Goal: Task Accomplishment & Management: Complete application form

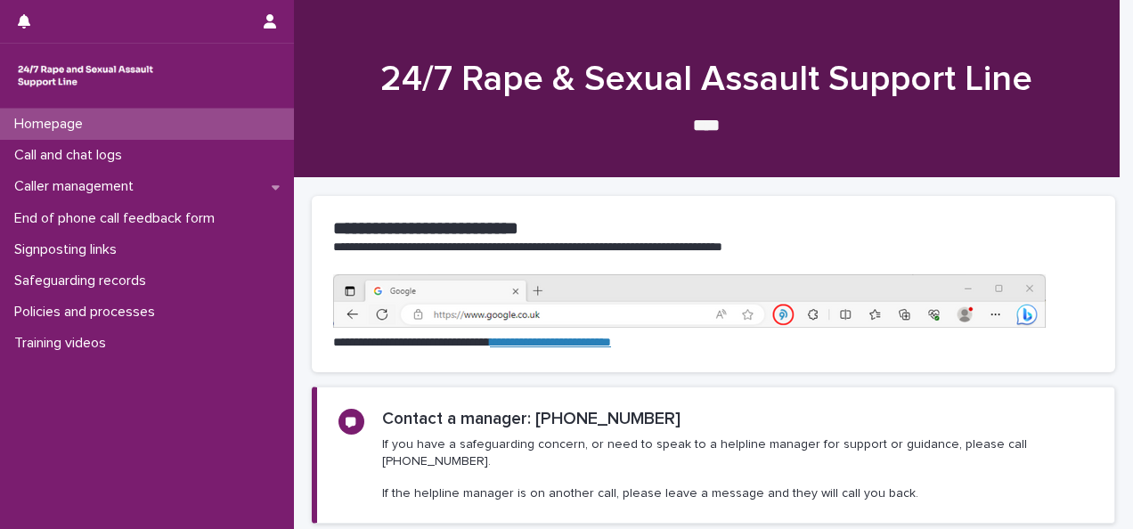
scroll to position [328, 0]
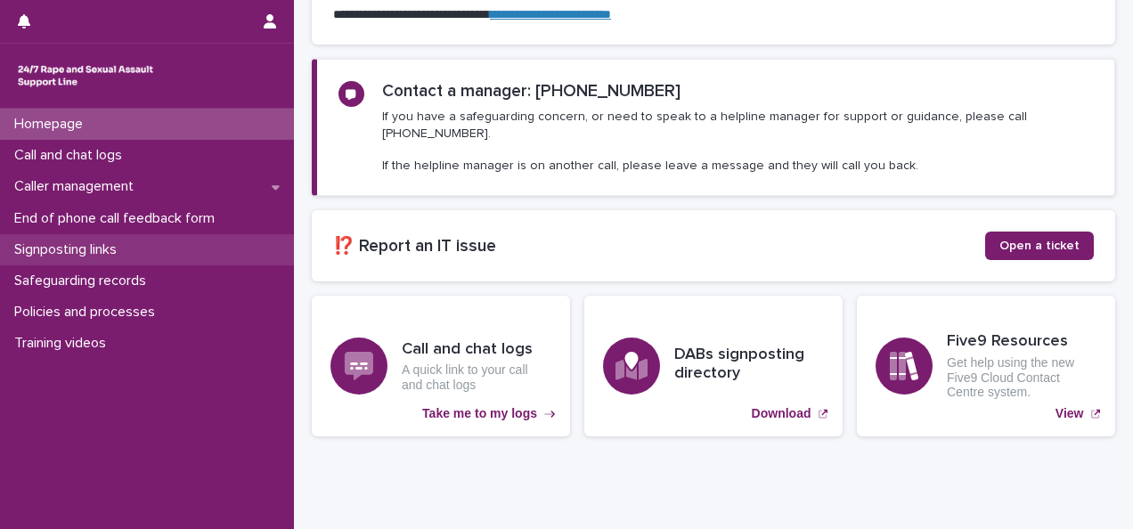
click at [85, 248] on p "Signposting links" at bounding box center [69, 249] width 124 height 17
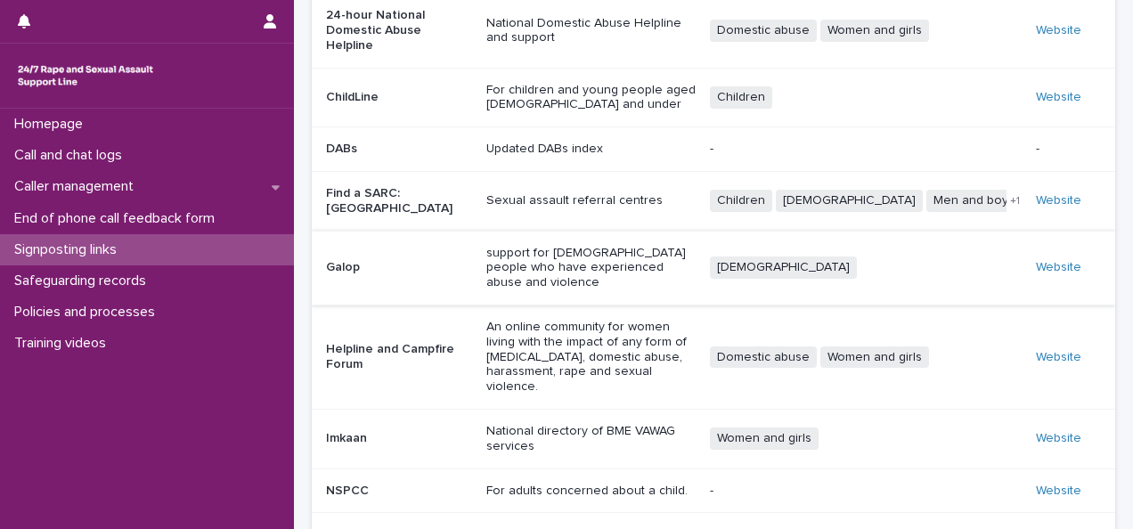
scroll to position [212, 0]
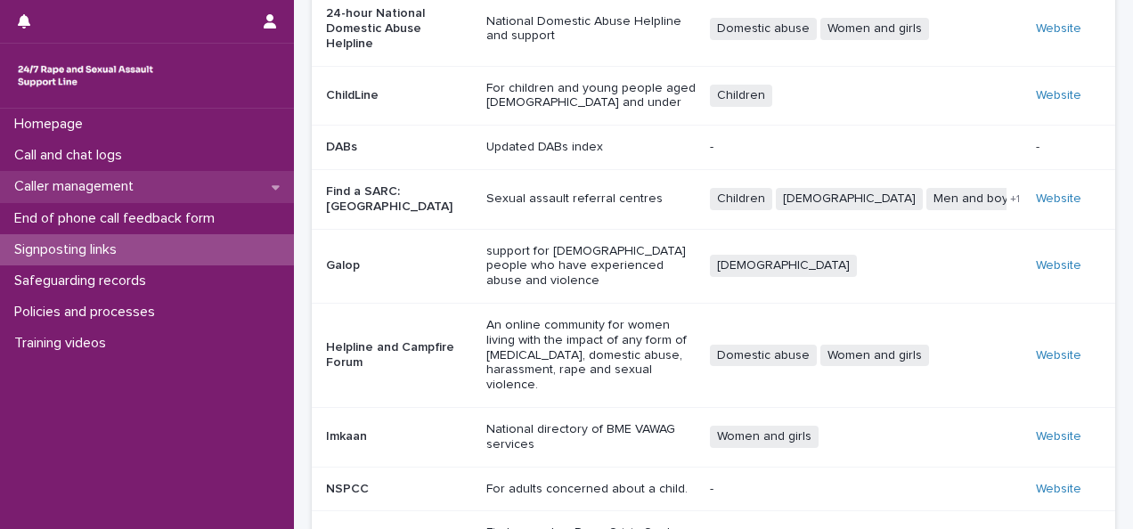
click at [81, 192] on p "Caller management" at bounding box center [77, 186] width 141 height 17
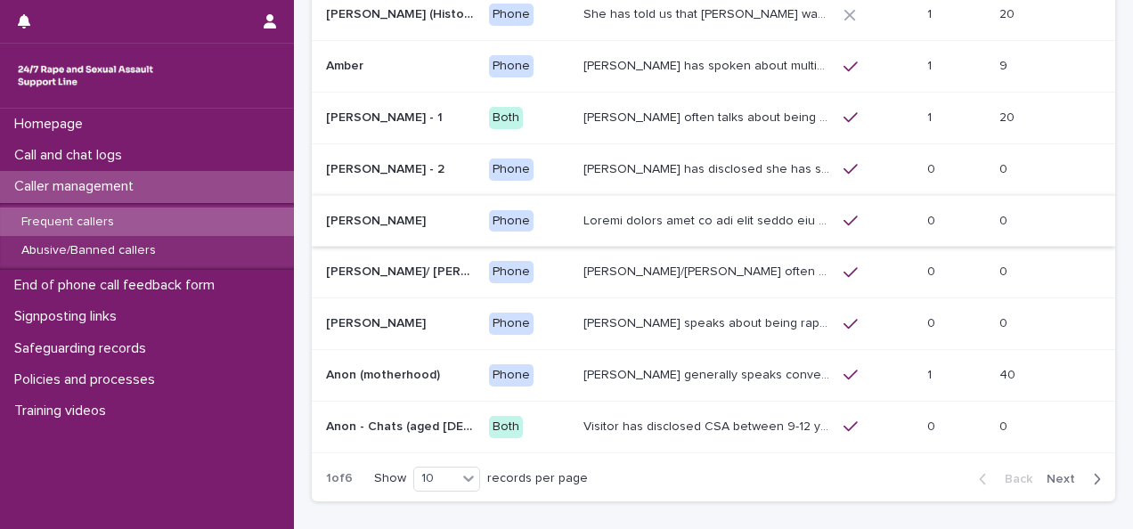
scroll to position [237, 0]
click at [1069, 466] on div "Back Next" at bounding box center [1040, 478] width 151 height 45
click at [1055, 475] on span "Next" at bounding box center [1066, 478] width 39 height 12
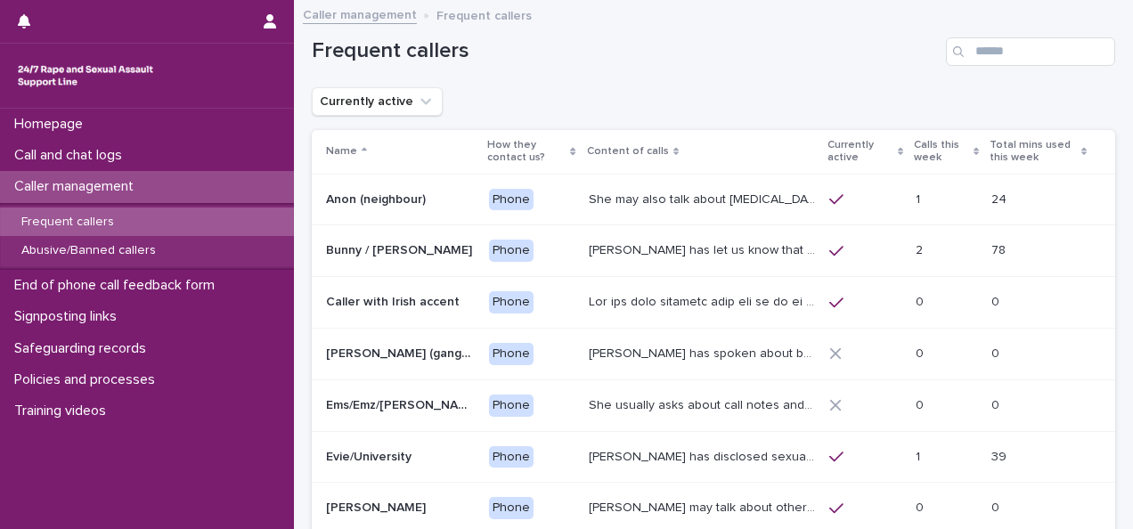
click at [627, 192] on p "She may also talk about child sexual abuse and about currently being physically…" at bounding box center [704, 198] width 231 height 19
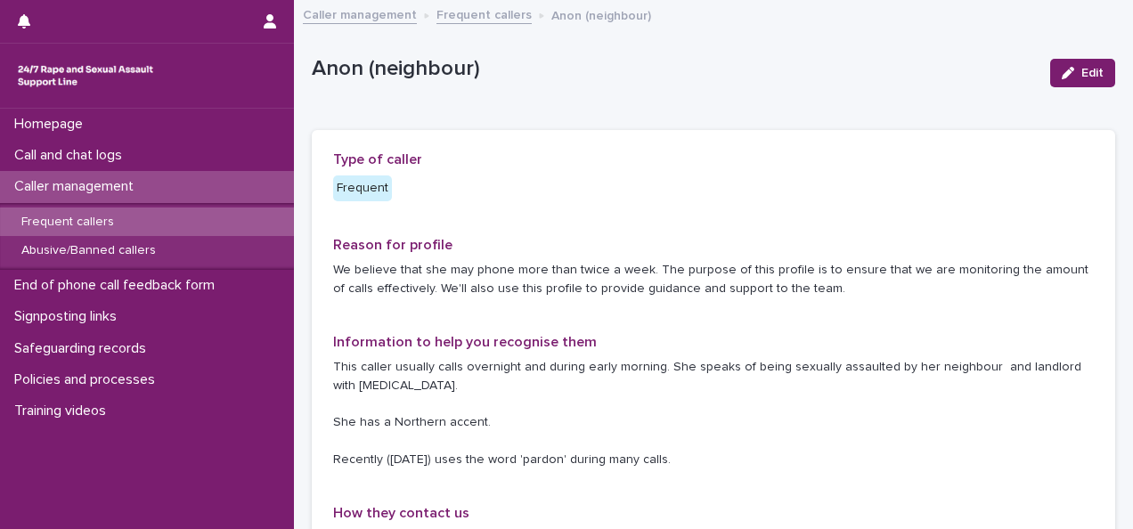
drag, startPoint x: 476, startPoint y: 16, endPoint x: 453, endPoint y: 9, distance: 24.2
click at [453, 9] on link "Frequent callers" at bounding box center [484, 14] width 95 height 20
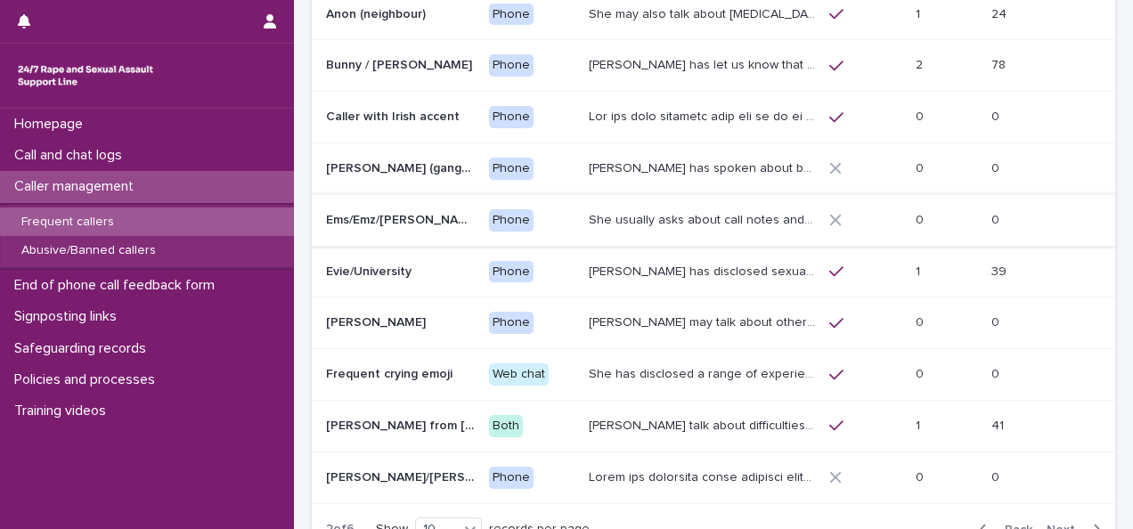
scroll to position [186, 0]
click at [1058, 523] on span "Next" at bounding box center [1066, 529] width 39 height 12
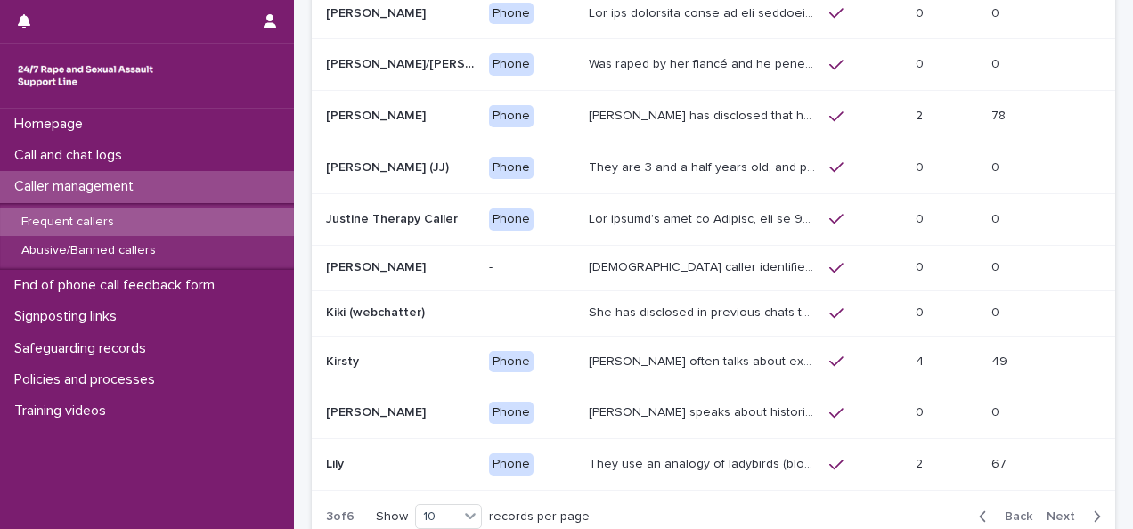
scroll to position [180, 0]
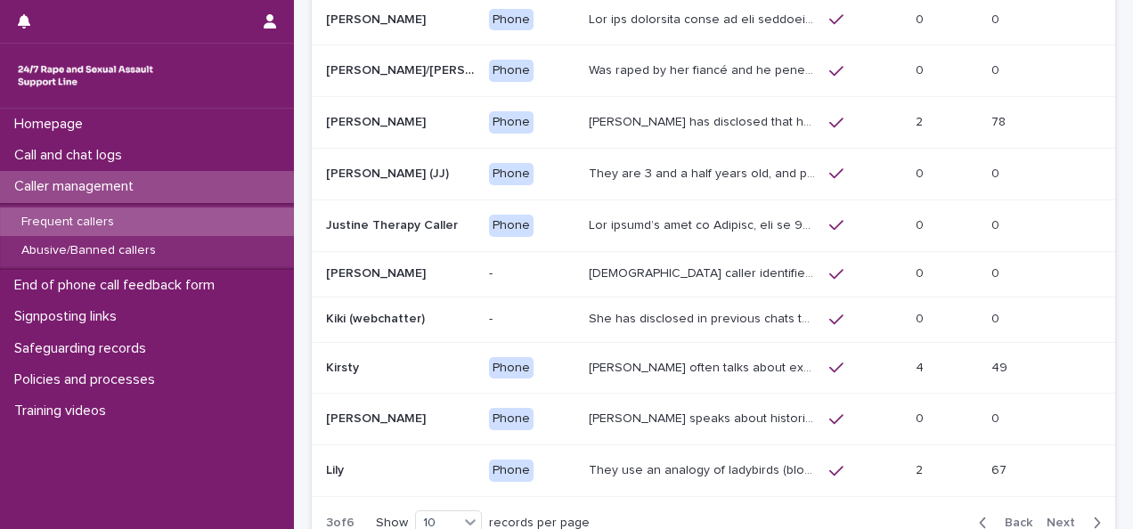
click at [1047, 519] on span "Next" at bounding box center [1066, 523] width 39 height 12
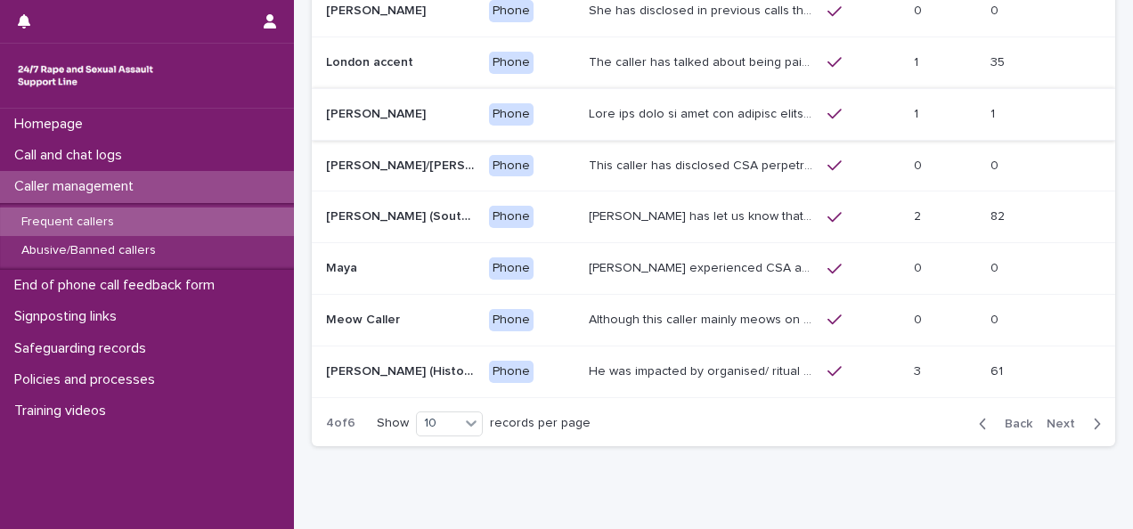
scroll to position [358, 0]
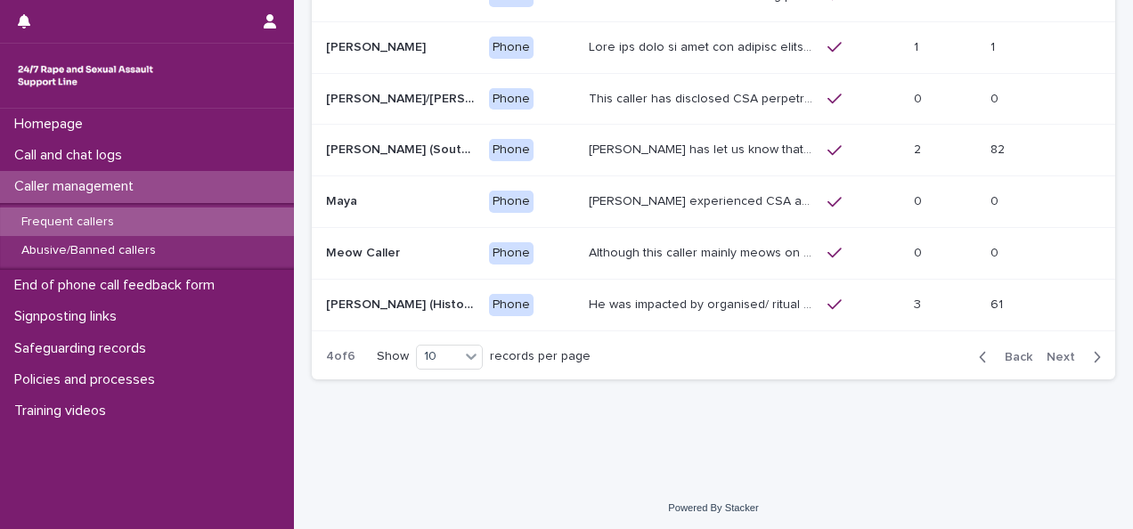
click at [998, 351] on span "Back" at bounding box center [1013, 357] width 38 height 12
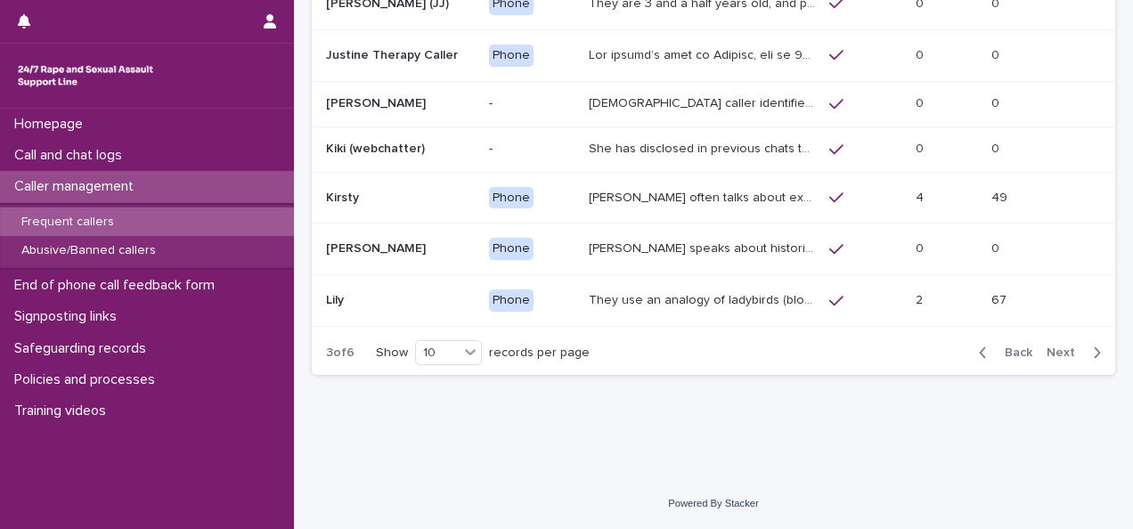
scroll to position [347, 0]
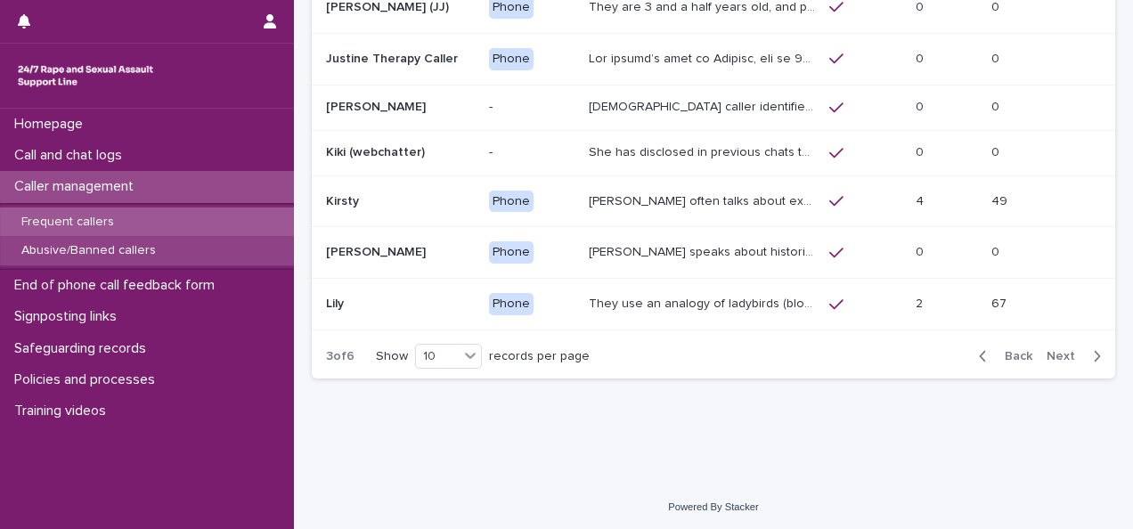
click at [177, 253] on div "Abusive/Banned callers" at bounding box center [147, 250] width 294 height 29
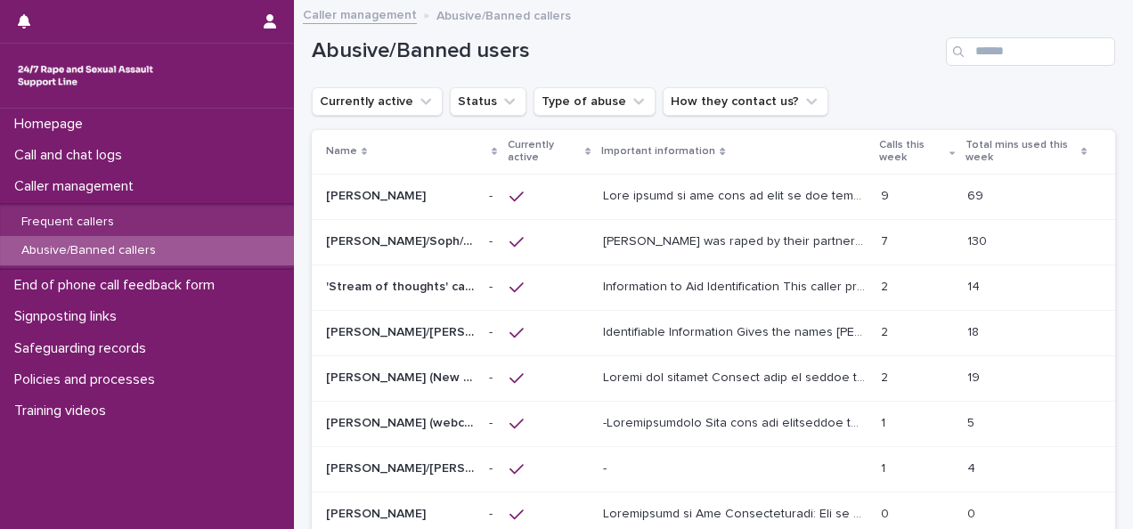
click at [637, 278] on p "Information to Aid Identification This caller presents in a way that suggests t…" at bounding box center [736, 285] width 266 height 19
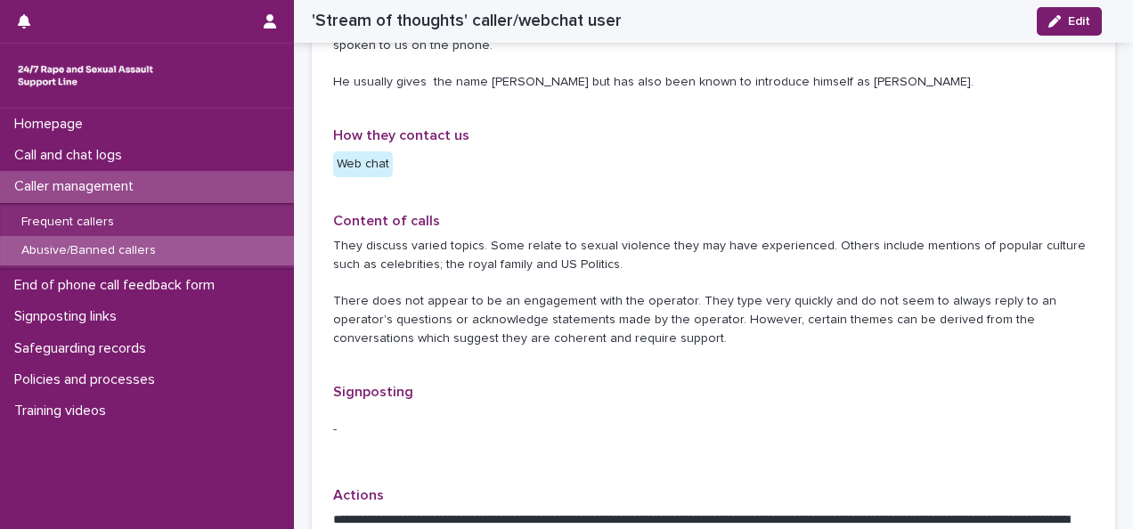
scroll to position [560, 0]
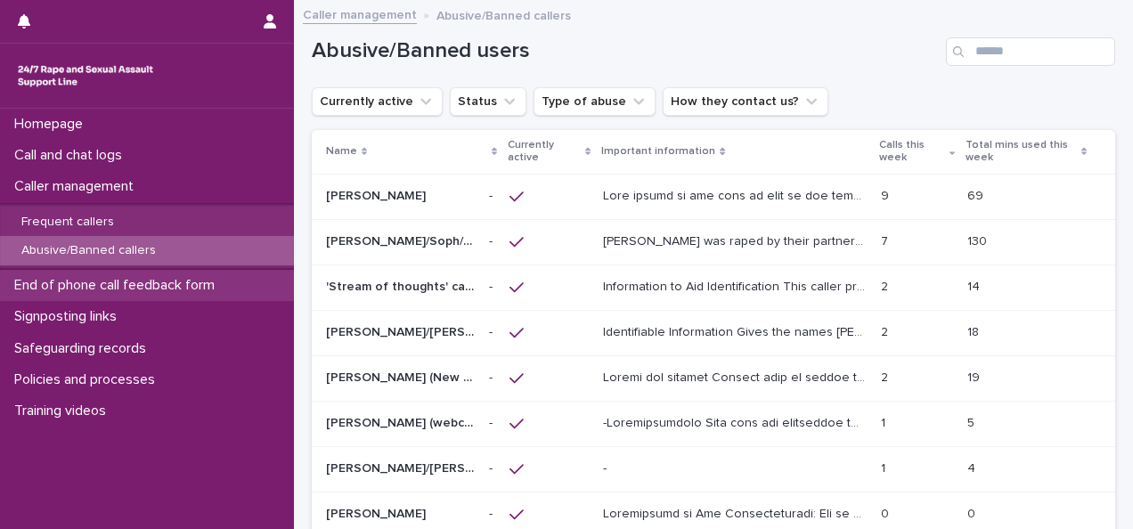
click at [86, 285] on p "End of phone call feedback form" at bounding box center [118, 285] width 222 height 17
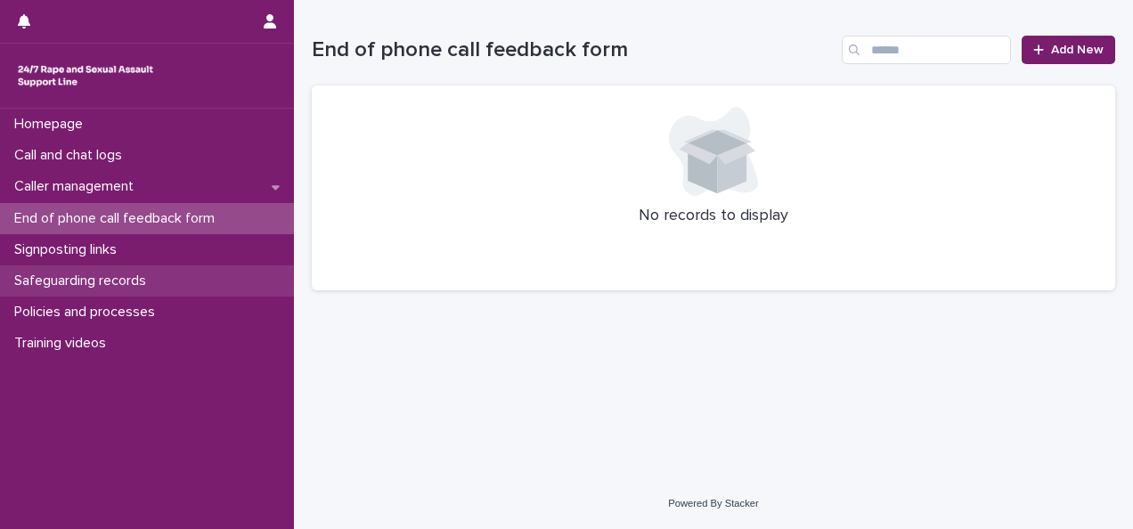
click at [105, 279] on p "Safeguarding records" at bounding box center [83, 281] width 153 height 17
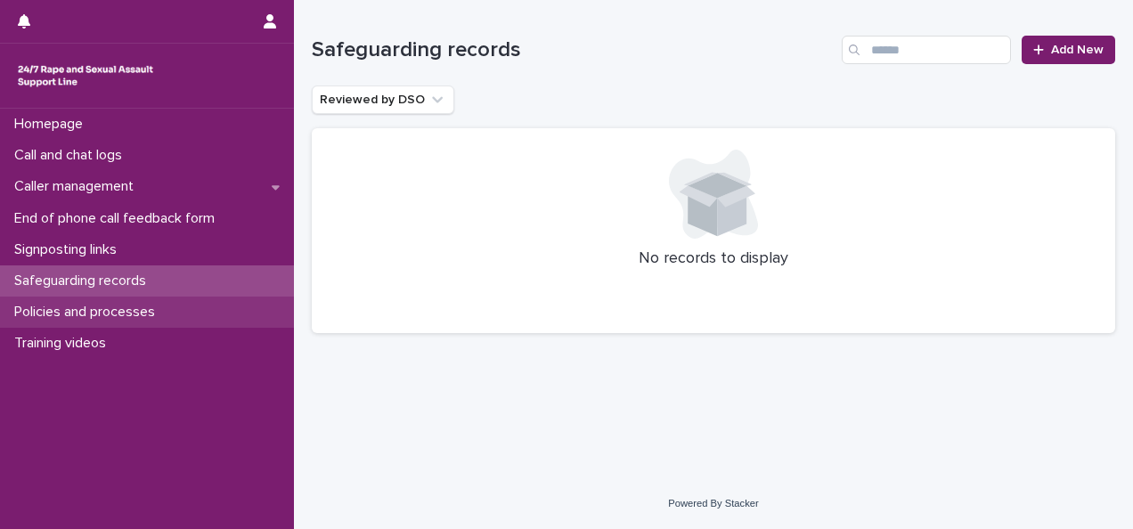
click at [157, 314] on p "Policies and processes" at bounding box center [88, 312] width 162 height 17
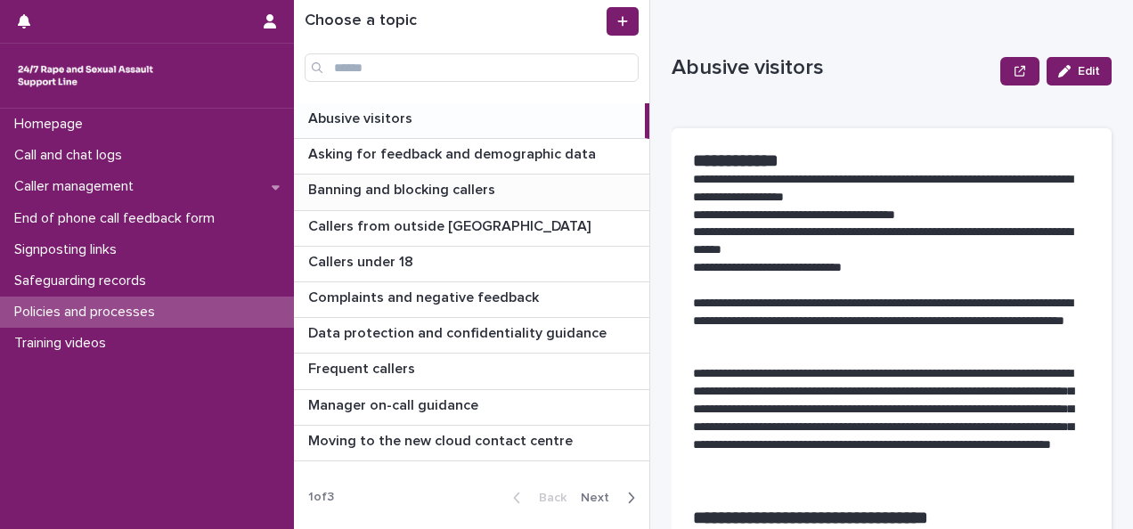
drag, startPoint x: 431, startPoint y: 194, endPoint x: 387, endPoint y: 196, distance: 44.6
click at [387, 196] on p "Banning and blocking callers" at bounding box center [403, 188] width 191 height 20
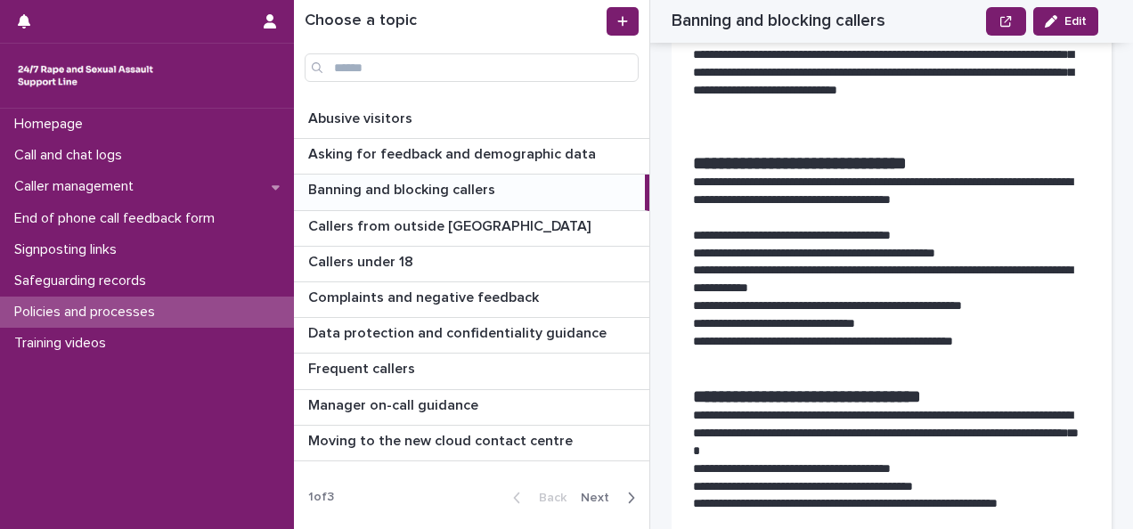
scroll to position [1913, 0]
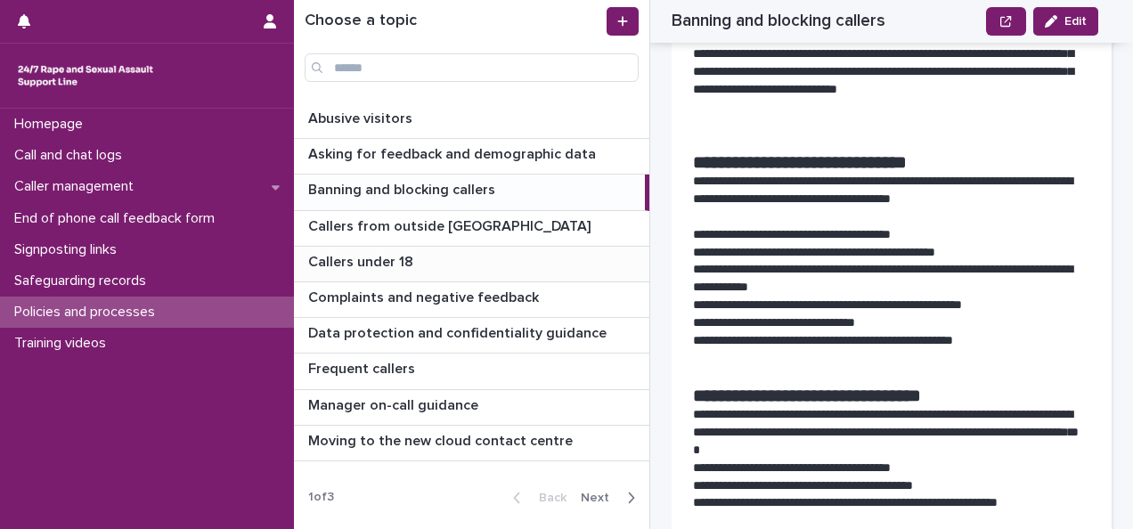
drag, startPoint x: 372, startPoint y: 264, endPoint x: 339, endPoint y: 264, distance: 32.1
click at [339, 264] on p "Callers under 18" at bounding box center [362, 260] width 109 height 20
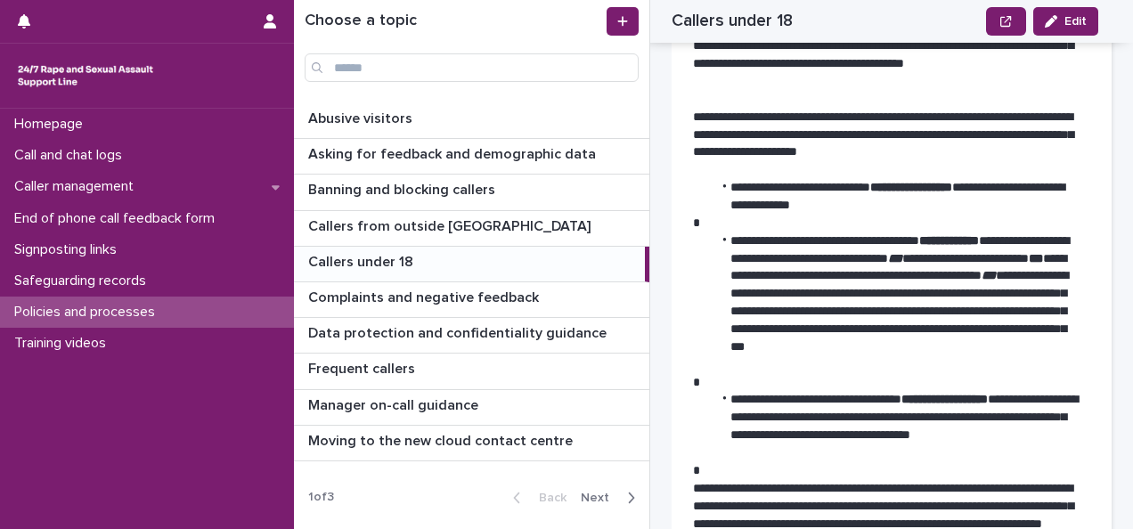
scroll to position [386, 0]
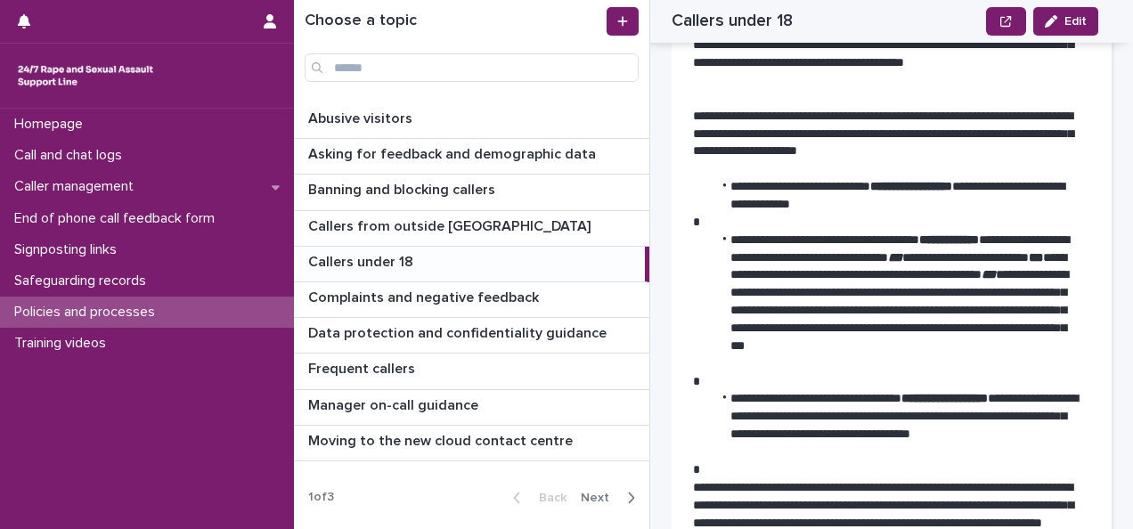
click at [850, 382] on div "**********" at bounding box center [903, 264] width 462 height 529
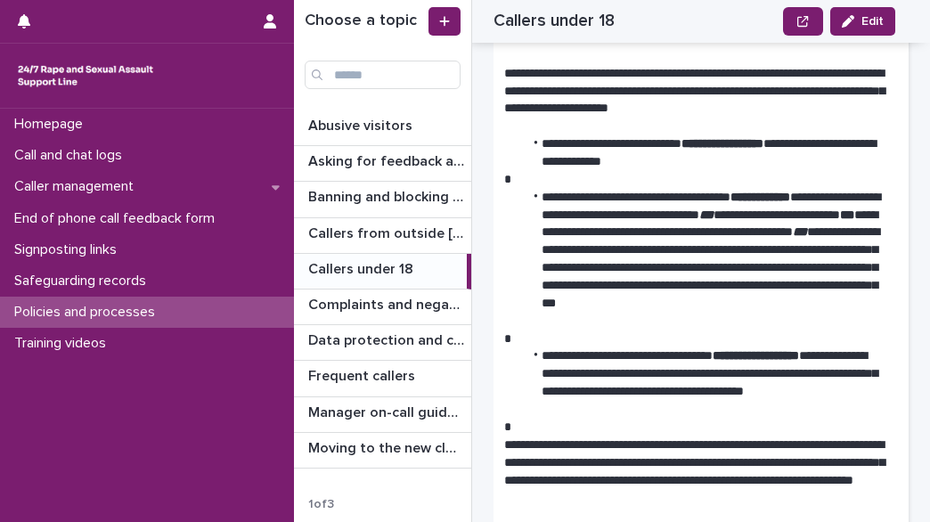
drag, startPoint x: 716, startPoint y: 18, endPoint x: 903, endPoint y: 40, distance: 187.5
click at [903, 40] on div "Callers under 18 Edit" at bounding box center [694, 21] width 487 height 43
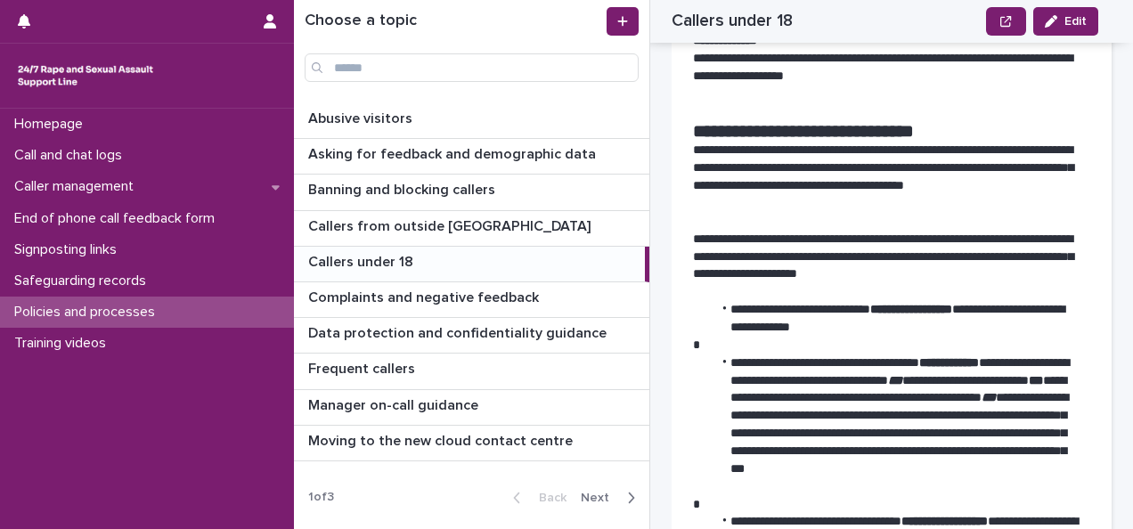
scroll to position [0, 0]
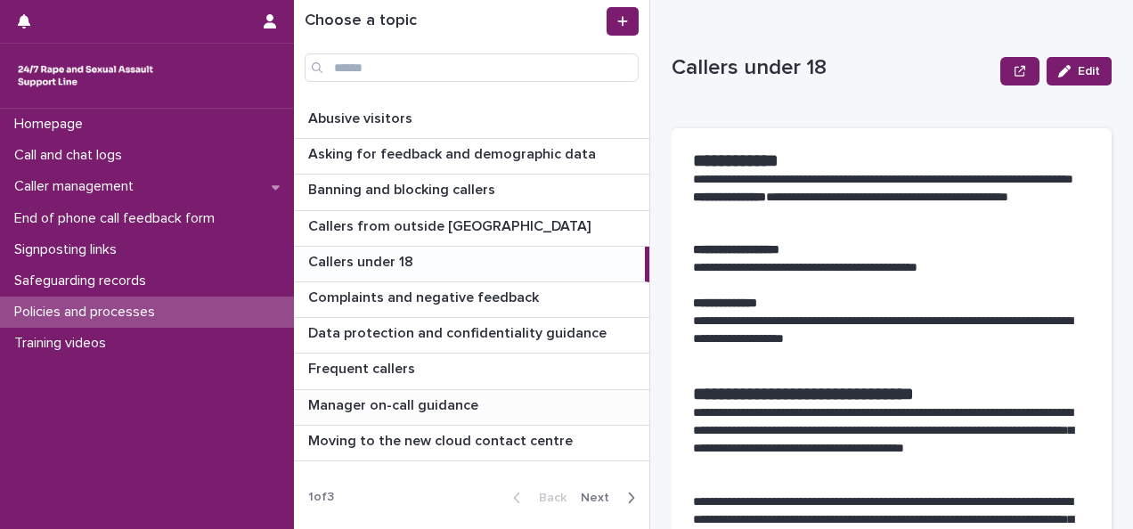
click at [392, 409] on p "Manager on-call guidance" at bounding box center [395, 404] width 174 height 20
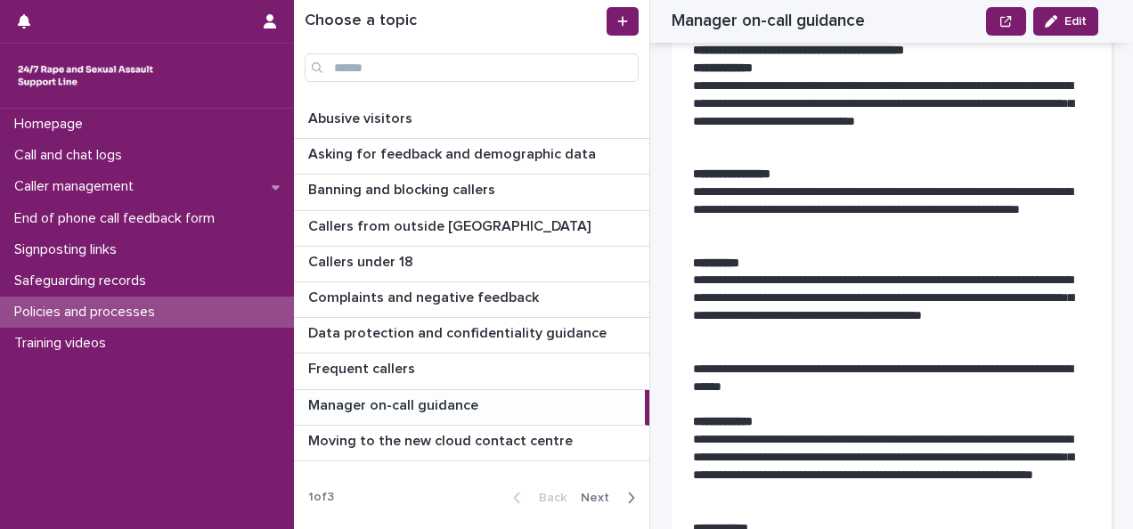
scroll to position [275, 0]
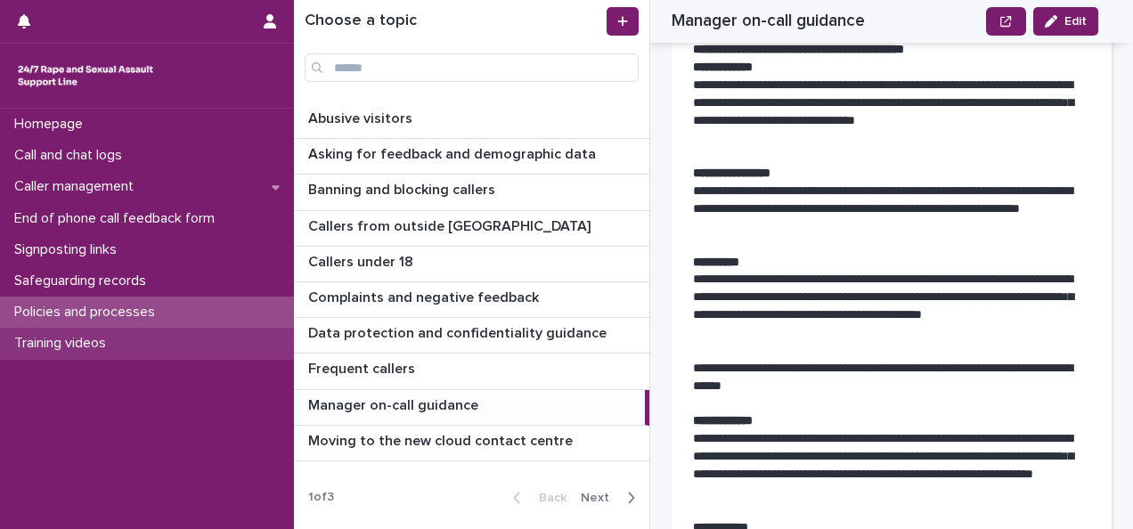
click at [60, 343] on p "Training videos" at bounding box center [63, 343] width 113 height 17
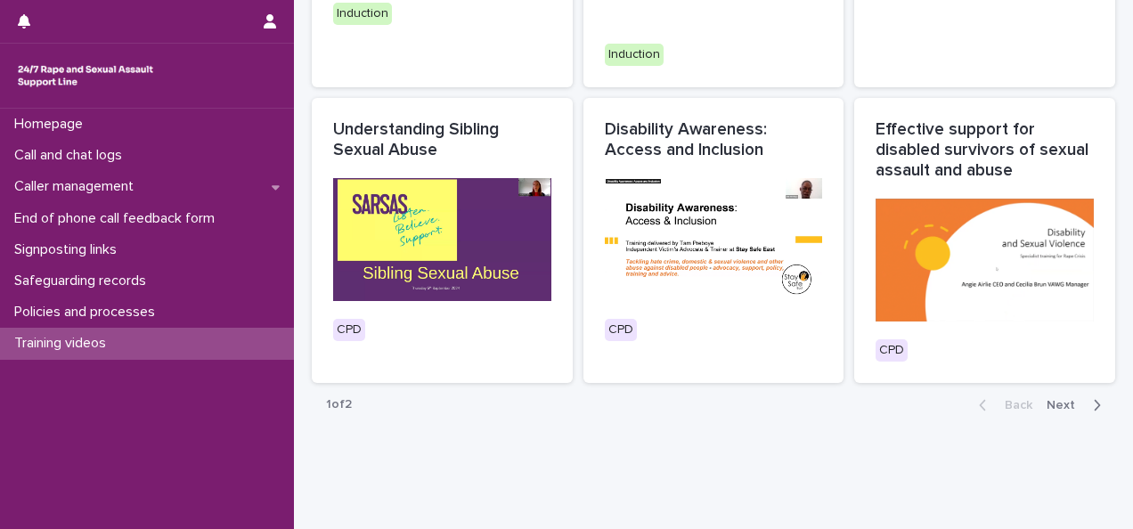
scroll to position [953, 0]
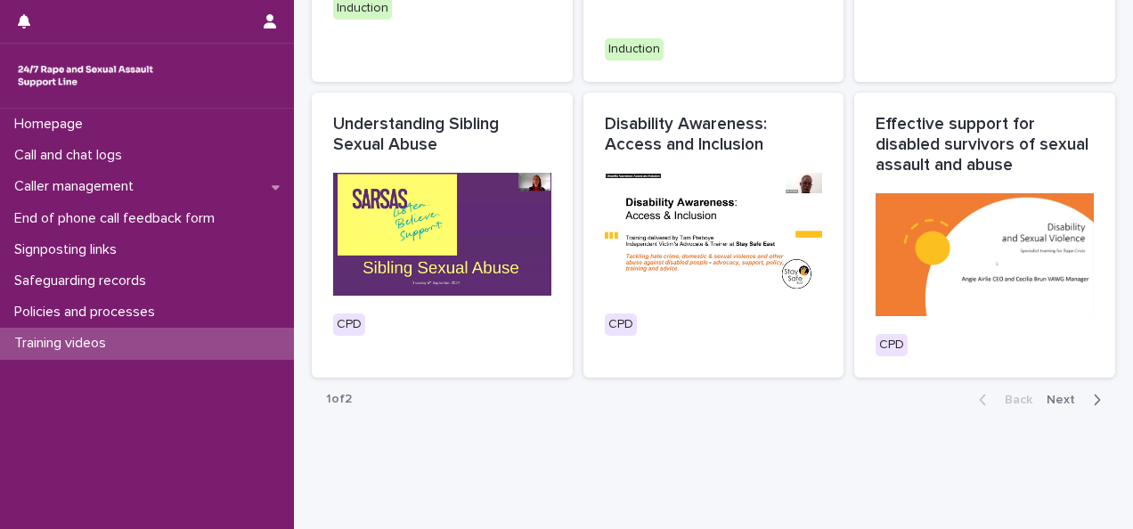
click at [1061, 394] on span "Next" at bounding box center [1066, 400] width 39 height 12
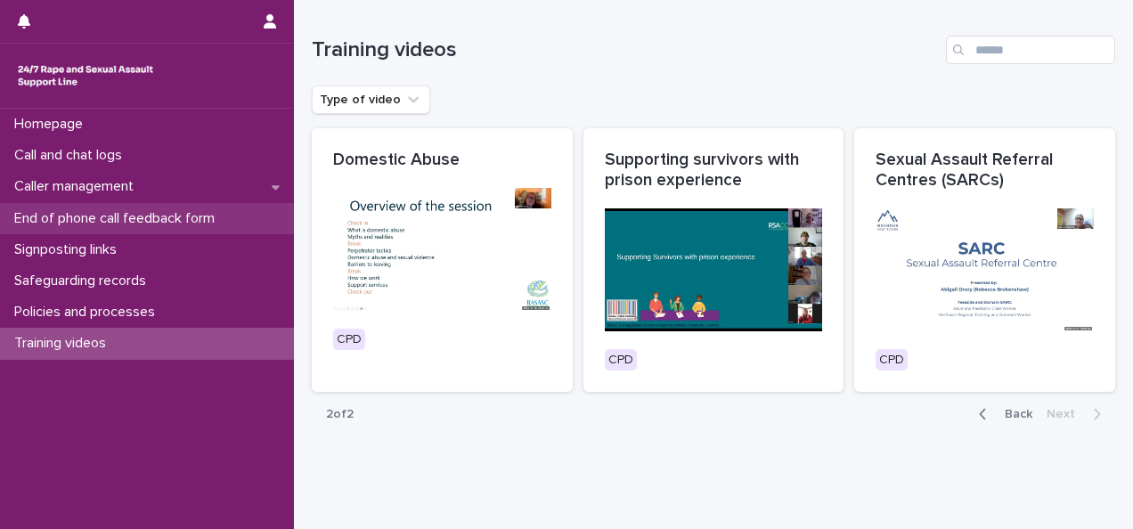
click at [60, 221] on p "End of phone call feedback form" at bounding box center [118, 218] width 222 height 17
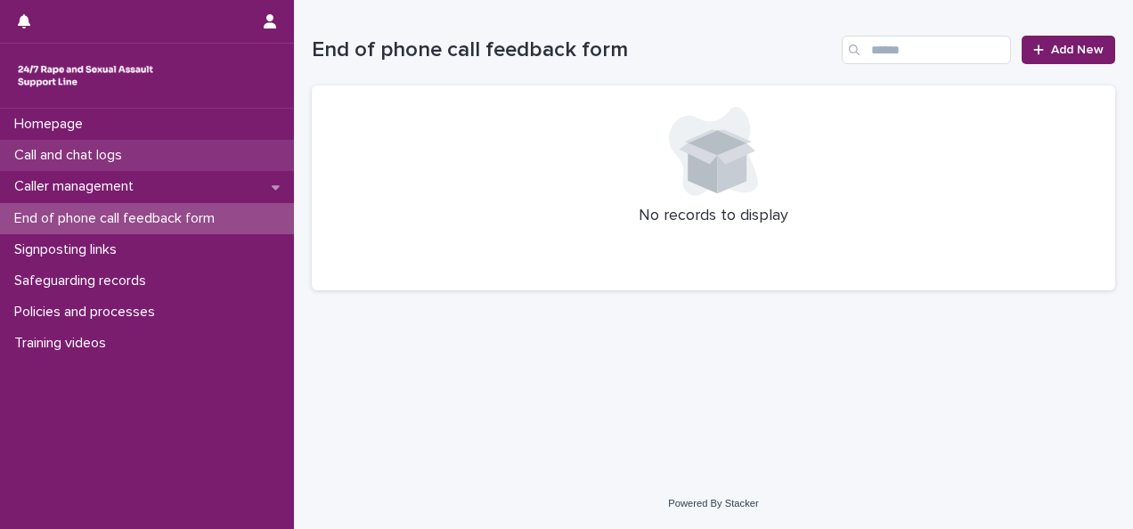
click at [59, 147] on p "Call and chat logs" at bounding box center [71, 155] width 129 height 17
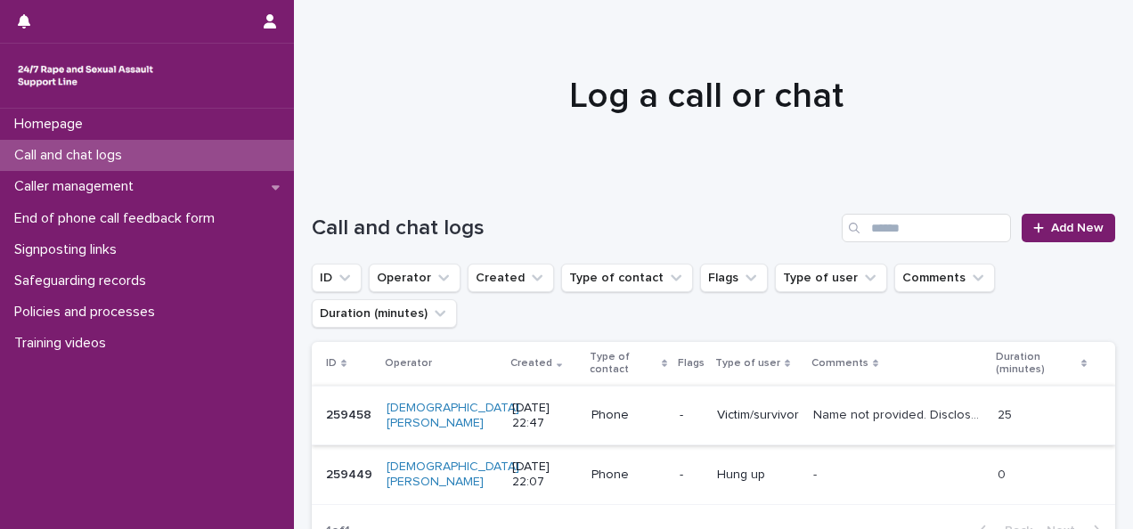
scroll to position [178, 0]
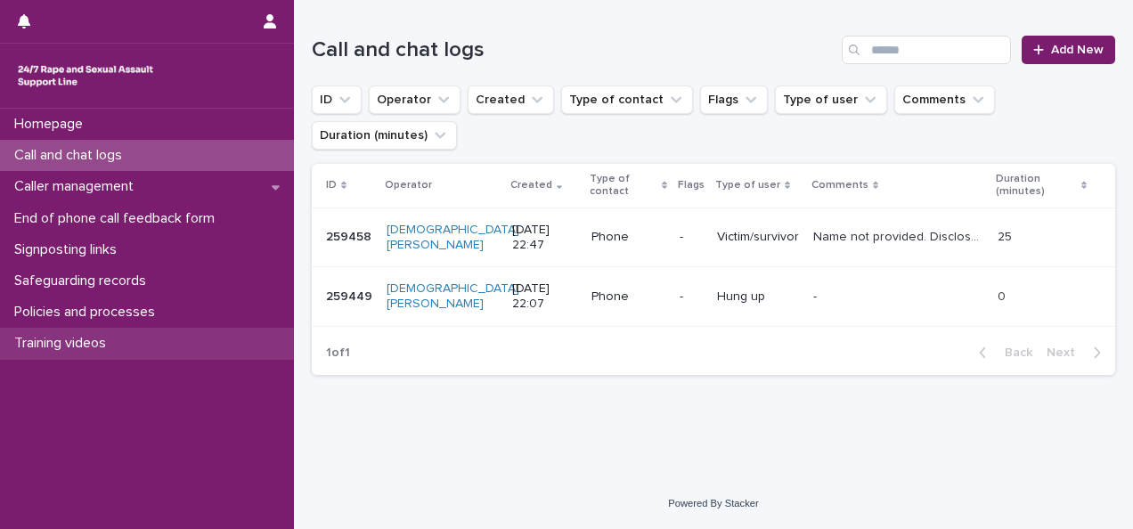
click at [106, 341] on p "Training videos" at bounding box center [63, 343] width 113 height 17
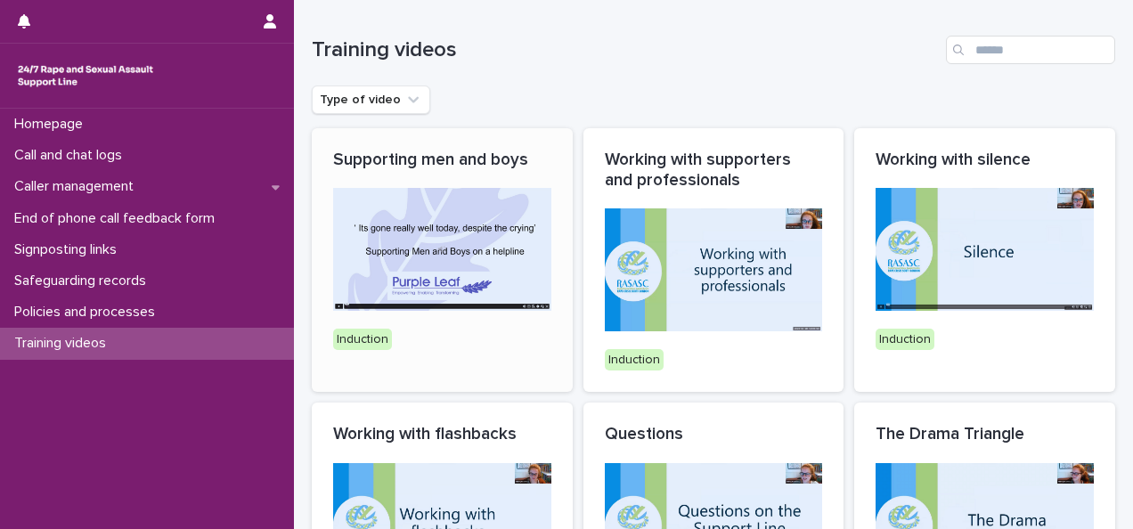
click at [474, 363] on div "Supporting men and boys Induction" at bounding box center [442, 249] width 261 height 243
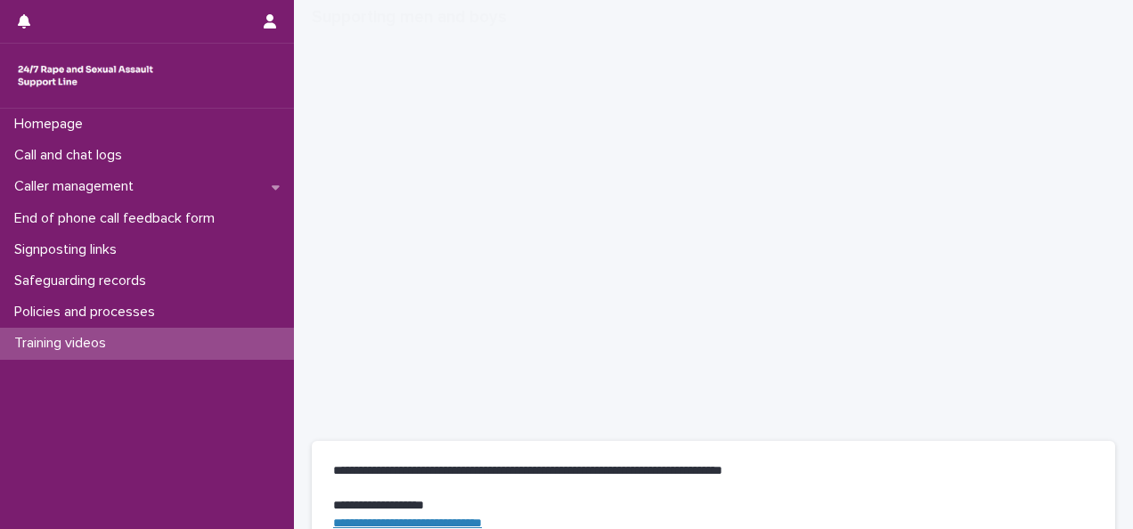
scroll to position [213, 0]
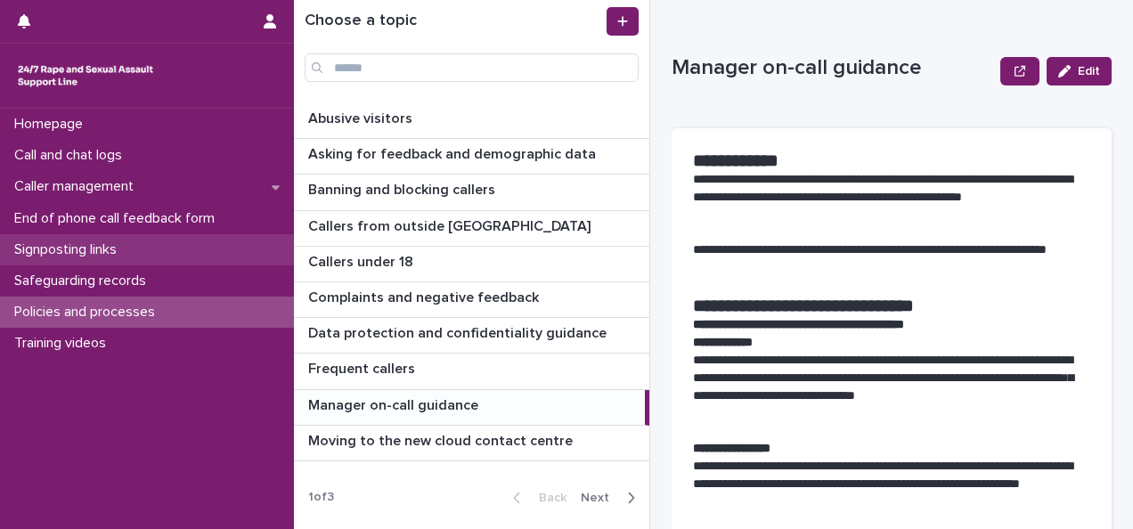
click at [59, 249] on p "Signposting links" at bounding box center [69, 249] width 124 height 17
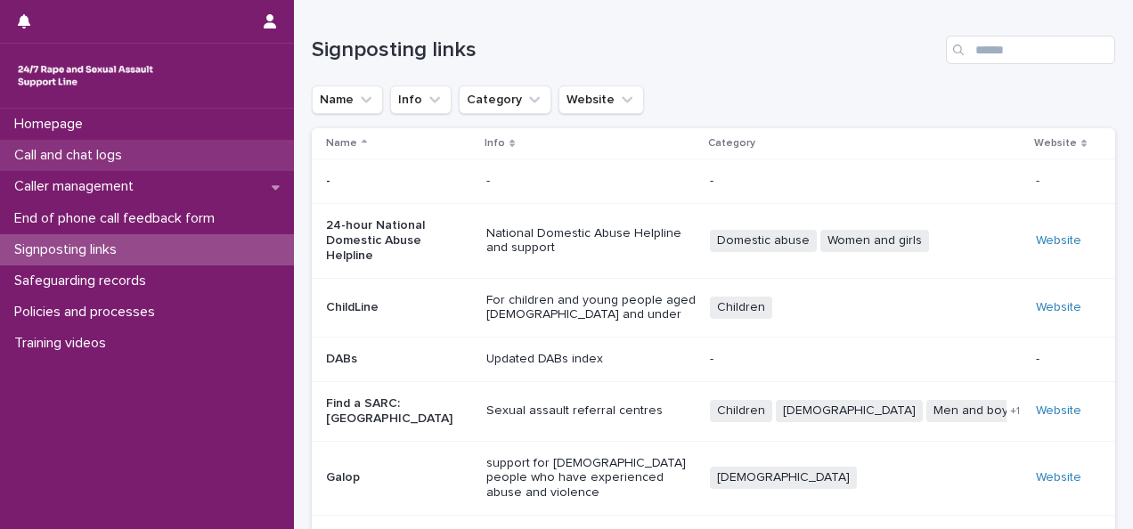
click at [257, 162] on div "Call and chat logs" at bounding box center [147, 155] width 294 height 31
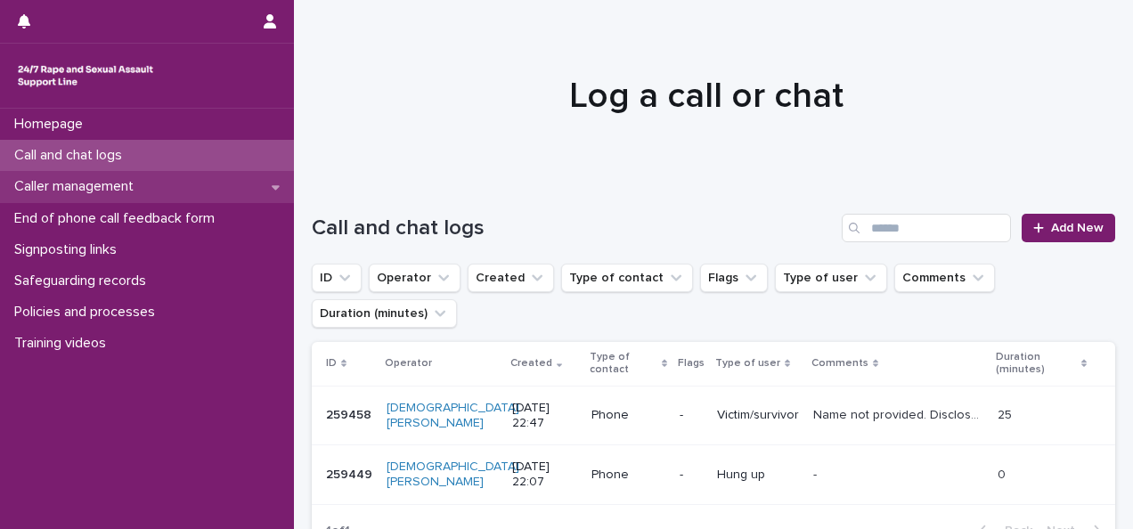
click at [97, 185] on p "Caller management" at bounding box center [77, 186] width 141 height 17
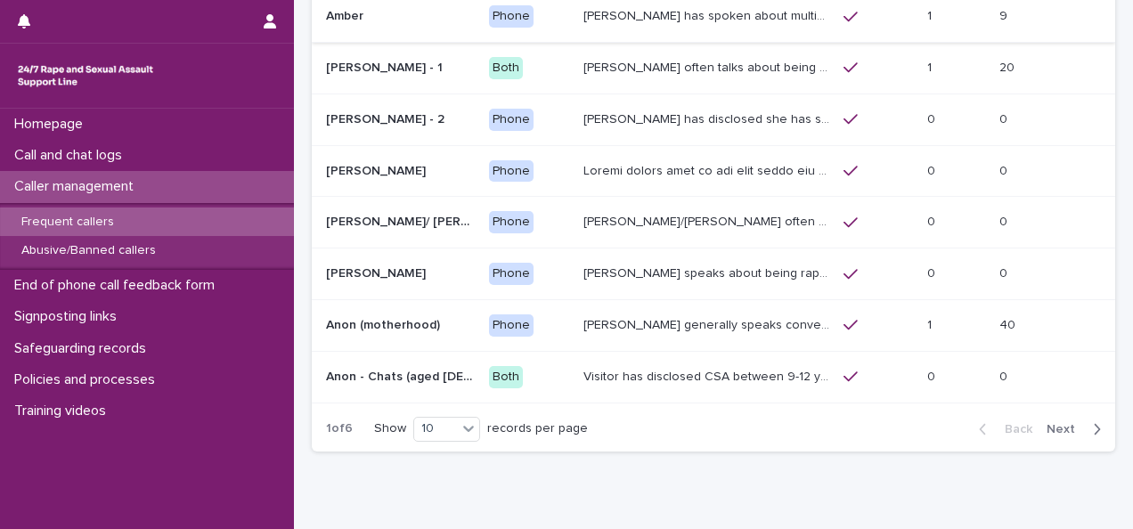
scroll to position [358, 0]
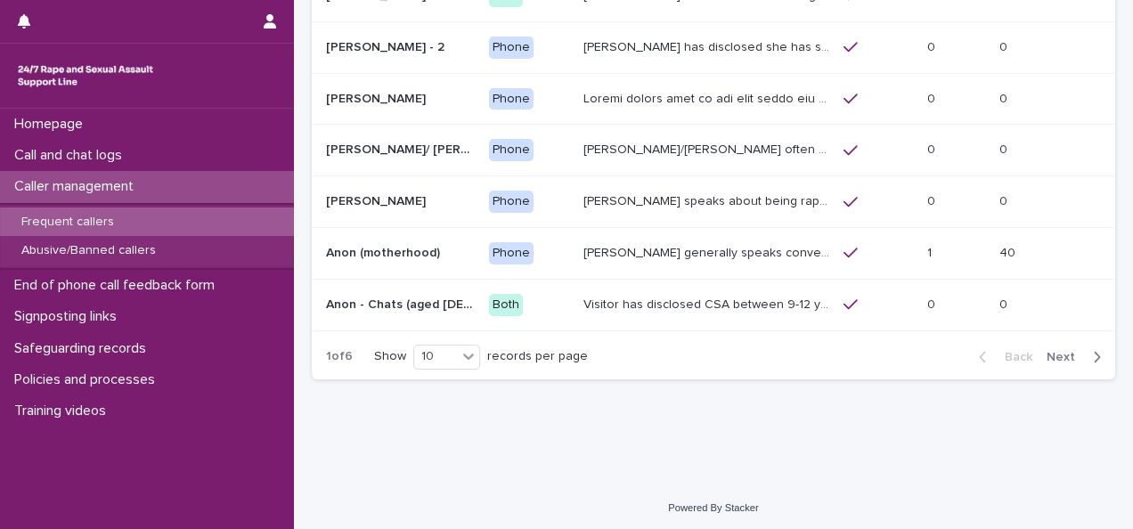
click at [1053, 358] on span "Next" at bounding box center [1066, 357] width 39 height 12
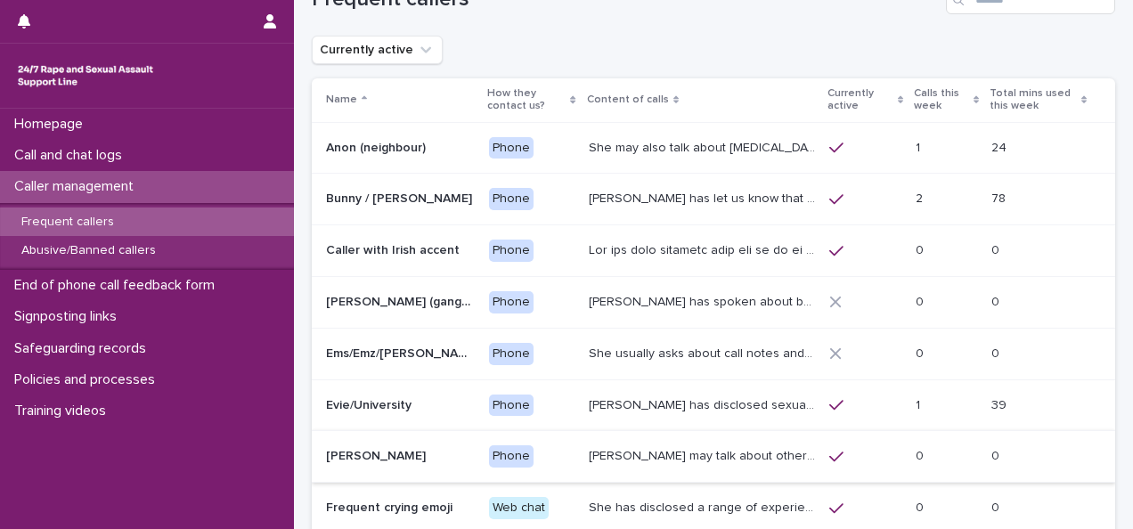
scroll to position [52, 0]
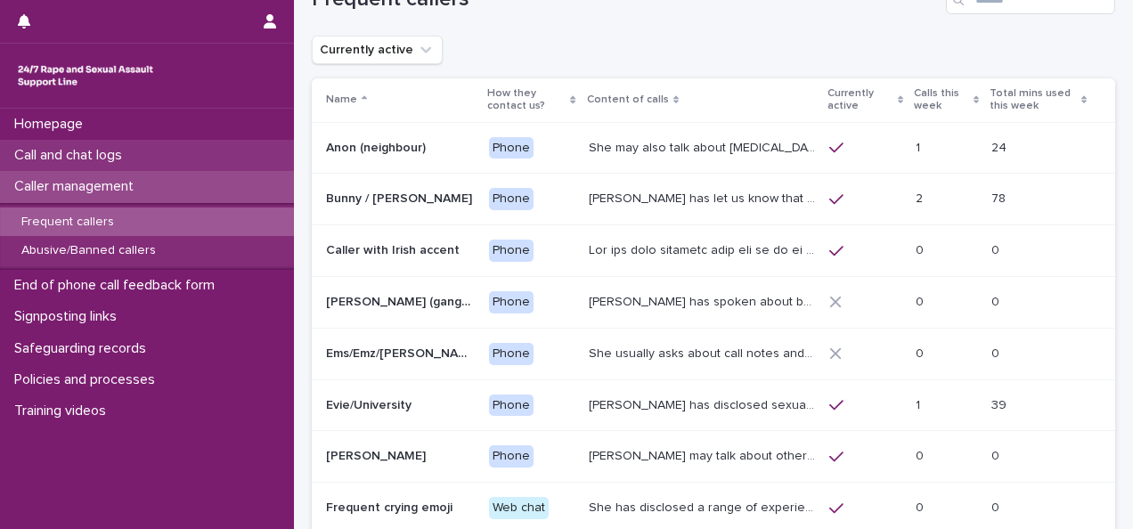
click at [190, 148] on div "Call and chat logs" at bounding box center [147, 155] width 294 height 31
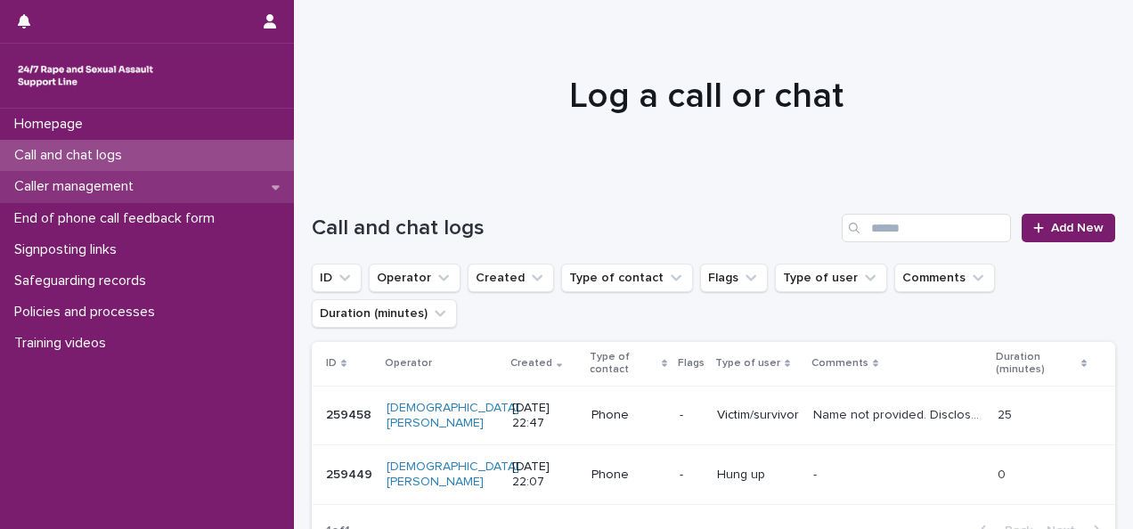
click at [154, 196] on div "Caller management" at bounding box center [147, 186] width 294 height 31
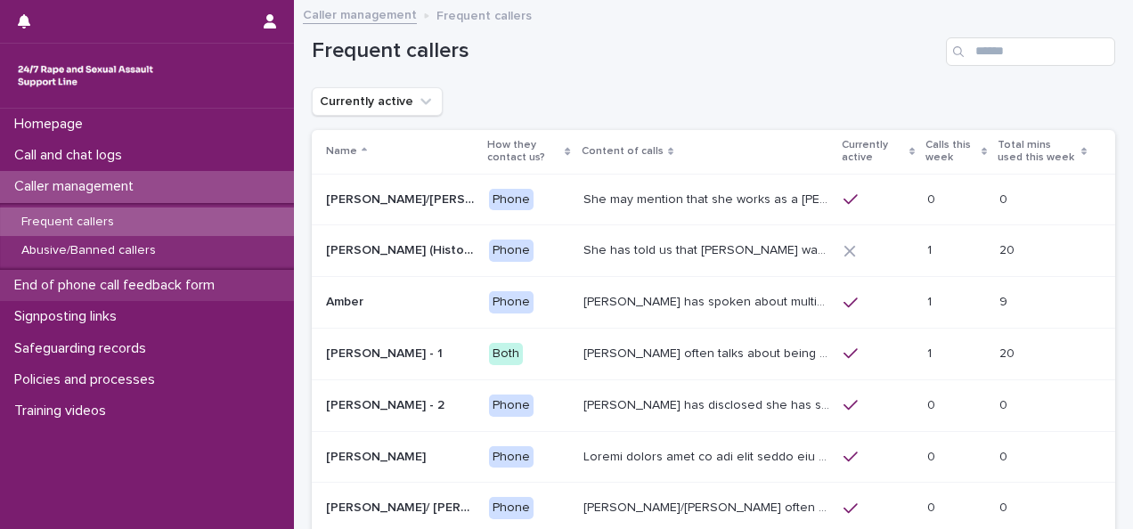
click at [158, 289] on p "End of phone call feedback form" at bounding box center [118, 285] width 222 height 17
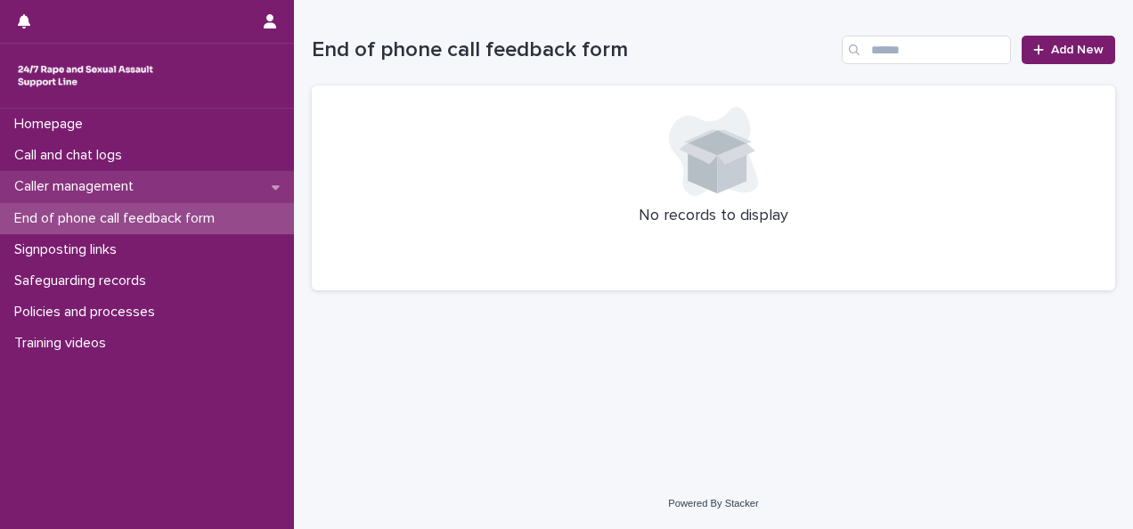
click at [157, 200] on div "Caller management" at bounding box center [147, 186] width 294 height 31
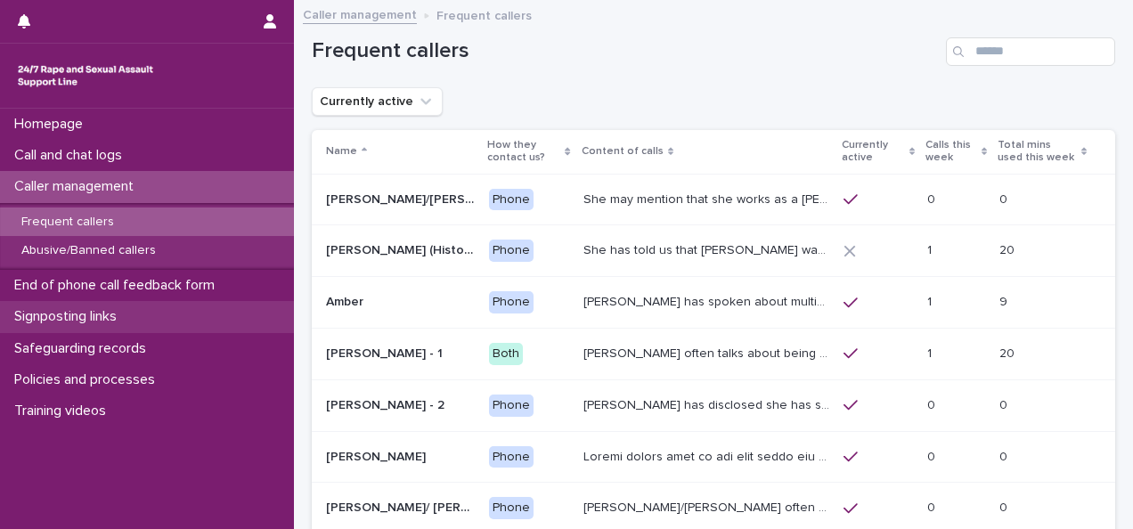
click at [103, 320] on p "Signposting links" at bounding box center [69, 316] width 124 height 17
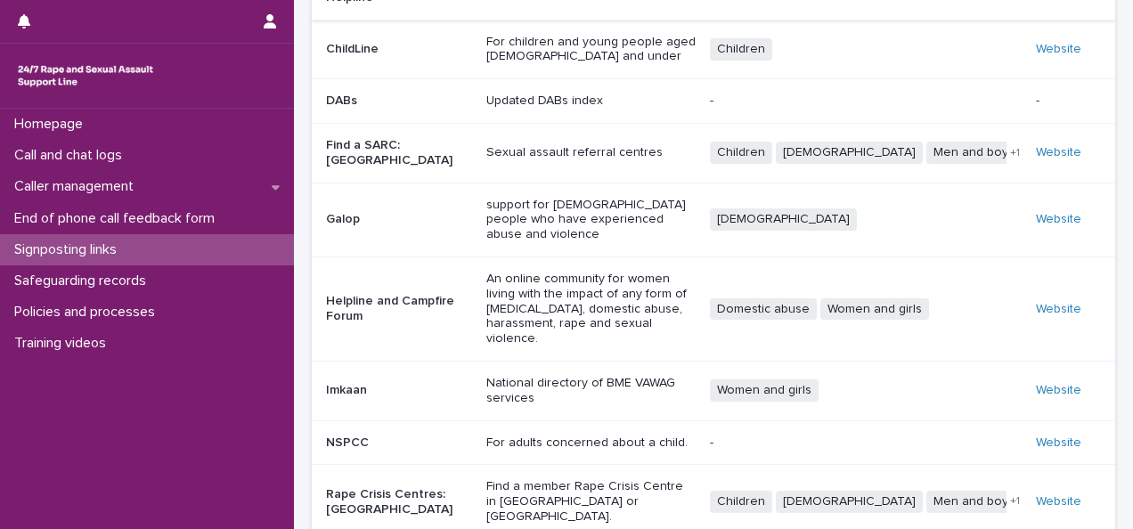
scroll to position [257, 0]
click at [553, 155] on div "Sexual assault referral centres" at bounding box center [590, 153] width 209 height 29
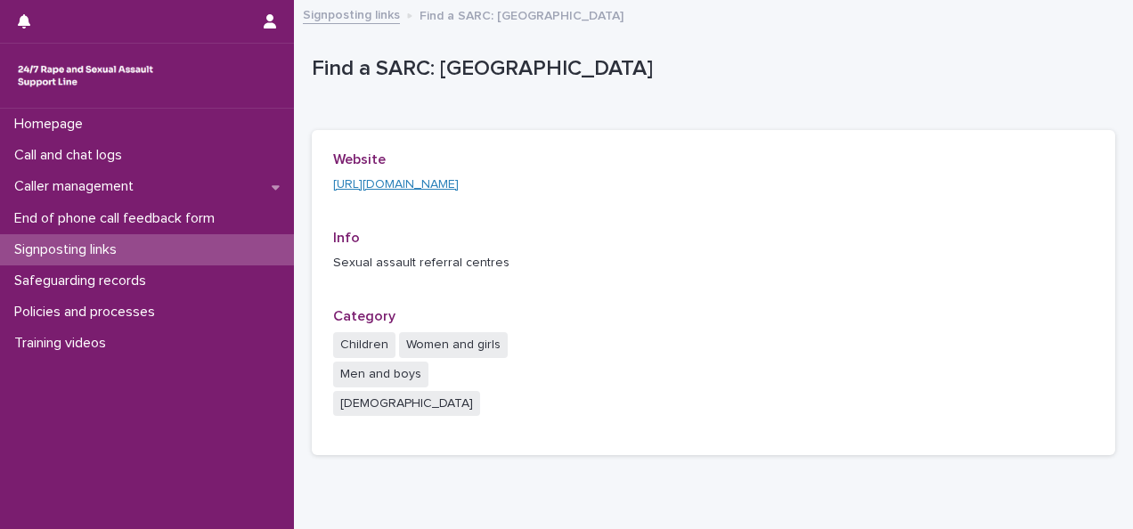
click at [411, 187] on link "[URL][DOMAIN_NAME]" at bounding box center [396, 184] width 126 height 12
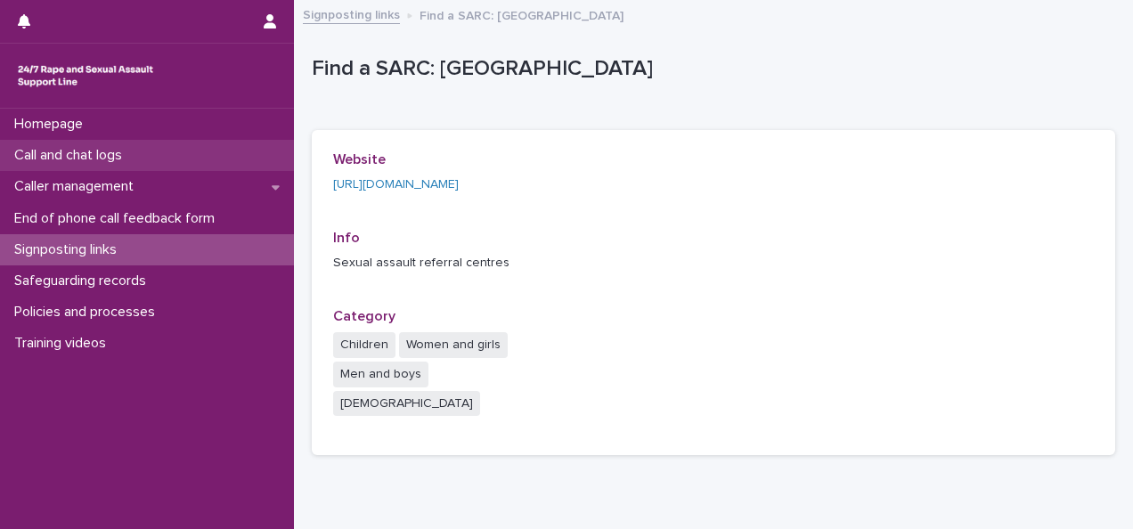
click at [107, 153] on p "Call and chat logs" at bounding box center [71, 155] width 129 height 17
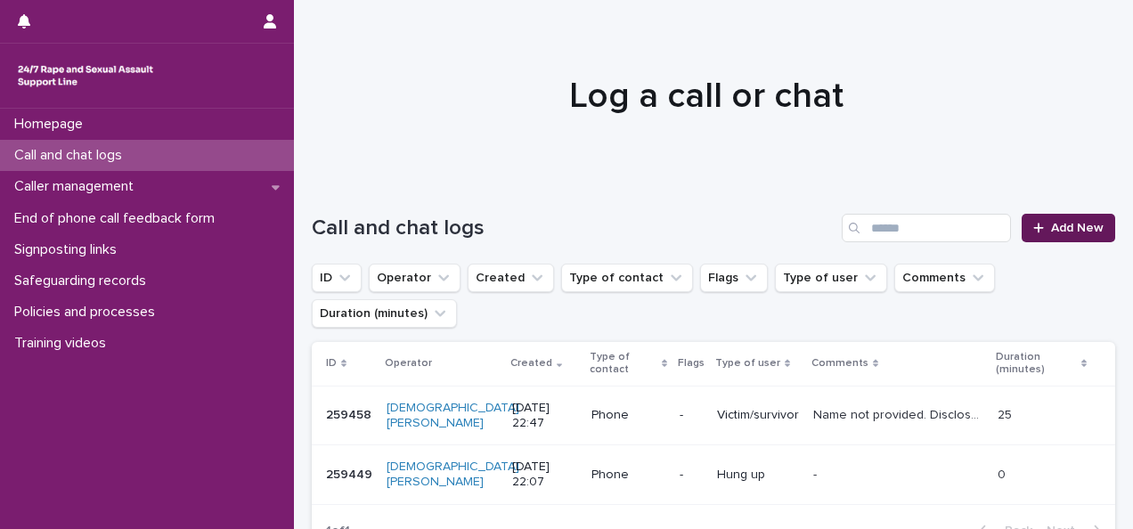
click at [1052, 232] on span "Add New" at bounding box center [1077, 228] width 53 height 12
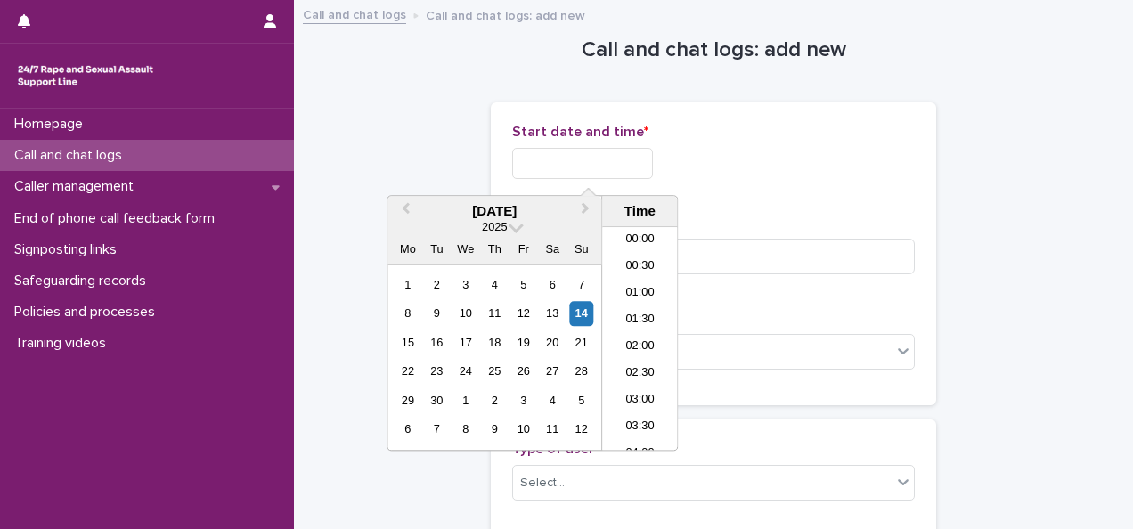
click at [538, 173] on input "text" at bounding box center [582, 163] width 141 height 31
click at [636, 374] on li "18:30" at bounding box center [640, 376] width 76 height 27
type input "**********"
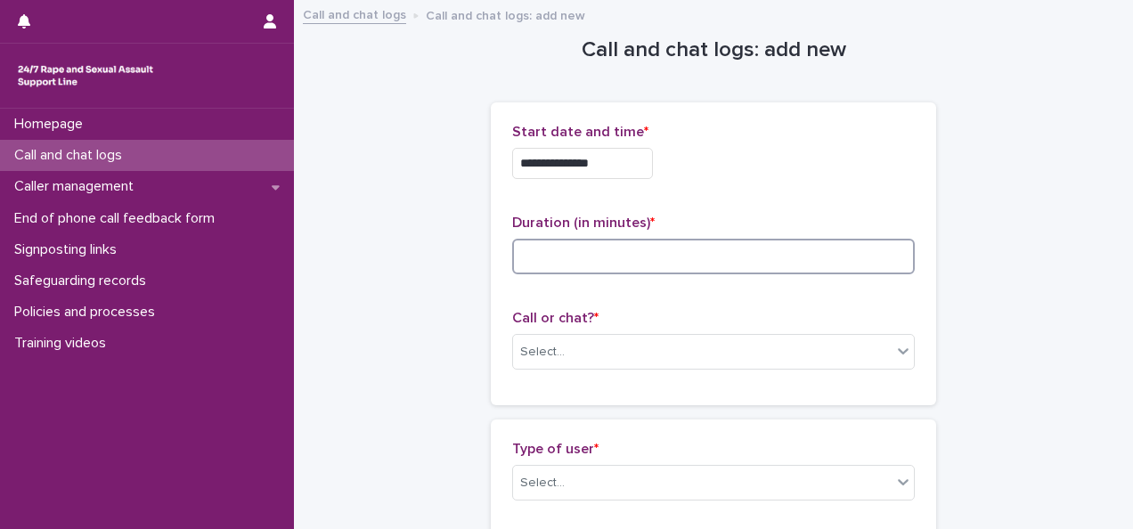
click at [545, 259] on input at bounding box center [713, 257] width 403 height 36
type input "**"
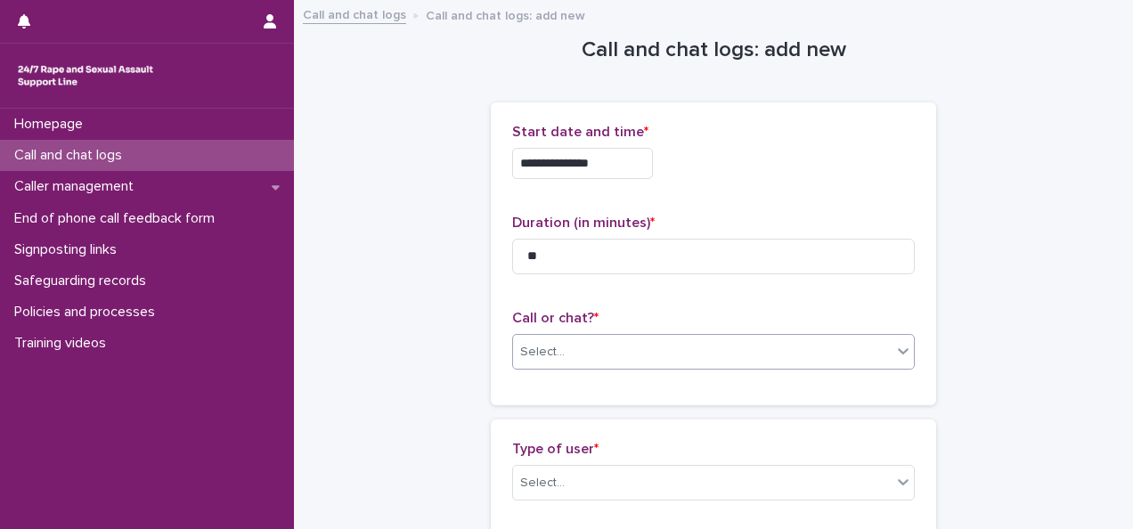
click at [567, 350] on input "text" at bounding box center [568, 352] width 2 height 15
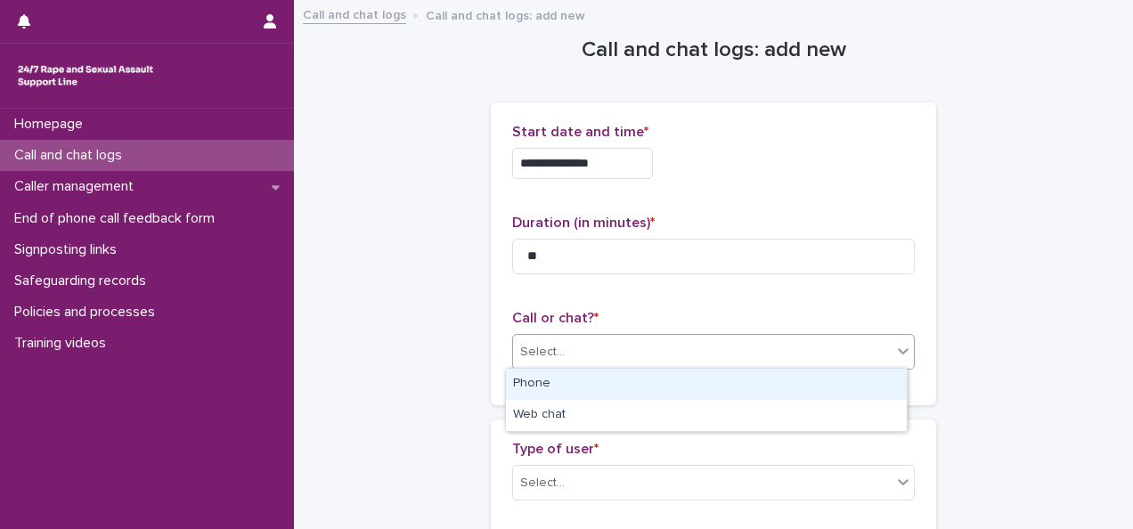
click at [532, 386] on div "Phone" at bounding box center [706, 384] width 401 height 31
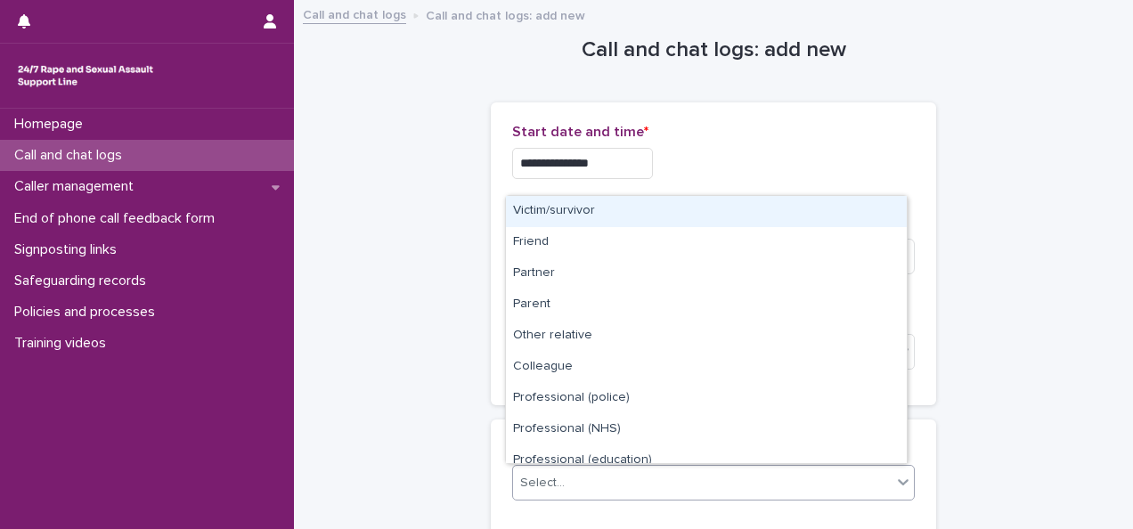
click at [539, 490] on div "Select..." at bounding box center [542, 483] width 45 height 19
click at [563, 215] on div "Victim/survivor" at bounding box center [706, 211] width 401 height 31
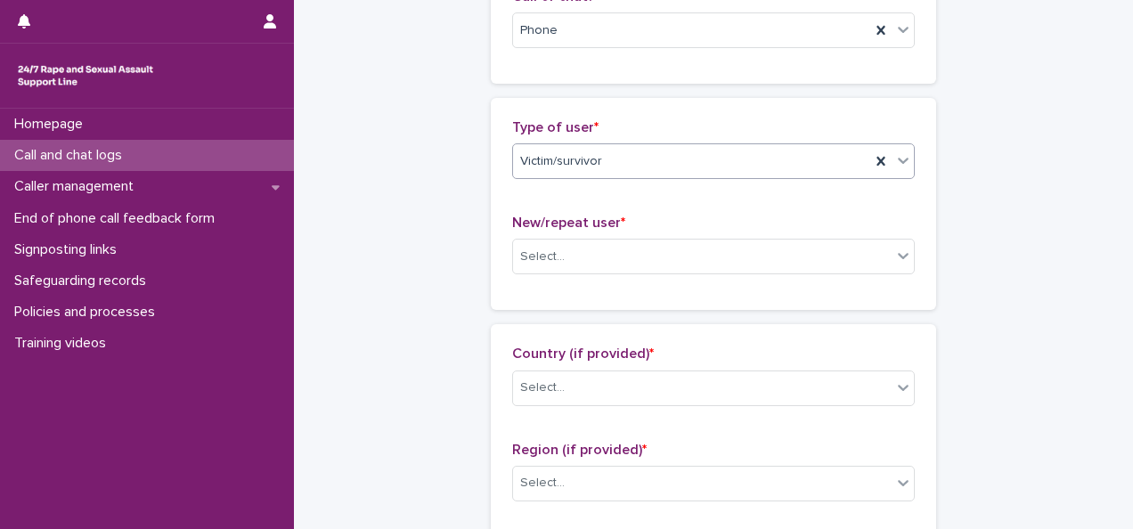
scroll to position [323, 0]
click at [568, 241] on div "Select..." at bounding box center [702, 255] width 379 height 29
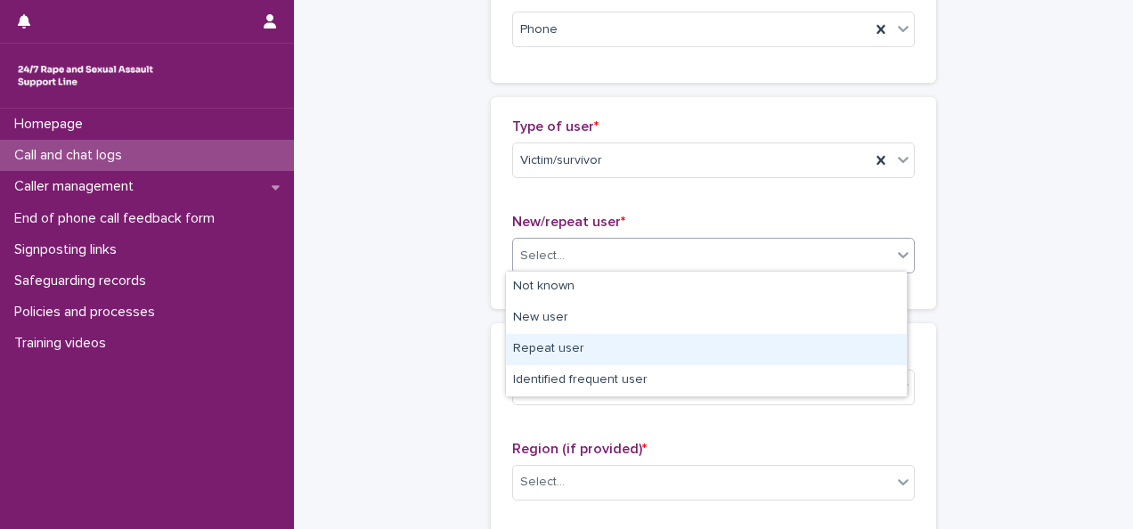
drag, startPoint x: 529, startPoint y: 365, endPoint x: 527, endPoint y: 356, distance: 9.1
click at [527, 356] on div "Repeat user" at bounding box center [706, 349] width 401 height 31
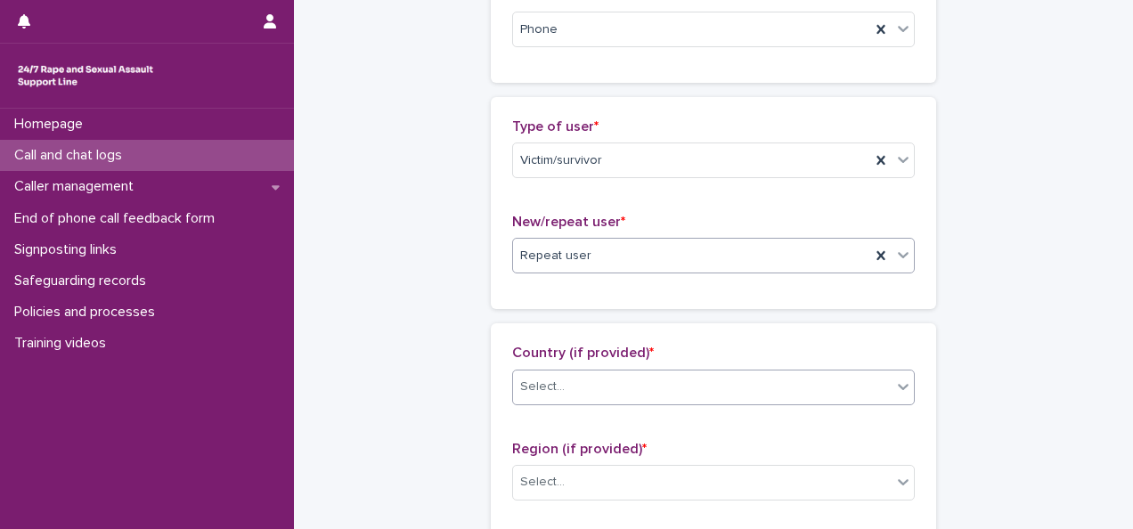
click at [547, 382] on div "Select..." at bounding box center [542, 387] width 45 height 19
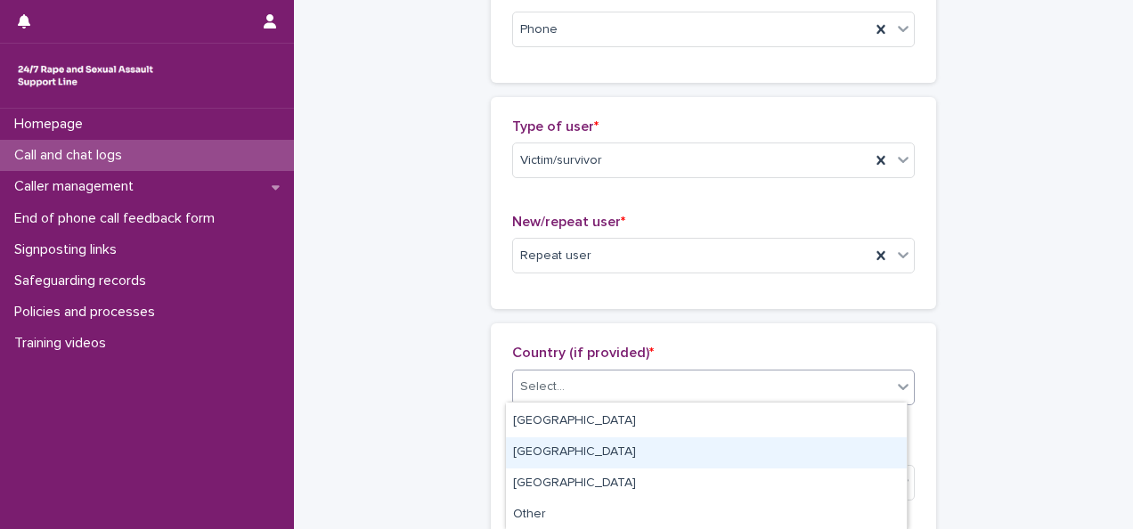
scroll to position [0, 0]
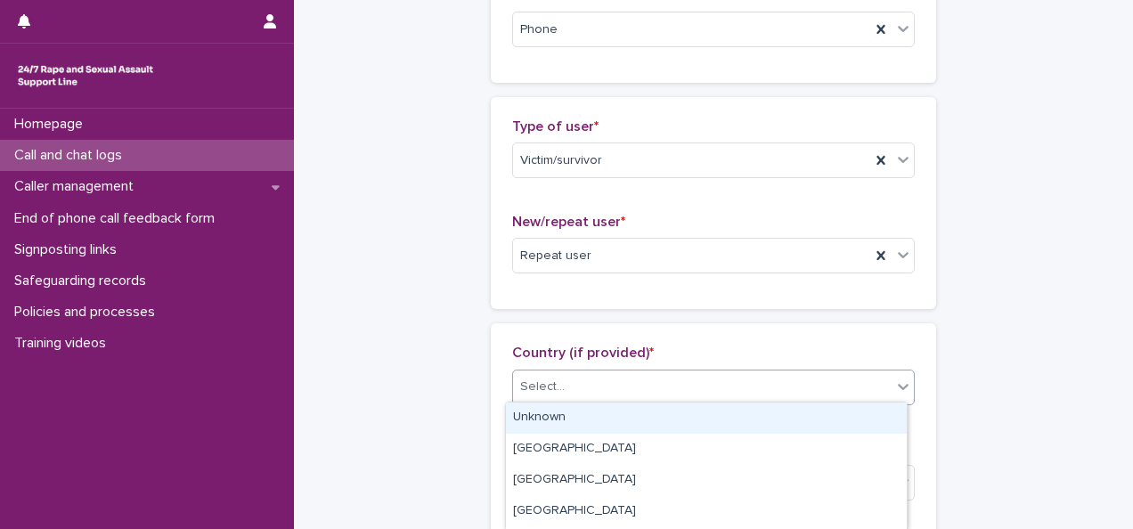
click at [533, 416] on div "Unknown" at bounding box center [706, 418] width 401 height 31
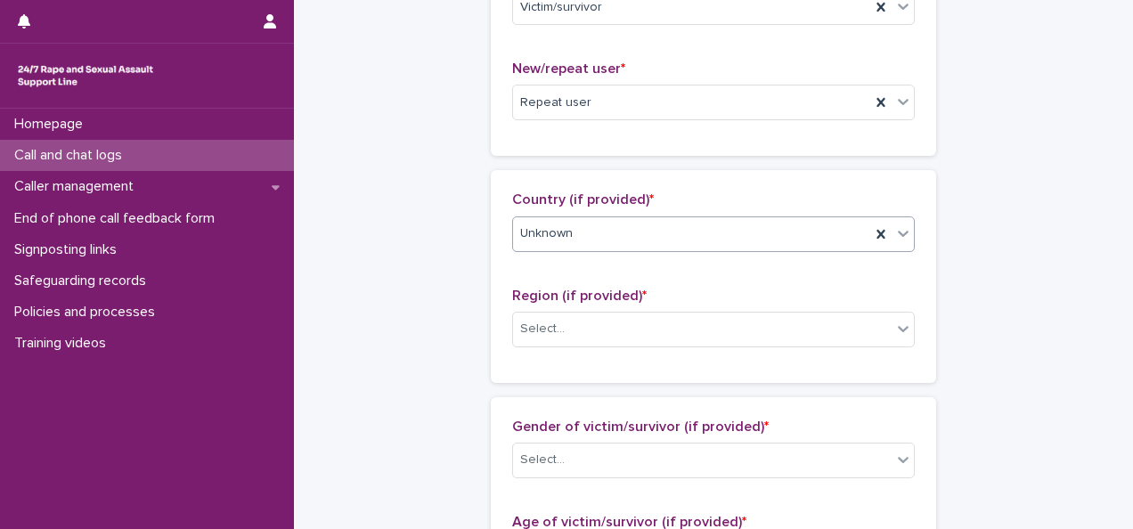
scroll to position [505, 0]
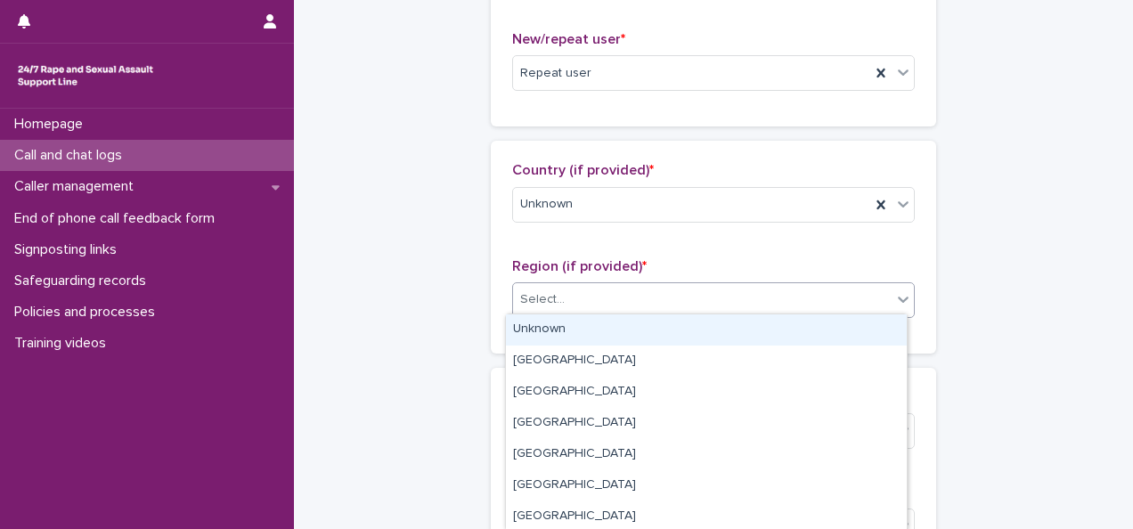
click at [535, 301] on div "Select..." at bounding box center [542, 299] width 45 height 19
click at [531, 324] on div "Unknown" at bounding box center [706, 329] width 401 height 31
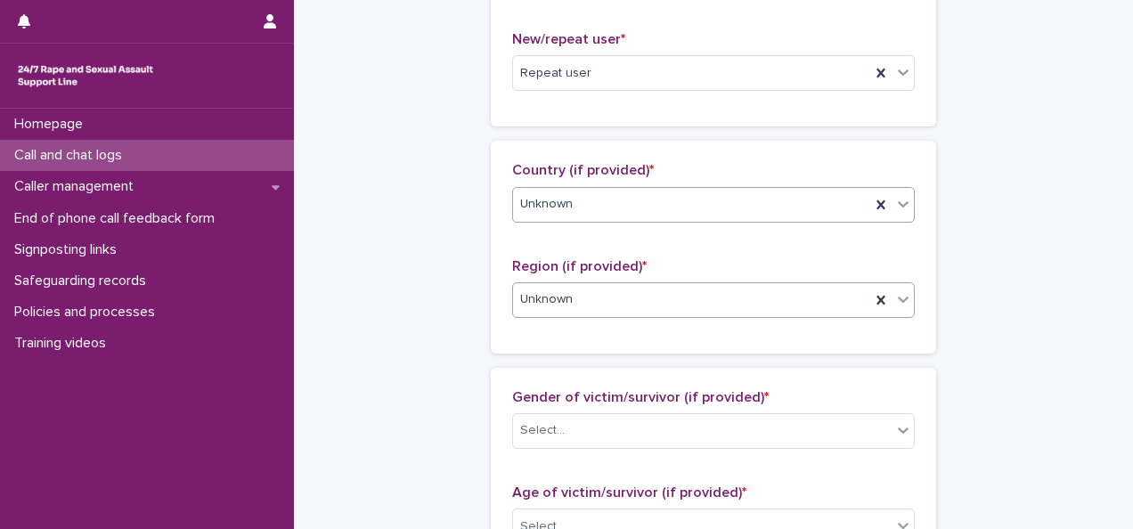
click at [903, 198] on icon at bounding box center [903, 204] width 18 height 18
click at [519, 146] on div "Country (if provided) * Unknown Region (if provided) * Unknown" at bounding box center [713, 247] width 445 height 212
click at [567, 429] on input "text" at bounding box center [568, 430] width 2 height 15
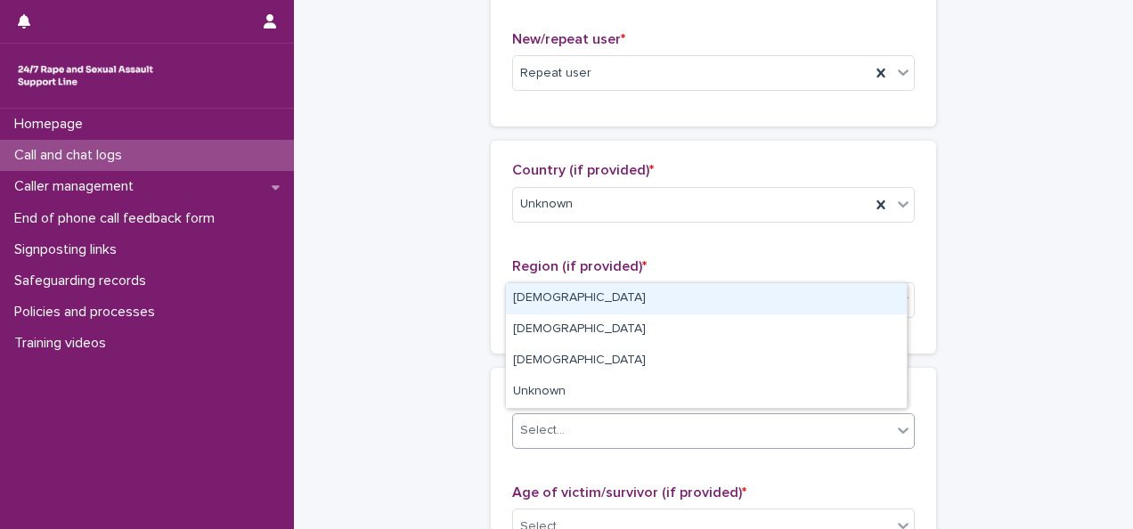
click at [532, 306] on div "[DEMOGRAPHIC_DATA]" at bounding box center [706, 298] width 401 height 31
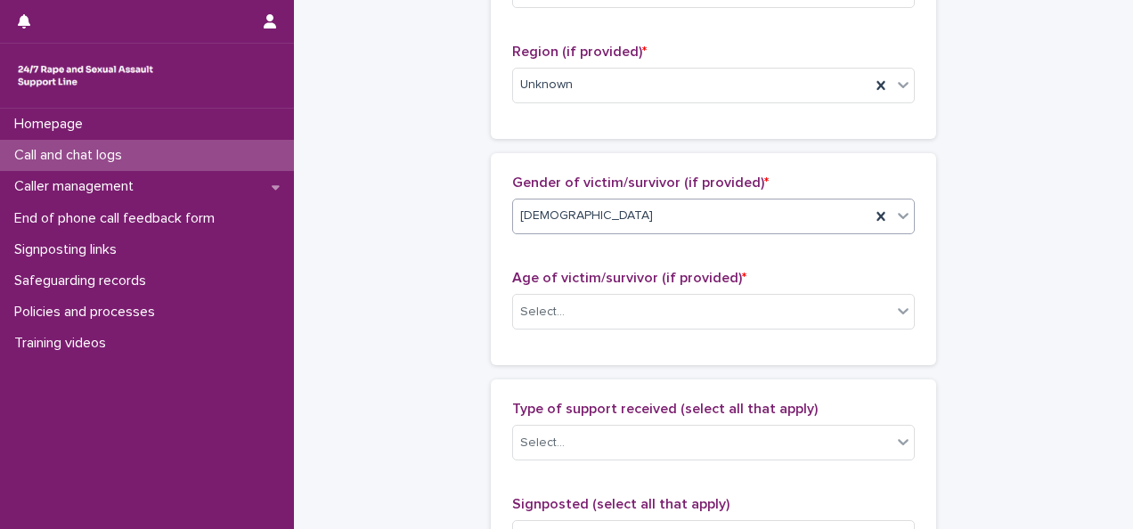
scroll to position [721, 0]
click at [570, 308] on div "Select..." at bounding box center [702, 311] width 379 height 29
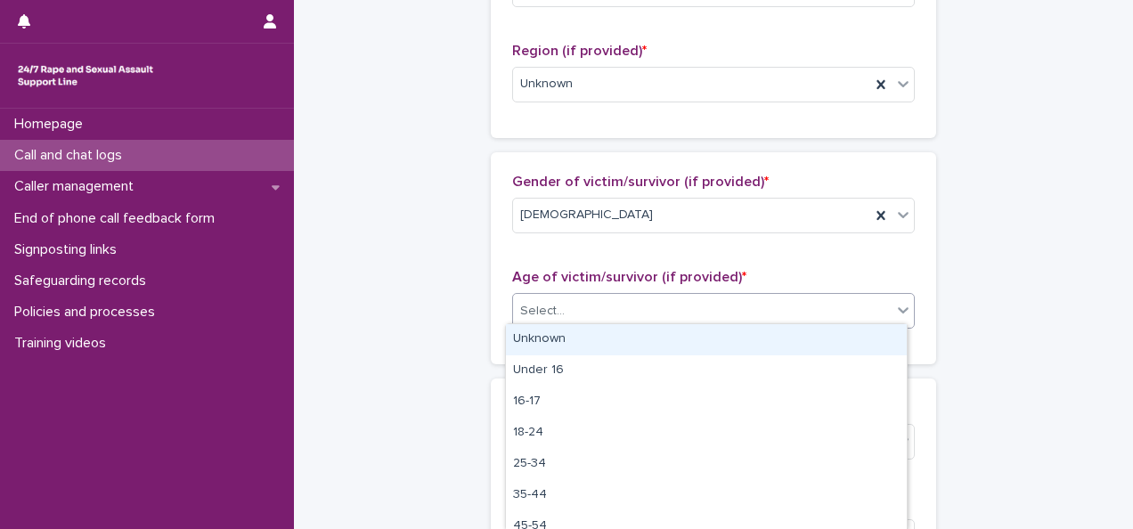
click at [522, 339] on div "Unknown" at bounding box center [706, 339] width 401 height 31
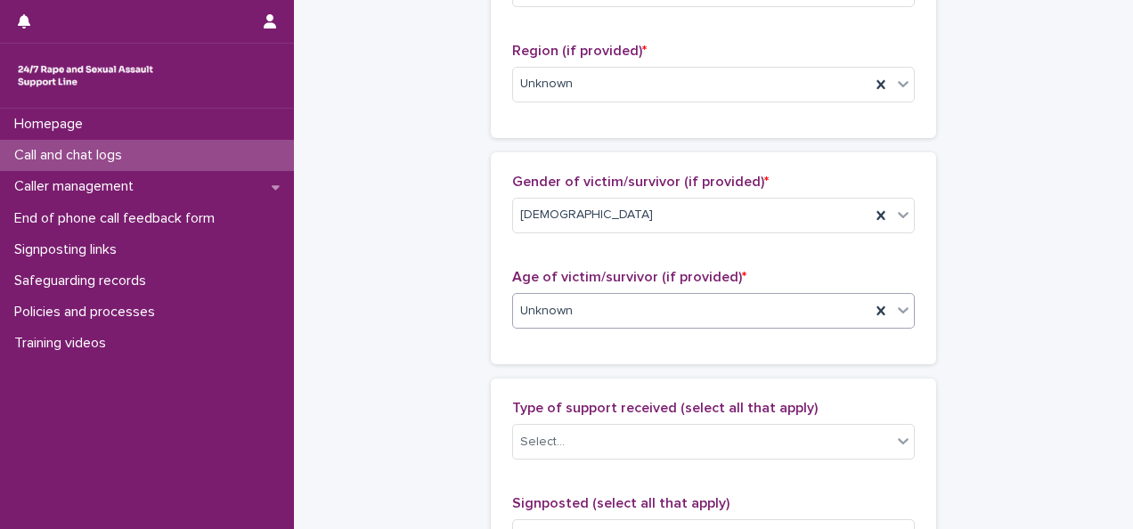
scroll to position [851, 0]
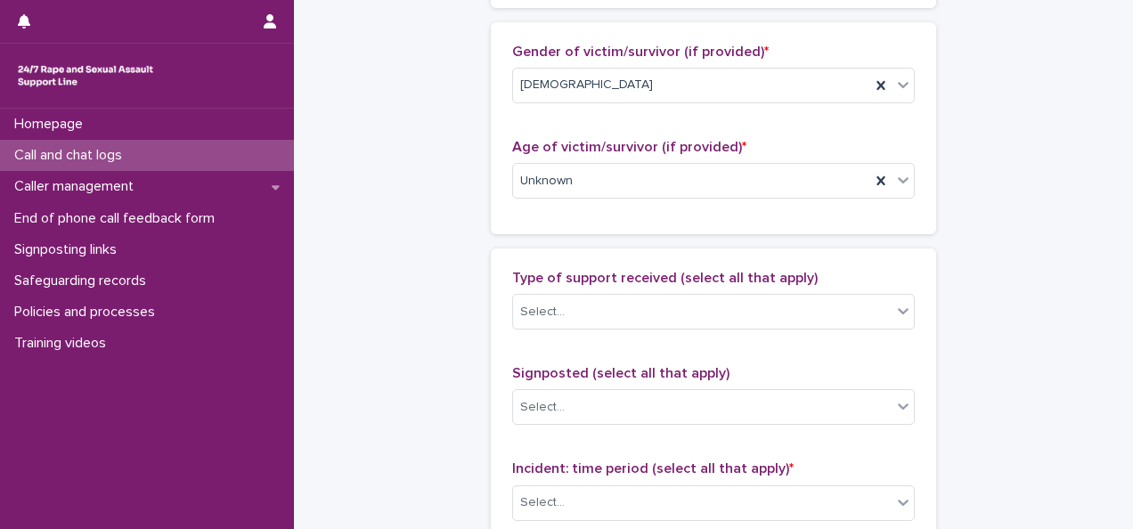
click at [604, 287] on div "Type of support received (select all that apply) Select..." at bounding box center [713, 307] width 403 height 74
click at [592, 304] on div "Select..." at bounding box center [702, 312] width 379 height 29
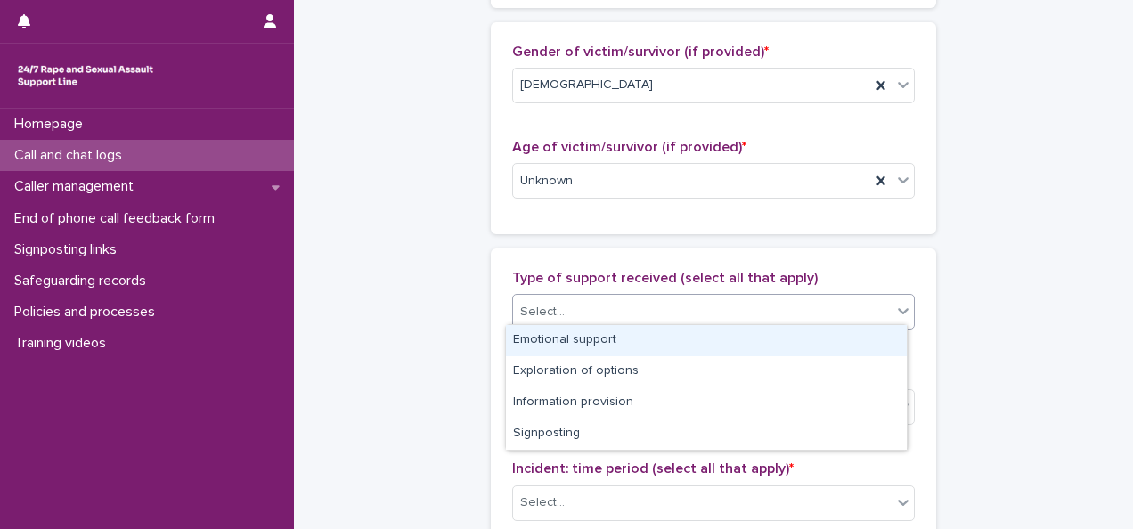
click at [552, 355] on div "Emotional support" at bounding box center [706, 340] width 401 height 31
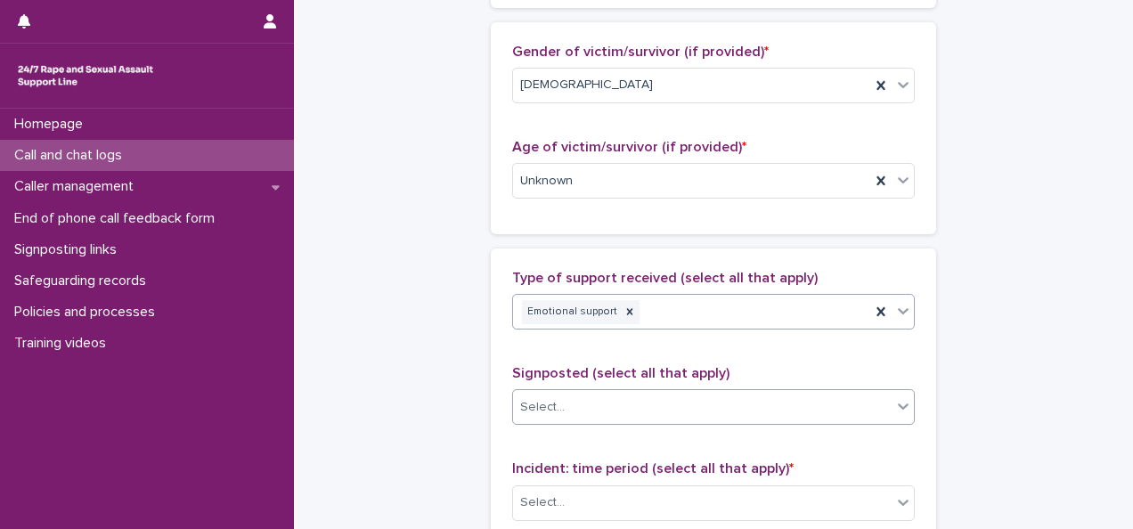
click at [609, 408] on div "Select..." at bounding box center [702, 407] width 379 height 29
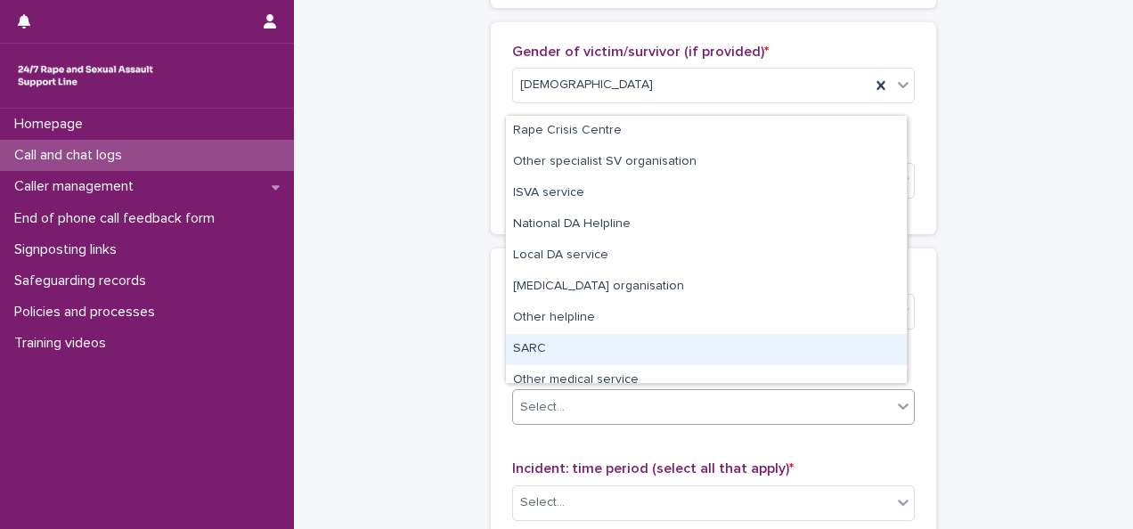
click at [544, 353] on div "SARC" at bounding box center [706, 349] width 401 height 31
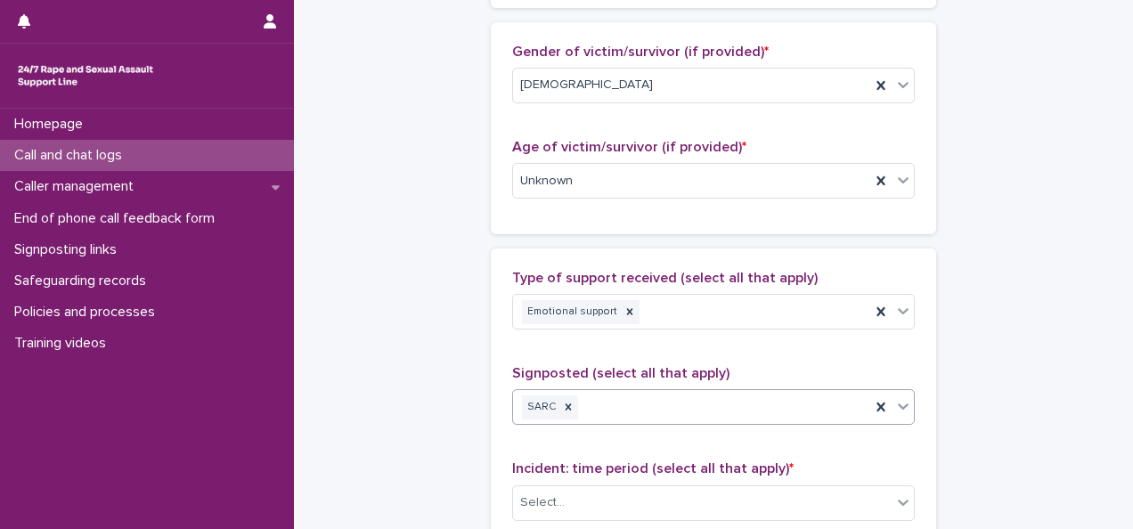
scroll to position [1011, 0]
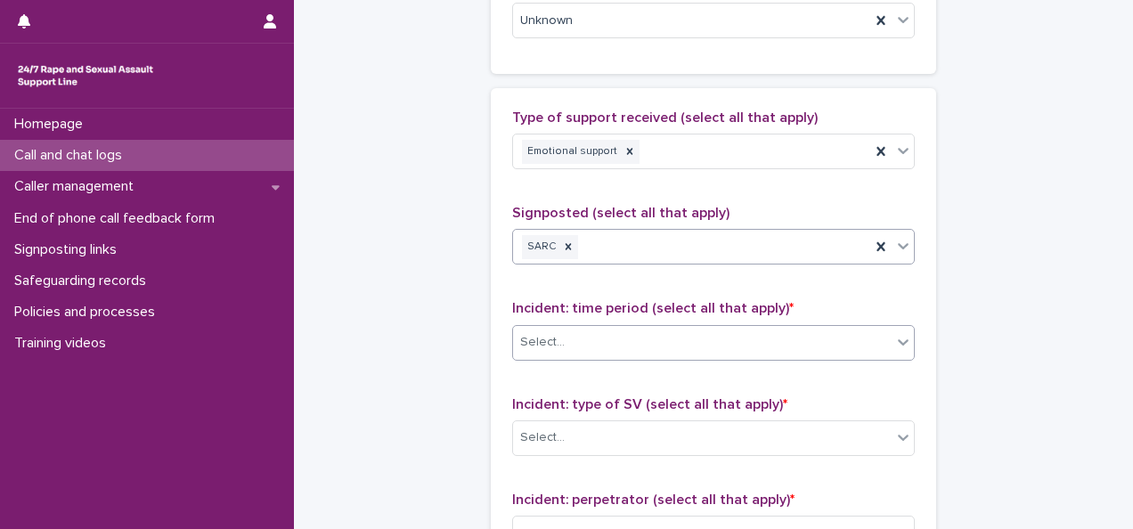
click at [617, 328] on div "Select..." at bounding box center [702, 342] width 379 height 29
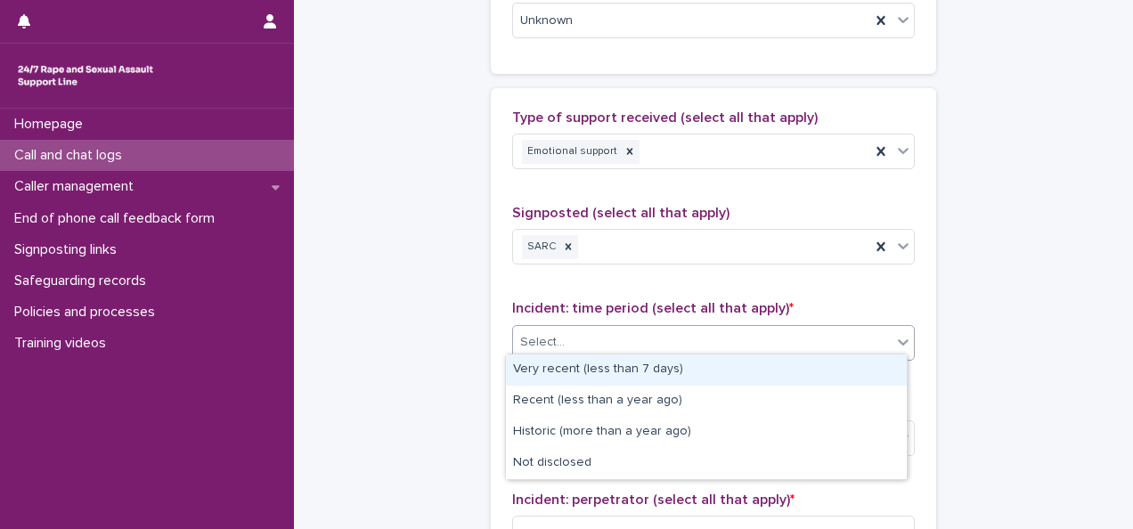
click at [565, 372] on div "Very recent (less than 7 days)" at bounding box center [706, 370] width 401 height 31
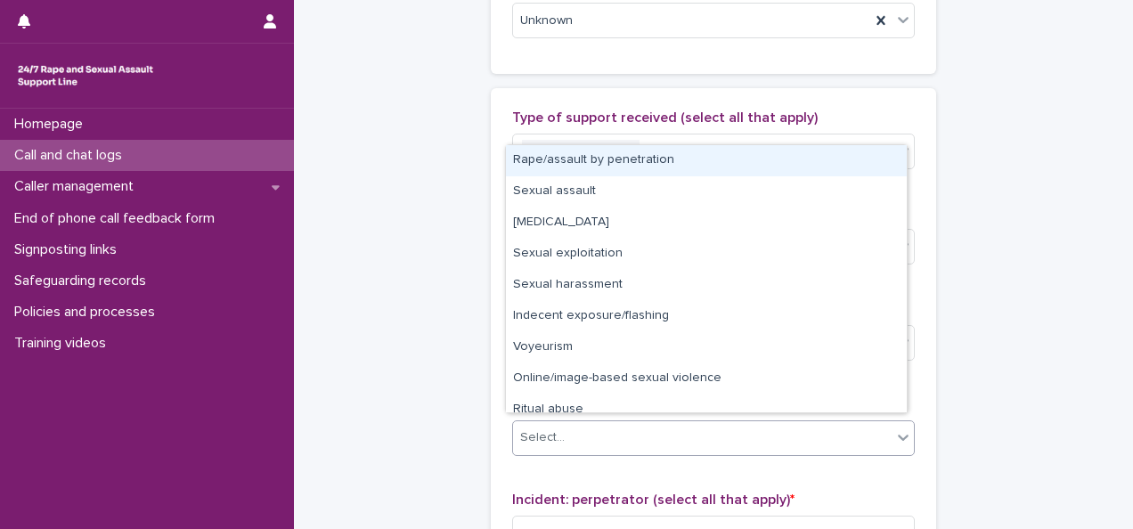
click at [544, 434] on div "Select..." at bounding box center [542, 438] width 45 height 19
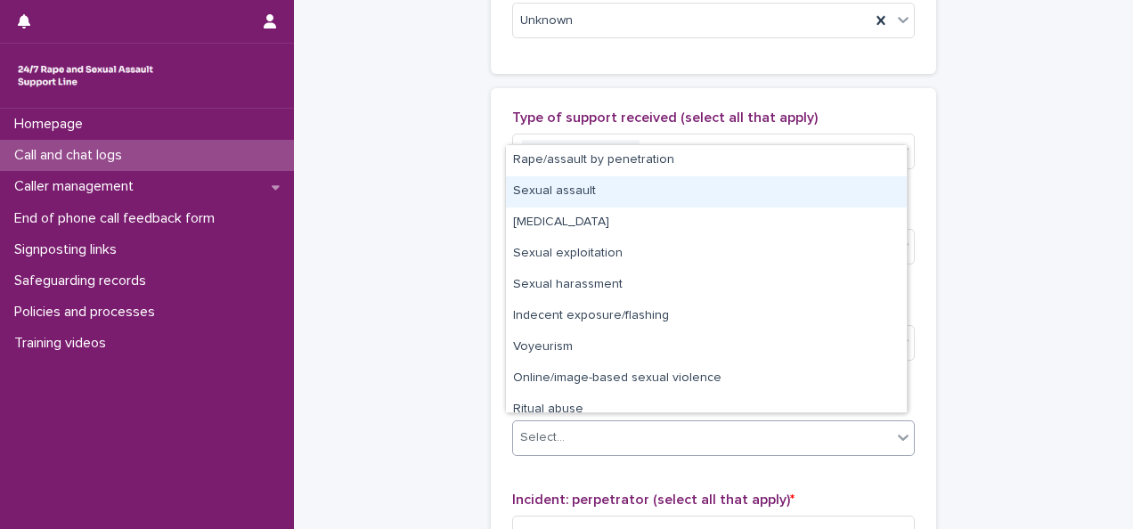
click at [551, 188] on div "Sexual assault" at bounding box center [706, 191] width 401 height 31
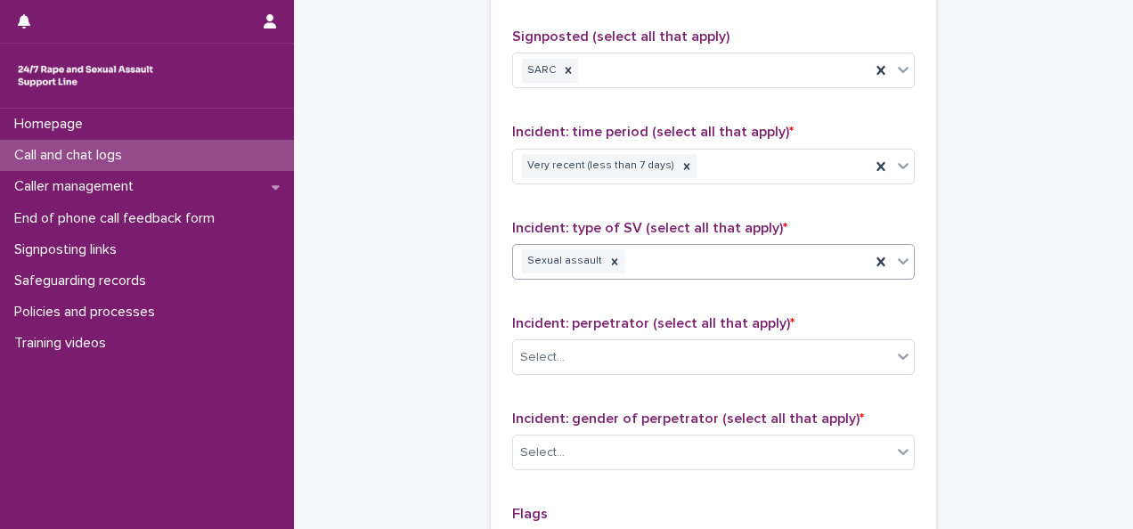
scroll to position [1188, 0]
click at [581, 346] on div "Select..." at bounding box center [702, 356] width 379 height 29
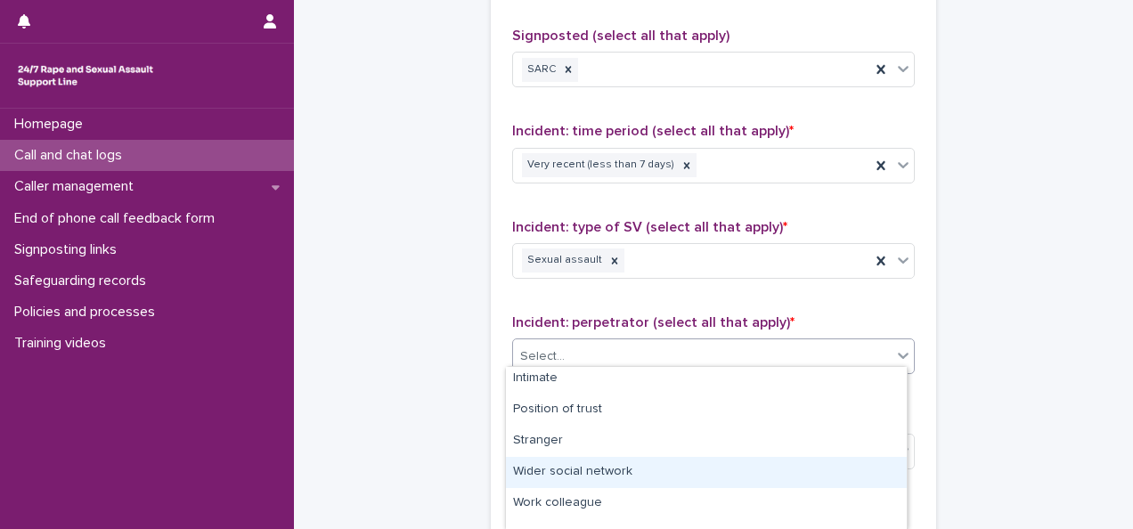
scroll to position [121, 0]
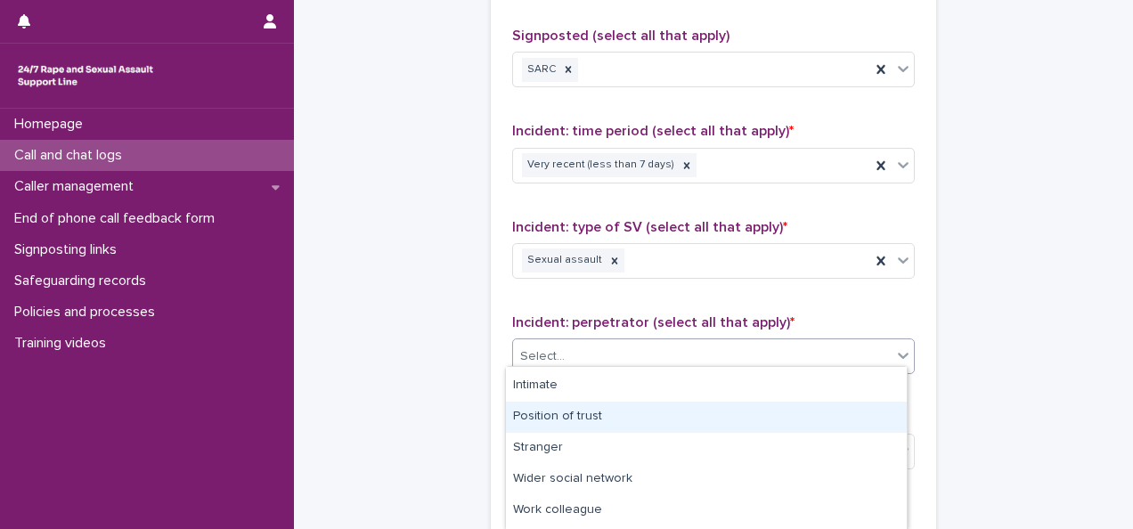
click at [569, 418] on div "Position of trust" at bounding box center [706, 417] width 401 height 31
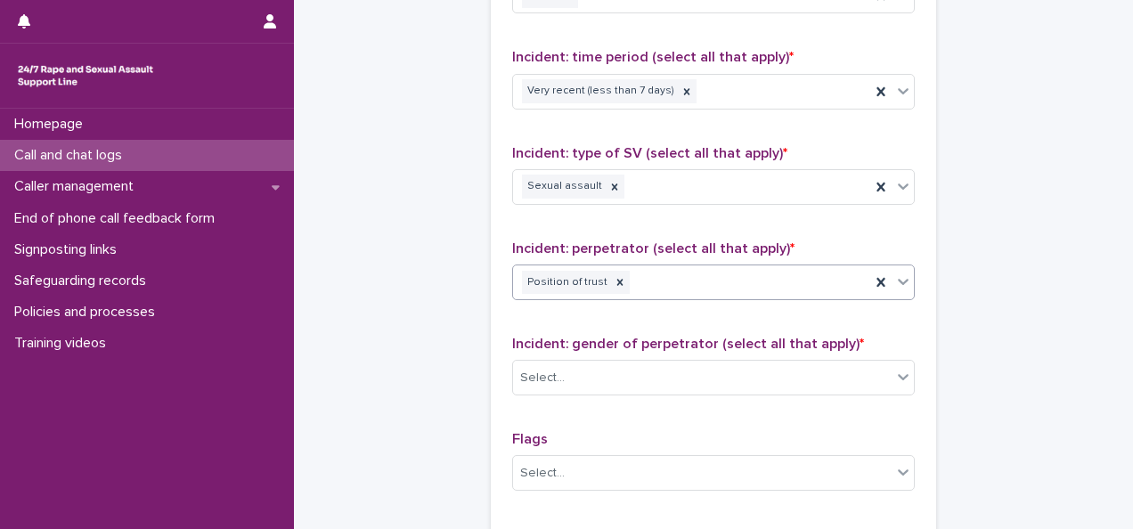
scroll to position [1263, 0]
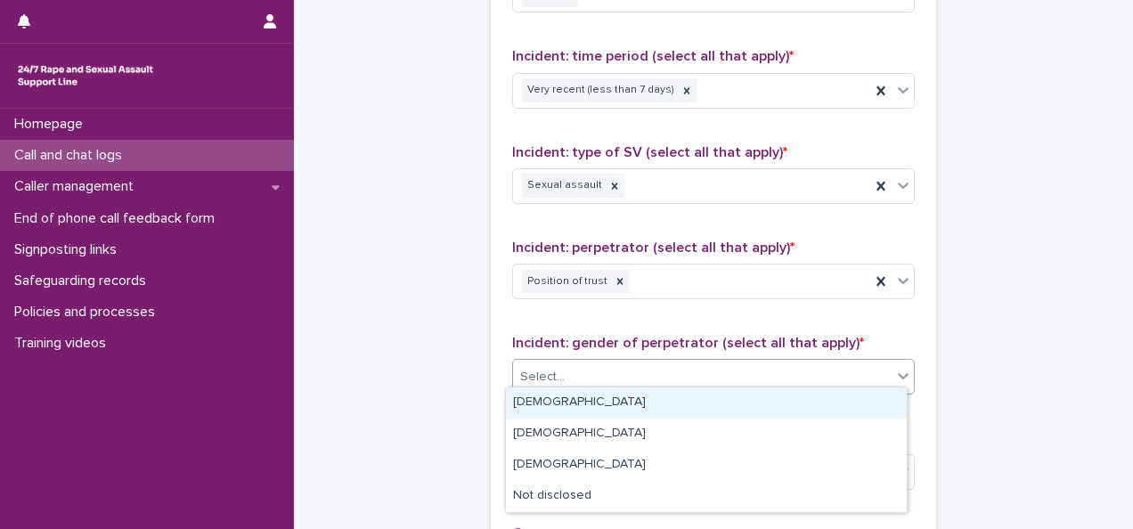
click at [561, 378] on div "Select..." at bounding box center [702, 377] width 379 height 29
click at [543, 404] on div "[DEMOGRAPHIC_DATA]" at bounding box center [706, 403] width 401 height 31
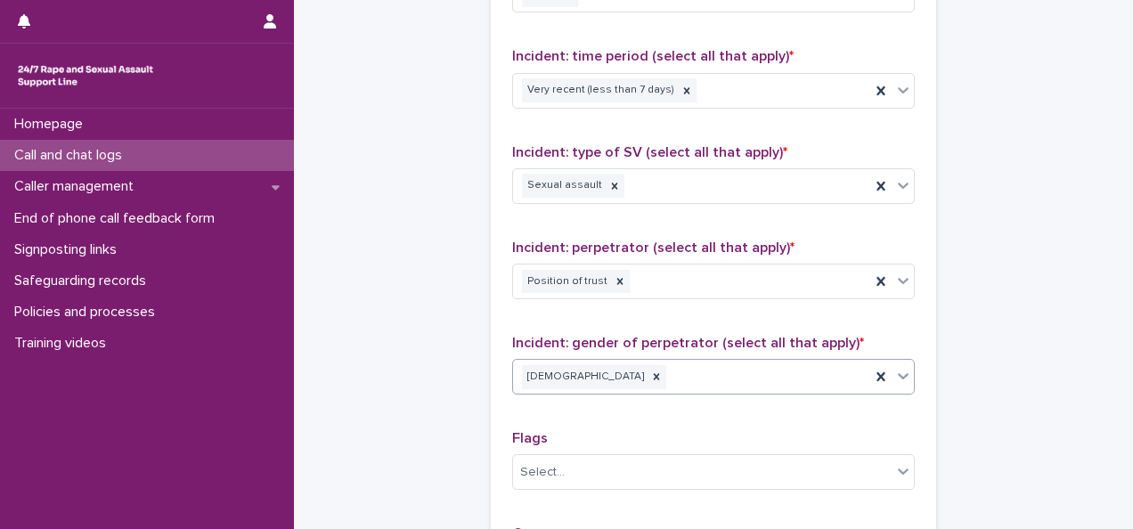
scroll to position [1372, 0]
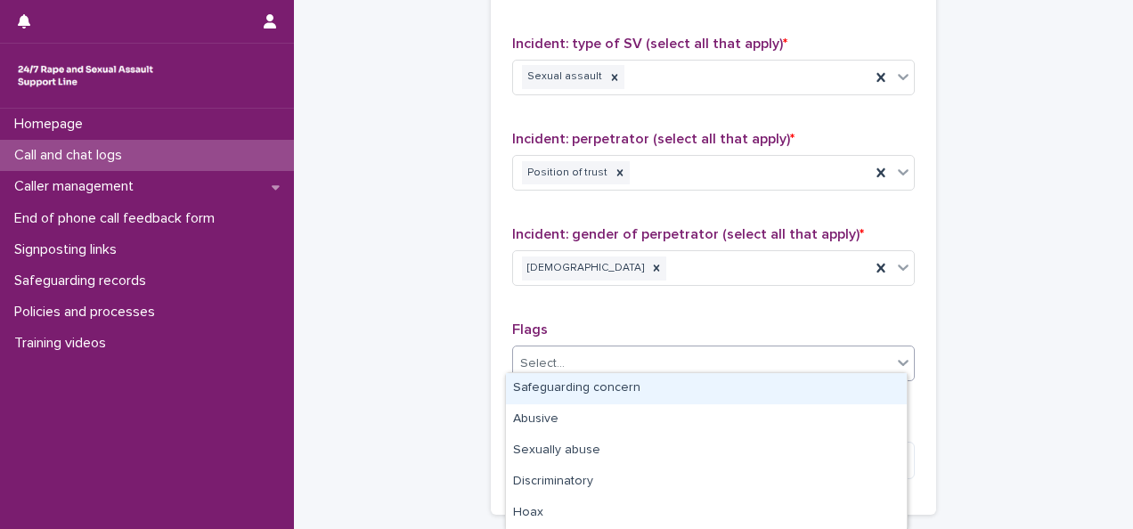
click at [527, 365] on div "Select..." at bounding box center [702, 363] width 379 height 29
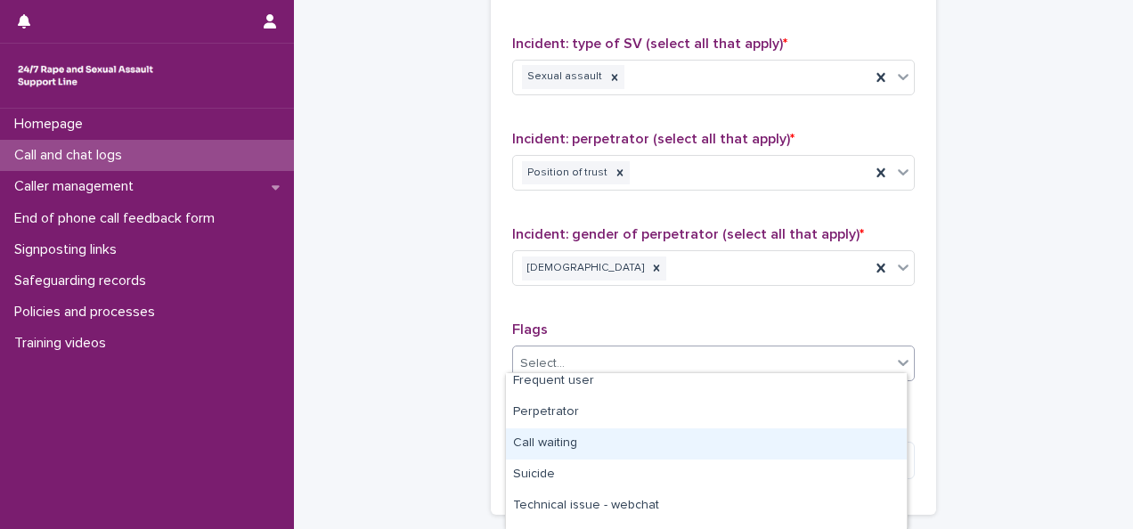
scroll to position [217, 0]
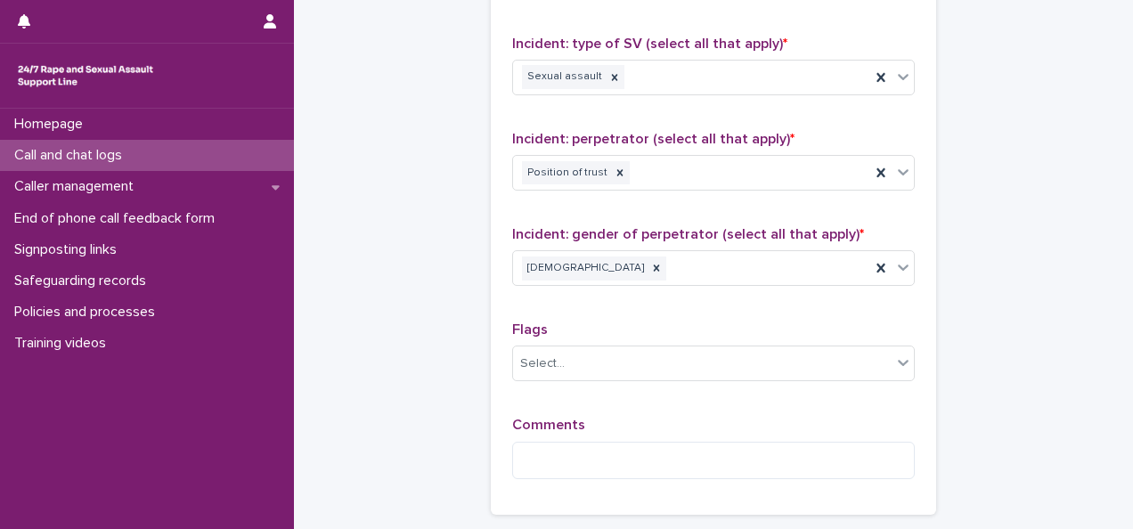
scroll to position [1458, 0]
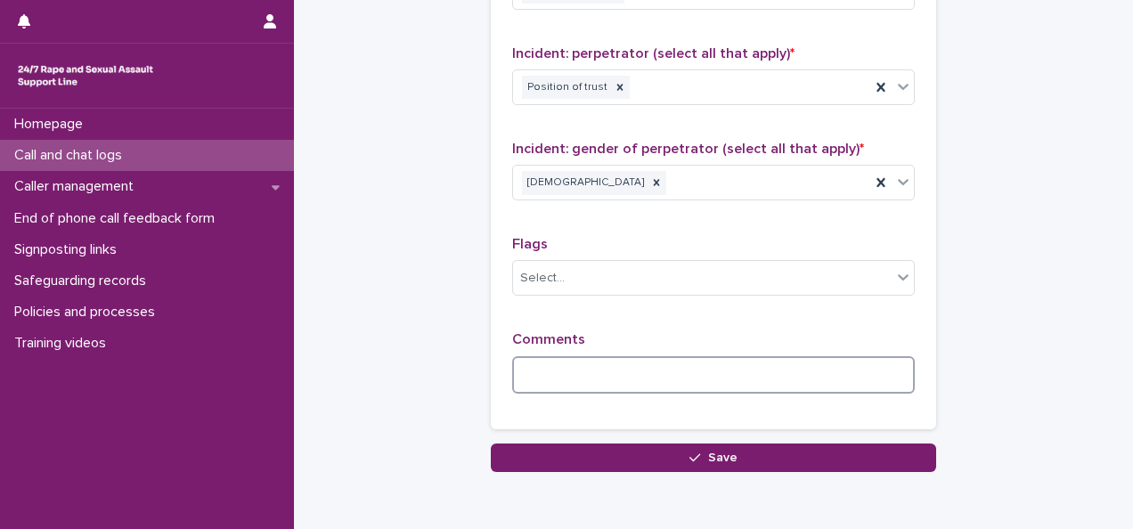
click at [535, 364] on textarea at bounding box center [713, 374] width 403 height 37
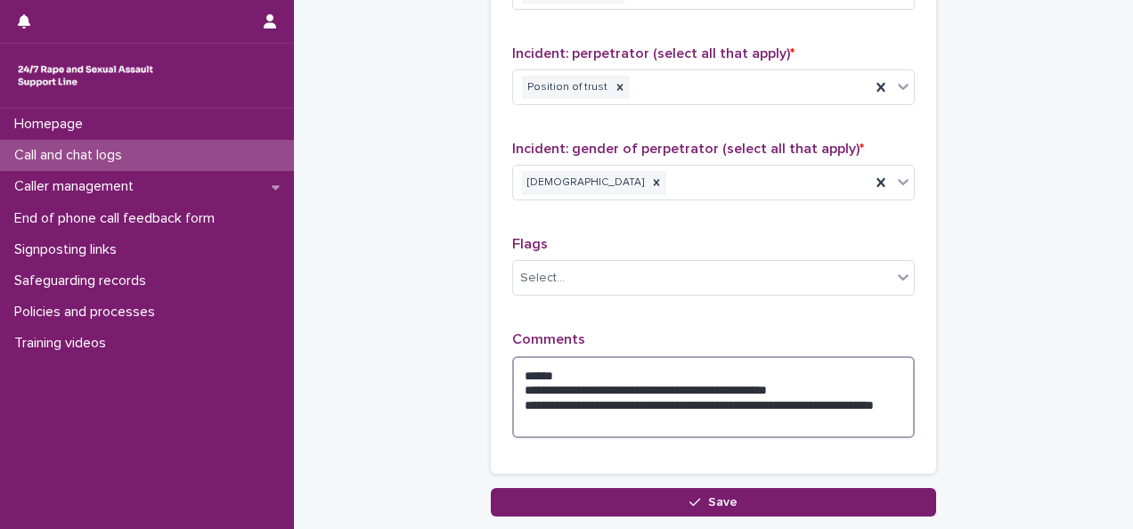
click at [576, 413] on textarea "**********" at bounding box center [713, 397] width 403 height 82
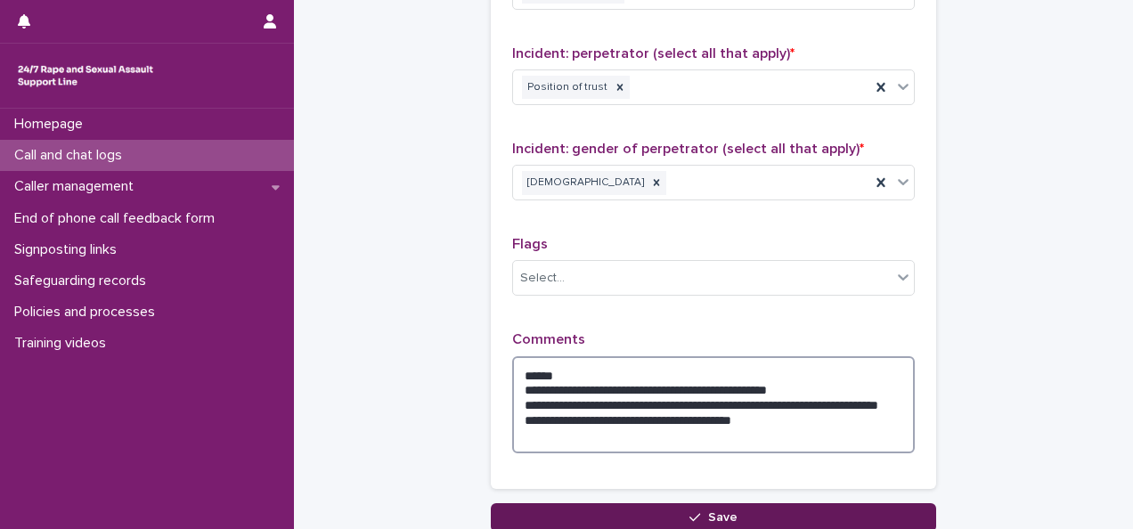
type textarea "**********"
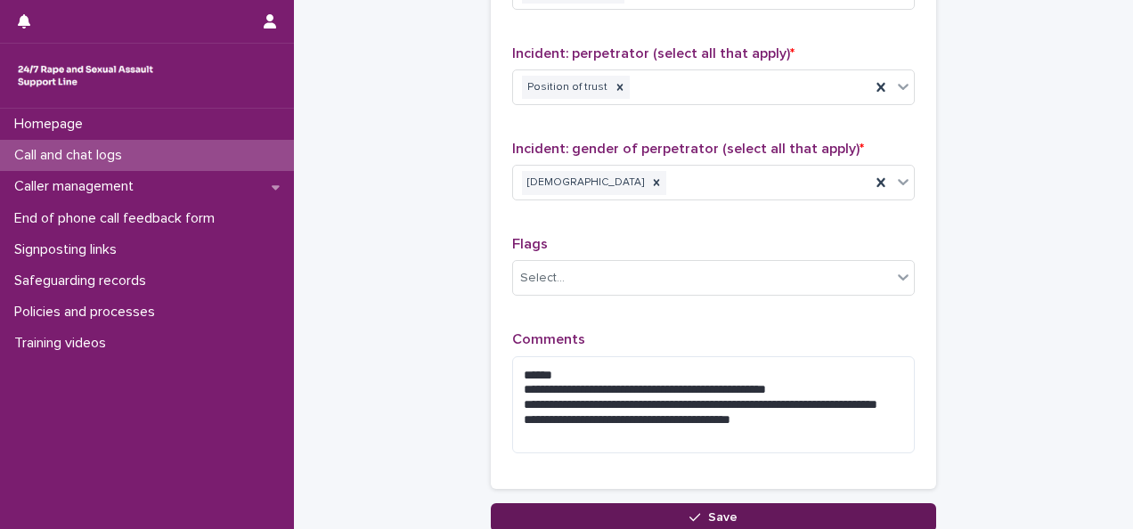
click at [574, 508] on button "Save" at bounding box center [713, 517] width 445 height 29
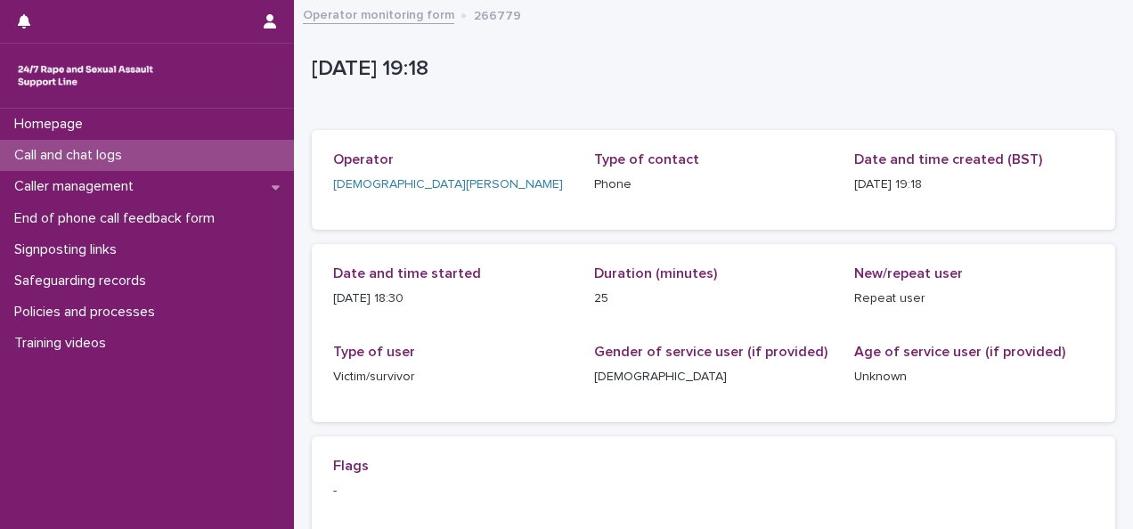
drag, startPoint x: 2, startPoint y: 296, endPoint x: 381, endPoint y: 14, distance: 472.6
click at [381, 14] on link "Operator monitoring form" at bounding box center [378, 14] width 151 height 20
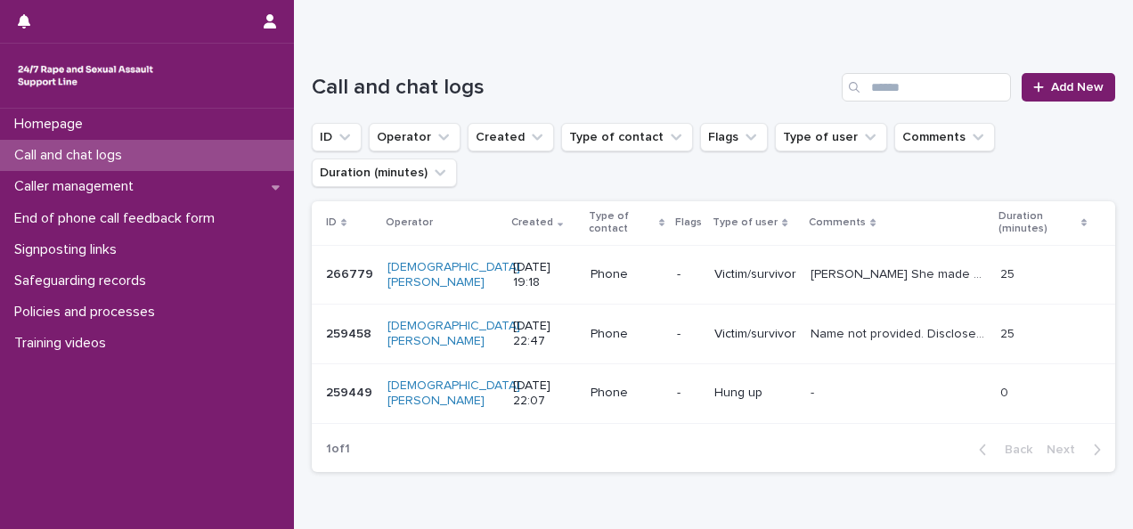
scroll to position [137, 0]
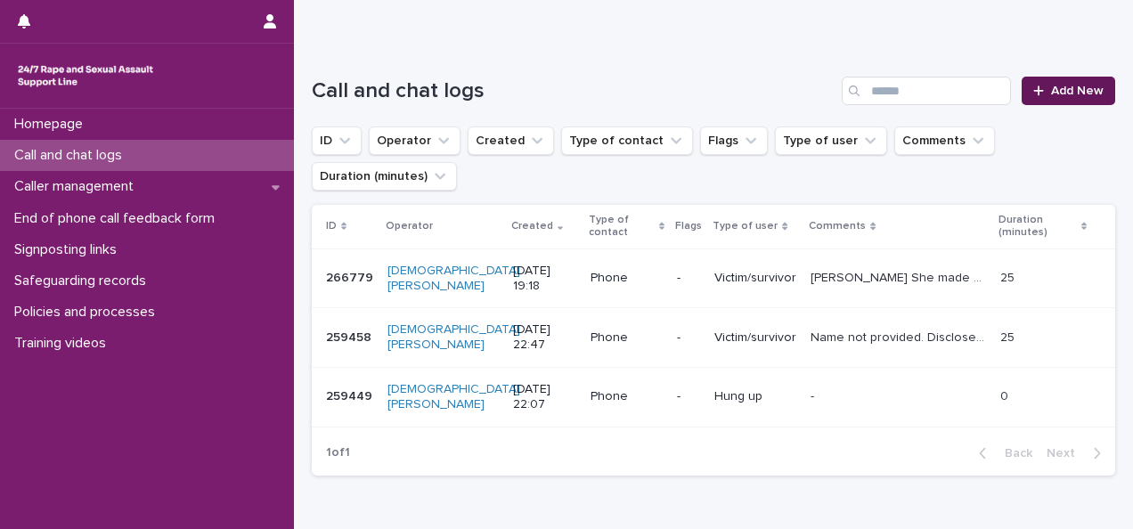
click at [1033, 92] on icon at bounding box center [1038, 91] width 11 height 12
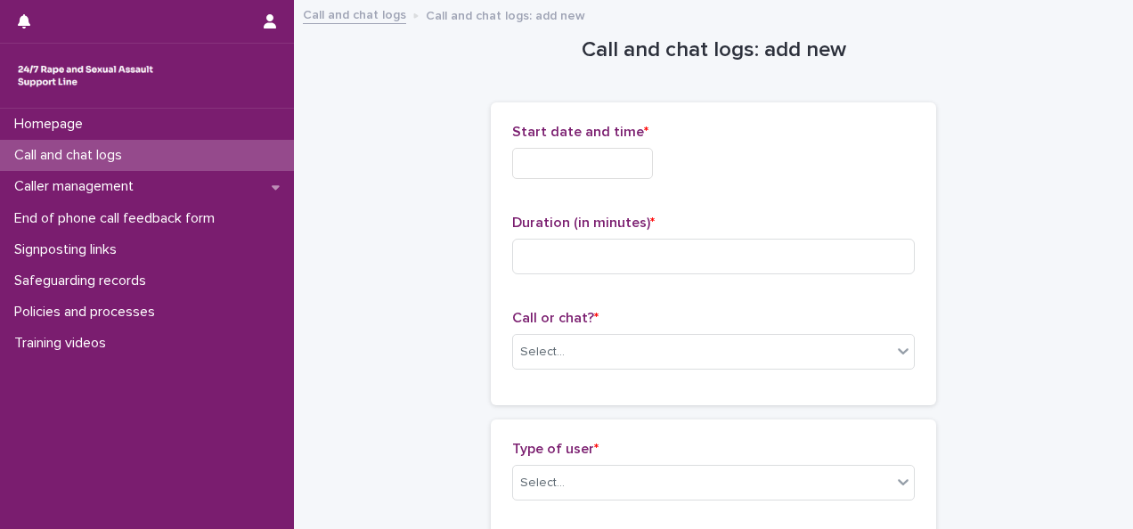
click at [547, 173] on input "text" at bounding box center [582, 163] width 141 height 31
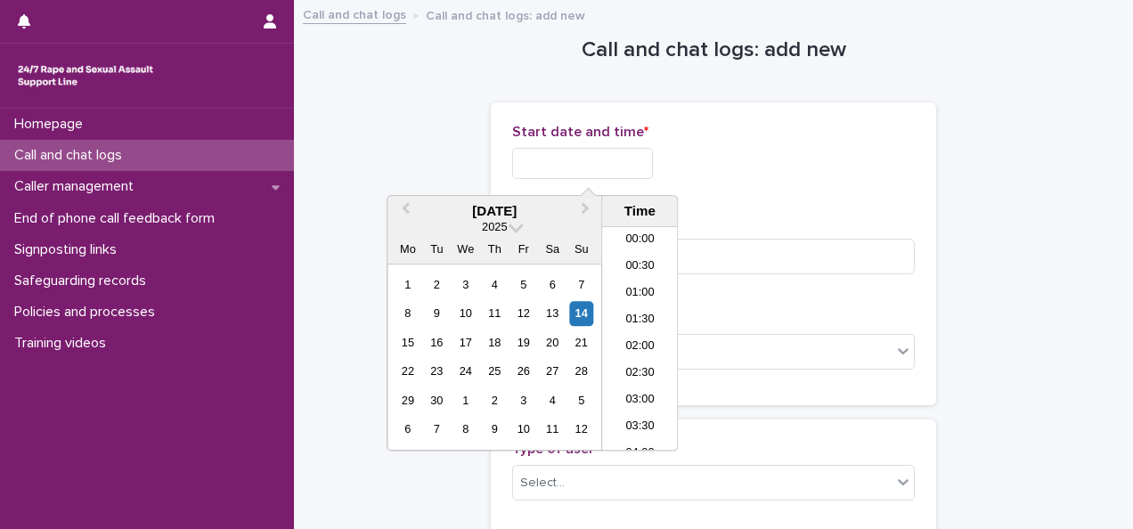
scroll to position [918, 0]
click at [640, 336] on li "19:00" at bounding box center [640, 338] width 76 height 27
type input "**********"
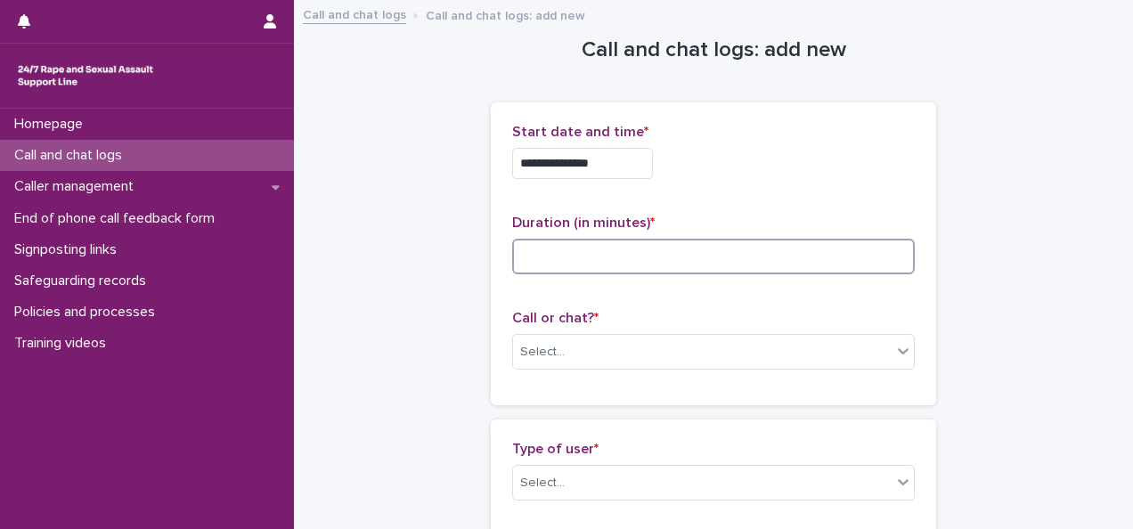
click at [561, 241] on input at bounding box center [713, 257] width 403 height 36
type input "**"
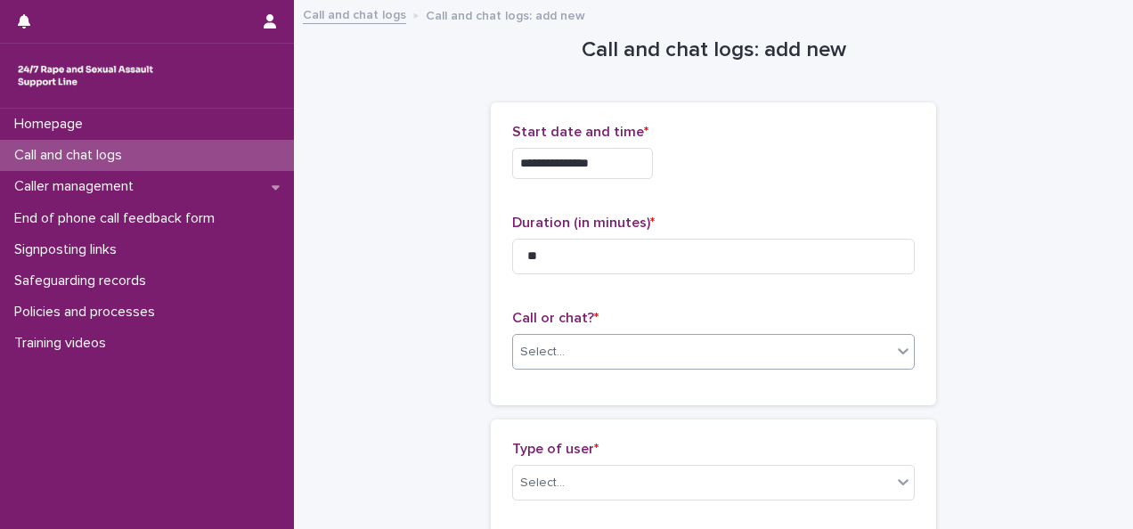
click at [553, 343] on div "Select..." at bounding box center [542, 352] width 45 height 19
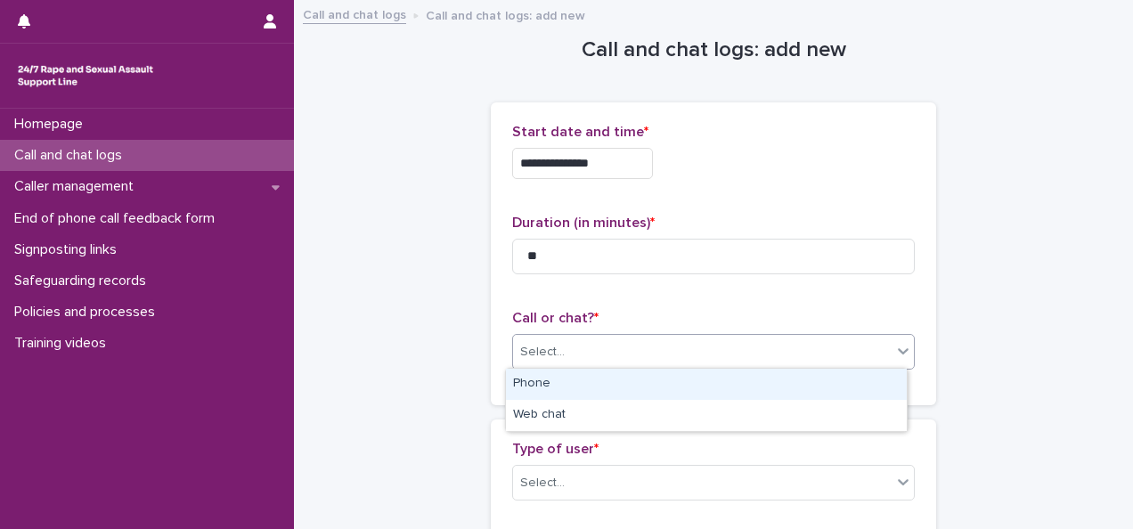
click at [538, 386] on div "Phone" at bounding box center [706, 384] width 401 height 31
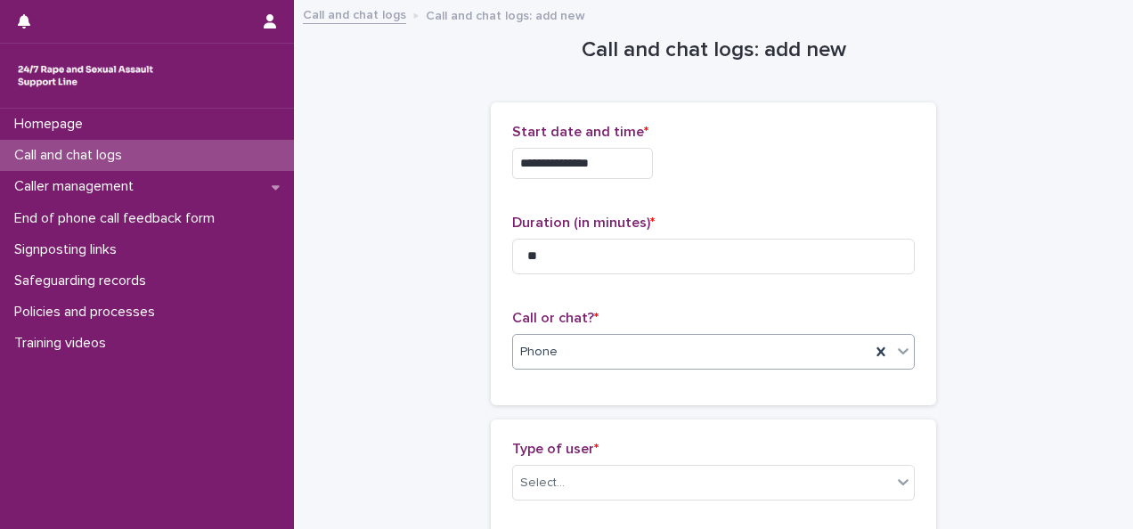
scroll to position [183, 0]
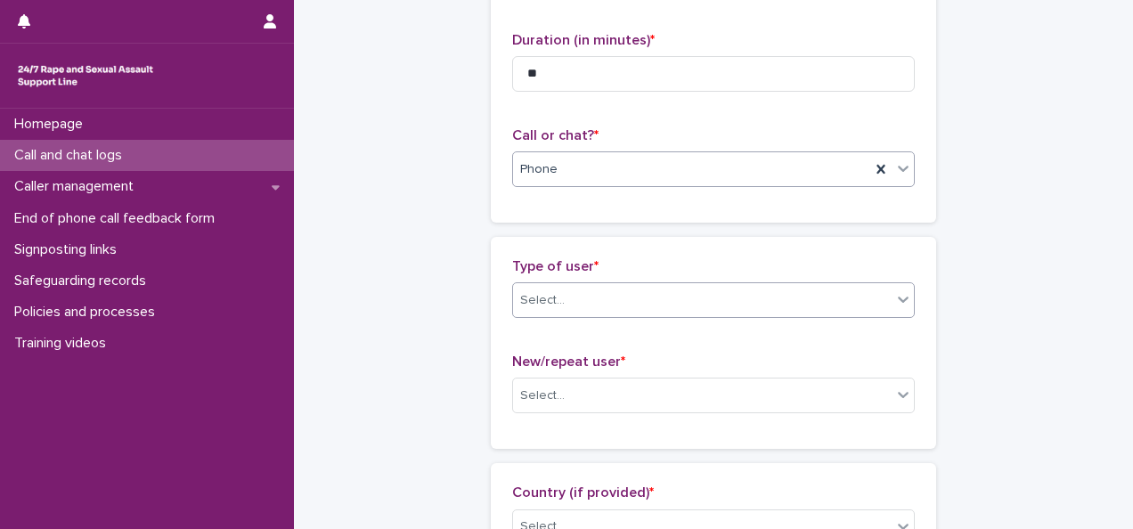
click at [556, 290] on div "Select..." at bounding box center [702, 300] width 379 height 29
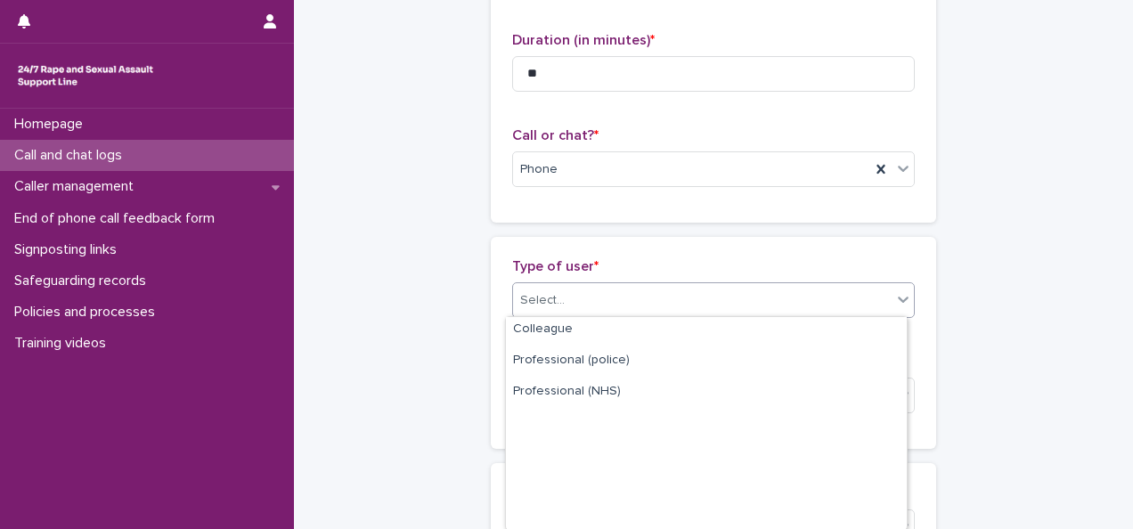
scroll to position [0, 0]
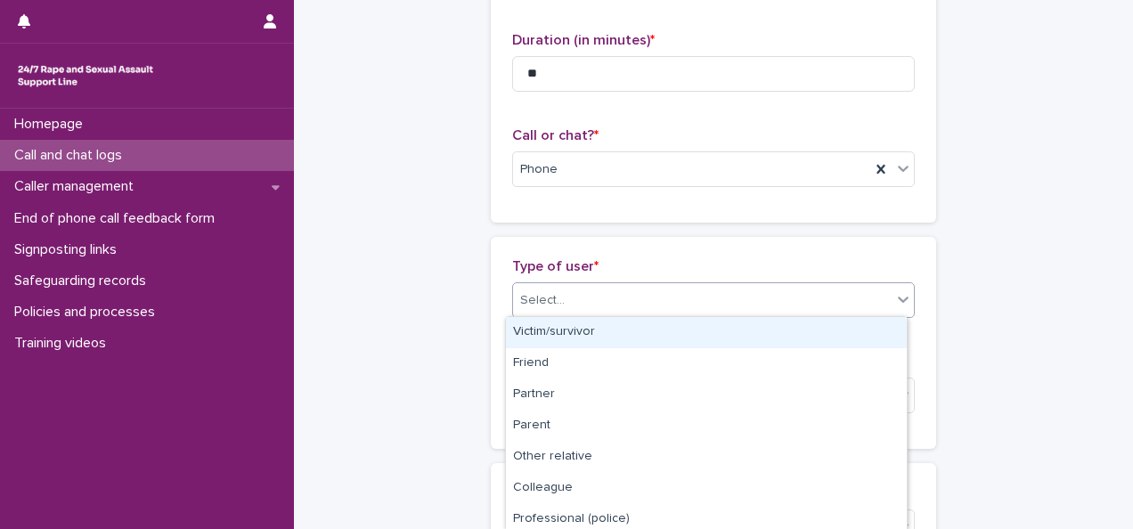
click at [543, 331] on div "Victim/survivor" at bounding box center [706, 332] width 401 height 31
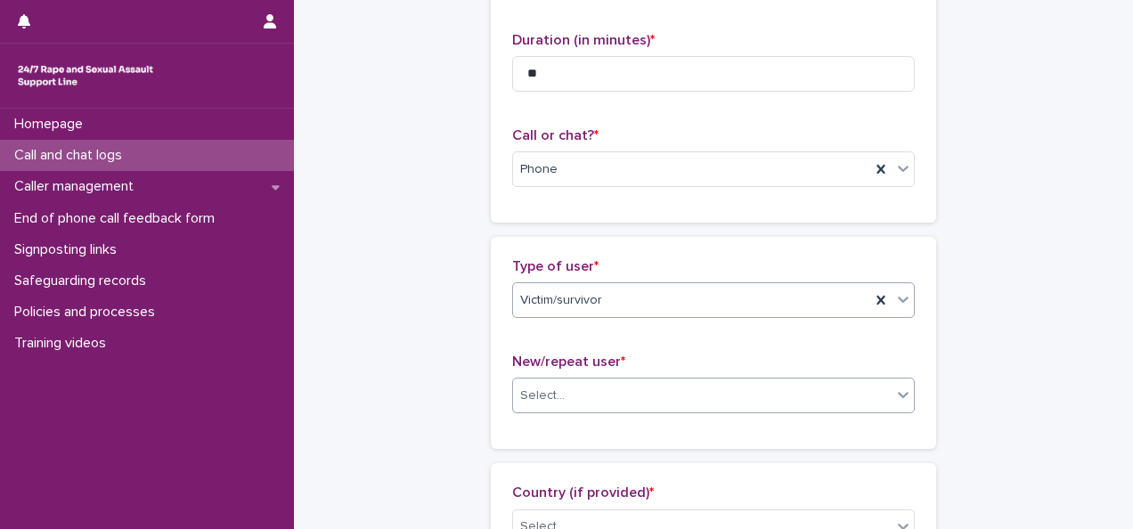
click at [542, 404] on div "Select..." at bounding box center [702, 395] width 379 height 29
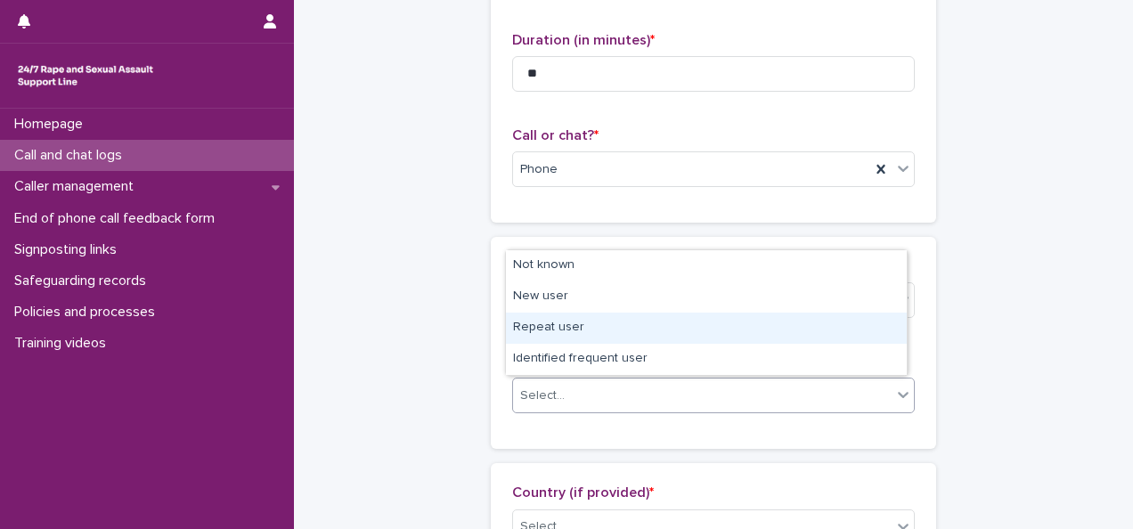
click at [551, 328] on div "Repeat user" at bounding box center [706, 328] width 401 height 31
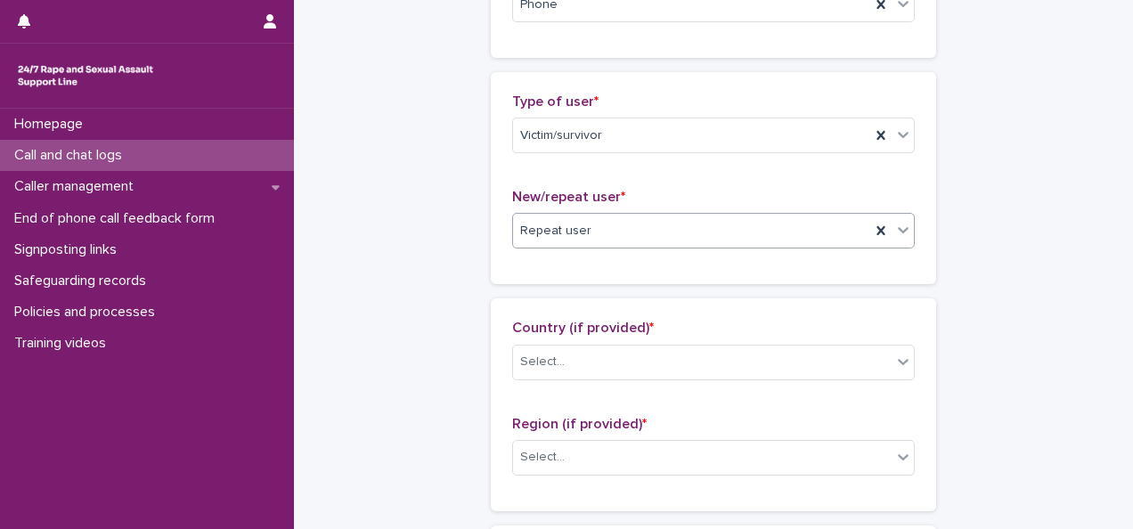
scroll to position [348, 0]
click at [553, 367] on div "Select..." at bounding box center [702, 361] width 379 height 29
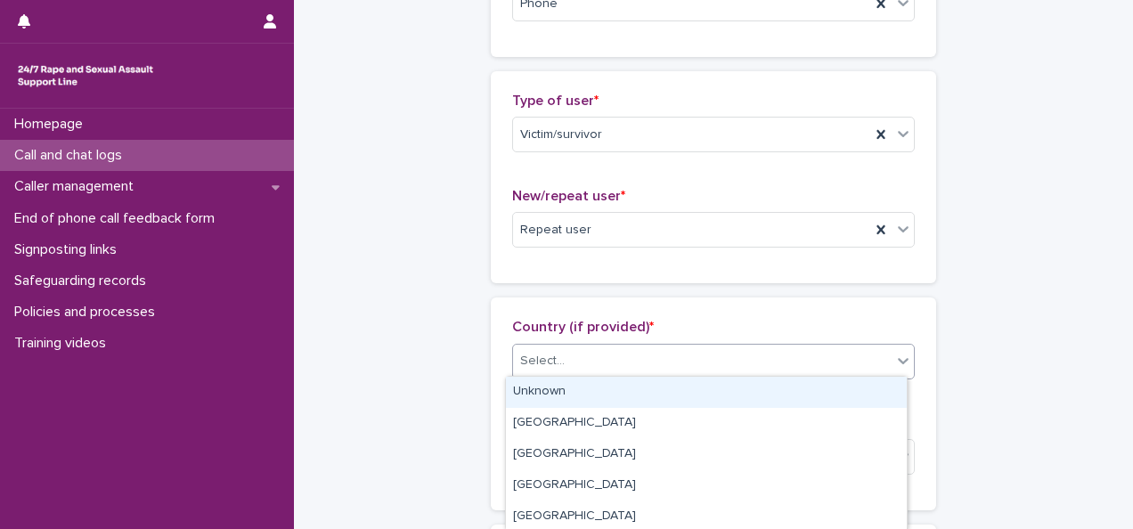
click at [549, 396] on div "Unknown" at bounding box center [706, 392] width 401 height 31
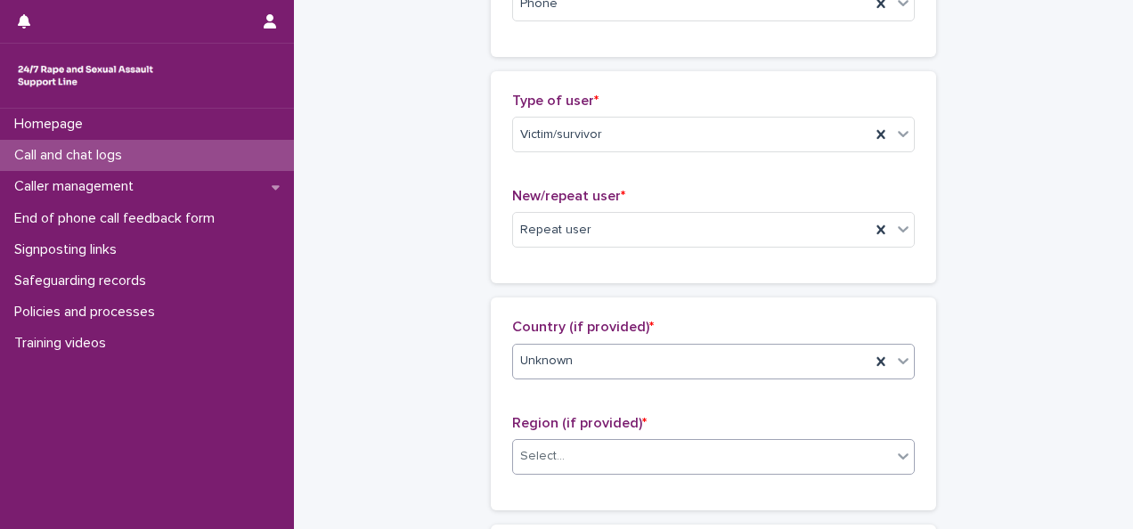
click at [551, 456] on div "Select..." at bounding box center [542, 456] width 45 height 19
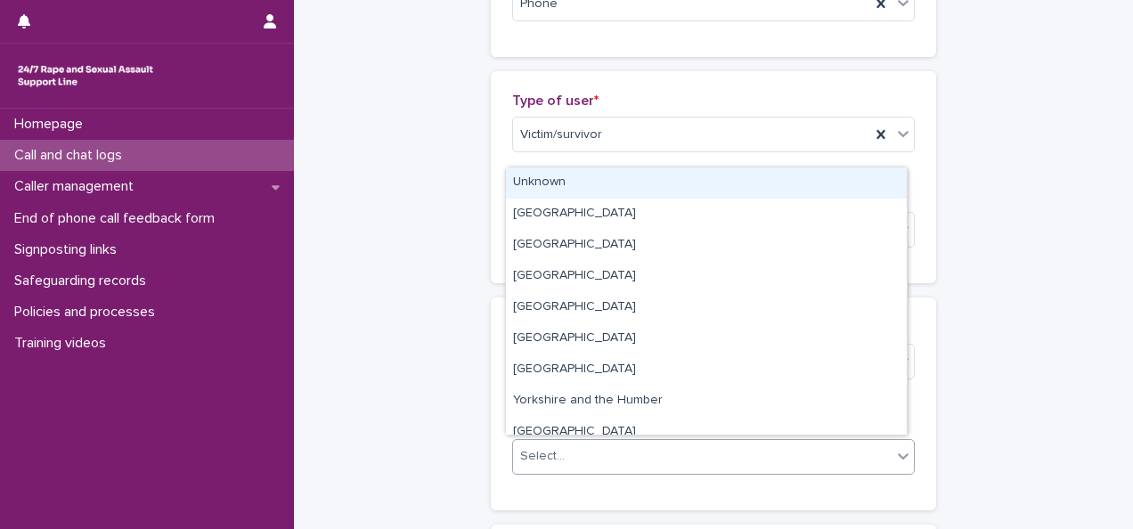
click at [541, 173] on div "Unknown" at bounding box center [706, 182] width 401 height 31
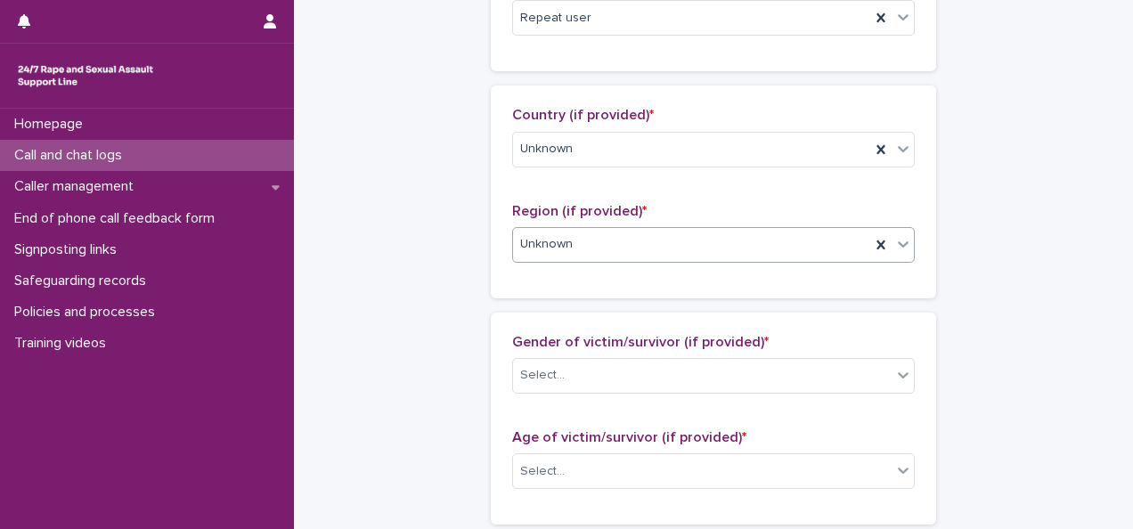
scroll to position [562, 0]
click at [583, 380] on div "Select..." at bounding box center [702, 373] width 379 height 29
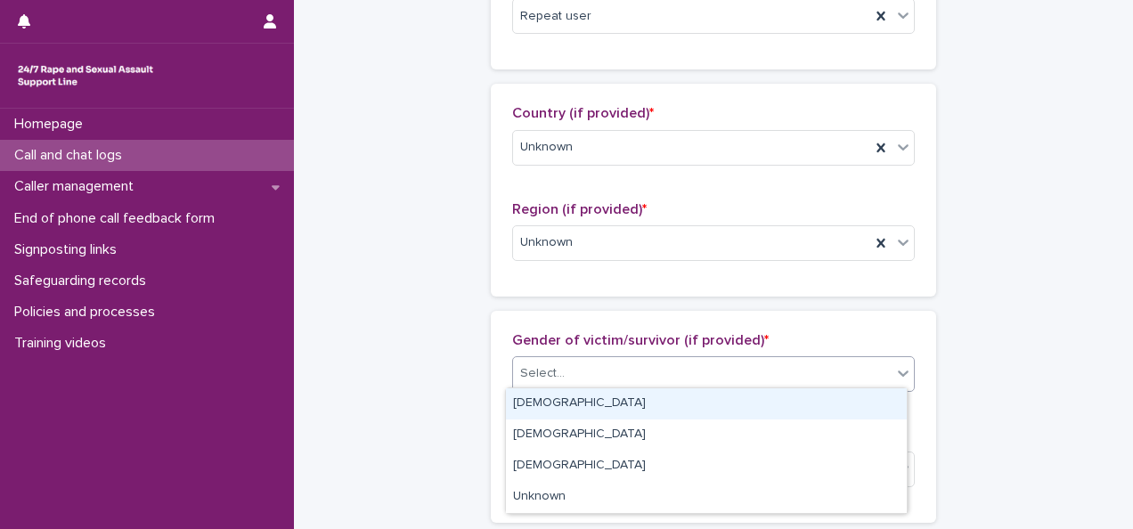
click at [549, 399] on div "[DEMOGRAPHIC_DATA]" at bounding box center [706, 403] width 401 height 31
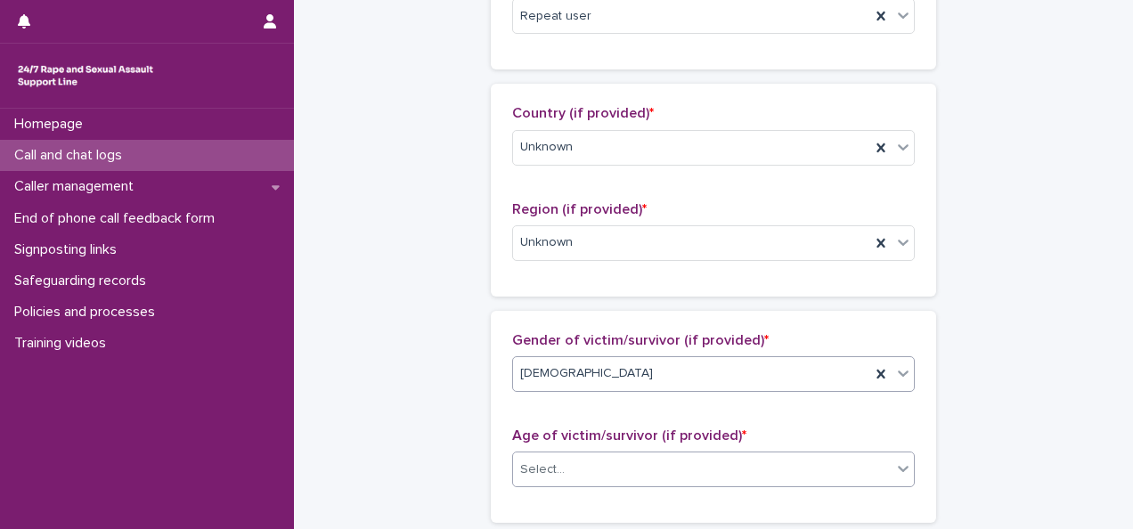
click at [535, 455] on div "Select..." at bounding box center [702, 469] width 379 height 29
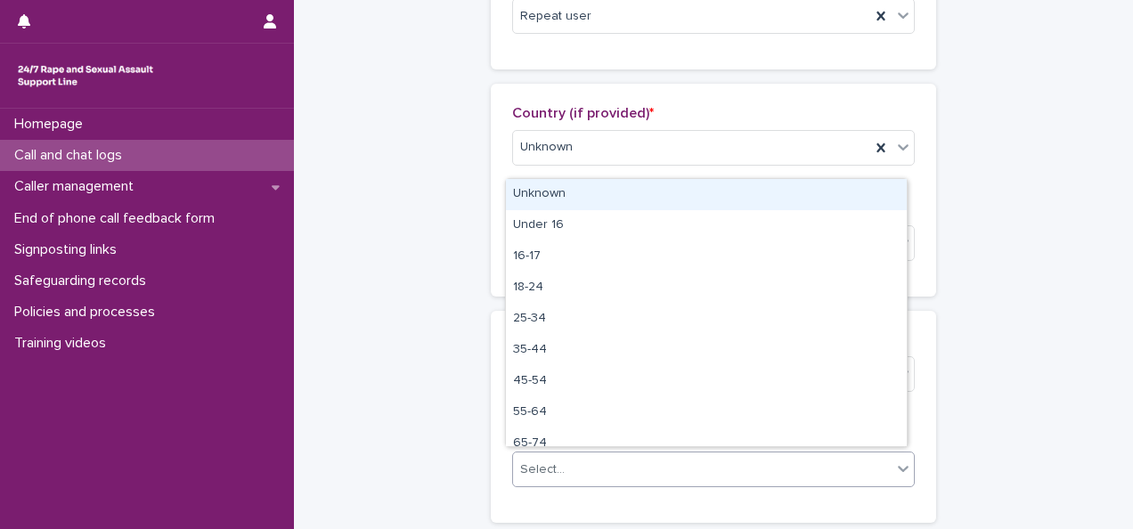
click at [534, 201] on div "Unknown" at bounding box center [706, 194] width 401 height 31
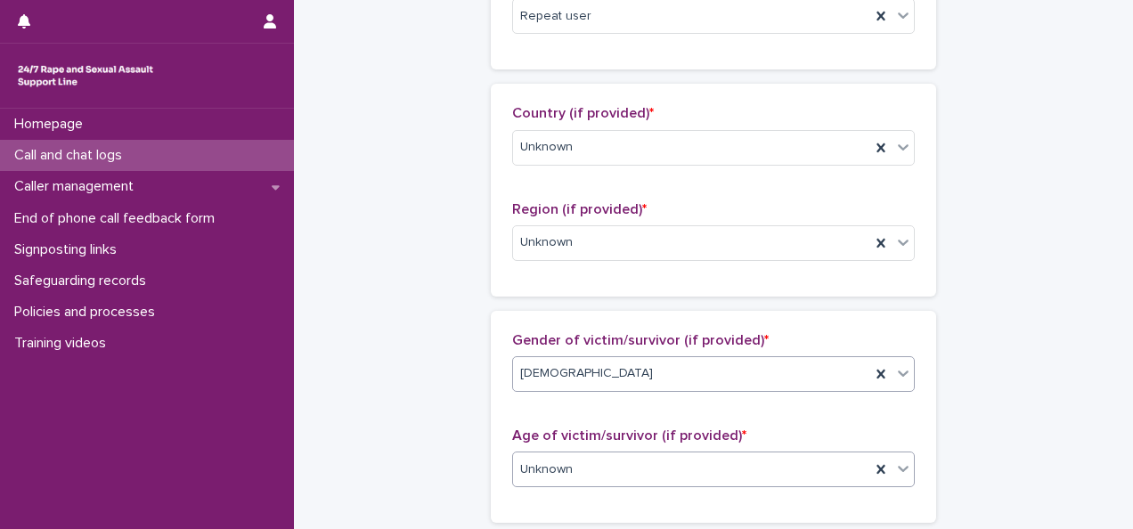
scroll to position [784, 0]
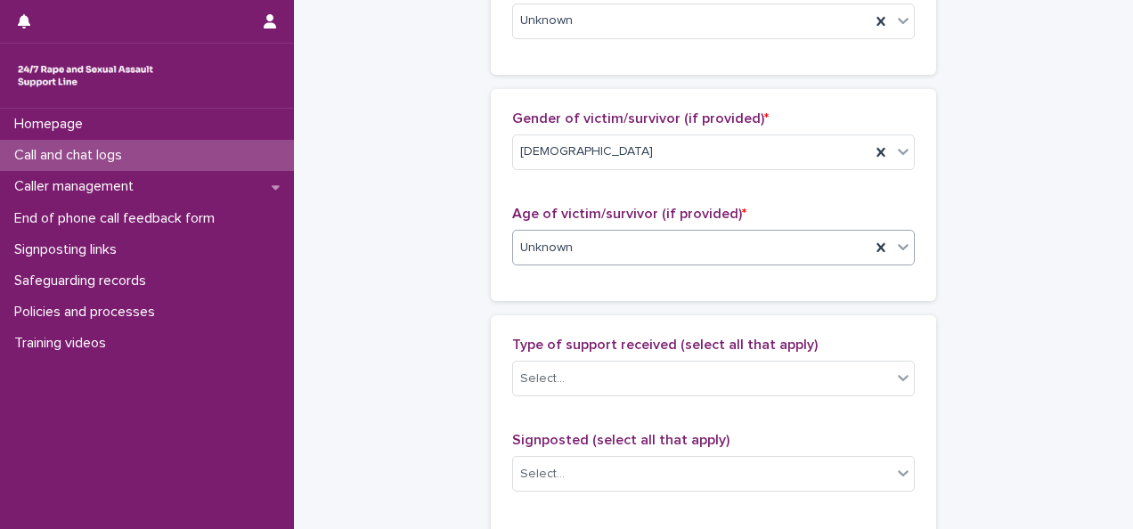
click at [549, 355] on div "Type of support received (select all that apply) Select..." at bounding box center [713, 374] width 403 height 74
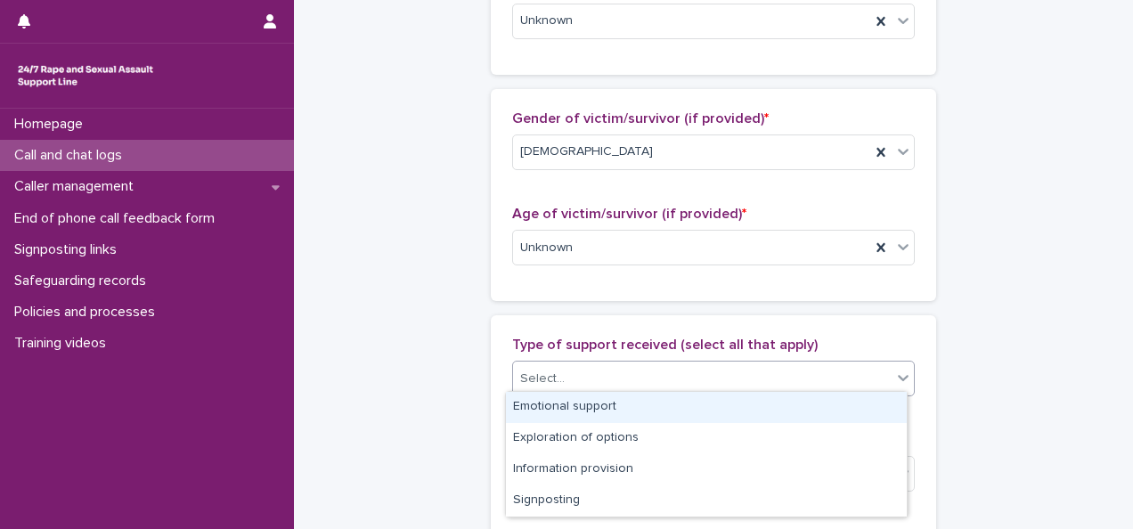
click at [549, 371] on div "Select..." at bounding box center [542, 379] width 45 height 19
click at [543, 408] on div "Emotional support" at bounding box center [706, 407] width 401 height 31
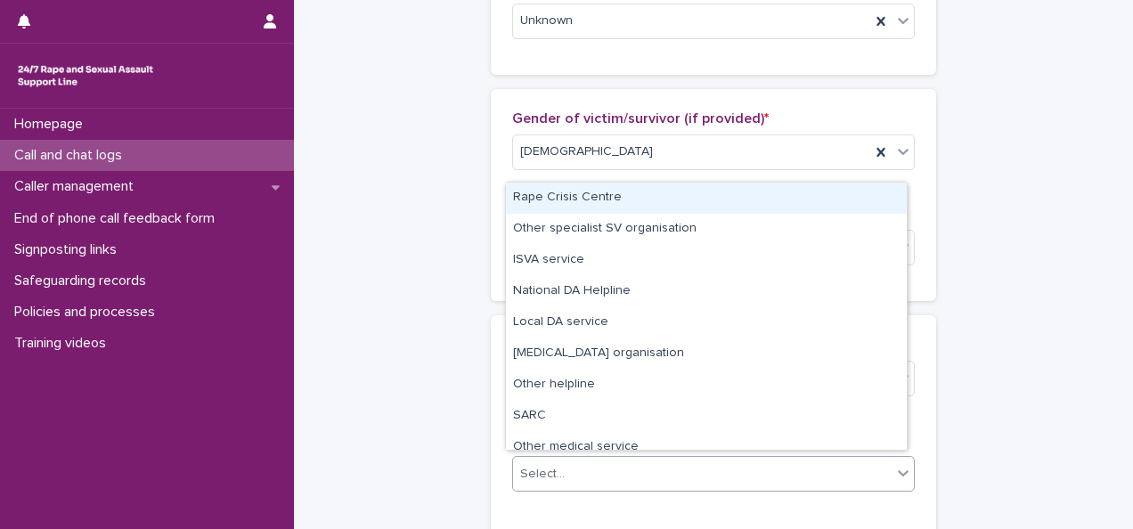
click at [542, 456] on div "Select..." at bounding box center [713, 474] width 403 height 36
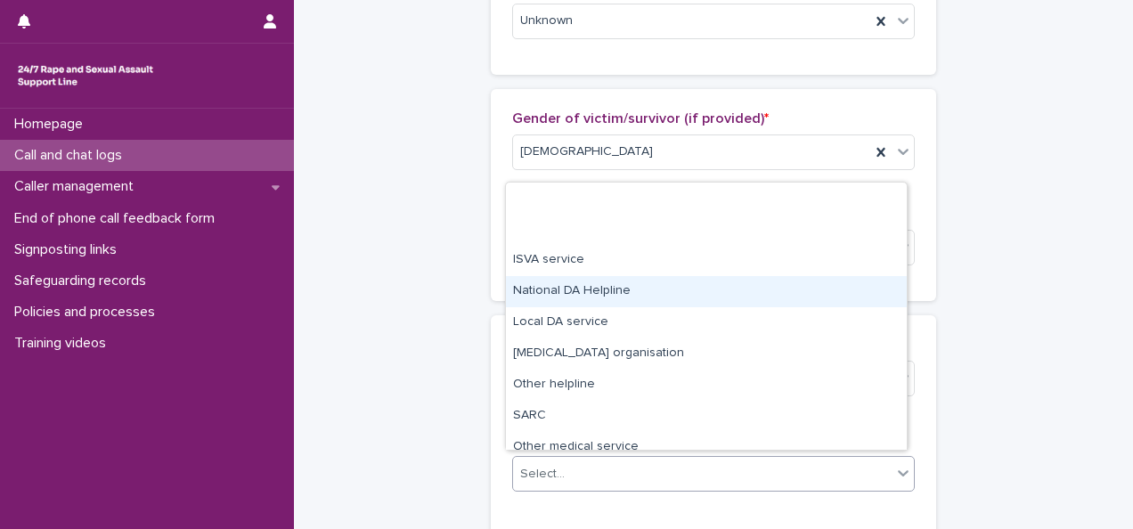
scroll to position [107, 0]
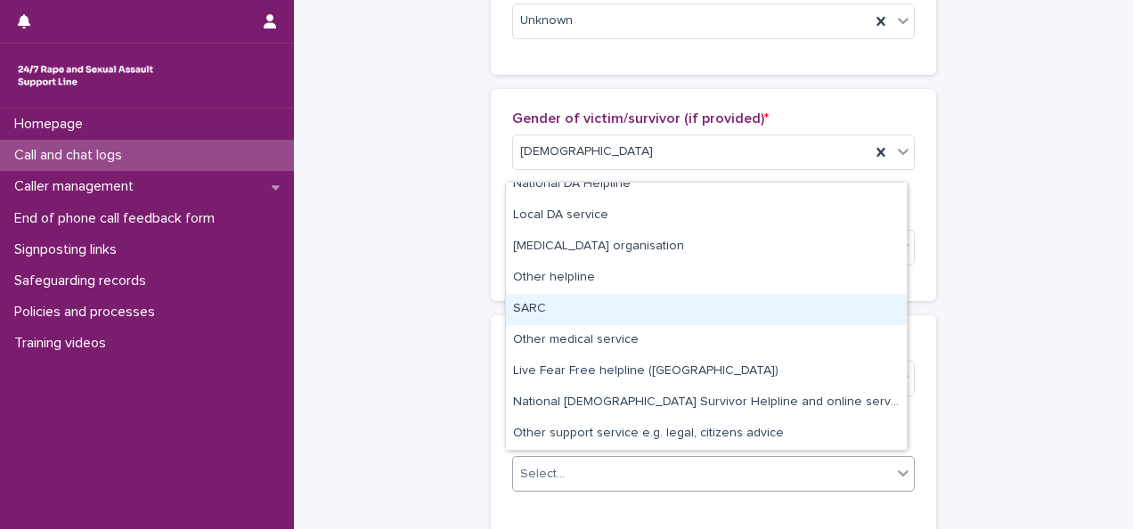
click at [371, 416] on div "**********" at bounding box center [714, 182] width 804 height 1928
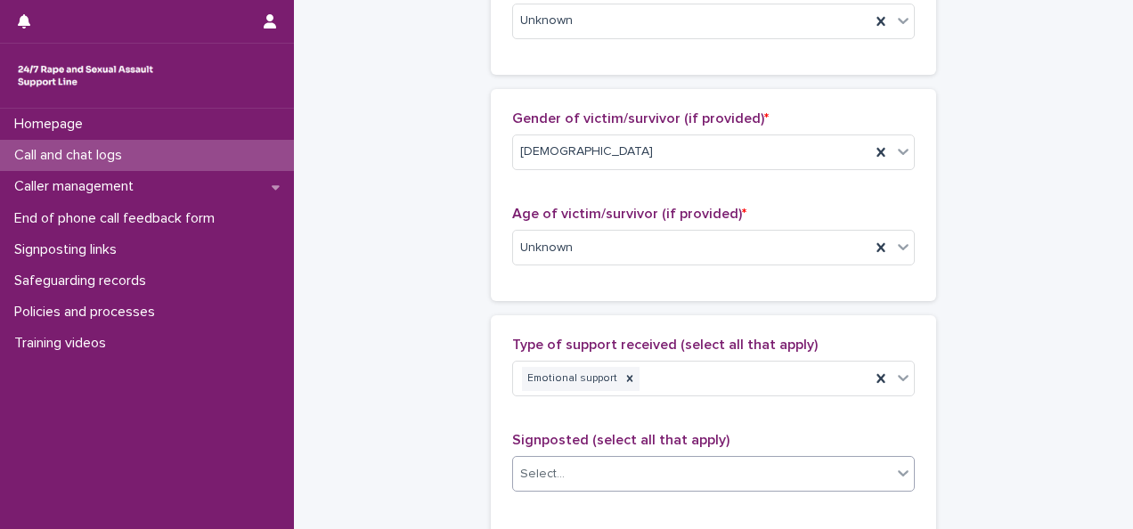
scroll to position [996, 0]
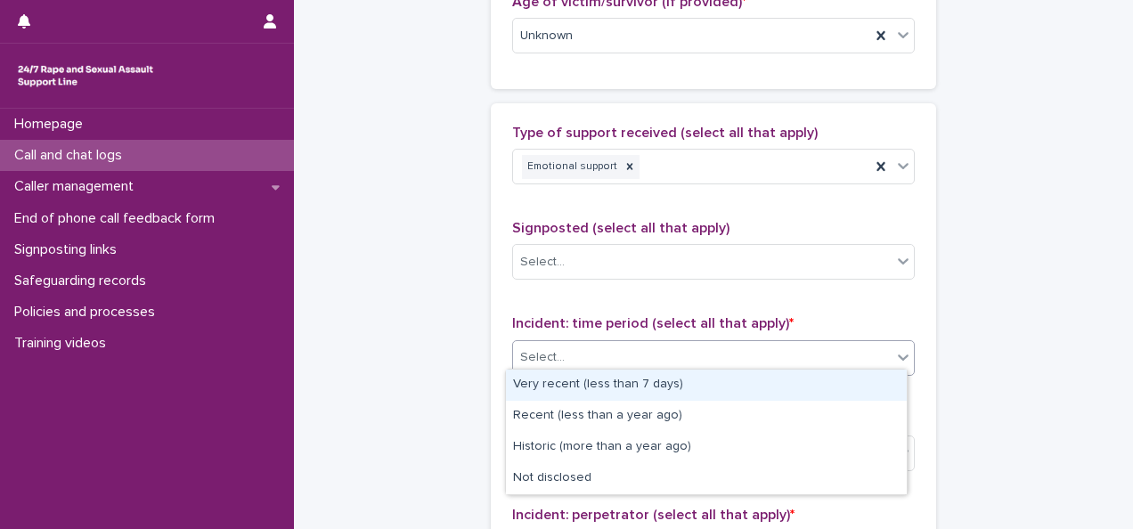
click at [627, 351] on div "Select..." at bounding box center [702, 357] width 379 height 29
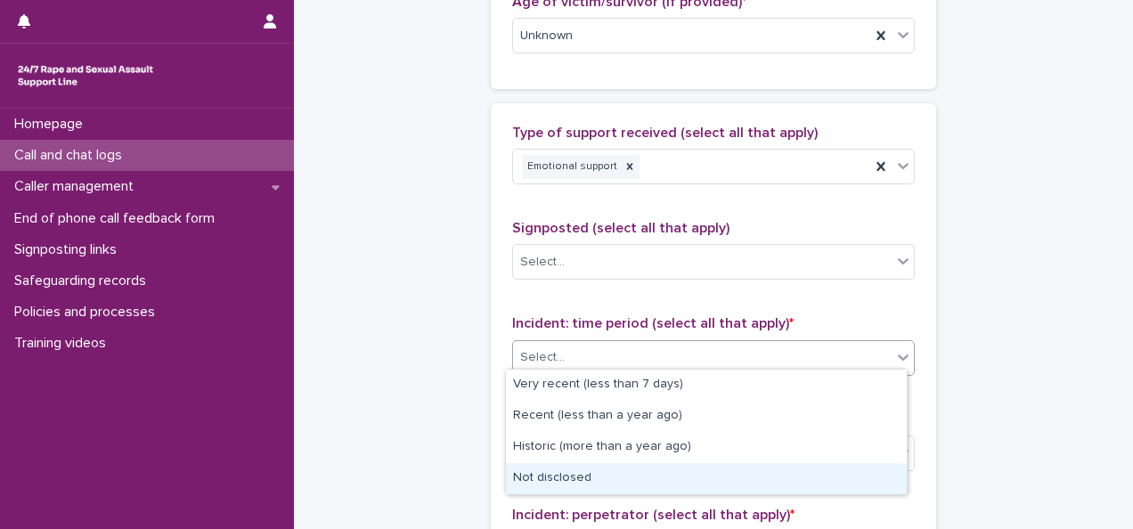
click at [534, 480] on div "Not disclosed" at bounding box center [706, 478] width 401 height 31
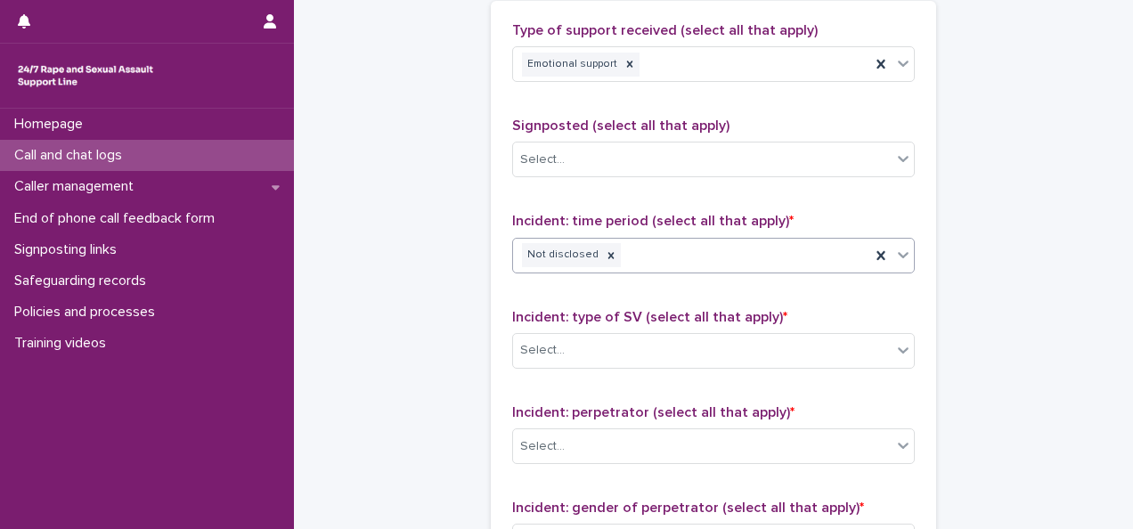
scroll to position [1099, 0]
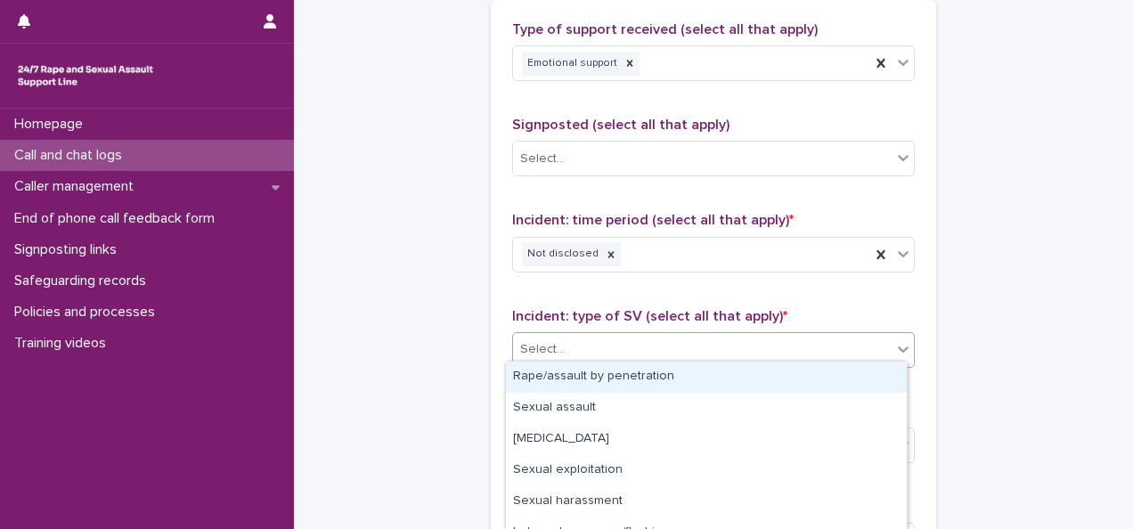
click at [581, 358] on div "Select..." at bounding box center [713, 350] width 403 height 36
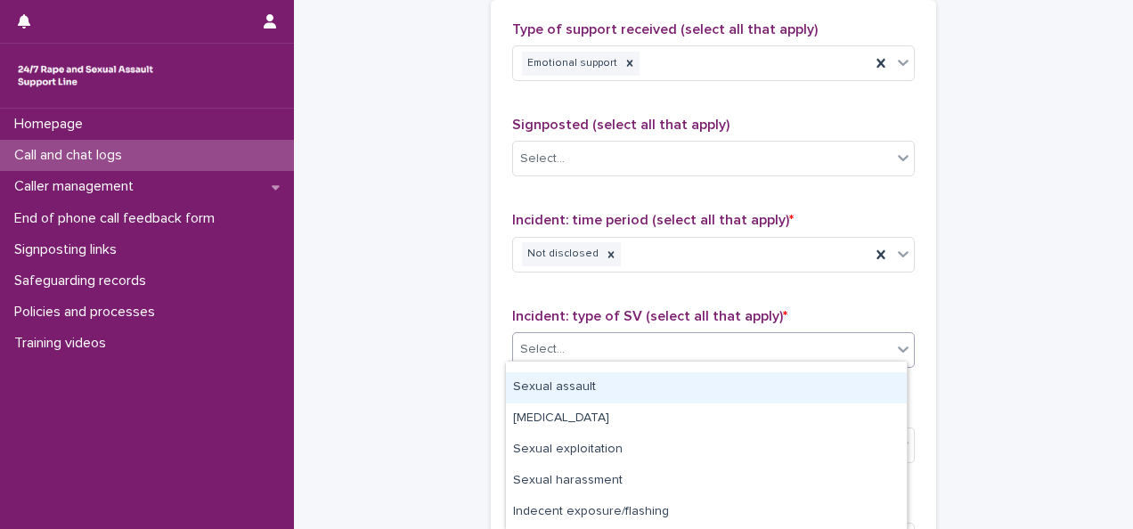
scroll to position [0, 0]
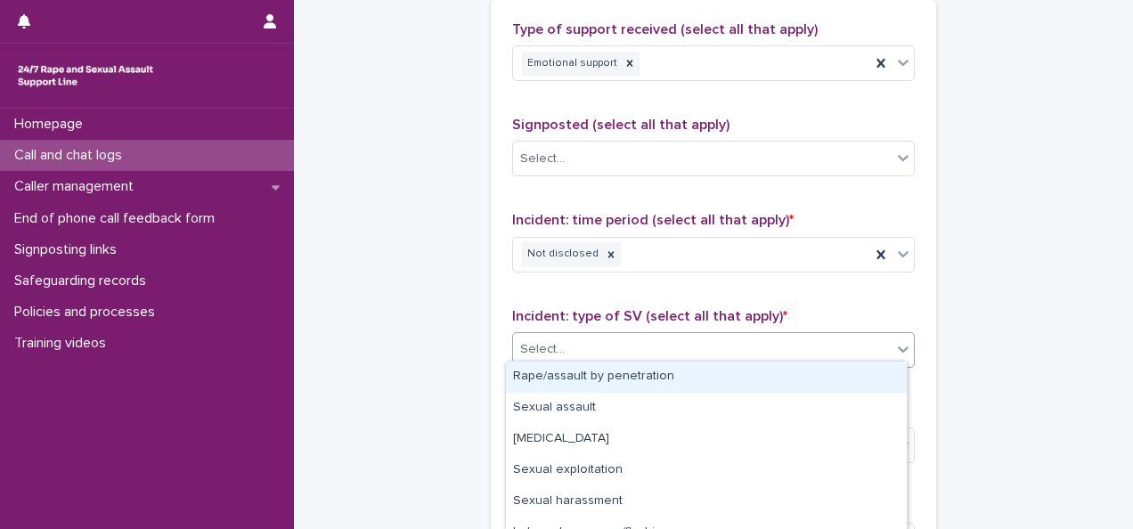
click at [554, 373] on div "Rape/assault by penetration" at bounding box center [706, 377] width 401 height 31
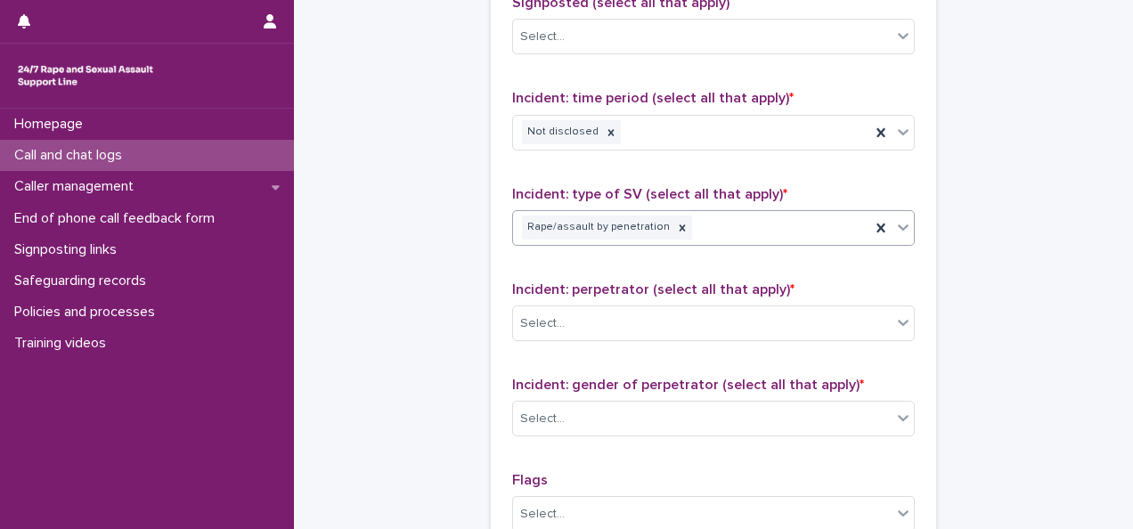
scroll to position [1224, 0]
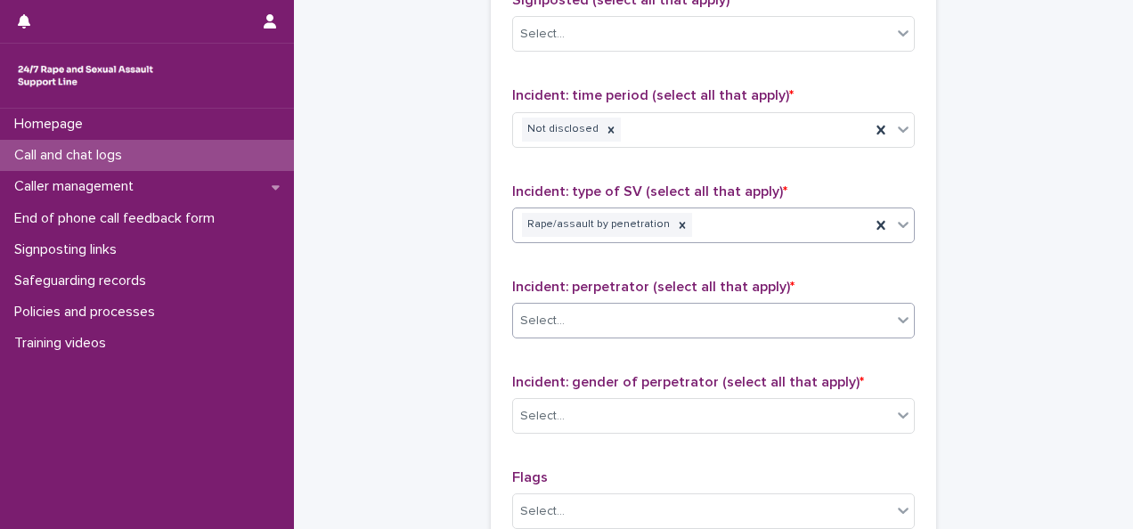
click at [550, 318] on div "Select..." at bounding box center [542, 321] width 45 height 19
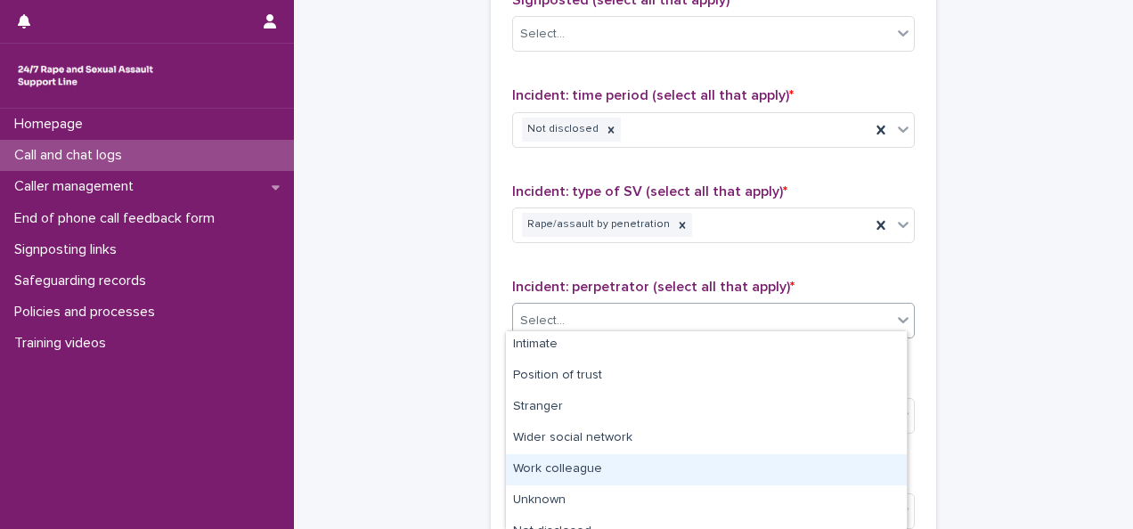
scroll to position [144, 0]
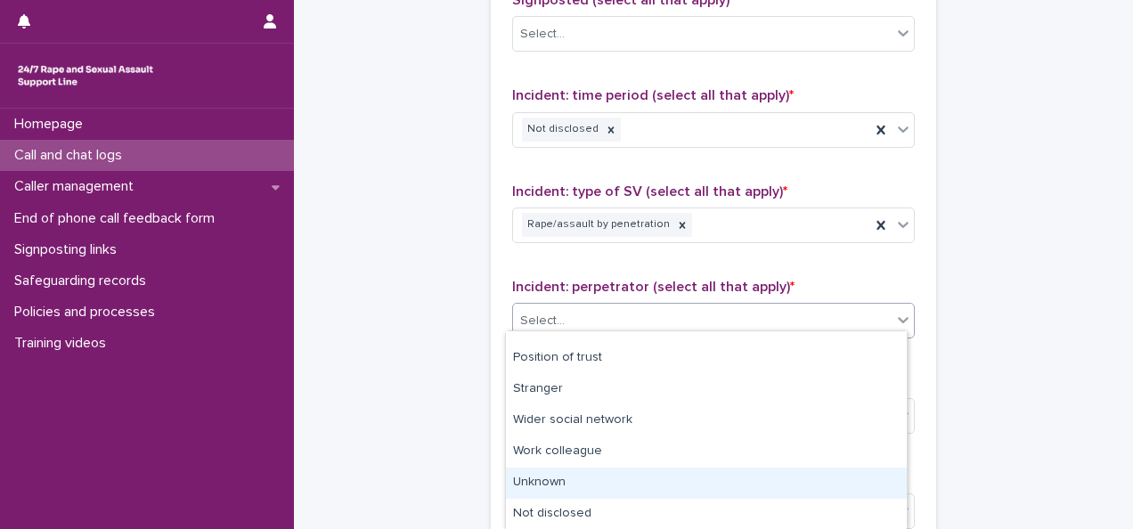
click at [543, 476] on div "Unknown" at bounding box center [706, 483] width 401 height 31
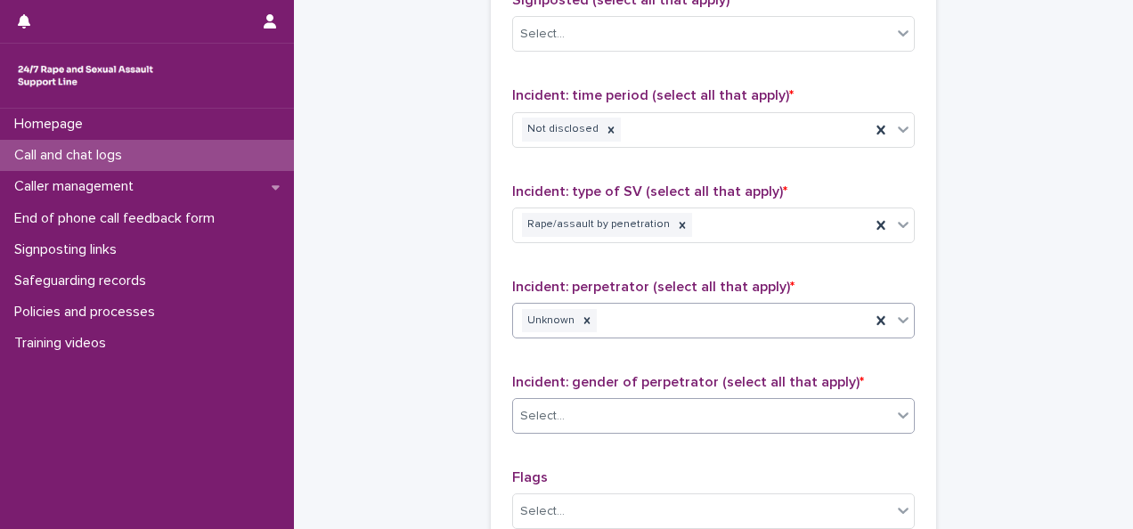
scroll to position [1281, 0]
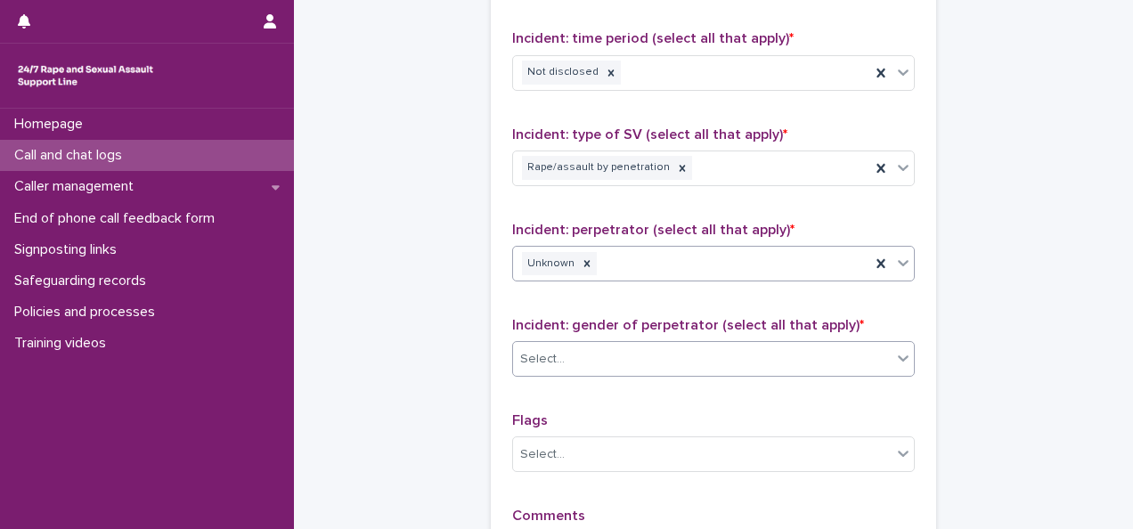
click at [590, 355] on div "Select..." at bounding box center [702, 359] width 379 height 29
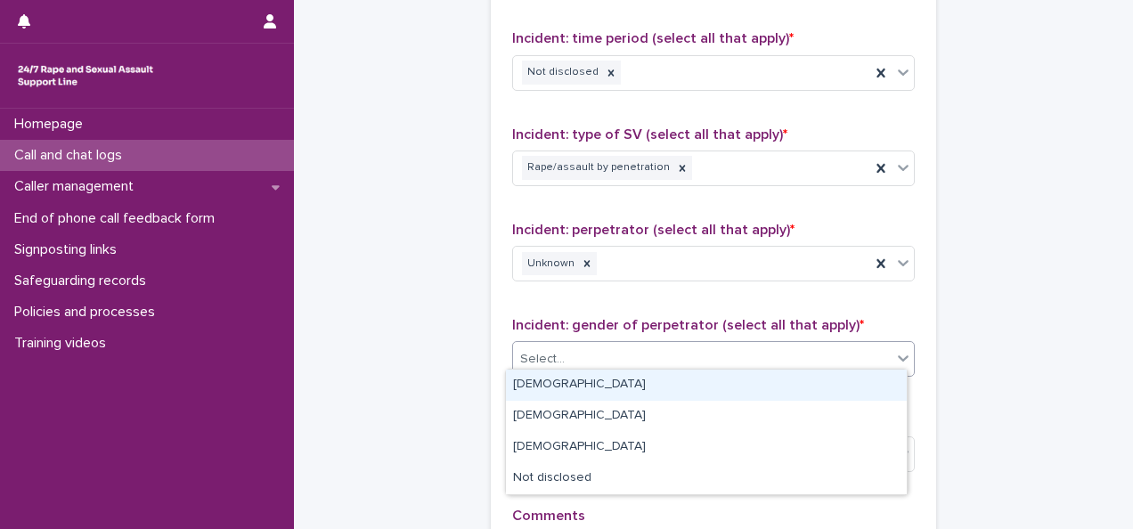
click at [516, 386] on div "[DEMOGRAPHIC_DATA]" at bounding box center [706, 385] width 401 height 31
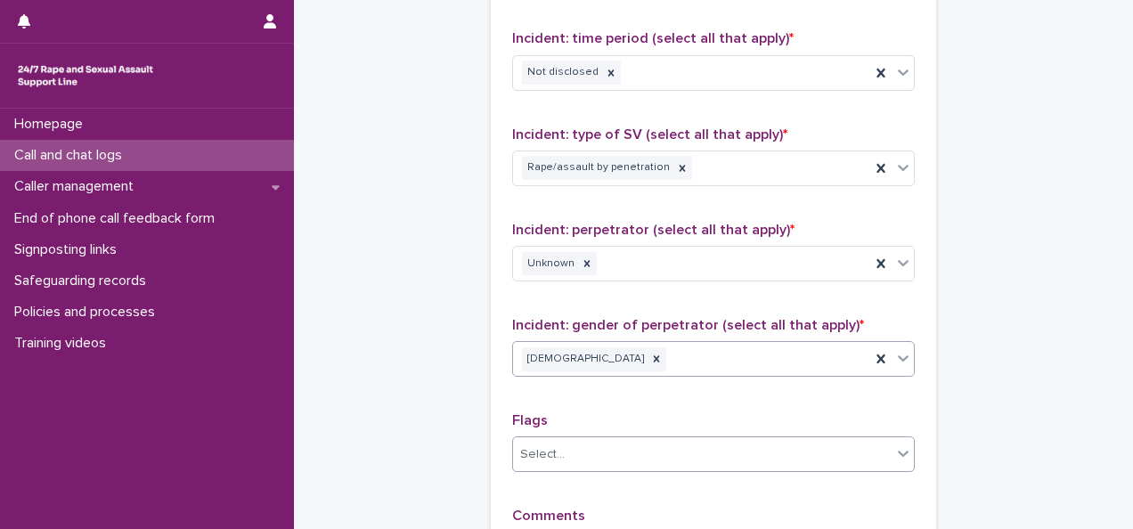
click at [527, 458] on div "Select..." at bounding box center [702, 454] width 379 height 29
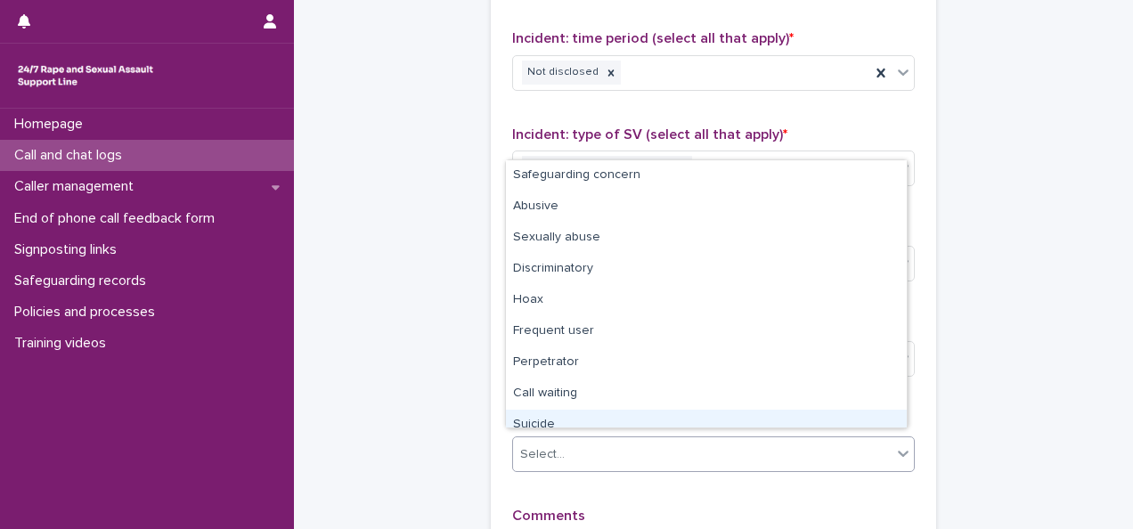
scroll to position [107, 0]
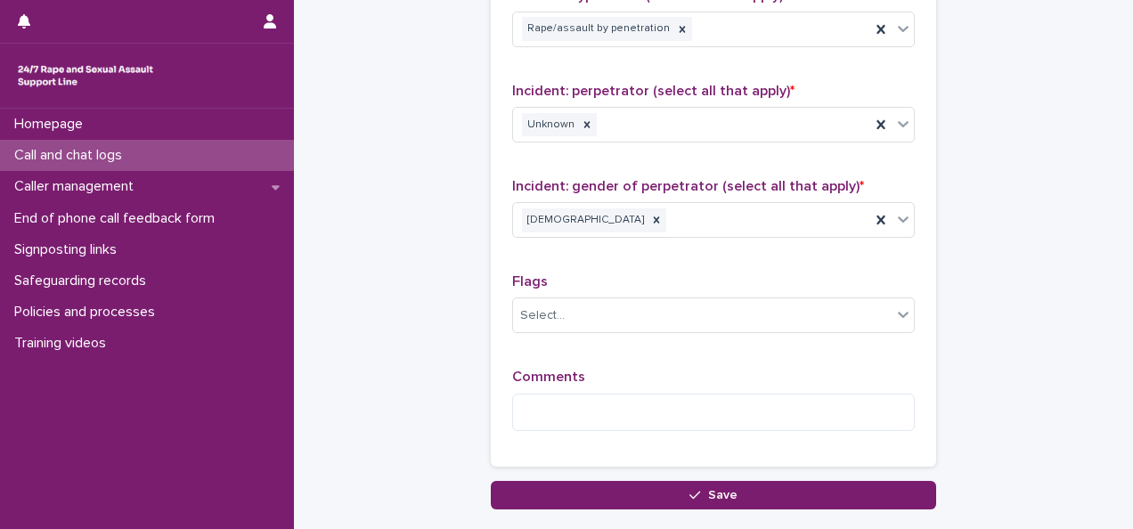
scroll to position [1436, 0]
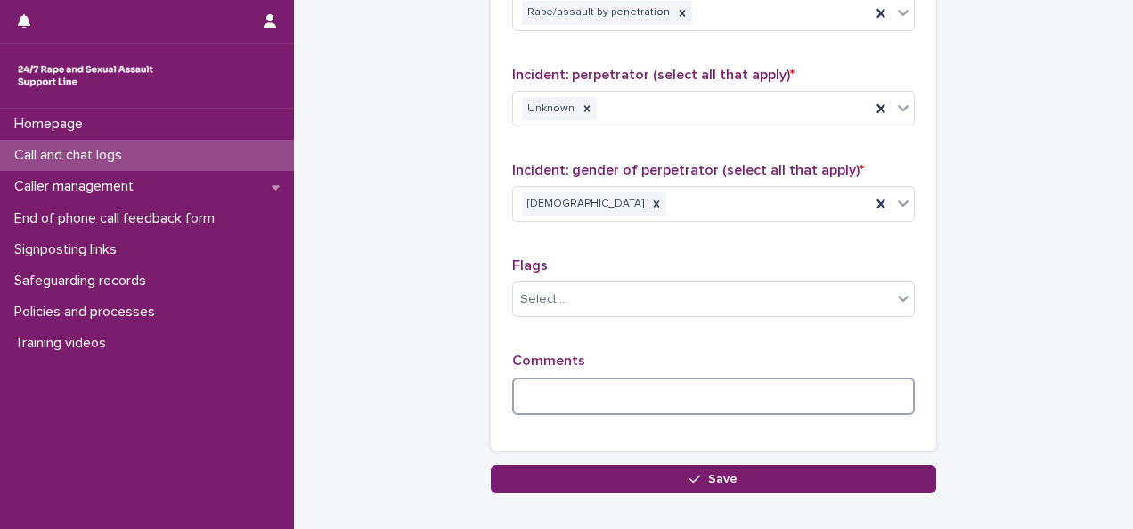
click at [593, 405] on textarea at bounding box center [713, 396] width 403 height 37
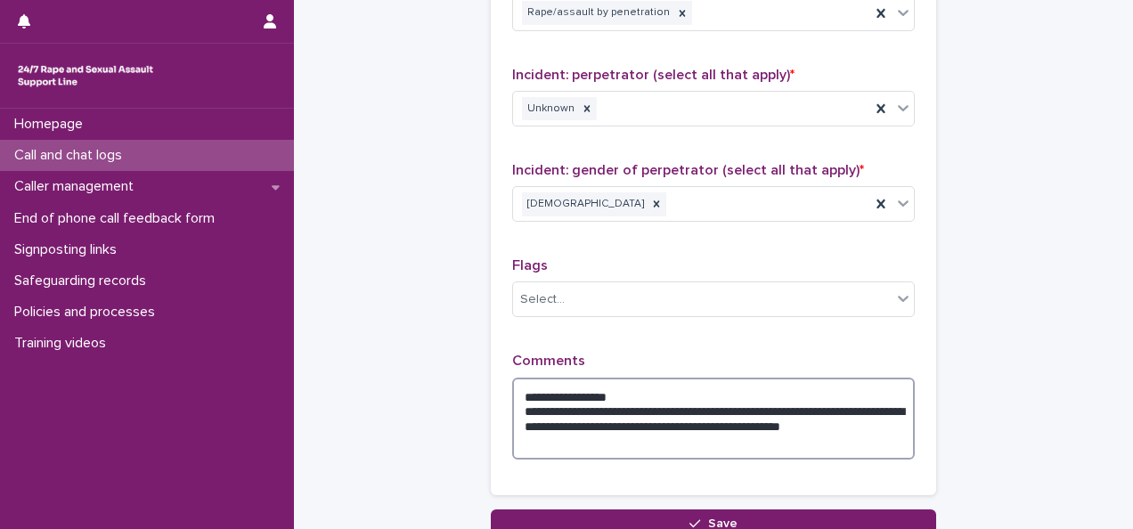
click at [630, 390] on textarea "**********" at bounding box center [713, 419] width 403 height 82
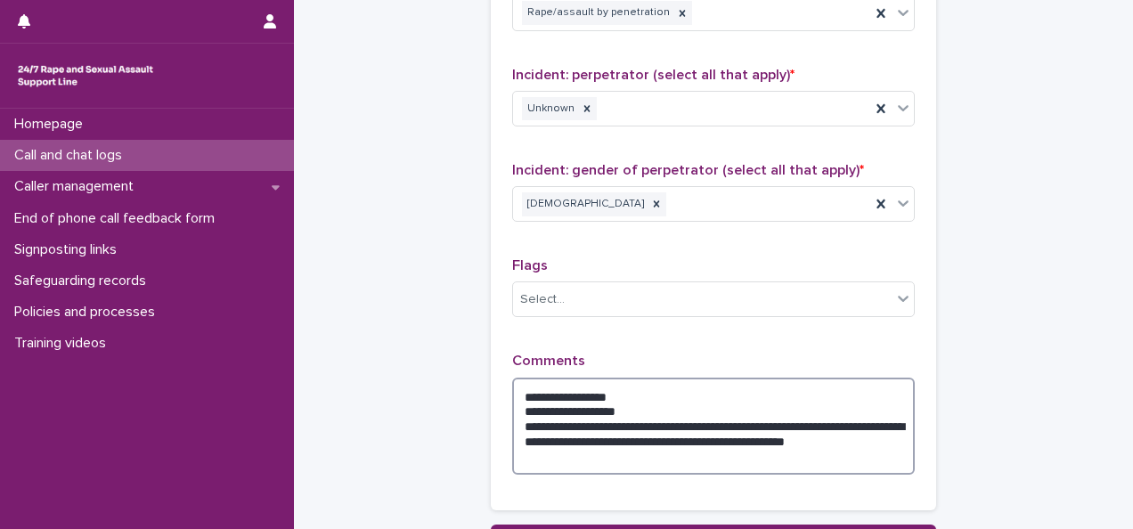
click at [632, 401] on textarea "**********" at bounding box center [713, 426] width 403 height 97
click at [572, 457] on textarea "**********" at bounding box center [713, 426] width 403 height 97
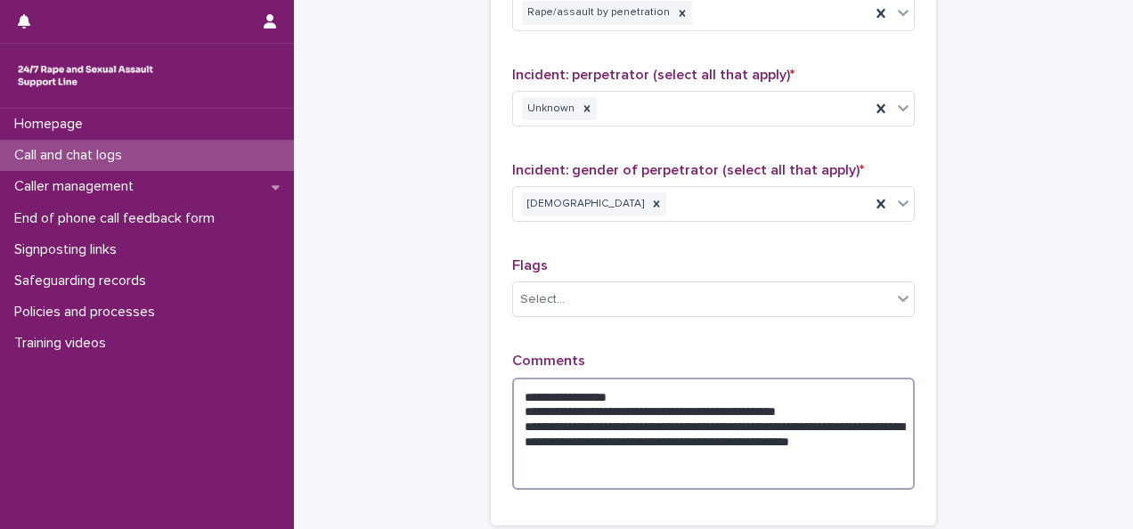
click at [658, 413] on textarea "**********" at bounding box center [713, 434] width 403 height 112
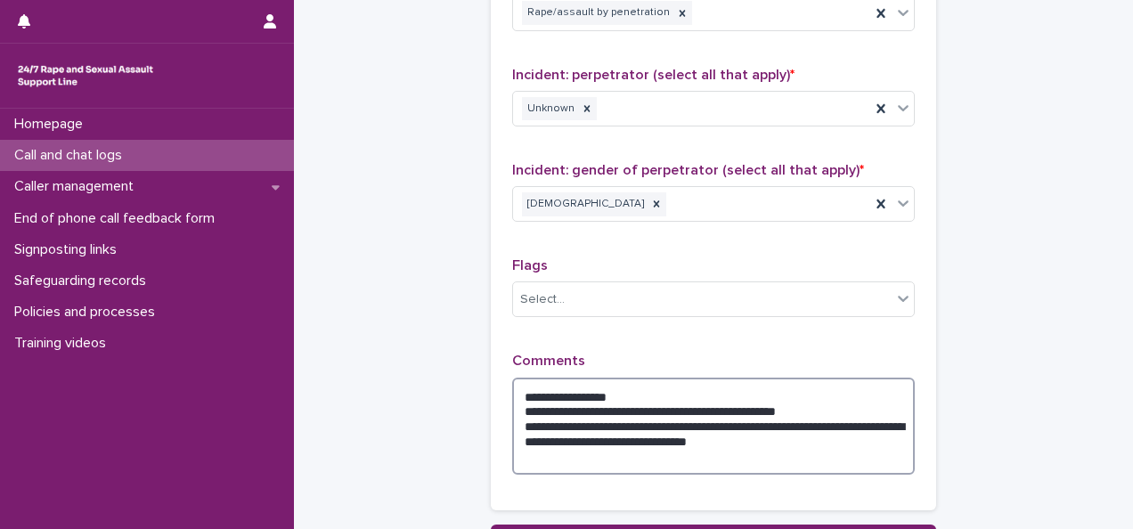
click at [780, 442] on textarea "**********" at bounding box center [713, 426] width 403 height 97
click at [773, 428] on textarea "**********" at bounding box center [713, 426] width 403 height 97
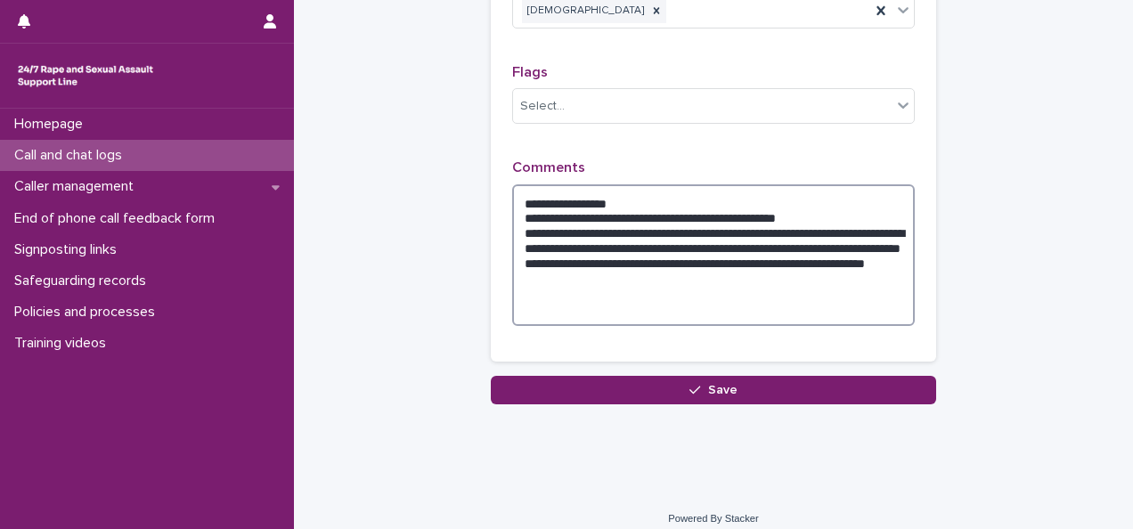
scroll to position [1635, 0]
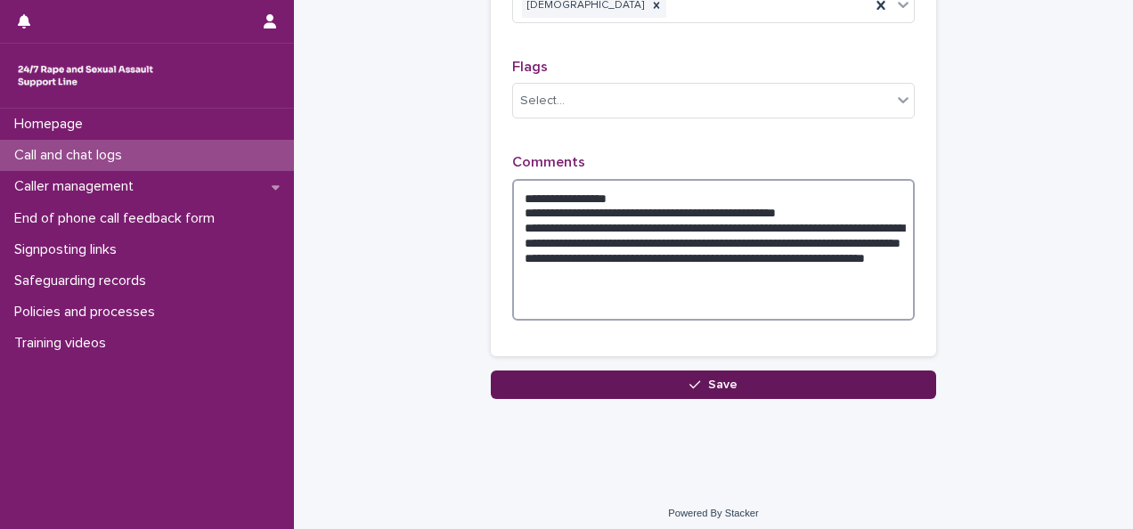
type textarea "**********"
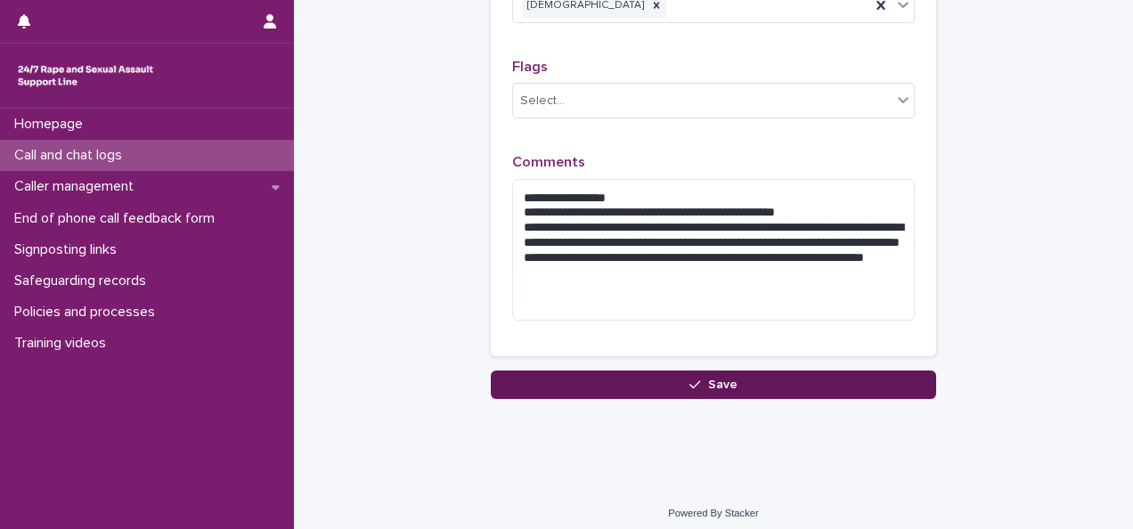
click at [772, 385] on button "Save" at bounding box center [713, 385] width 445 height 29
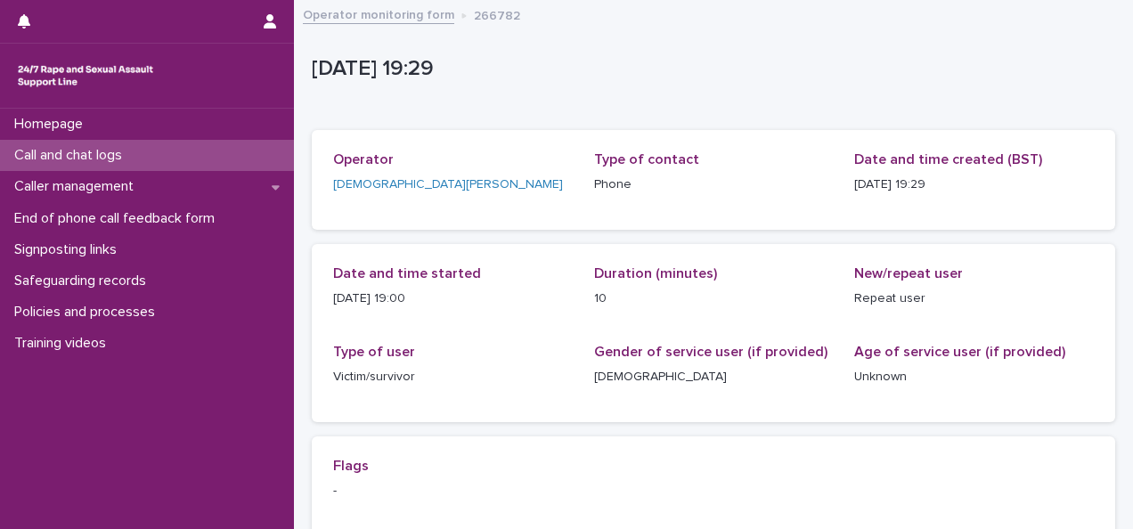
click at [56, 159] on p "Call and chat logs" at bounding box center [71, 155] width 129 height 17
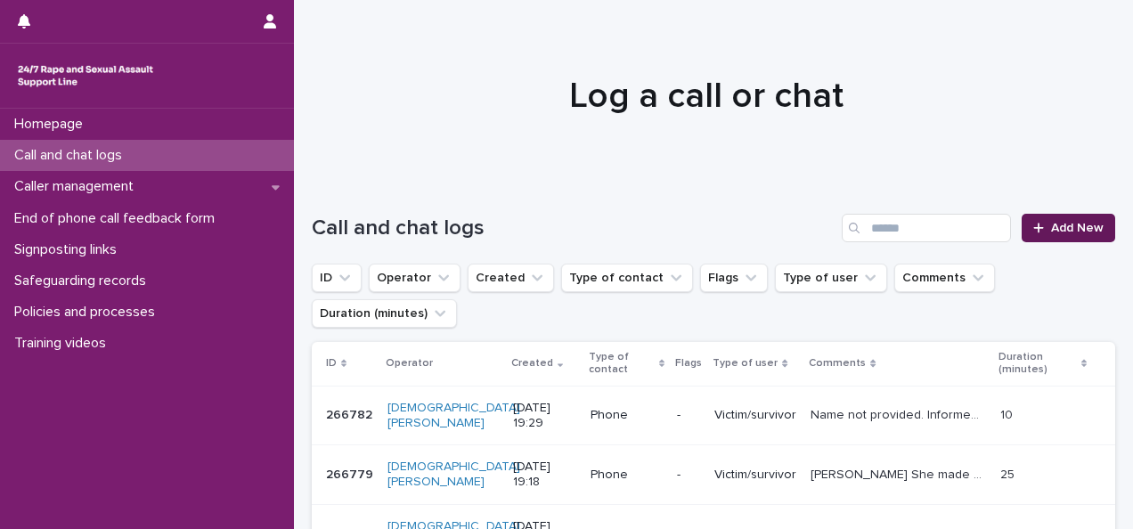
click at [1033, 228] on div at bounding box center [1042, 228] width 18 height 12
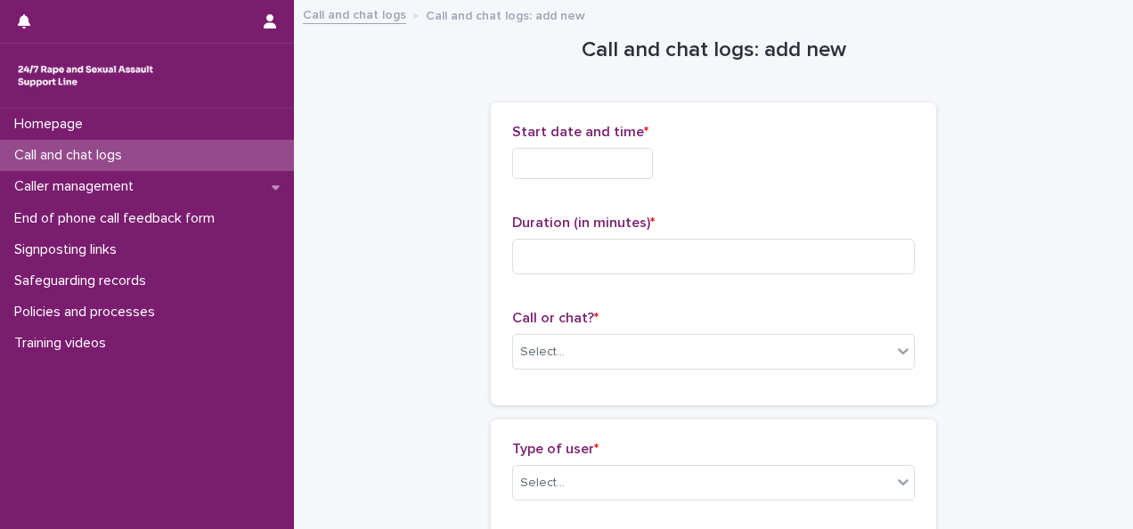
click at [554, 165] on input "text" at bounding box center [582, 163] width 141 height 31
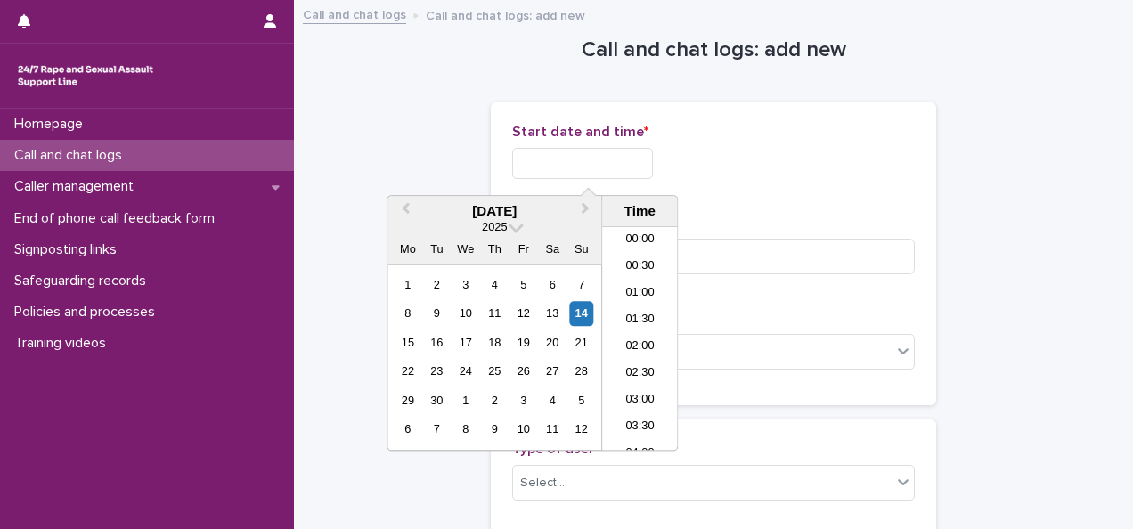
scroll to position [944, 0]
click at [640, 337] on li "19:30" at bounding box center [640, 338] width 76 height 27
type input "**********"
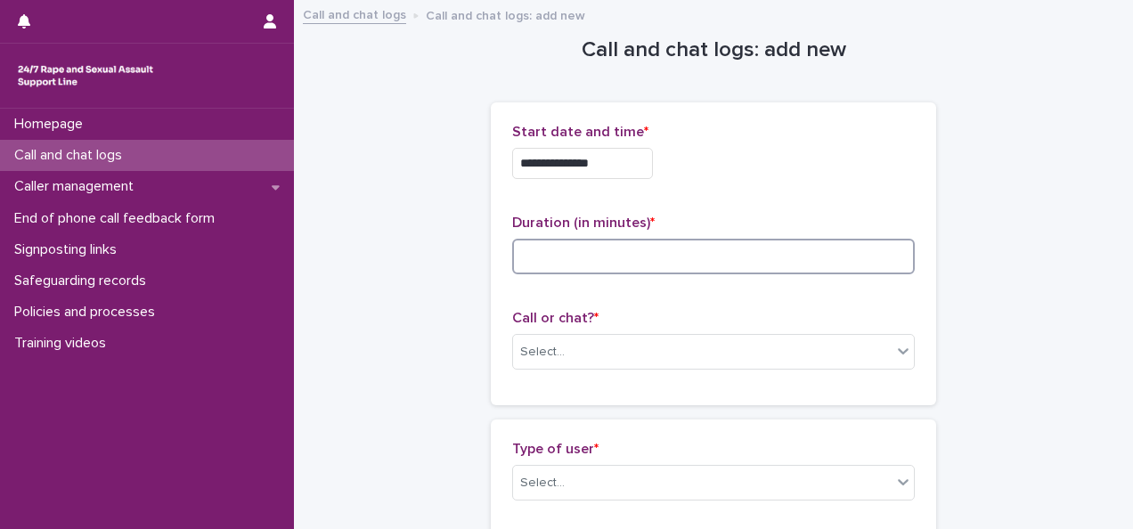
click at [533, 249] on input at bounding box center [713, 257] width 403 height 36
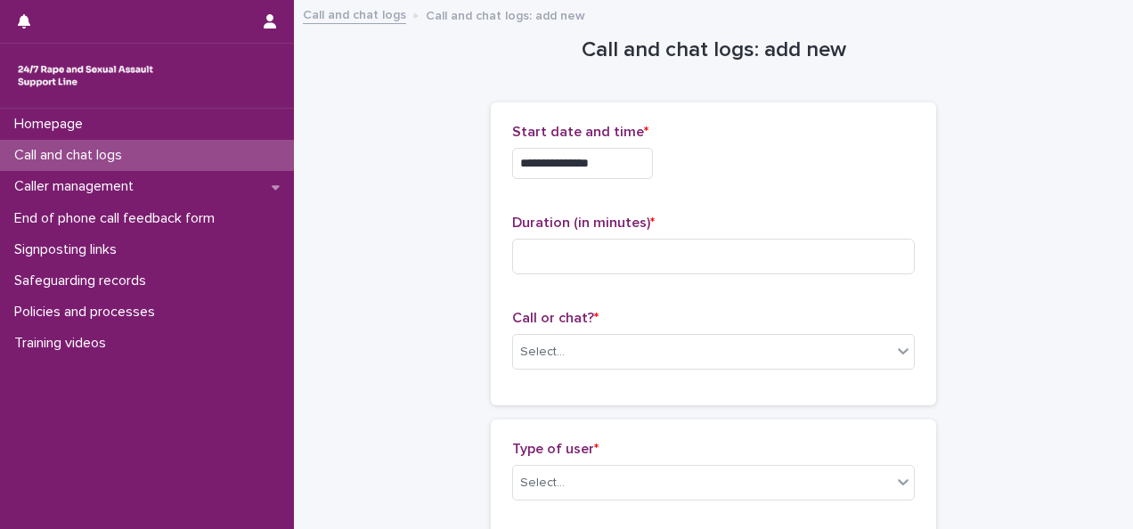
click at [618, 161] on input "**********" at bounding box center [582, 163] width 141 height 31
click at [725, 190] on div "**********" at bounding box center [713, 158] width 403 height 69
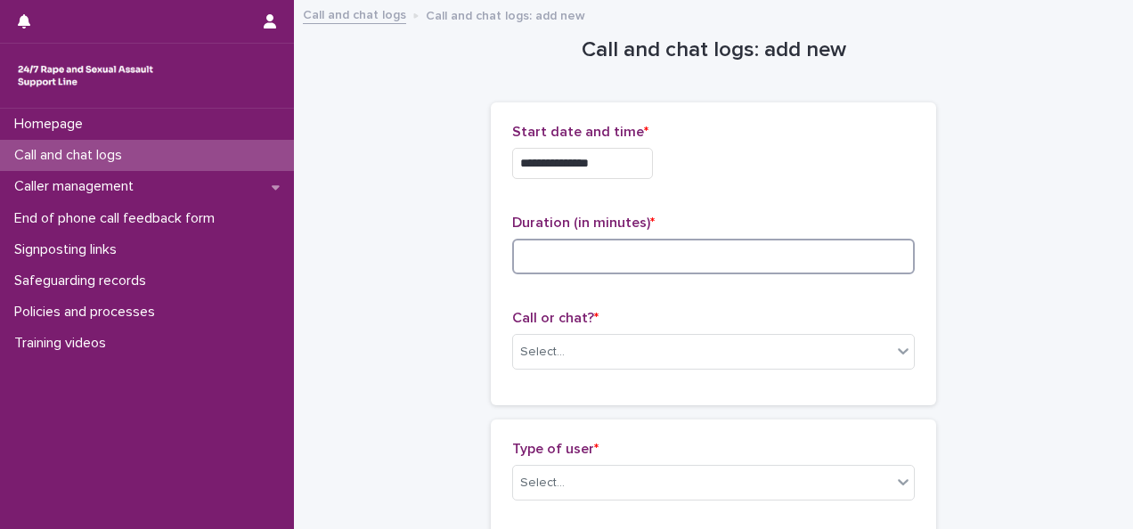
click at [613, 249] on input at bounding box center [713, 257] width 403 height 36
type input "*"
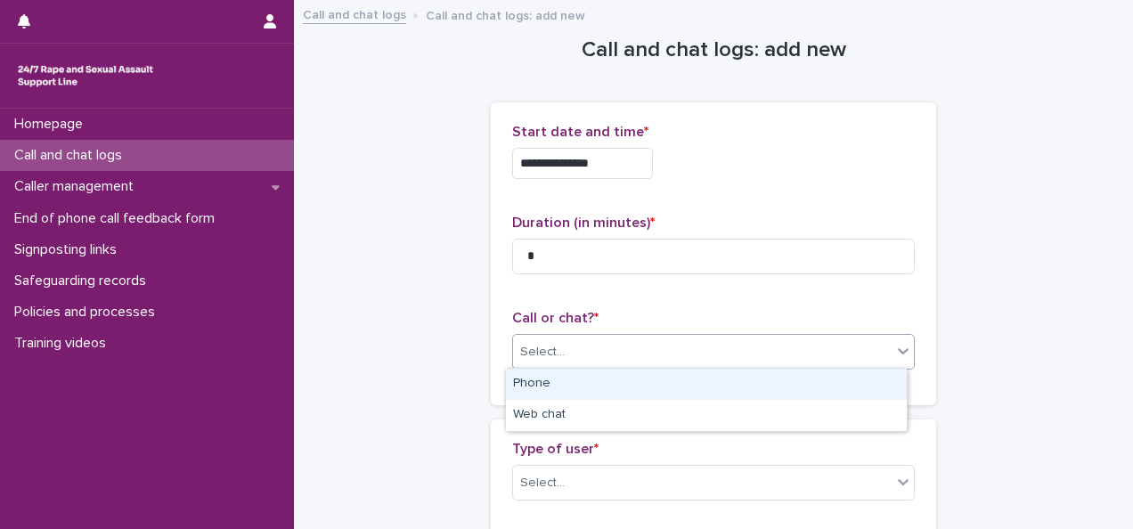
click at [563, 367] on body "**********" at bounding box center [566, 264] width 1133 height 529
click at [552, 383] on div "Phone" at bounding box center [706, 384] width 401 height 31
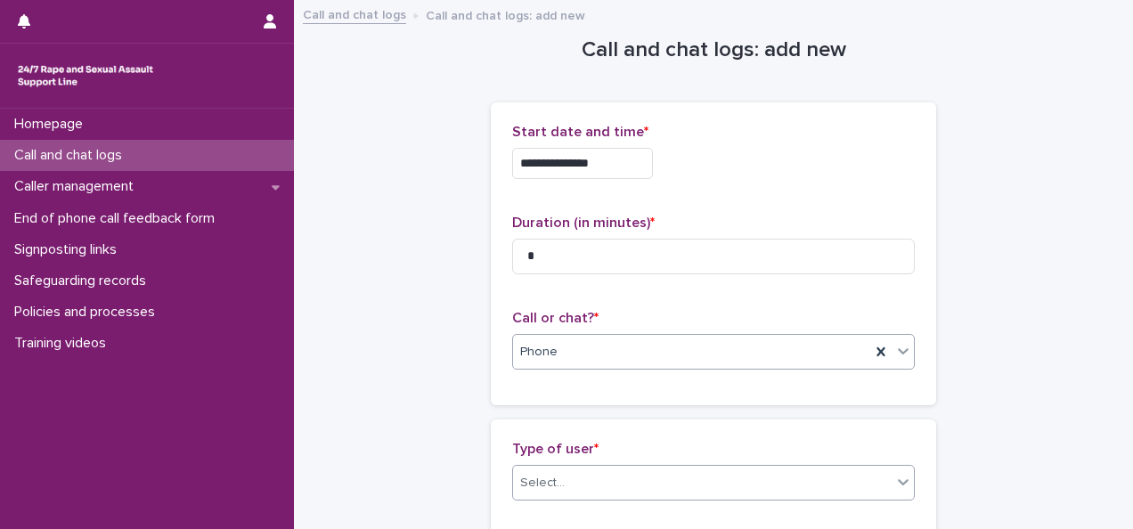
click at [530, 483] on div "Select..." at bounding box center [542, 483] width 45 height 19
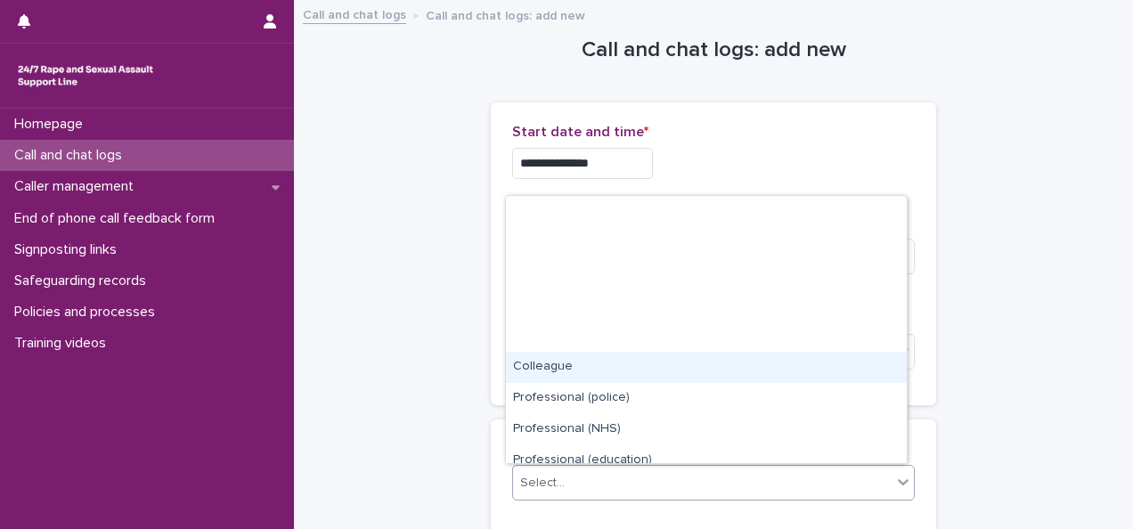
scroll to position [200, 0]
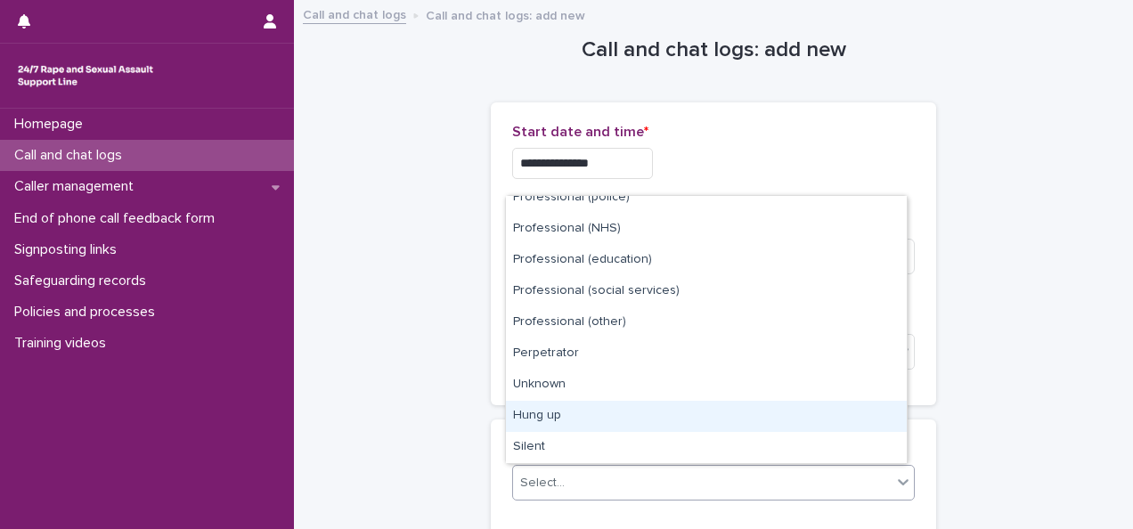
click at [532, 412] on div "Hung up" at bounding box center [706, 416] width 401 height 31
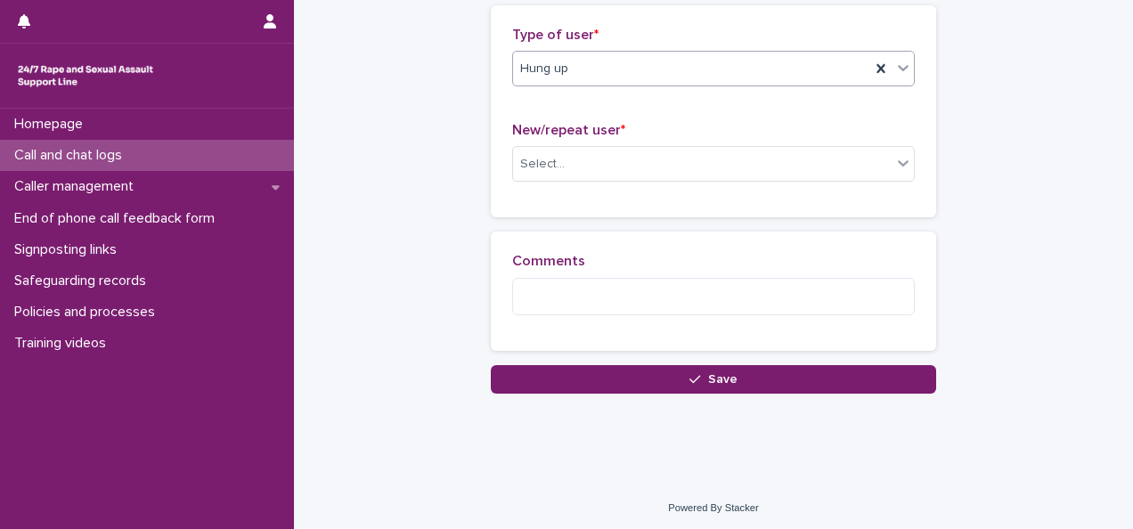
scroll to position [415, 0]
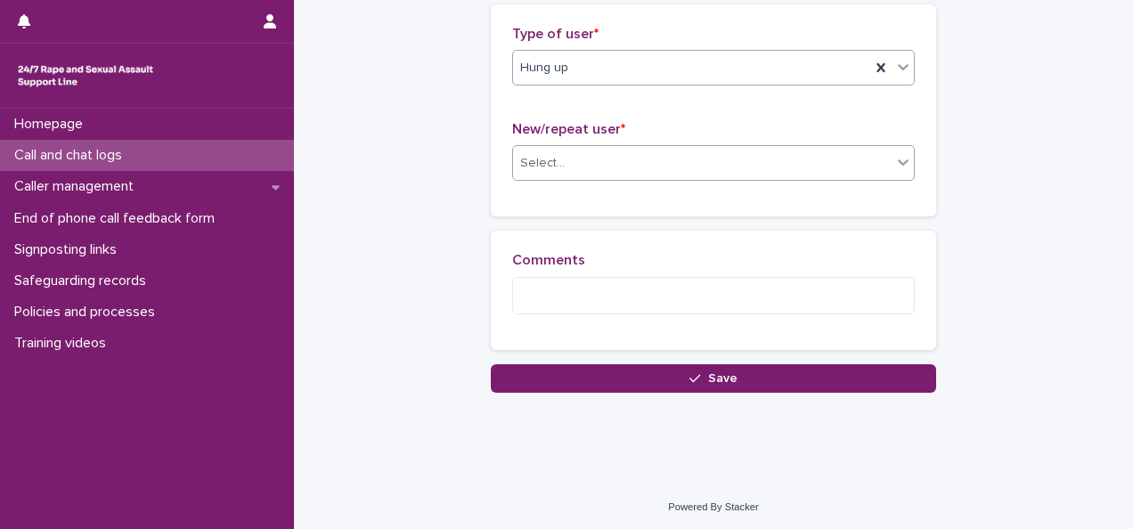
click at [556, 154] on div "Select..." at bounding box center [702, 163] width 379 height 29
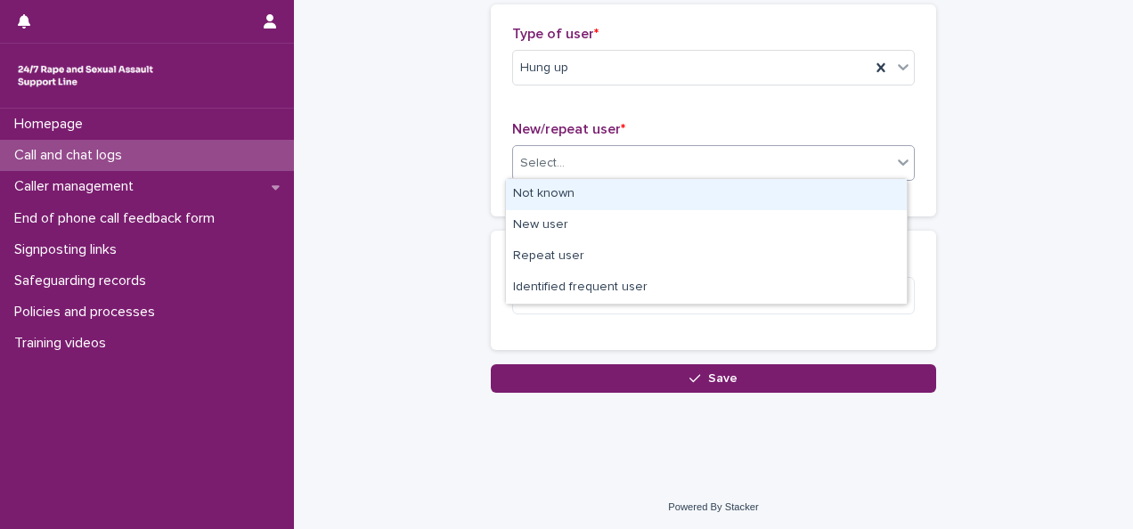
drag, startPoint x: 530, startPoint y: 210, endPoint x: 527, endPoint y: 192, distance: 18.0
click at [527, 192] on div "Not known" at bounding box center [706, 194] width 401 height 31
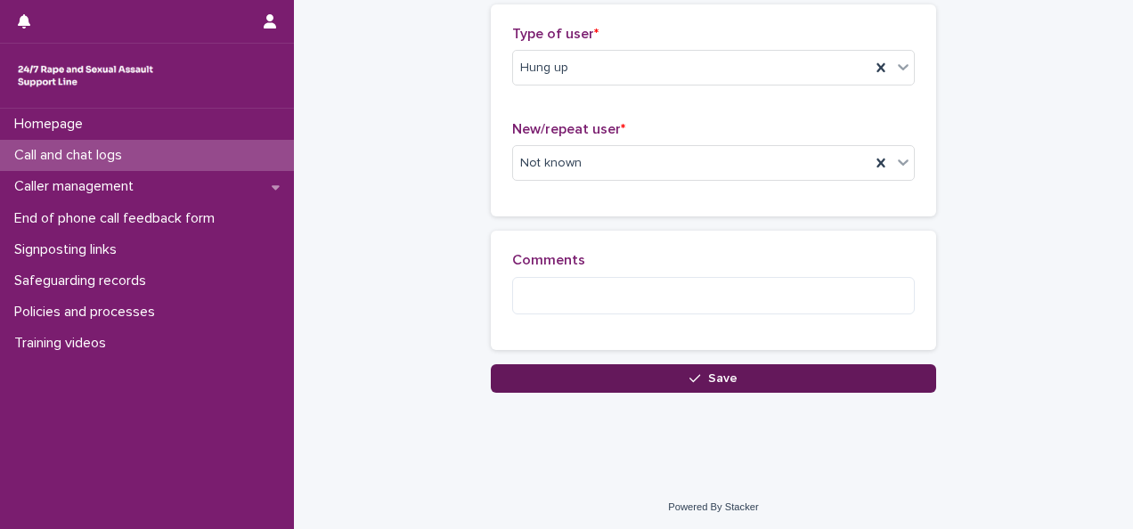
click at [532, 374] on button "Save" at bounding box center [713, 378] width 445 height 29
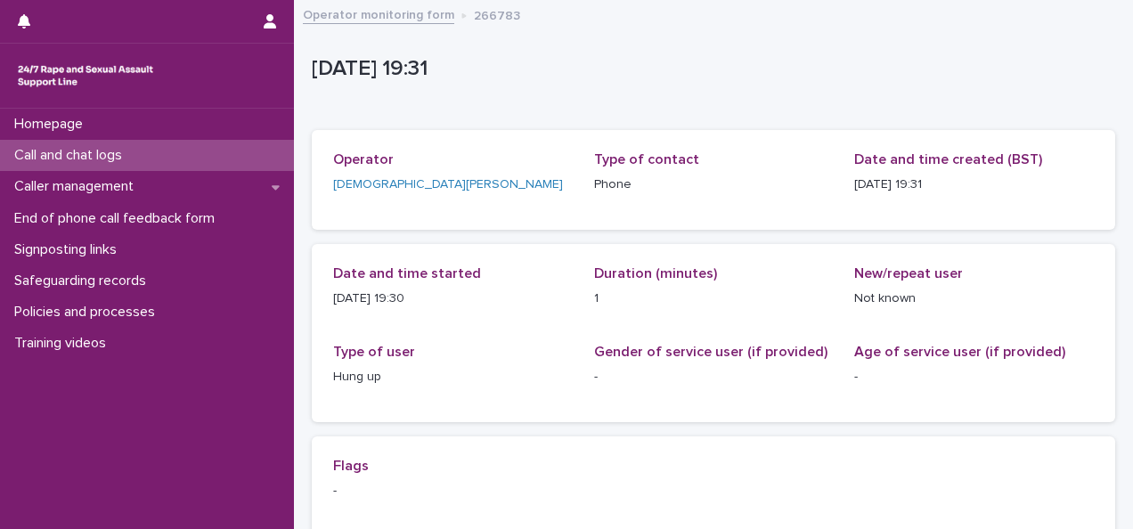
click at [164, 159] on div "Call and chat logs" at bounding box center [147, 155] width 294 height 31
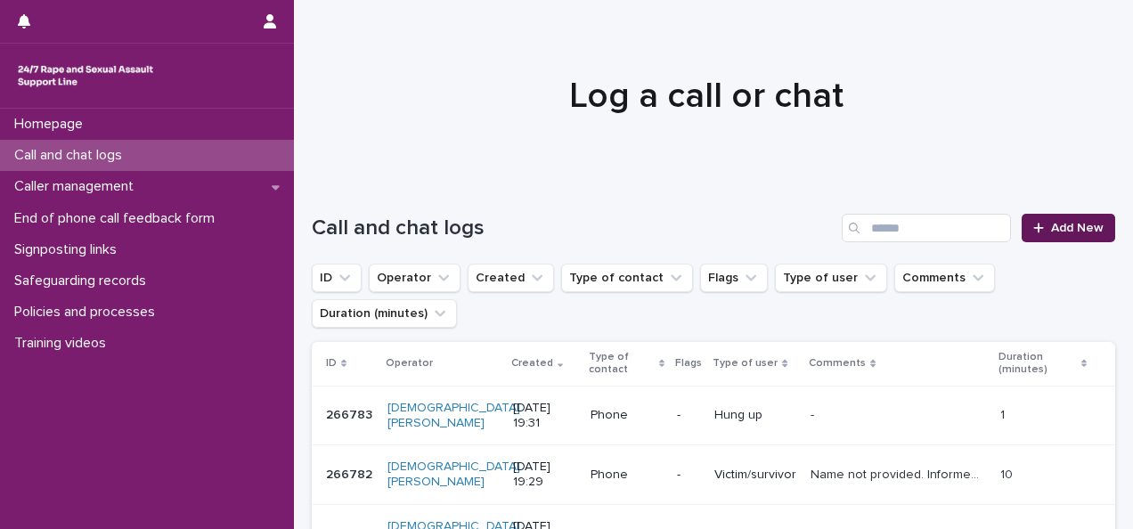
click at [1051, 232] on span "Add New" at bounding box center [1077, 228] width 53 height 12
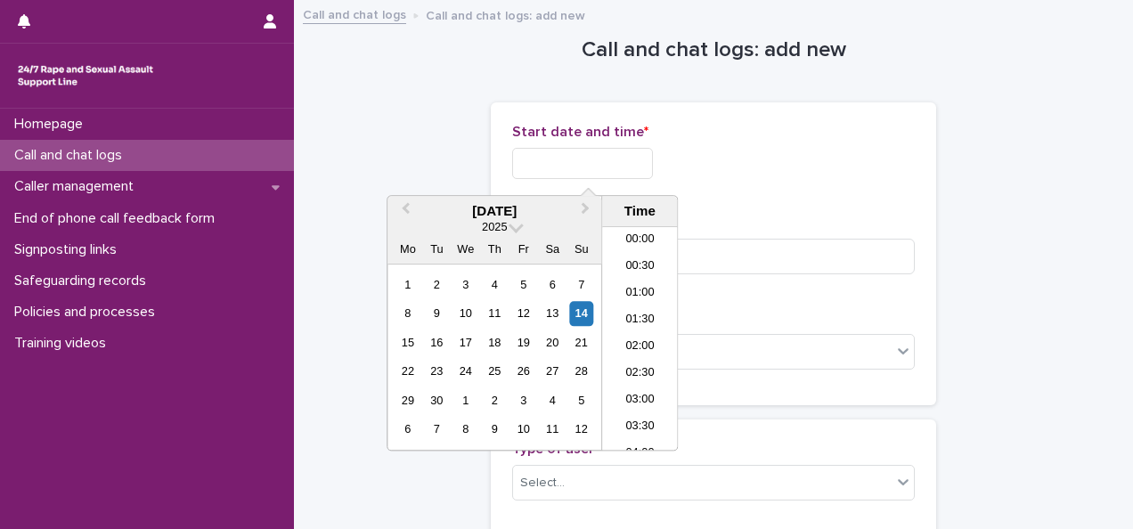
click at [576, 172] on input "text" at bounding box center [582, 163] width 141 height 31
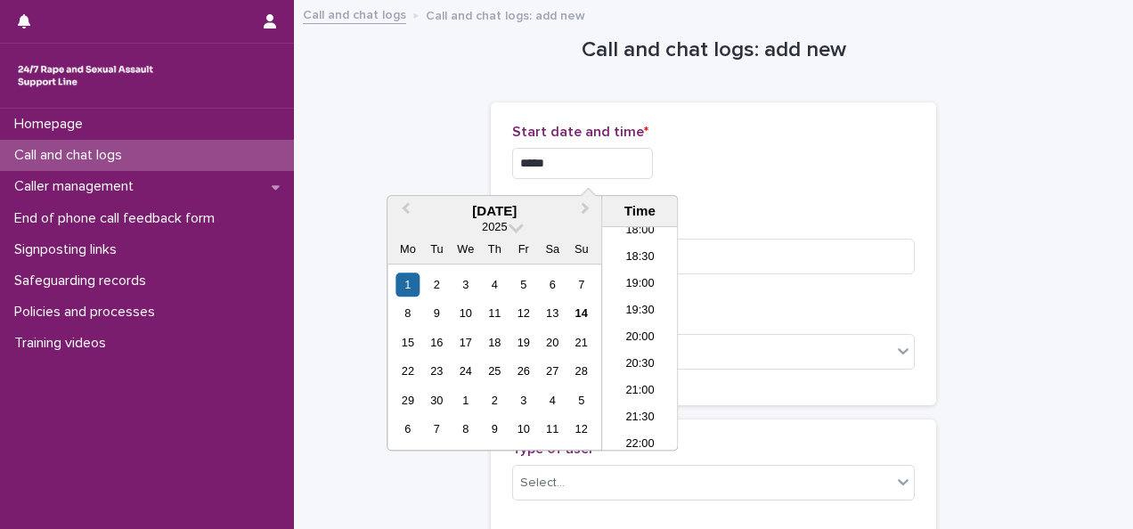
click at [531, 166] on input "*****" at bounding box center [582, 163] width 141 height 31
type input "**********"
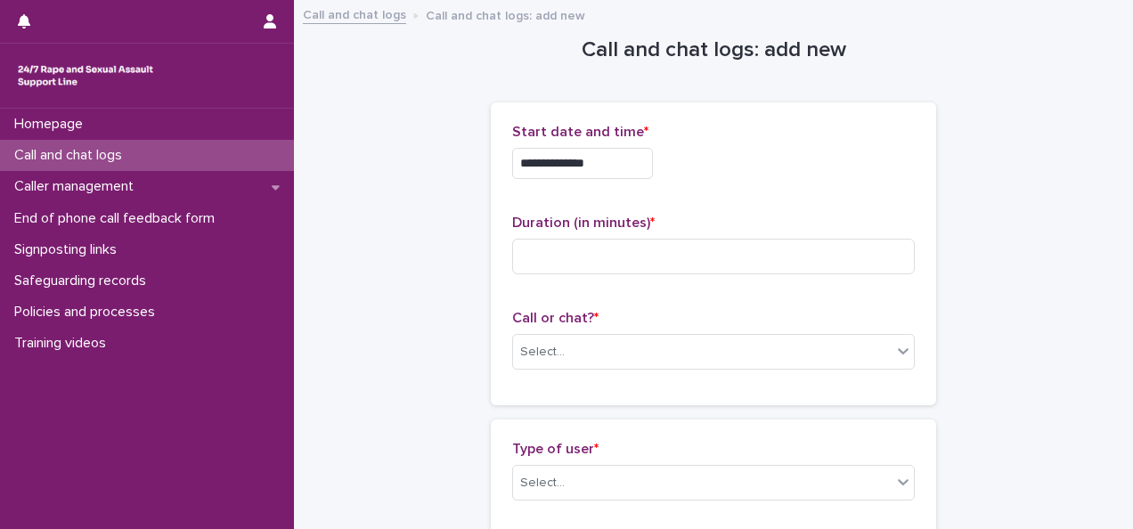
click at [609, 167] on input "**********" at bounding box center [582, 163] width 141 height 31
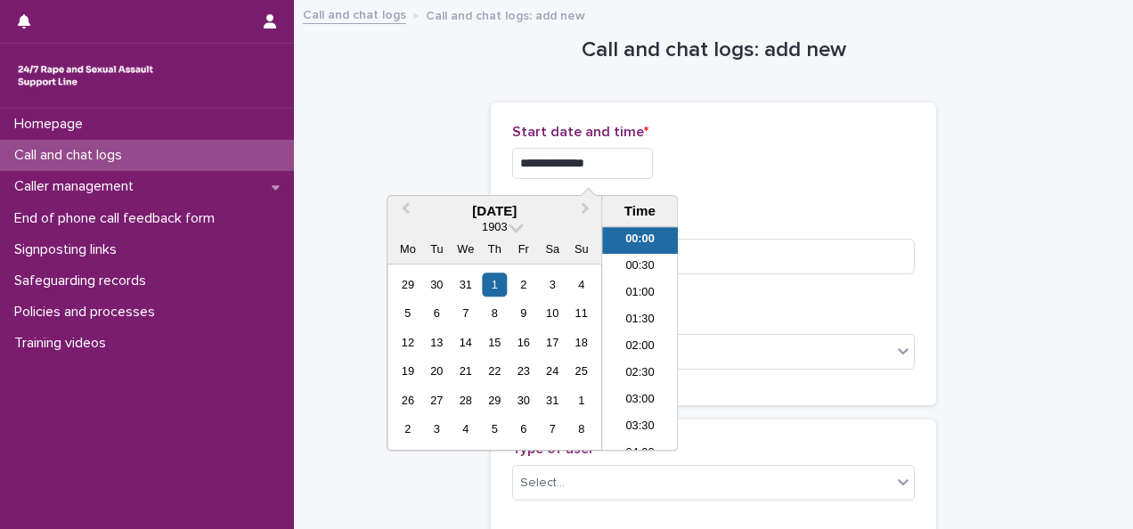
drag, startPoint x: 608, startPoint y: 166, endPoint x: 410, endPoint y: 159, distance: 197.9
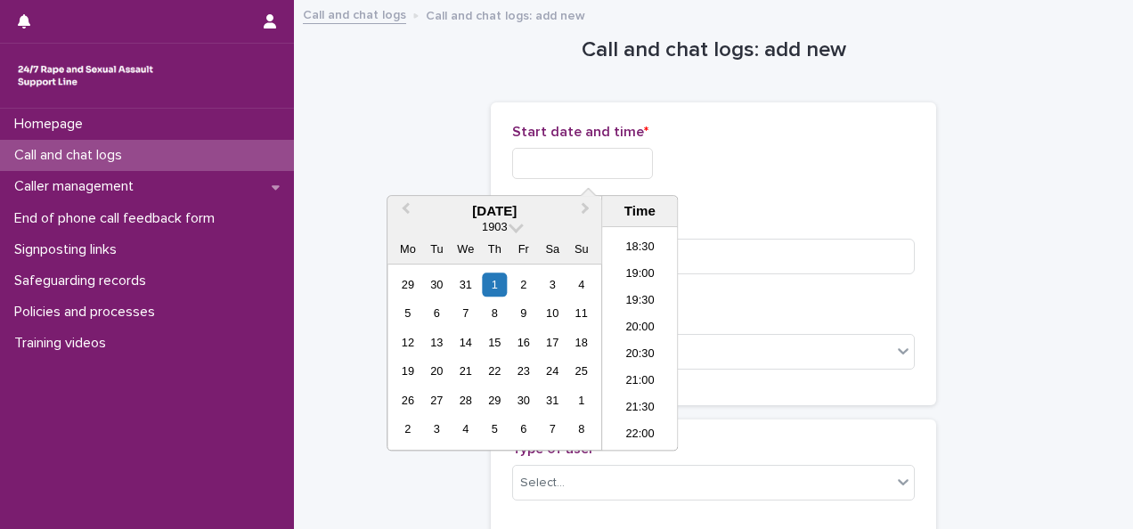
scroll to position [982, 0]
click at [625, 300] on li "19:30" at bounding box center [640, 301] width 76 height 27
type input "**********"
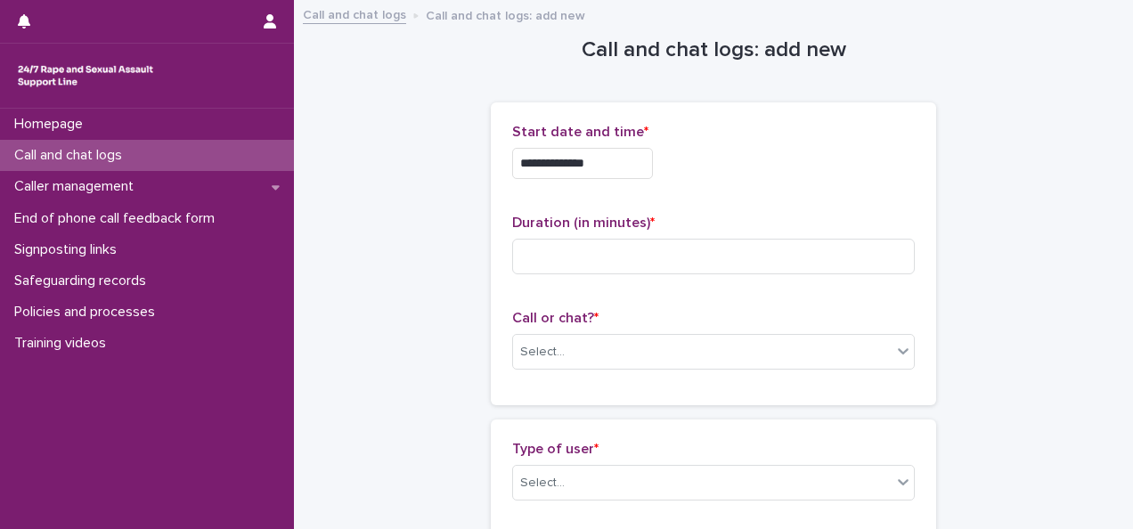
click at [551, 274] on div "Duration (in minutes) *" at bounding box center [713, 252] width 403 height 74
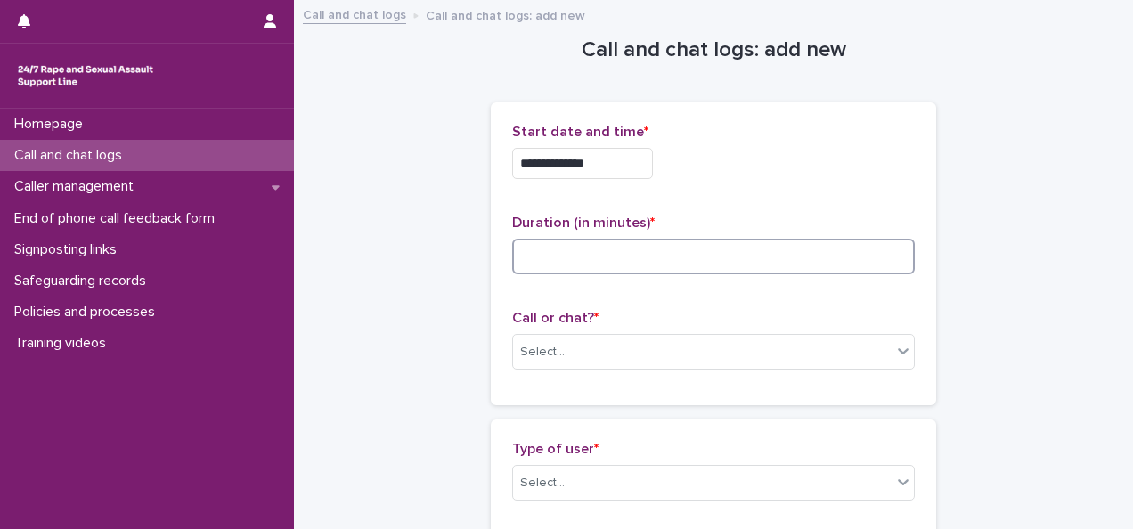
click at [545, 249] on input at bounding box center [713, 257] width 403 height 36
type input "**"
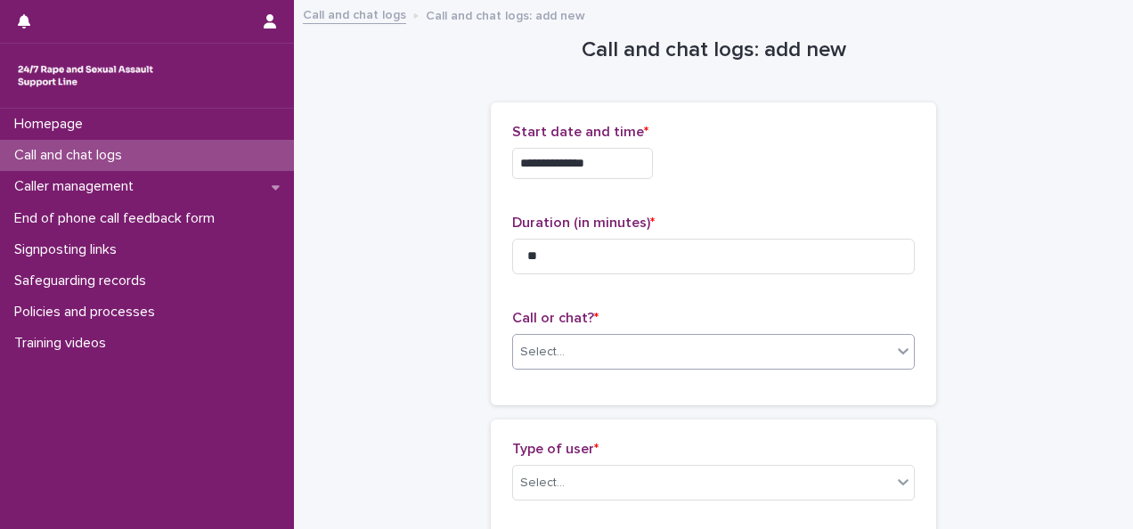
click at [543, 353] on div "Select..." at bounding box center [542, 352] width 45 height 19
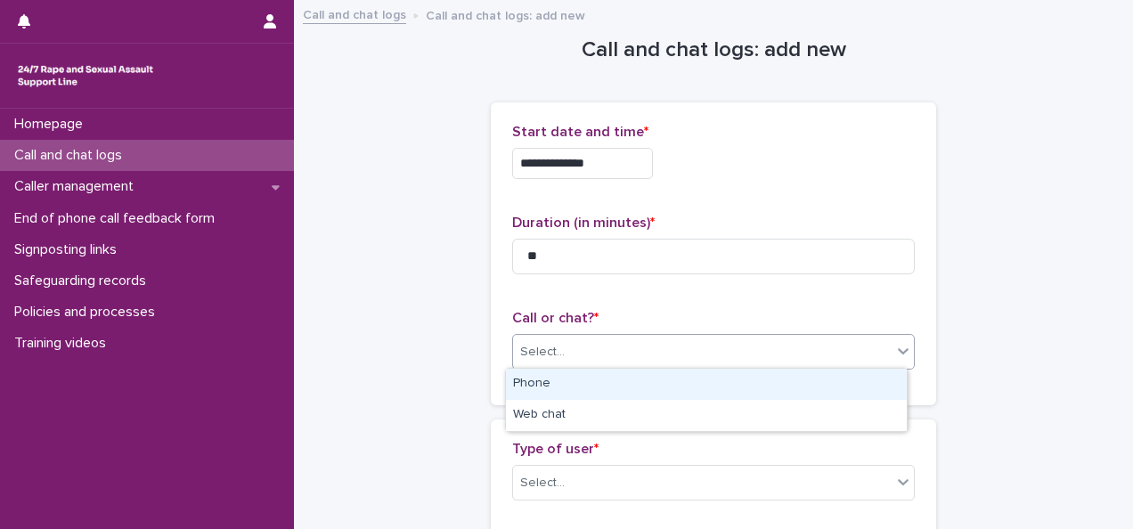
click at [538, 388] on div "Phone" at bounding box center [706, 384] width 401 height 31
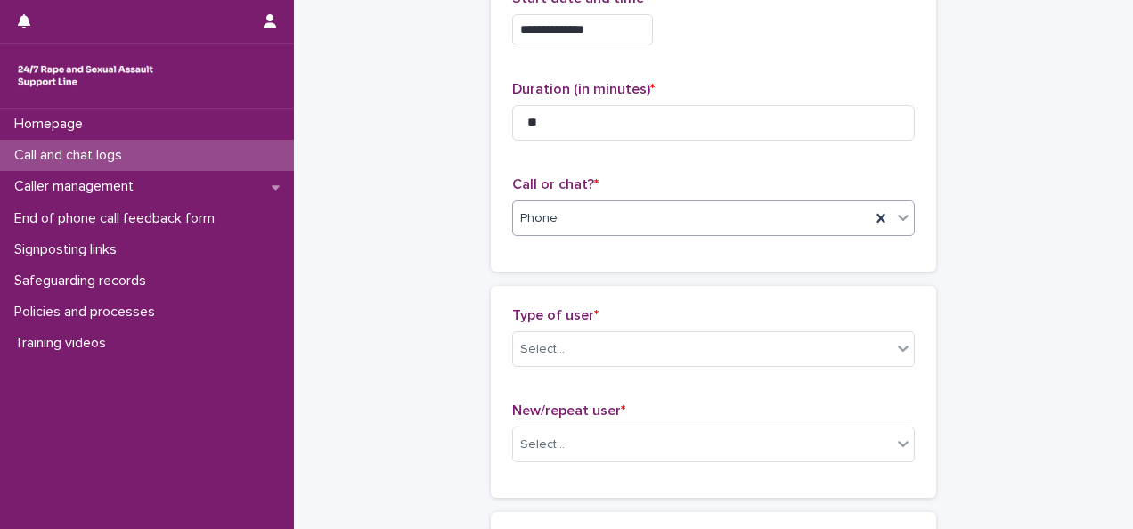
scroll to position [135, 0]
click at [533, 362] on div "Select..." at bounding box center [713, 349] width 403 height 36
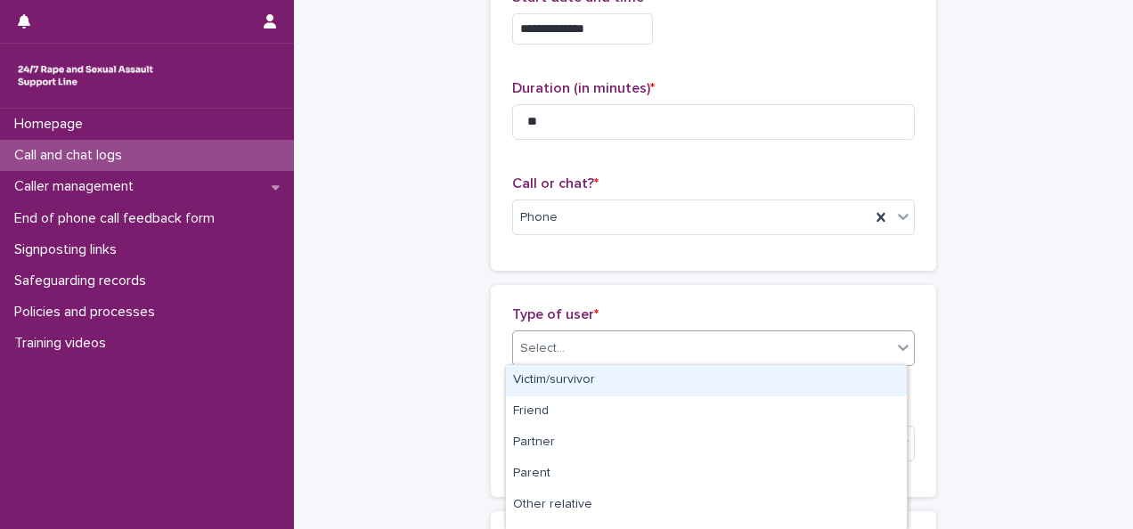
click at [535, 380] on div "Victim/survivor" at bounding box center [706, 380] width 401 height 31
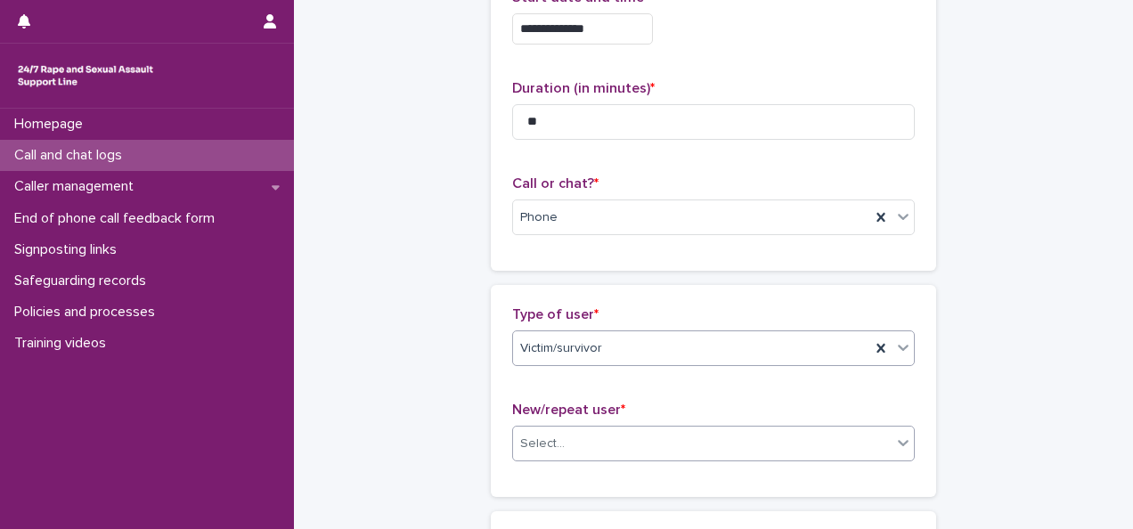
click at [530, 451] on div "Select..." at bounding box center [702, 443] width 379 height 29
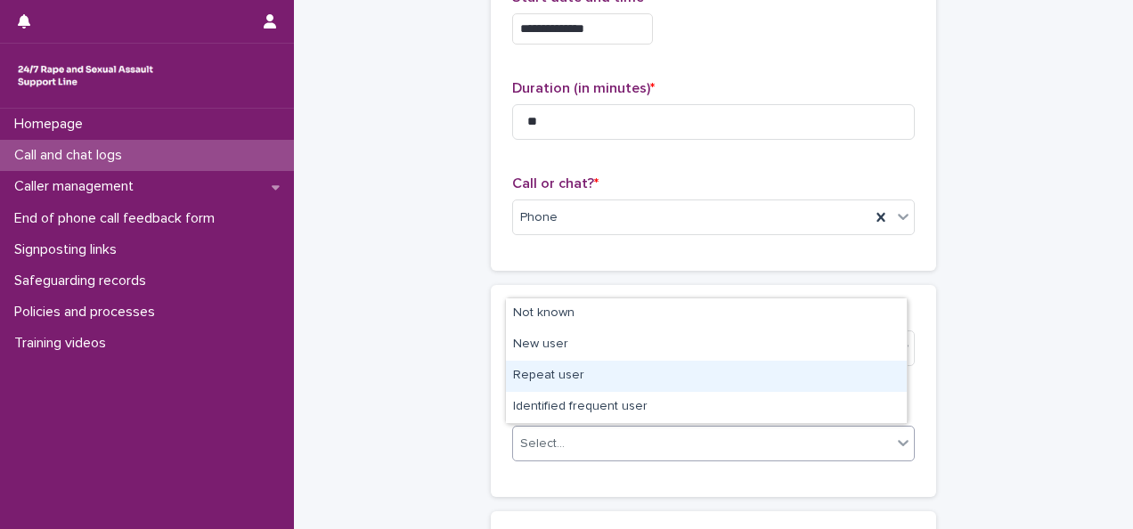
click at [539, 376] on div "Repeat user" at bounding box center [706, 376] width 401 height 31
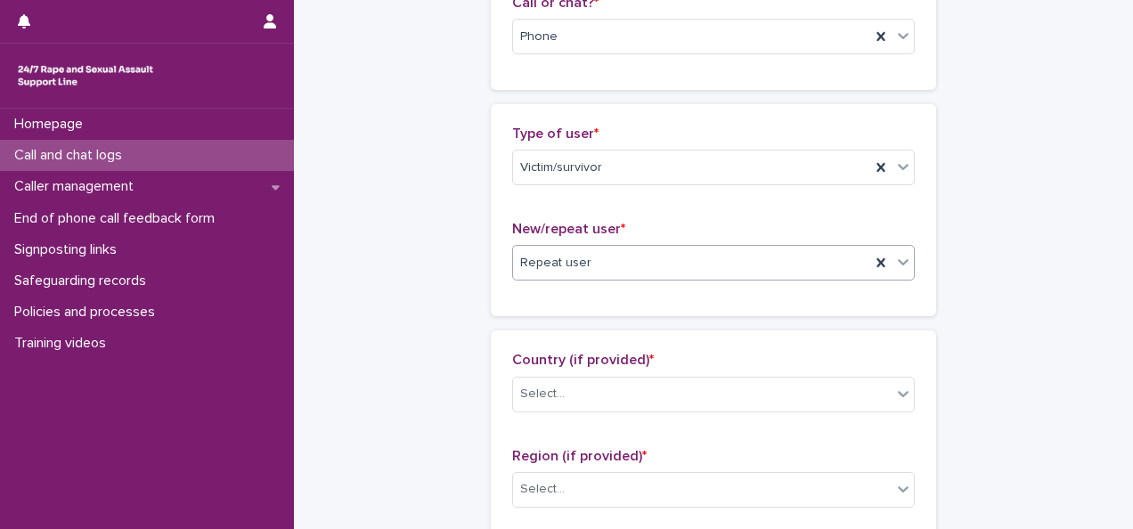
scroll to position [325, 0]
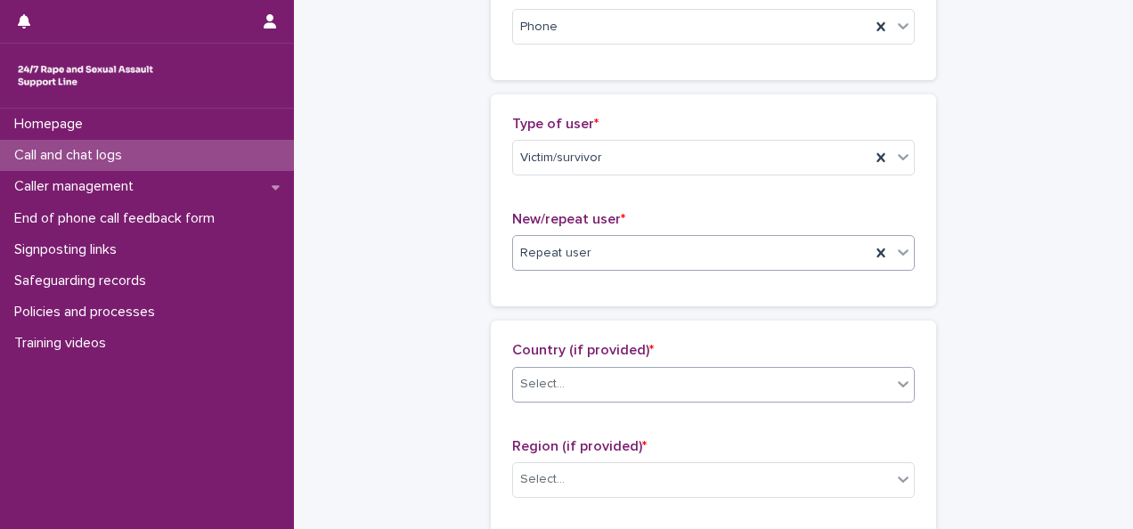
click at [560, 370] on div "Select..." at bounding box center [702, 384] width 379 height 29
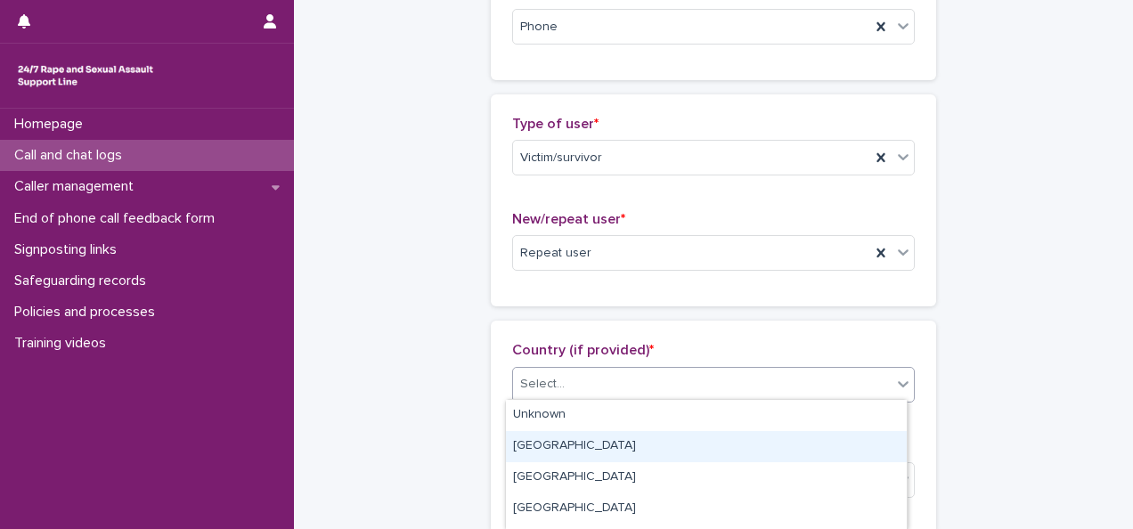
click at [535, 451] on div "[GEOGRAPHIC_DATA]" at bounding box center [706, 446] width 401 height 31
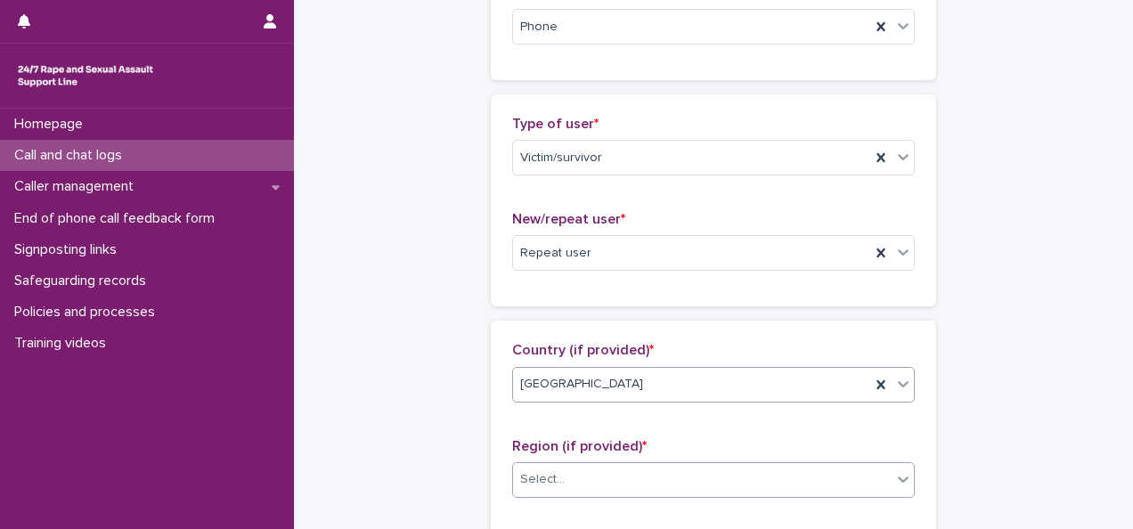
click at [539, 472] on div "Select..." at bounding box center [542, 479] width 45 height 19
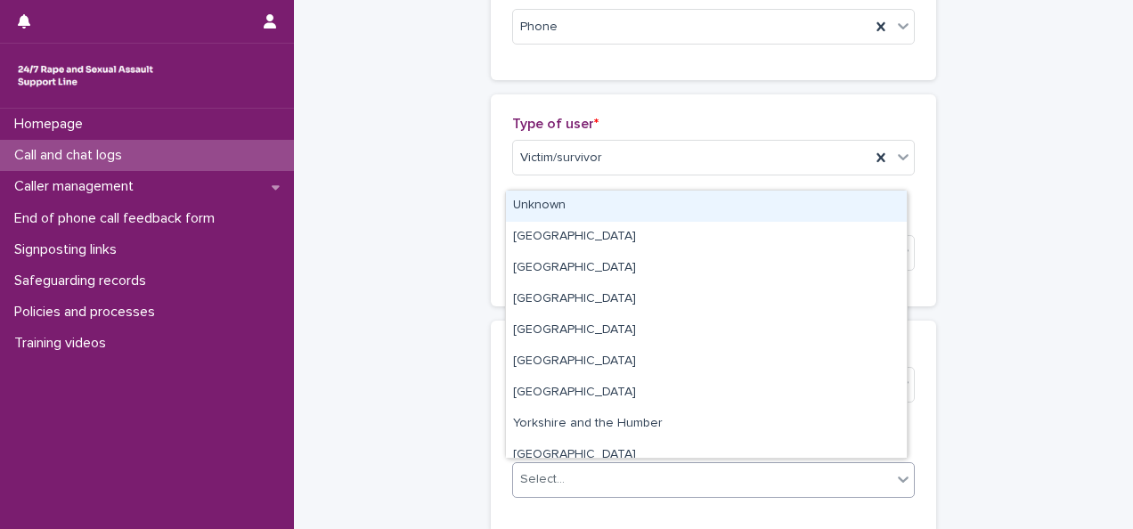
click at [543, 201] on div "Unknown" at bounding box center [706, 206] width 401 height 31
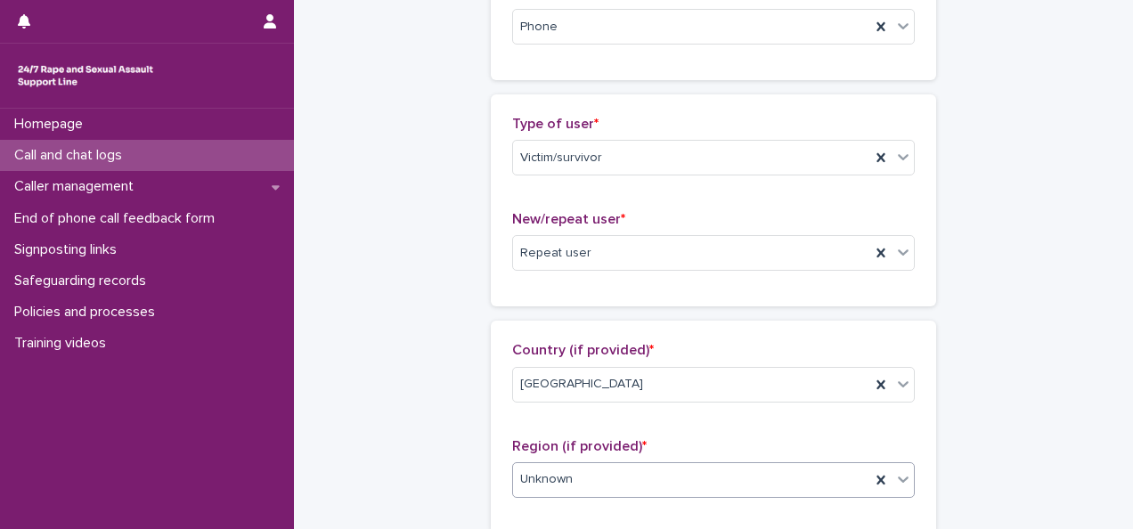
scroll to position [603, 0]
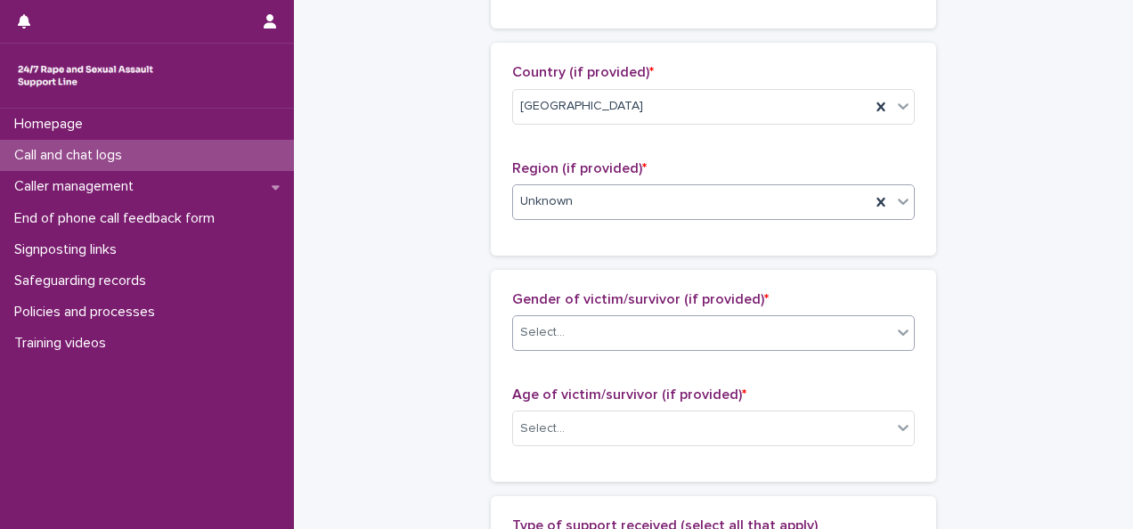
click at [542, 332] on div "Select..." at bounding box center [542, 332] width 45 height 19
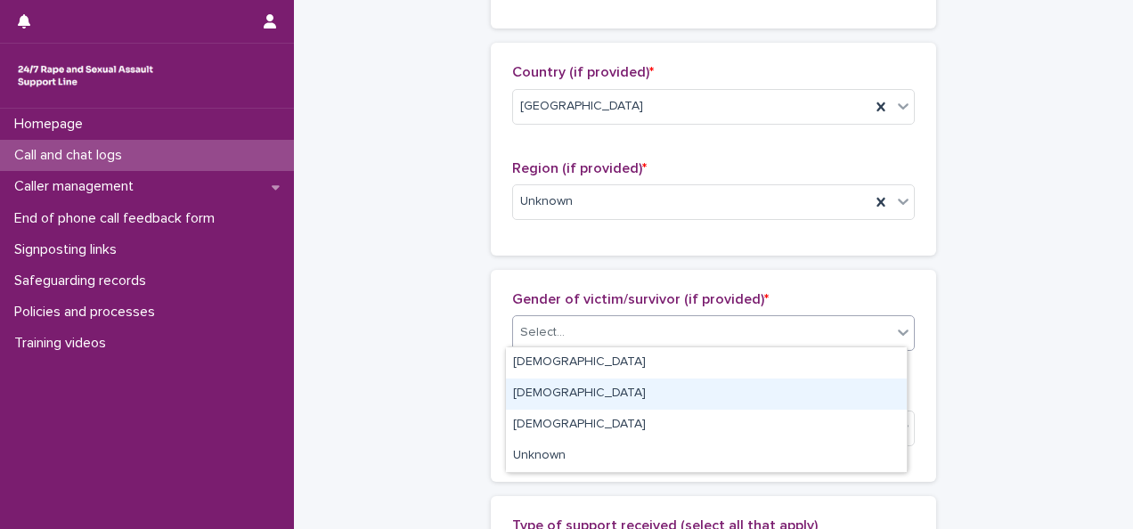
click at [526, 395] on div "[DEMOGRAPHIC_DATA]" at bounding box center [706, 394] width 401 height 31
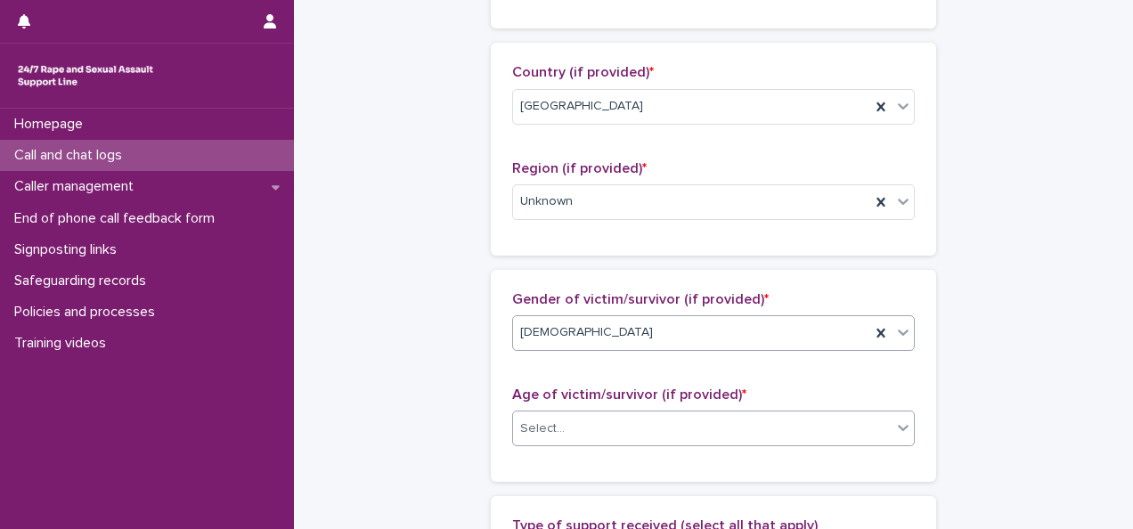
click at [531, 423] on div "Select..." at bounding box center [542, 429] width 45 height 19
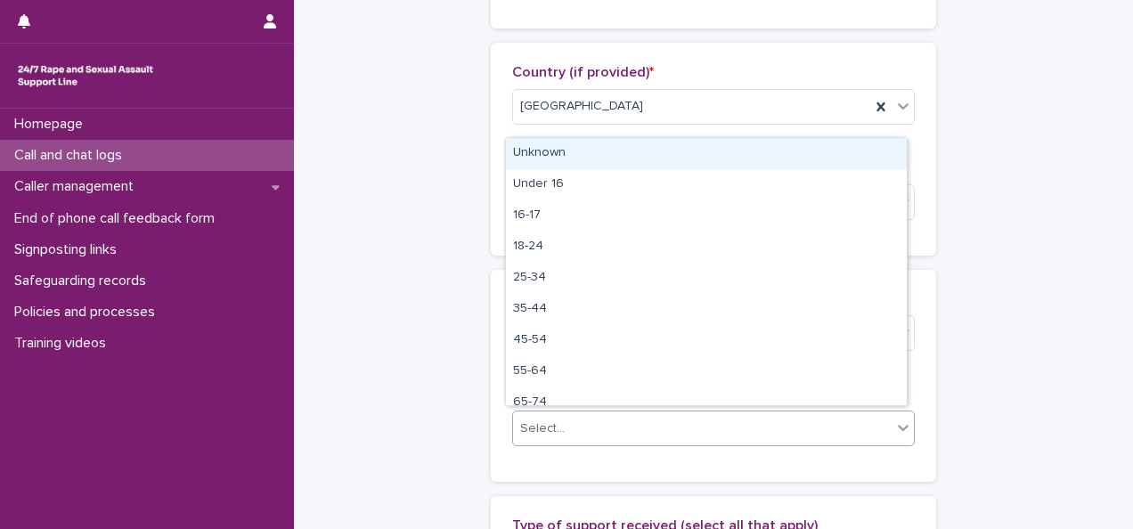
click at [533, 157] on div "Unknown" at bounding box center [706, 153] width 401 height 31
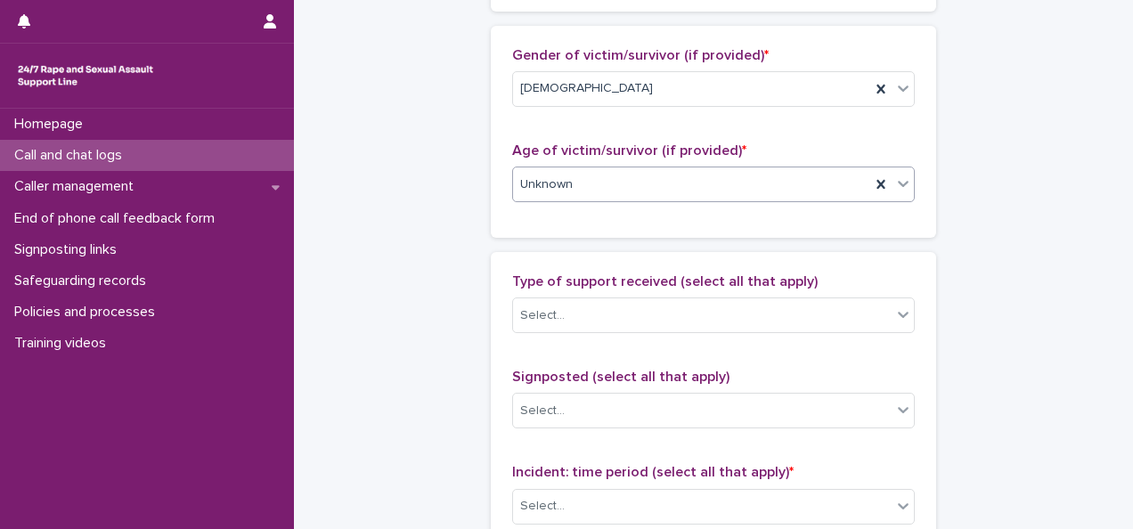
scroll to position [889, 0]
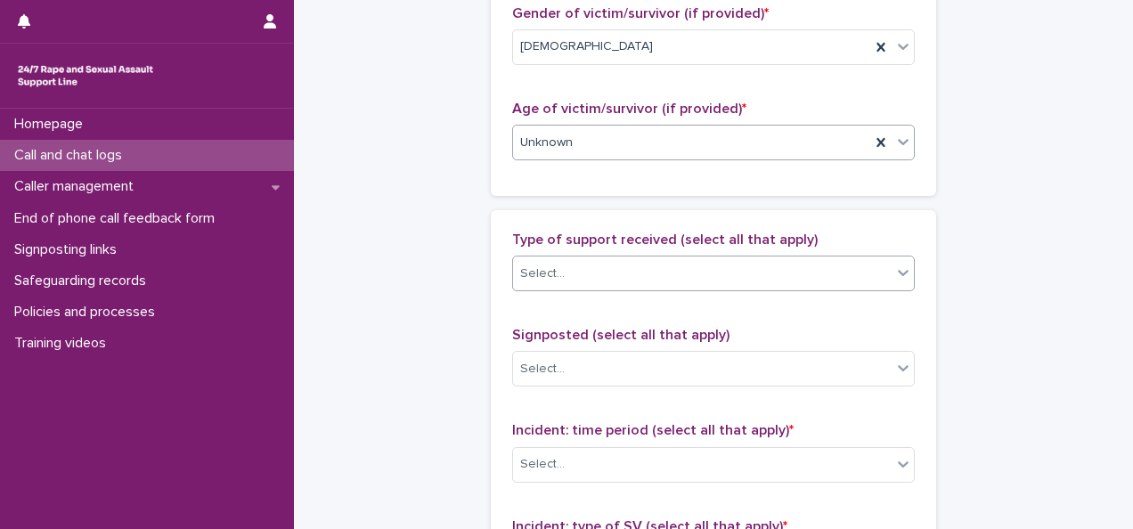
click at [556, 265] on div "Select..." at bounding box center [702, 273] width 379 height 29
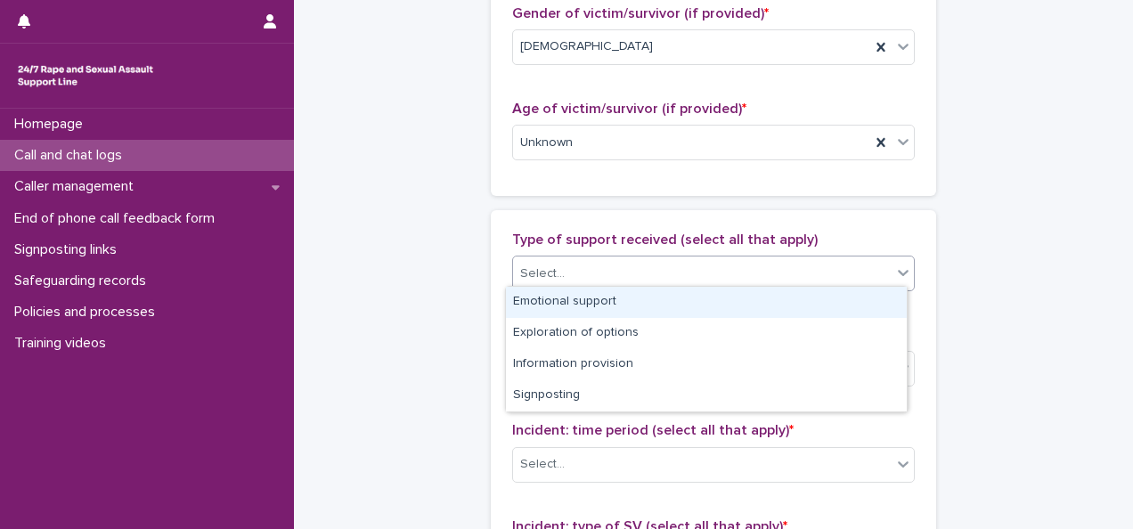
click at [529, 307] on div "Emotional support" at bounding box center [706, 302] width 401 height 31
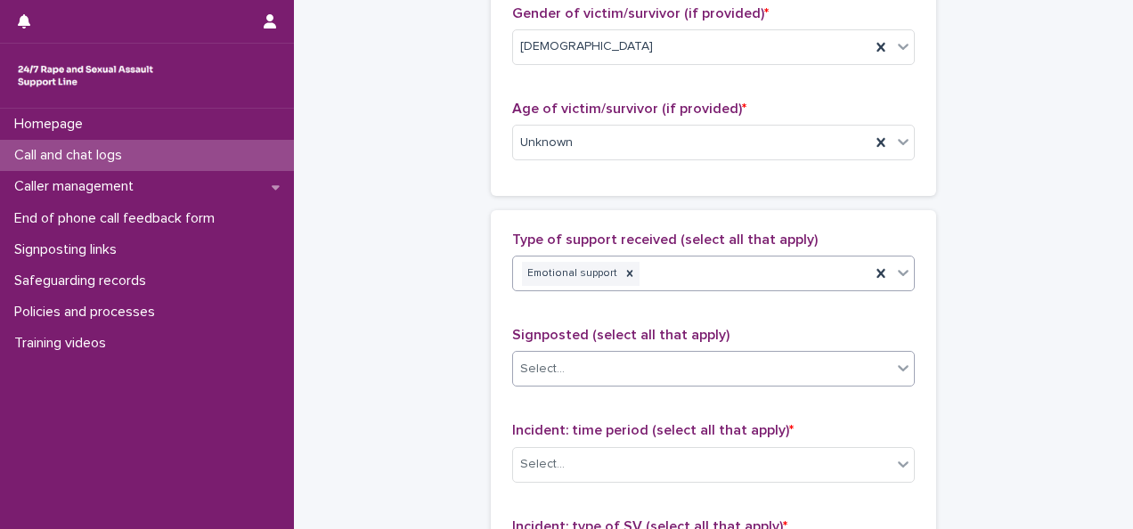
click at [529, 370] on div "Select..." at bounding box center [542, 369] width 45 height 19
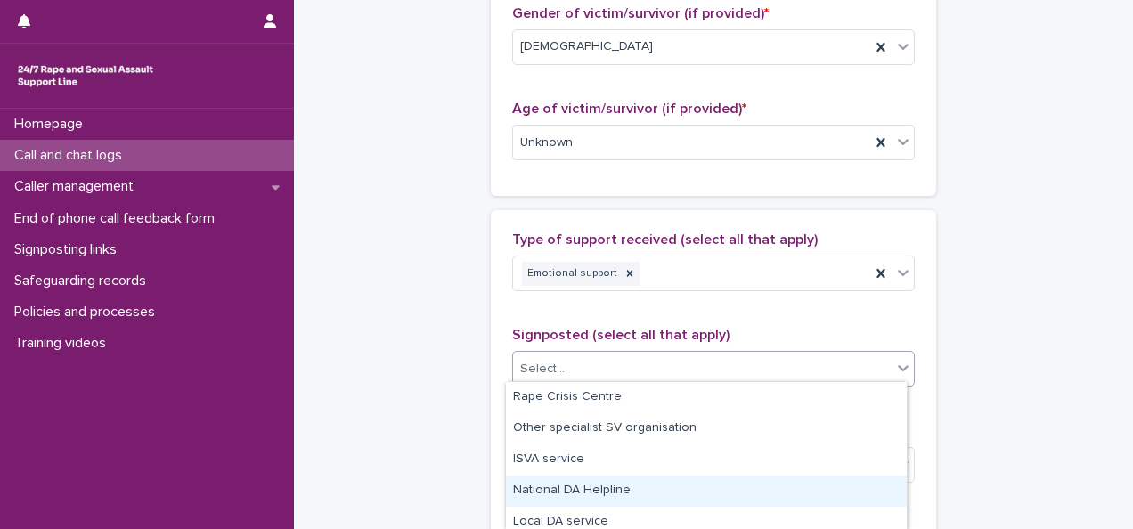
scroll to position [225, 0]
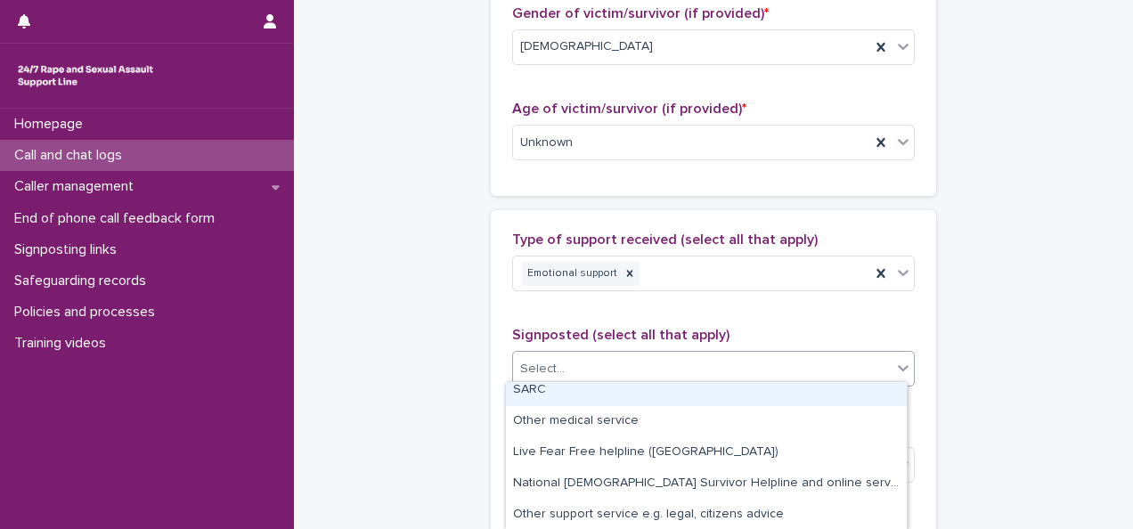
click at [449, 363] on div "**********" at bounding box center [714, 77] width 804 height 1928
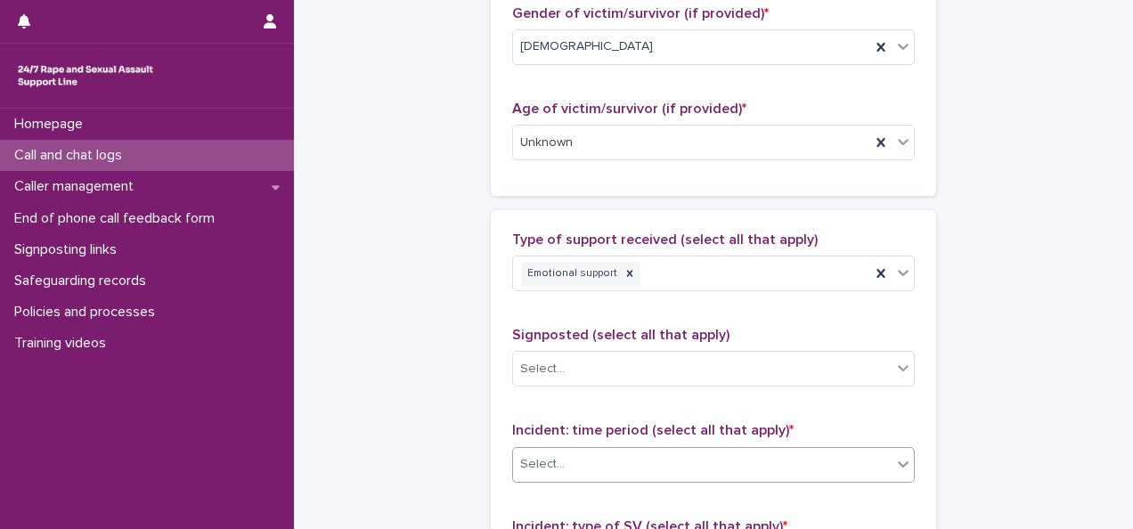
click at [579, 454] on div "Select..." at bounding box center [702, 464] width 379 height 29
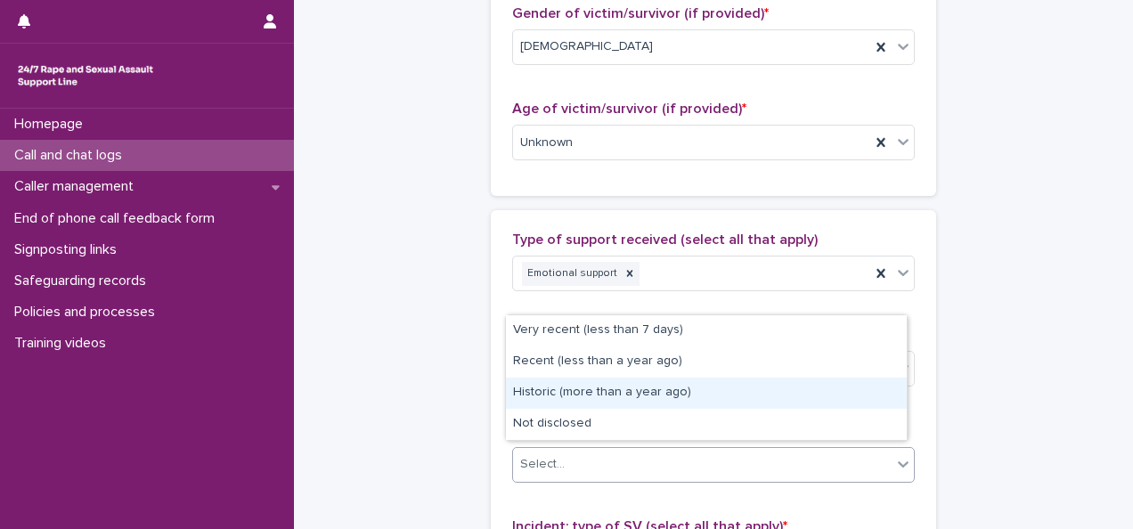
click at [561, 393] on div "Historic (more than a year ago)" at bounding box center [706, 393] width 401 height 31
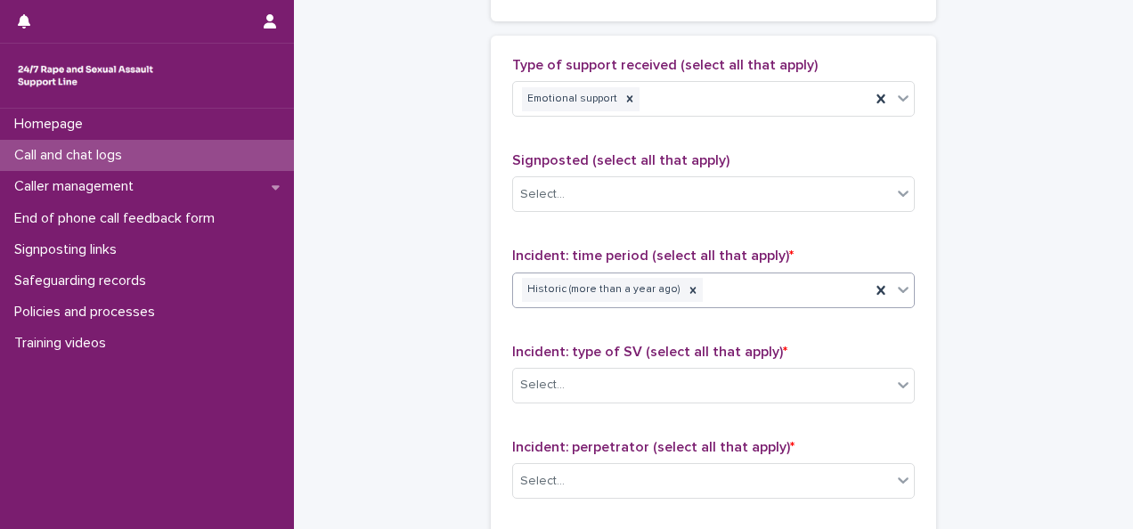
scroll to position [1071, 0]
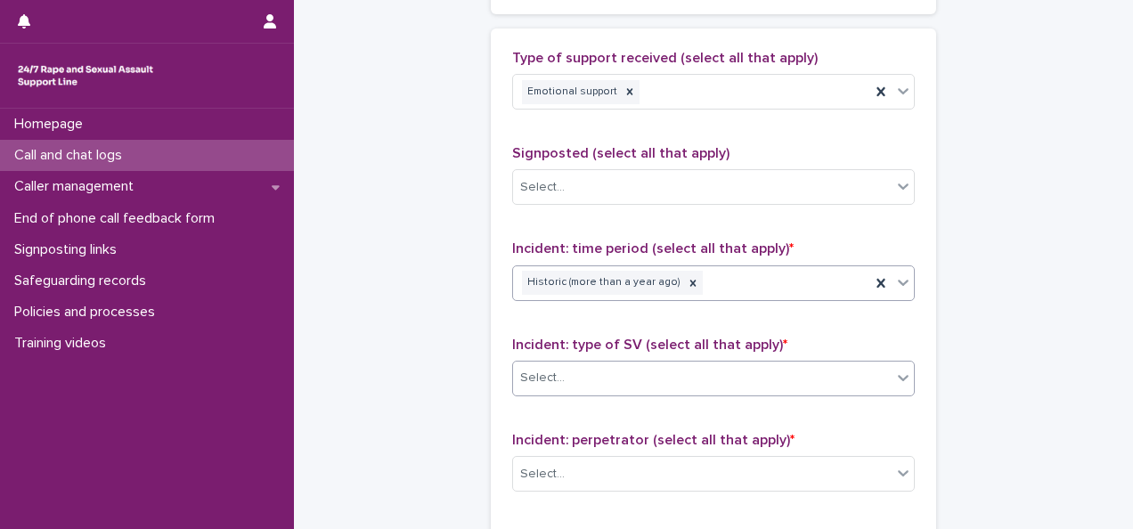
click at [558, 363] on div "Select..." at bounding box center [702, 377] width 379 height 29
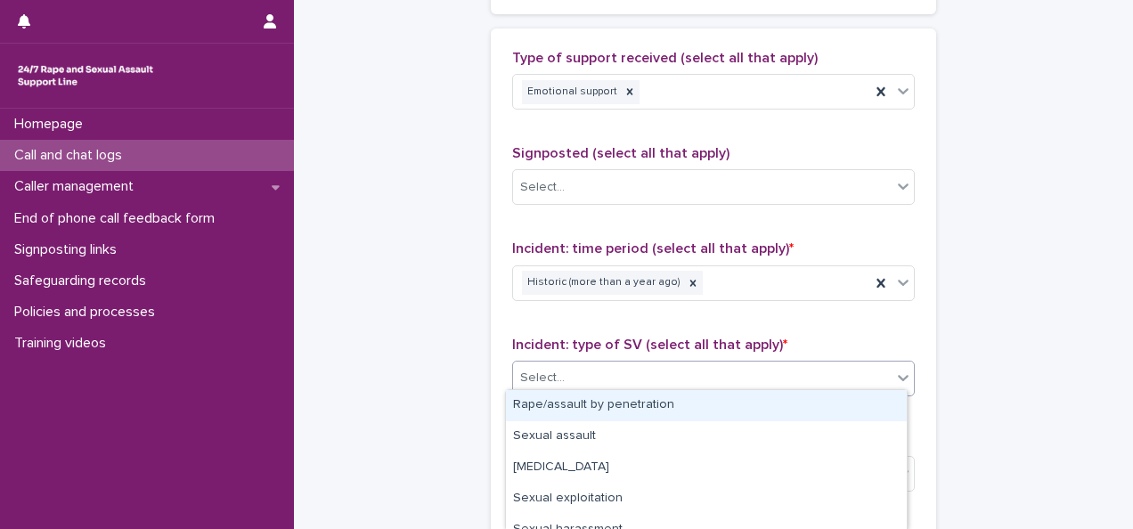
click at [548, 404] on div "Rape/assault by penetration" at bounding box center [706, 405] width 401 height 31
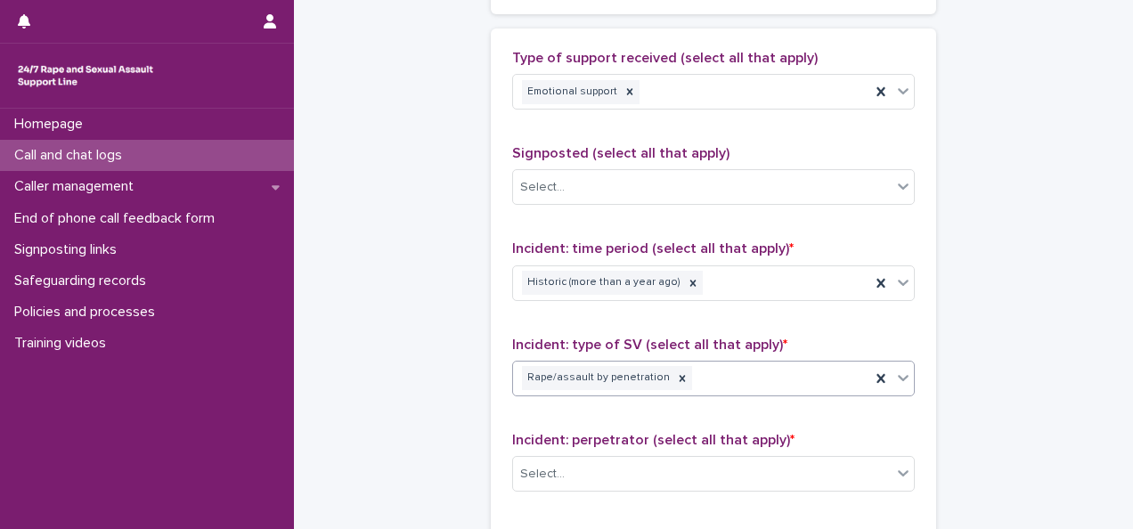
scroll to position [1232, 0]
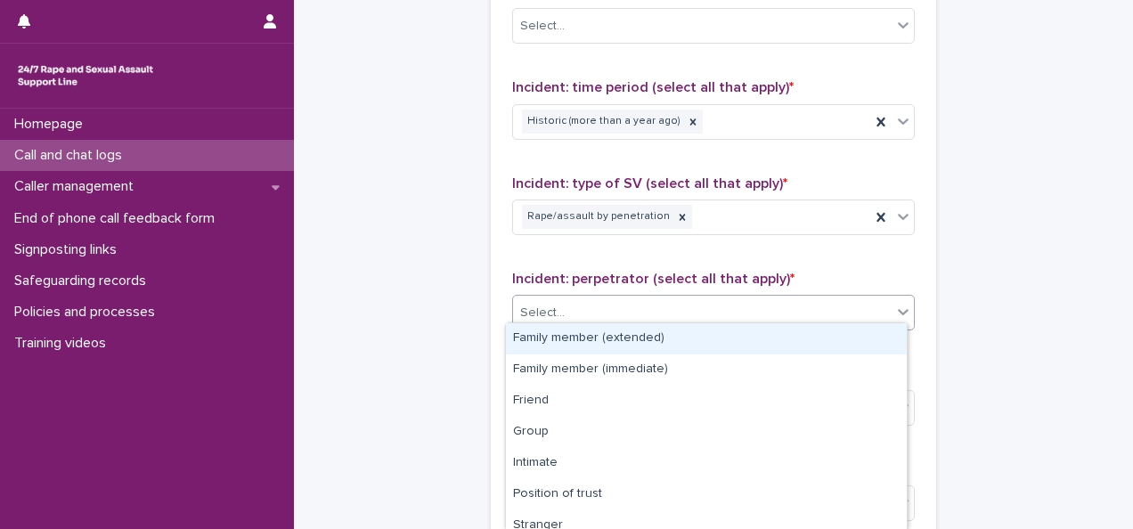
click at [542, 304] on div "Select..." at bounding box center [542, 313] width 45 height 19
click at [680, 214] on icon at bounding box center [683, 217] width 6 height 6
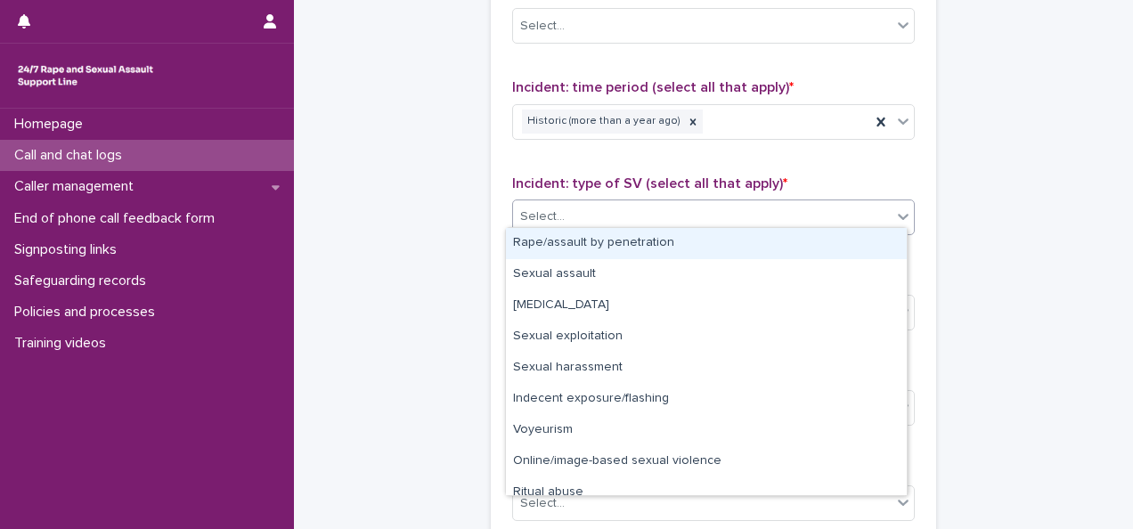
click at [885, 202] on div "Select..." at bounding box center [702, 216] width 379 height 29
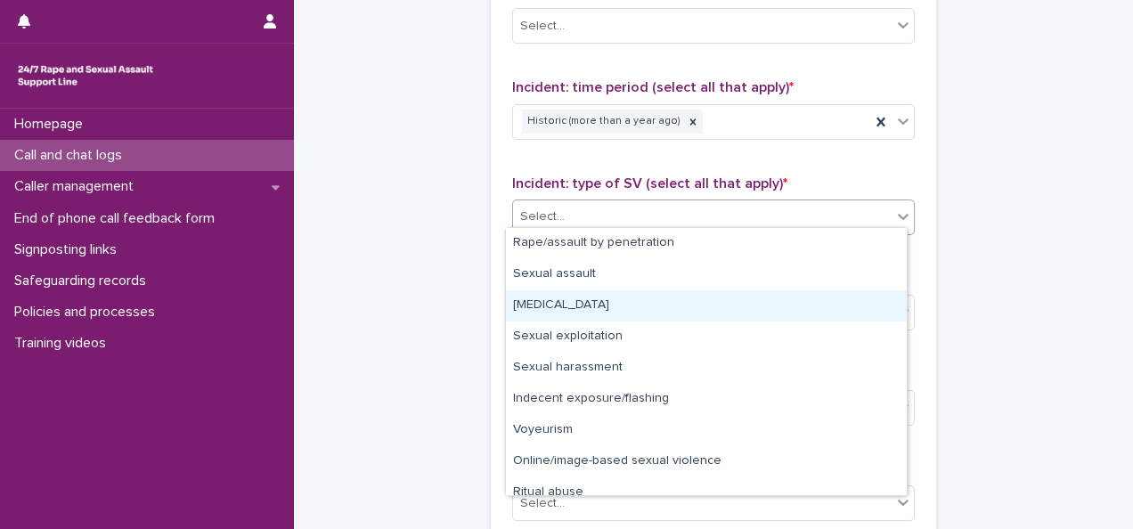
click at [555, 306] on div "[MEDICAL_DATA]" at bounding box center [706, 305] width 401 height 31
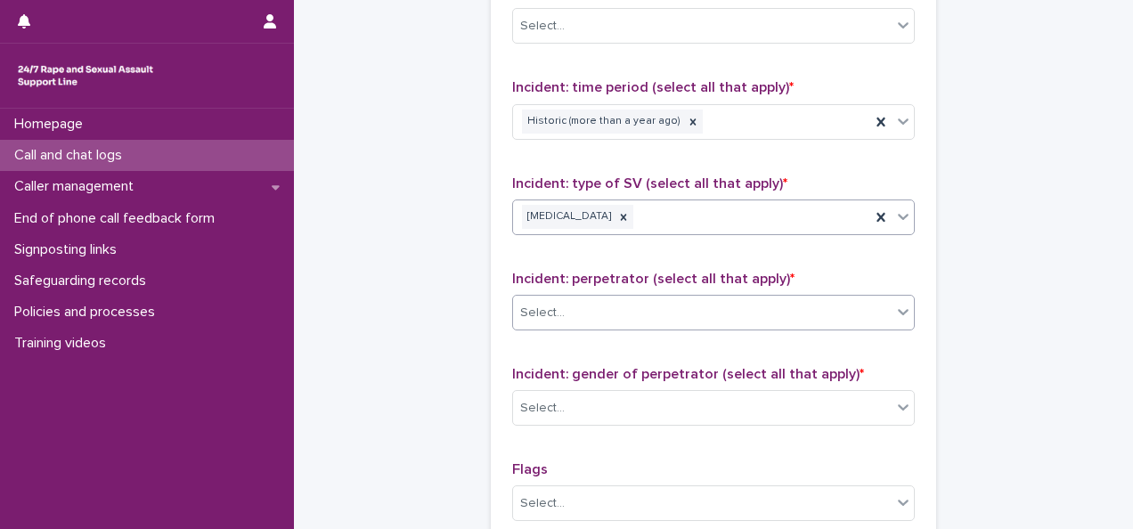
click at [538, 314] on div "Select..." at bounding box center [542, 313] width 45 height 19
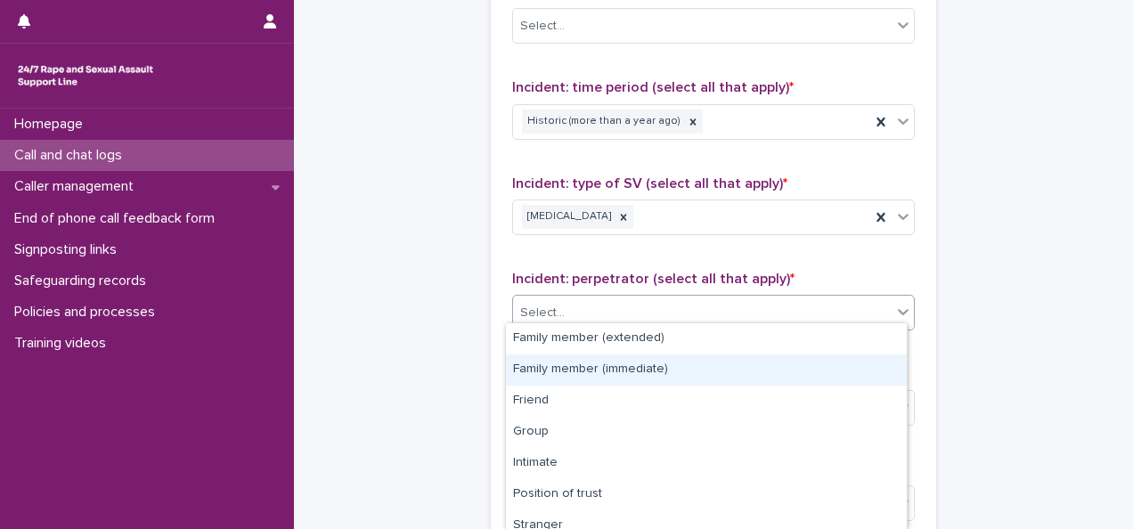
click at [549, 372] on div "Family member (immediate)" at bounding box center [706, 370] width 401 height 31
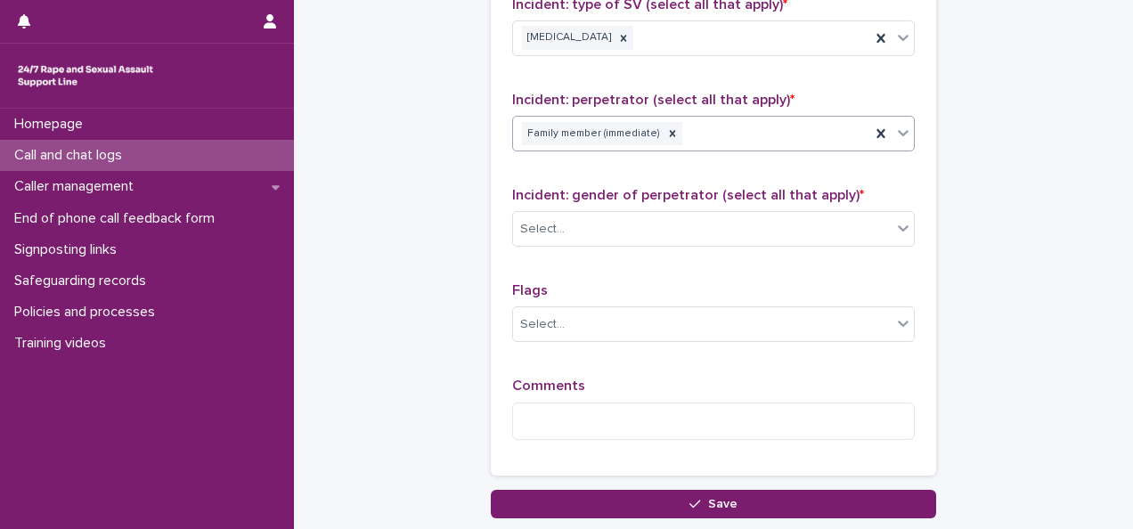
scroll to position [1412, 0]
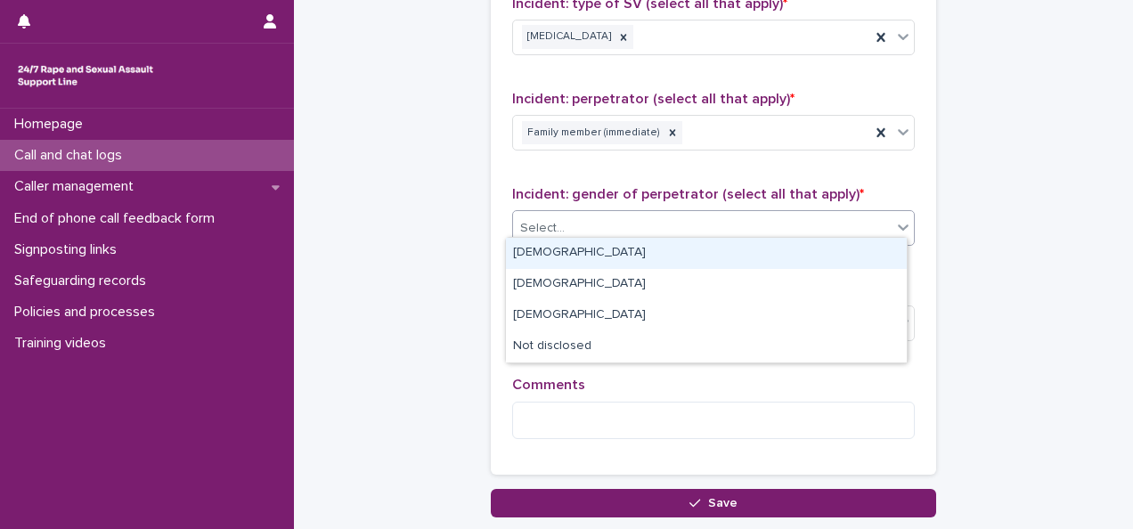
click at [617, 221] on div "Select..." at bounding box center [702, 228] width 379 height 29
click at [530, 251] on div "[DEMOGRAPHIC_DATA]" at bounding box center [706, 253] width 401 height 31
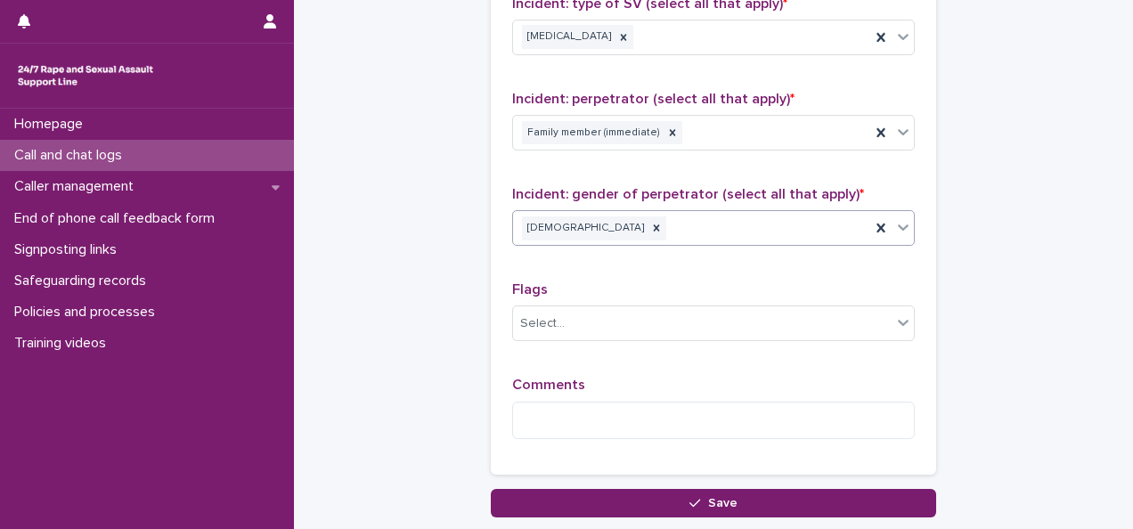
click at [898, 225] on icon at bounding box center [903, 228] width 11 height 6
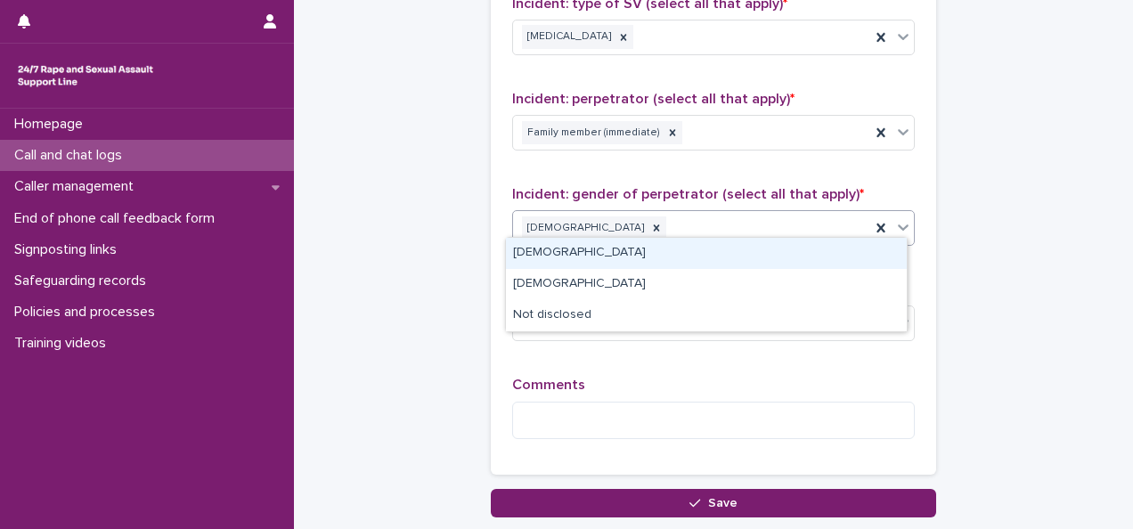
click at [588, 258] on div "[DEMOGRAPHIC_DATA]" at bounding box center [706, 253] width 401 height 31
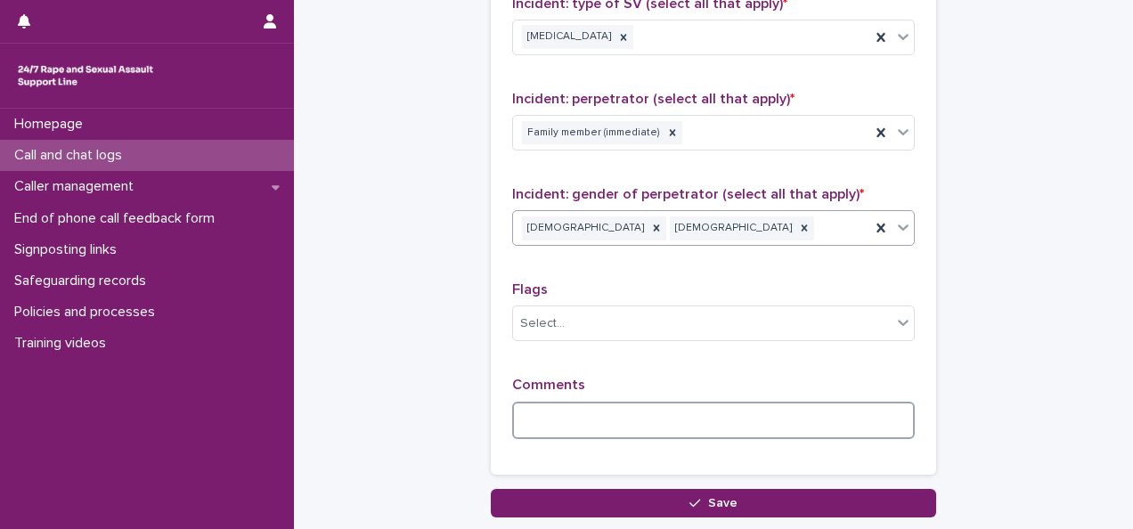
click at [601, 407] on textarea at bounding box center [713, 420] width 403 height 37
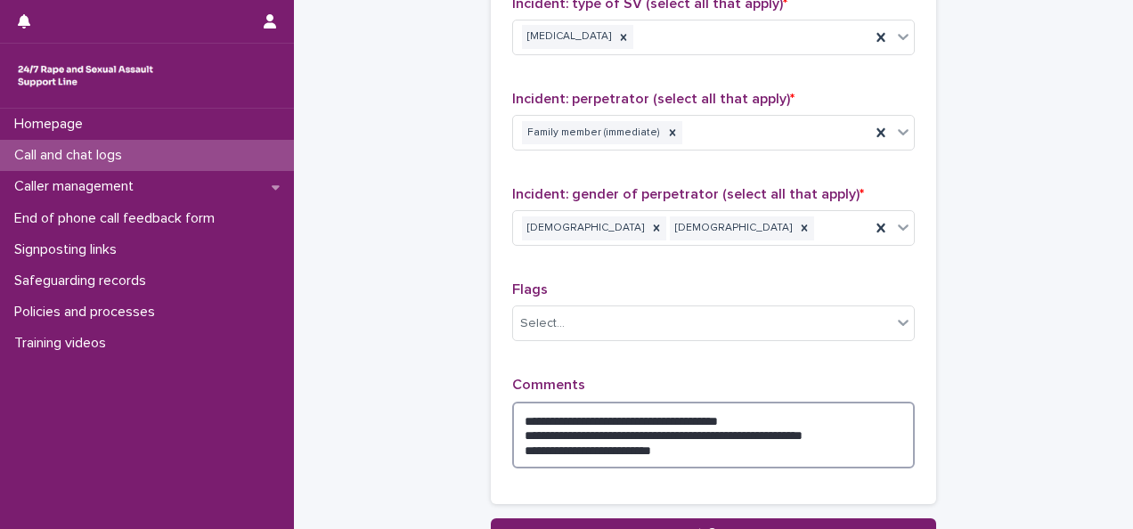
click at [531, 428] on textarea "**********" at bounding box center [713, 435] width 403 height 67
click at [697, 442] on textarea "**********" at bounding box center [713, 435] width 403 height 67
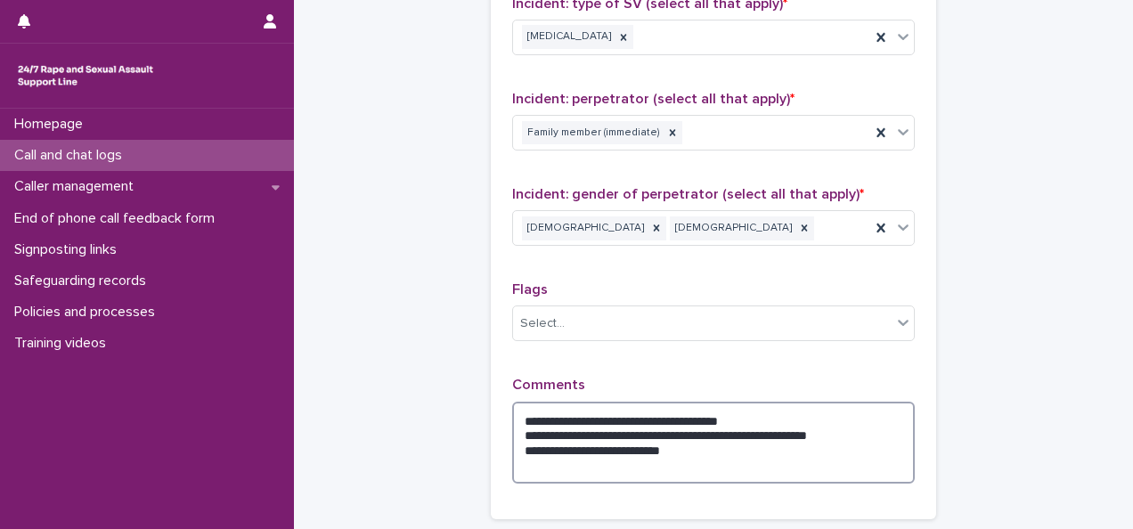
click at [722, 428] on textarea "**********" at bounding box center [713, 443] width 403 height 82
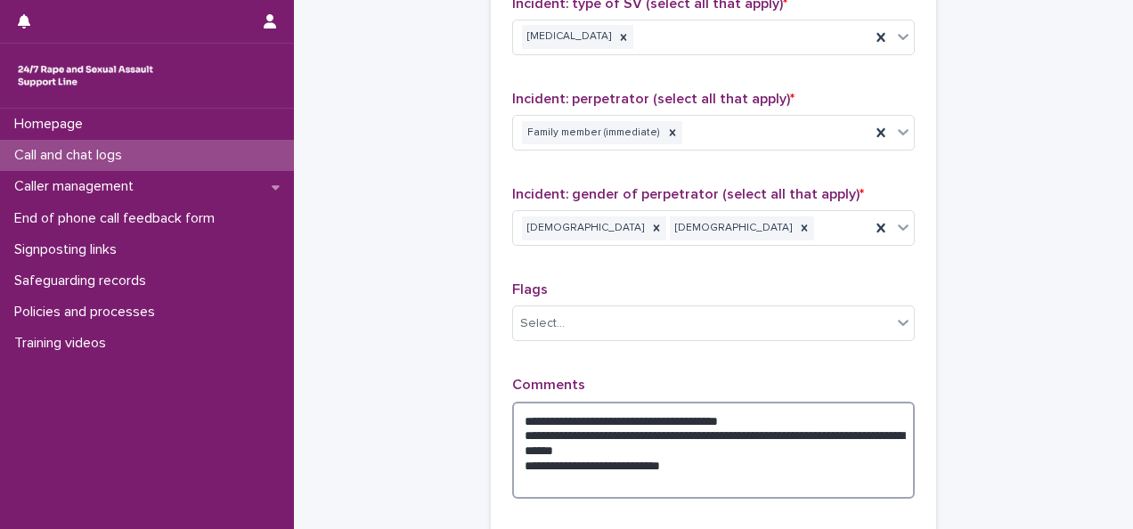
click at [643, 441] on textarea "**********" at bounding box center [713, 450] width 403 height 97
click at [697, 457] on textarea "**********" at bounding box center [713, 450] width 403 height 97
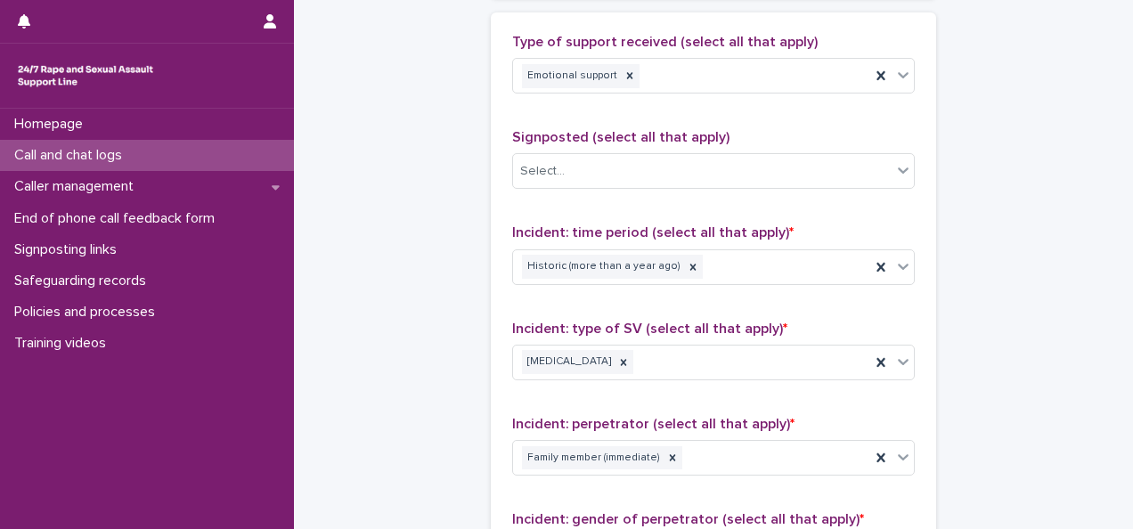
scroll to position [1605, 0]
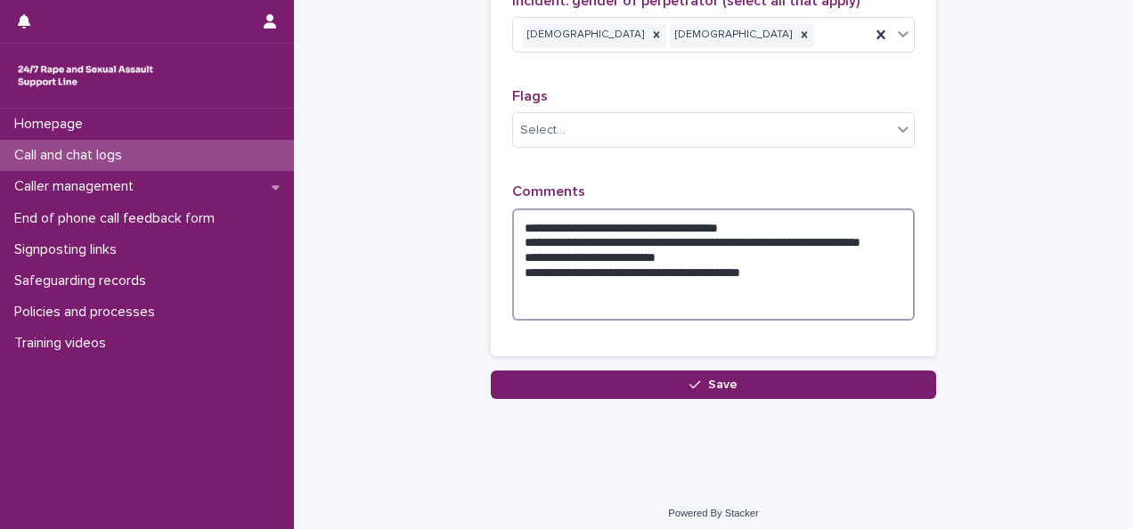
click at [745, 219] on textarea "**********" at bounding box center [713, 264] width 403 height 112
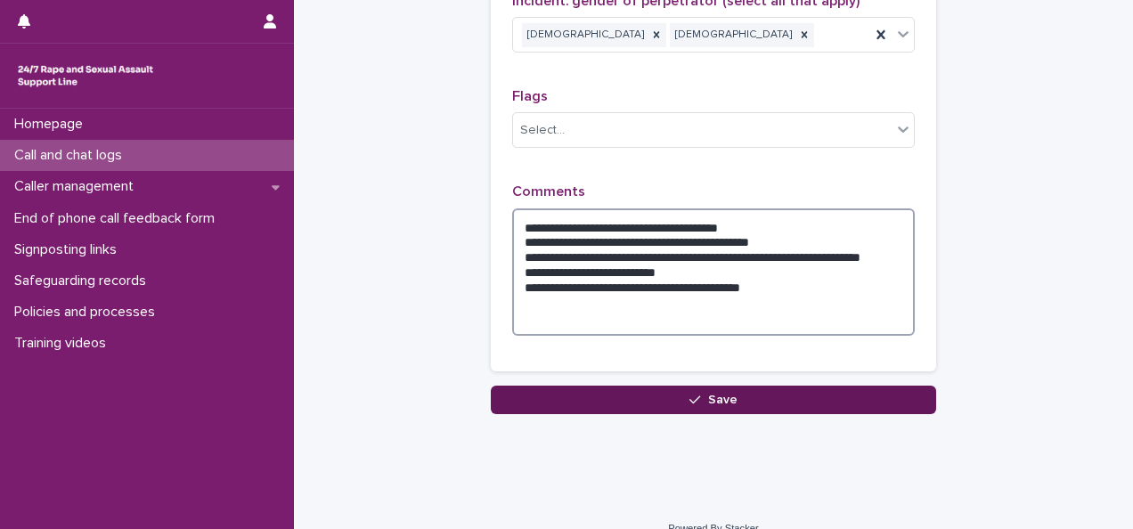
type textarea "**********"
click at [690, 396] on icon "button" at bounding box center [695, 400] width 11 height 8
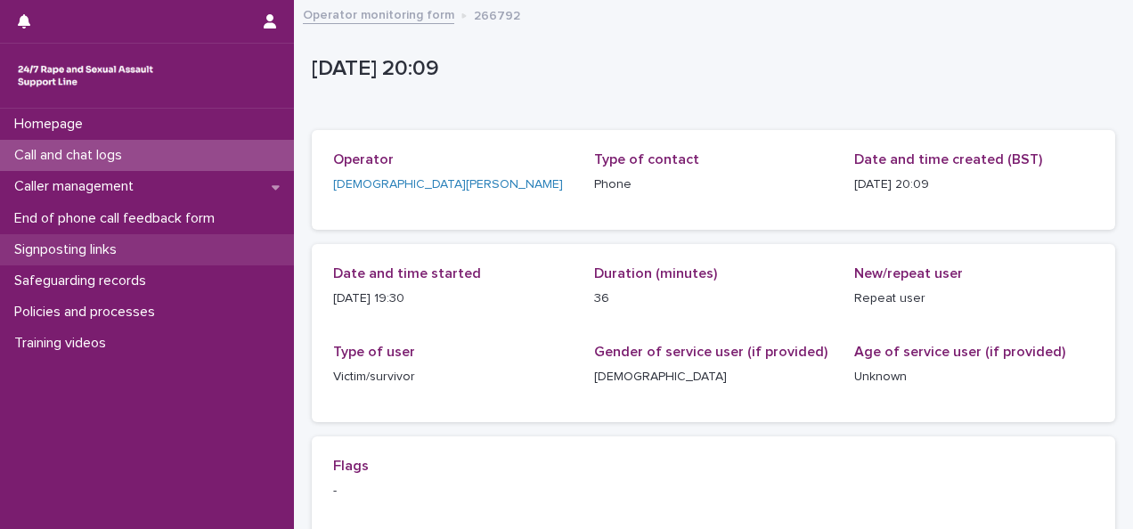
click at [81, 245] on p "Signposting links" at bounding box center [69, 249] width 124 height 17
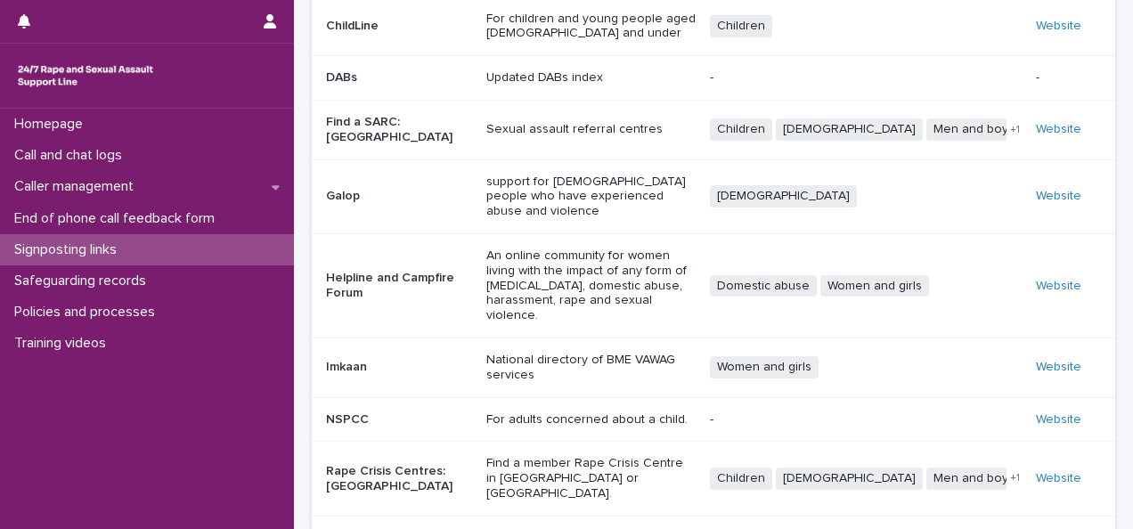
scroll to position [283, 0]
click at [1058, 121] on link "Website" at bounding box center [1058, 127] width 45 height 12
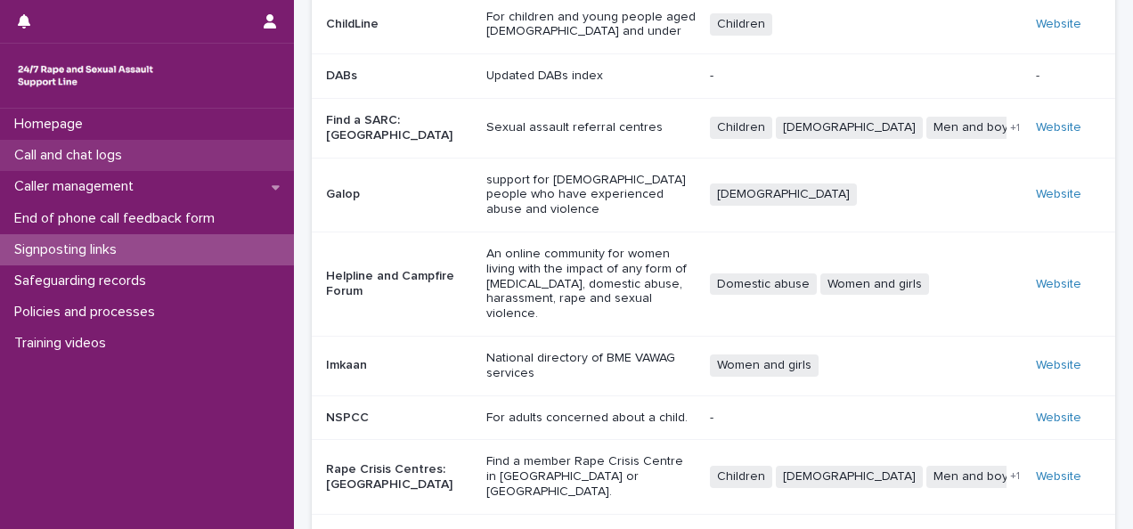
click at [89, 154] on p "Call and chat logs" at bounding box center [71, 155] width 129 height 17
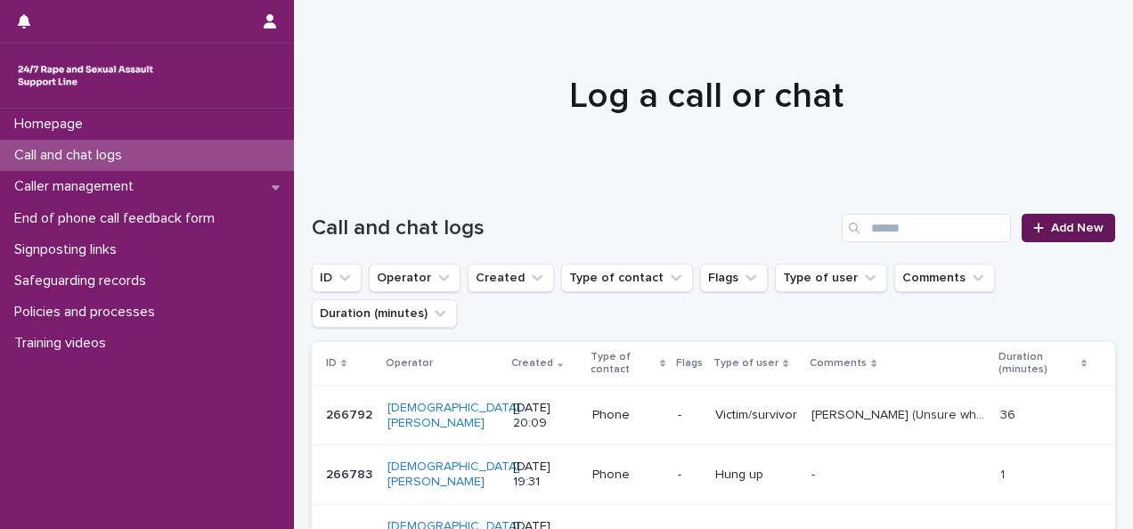
click at [1033, 230] on div at bounding box center [1042, 228] width 18 height 12
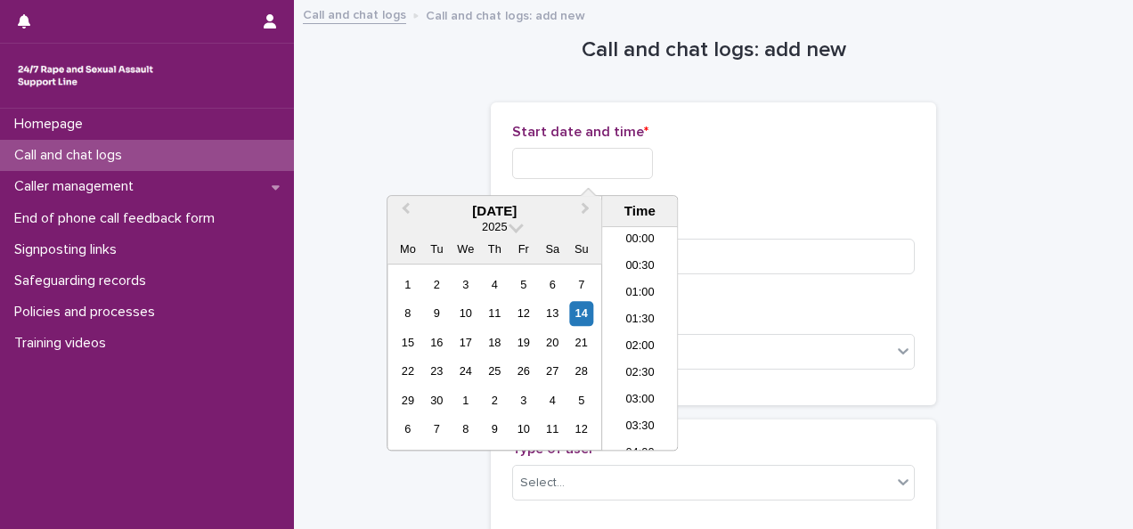
click at [590, 151] on input "text" at bounding box center [582, 163] width 141 height 31
click at [636, 326] on li "20:00" at bounding box center [640, 338] width 76 height 27
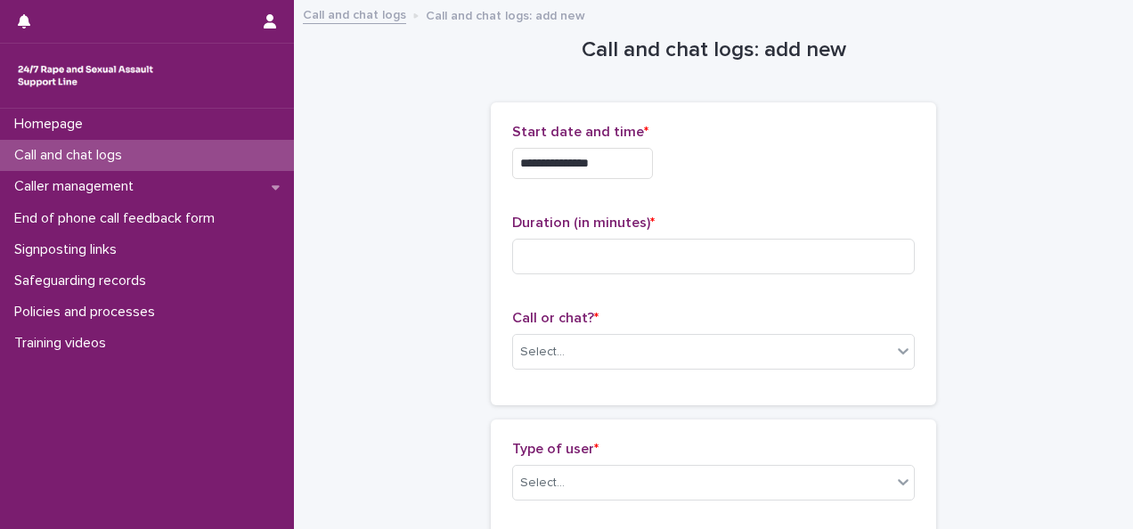
click at [599, 162] on input "**********" at bounding box center [582, 163] width 141 height 31
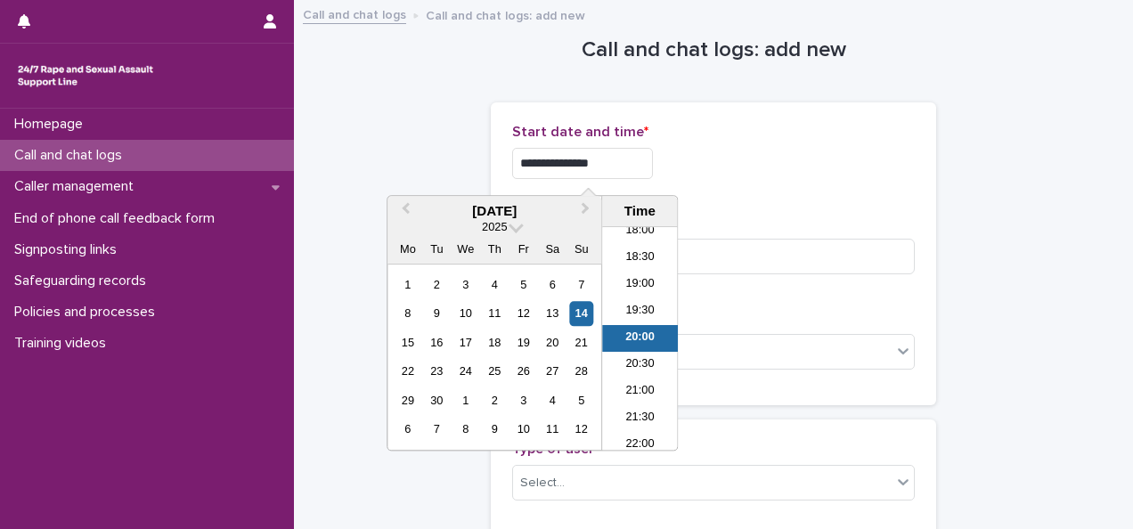
click at [601, 161] on input "**********" at bounding box center [582, 163] width 141 height 31
type input "**********"
click at [798, 175] on div "**********" at bounding box center [713, 163] width 403 height 31
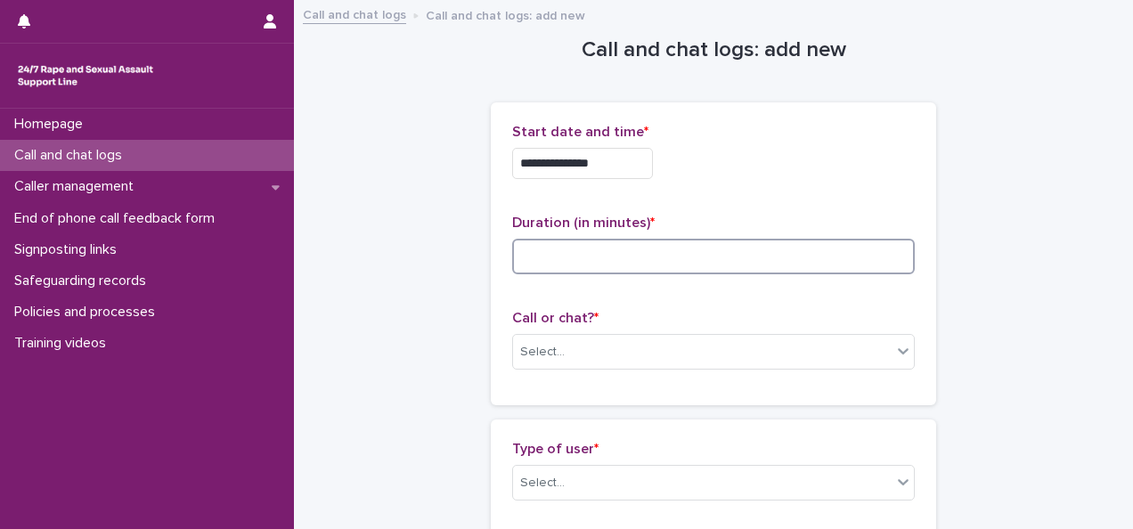
click at [574, 265] on input at bounding box center [713, 257] width 403 height 36
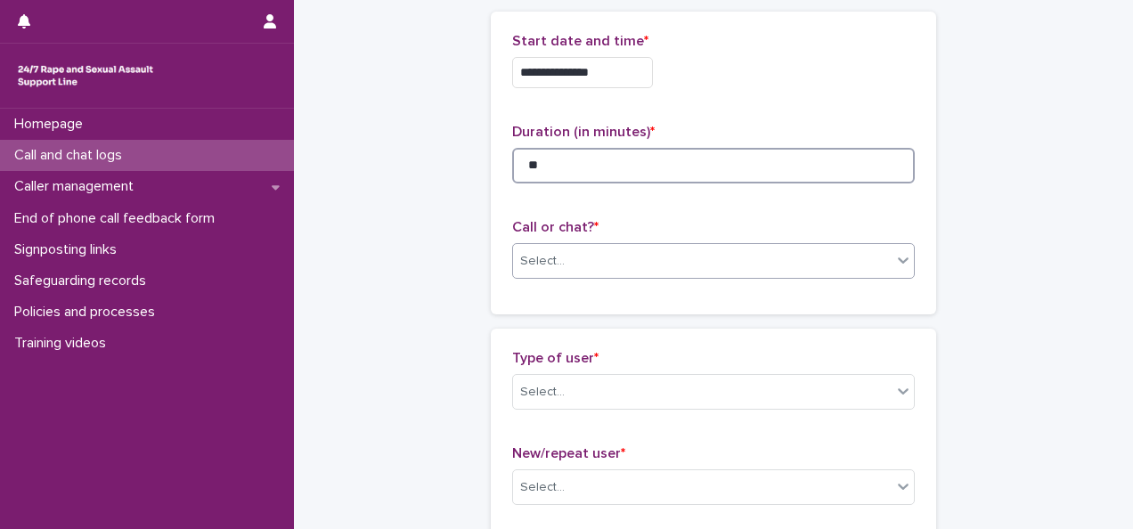
type input "**"
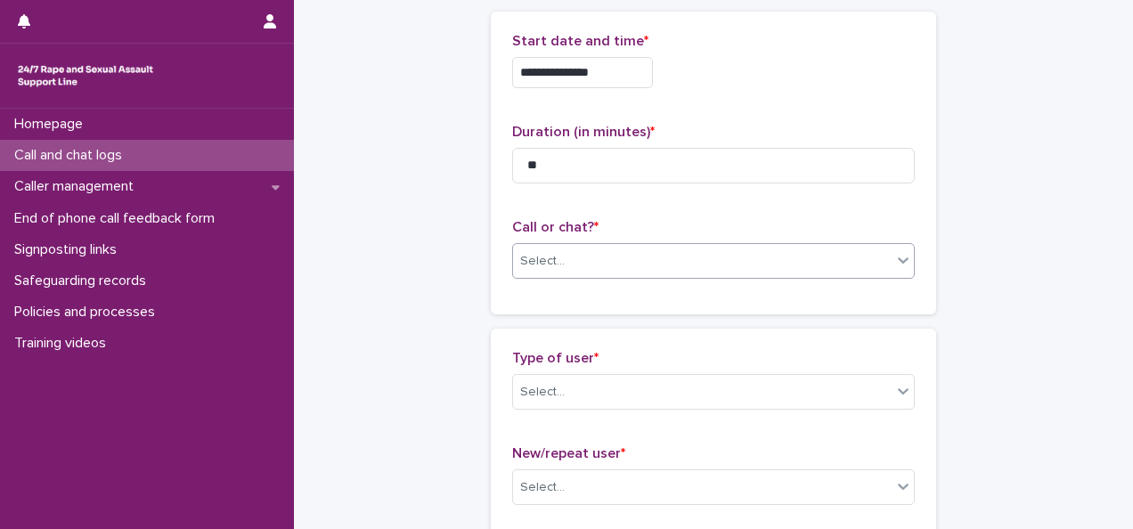
click at [551, 269] on div "Select..." at bounding box center [702, 261] width 379 height 29
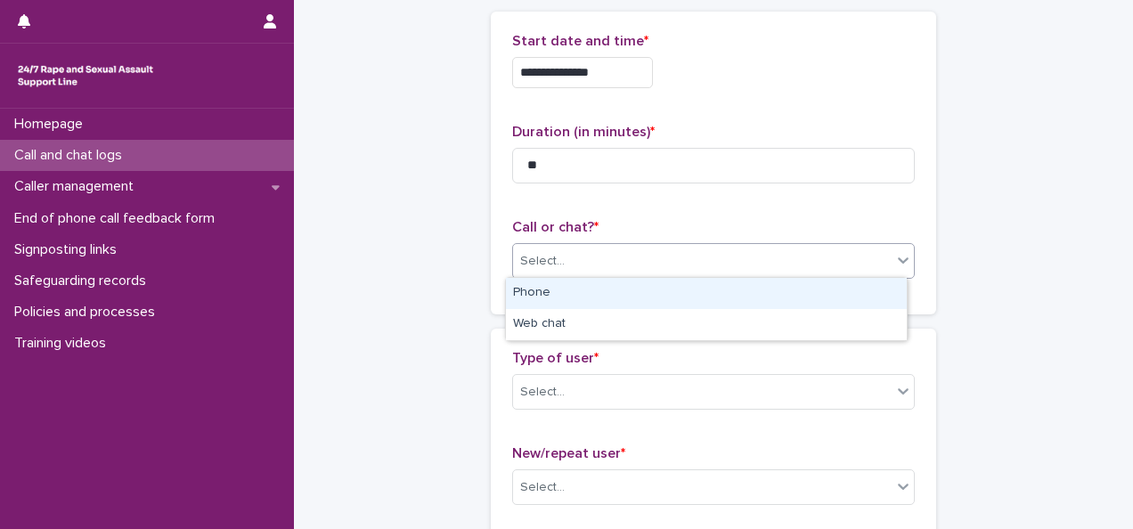
click at [541, 301] on div "Phone" at bounding box center [706, 293] width 401 height 31
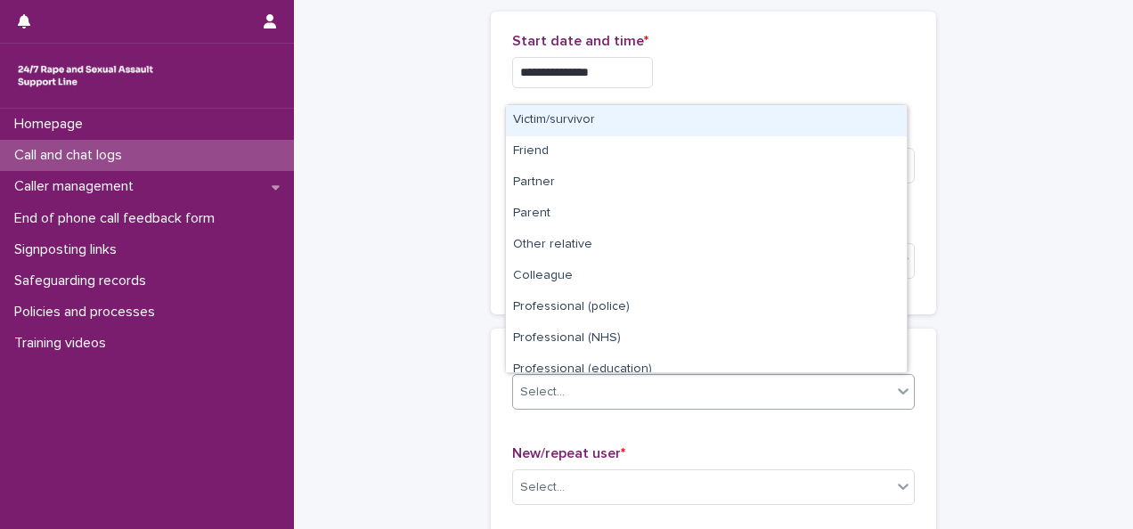
click at [549, 388] on div "Select..." at bounding box center [542, 392] width 45 height 19
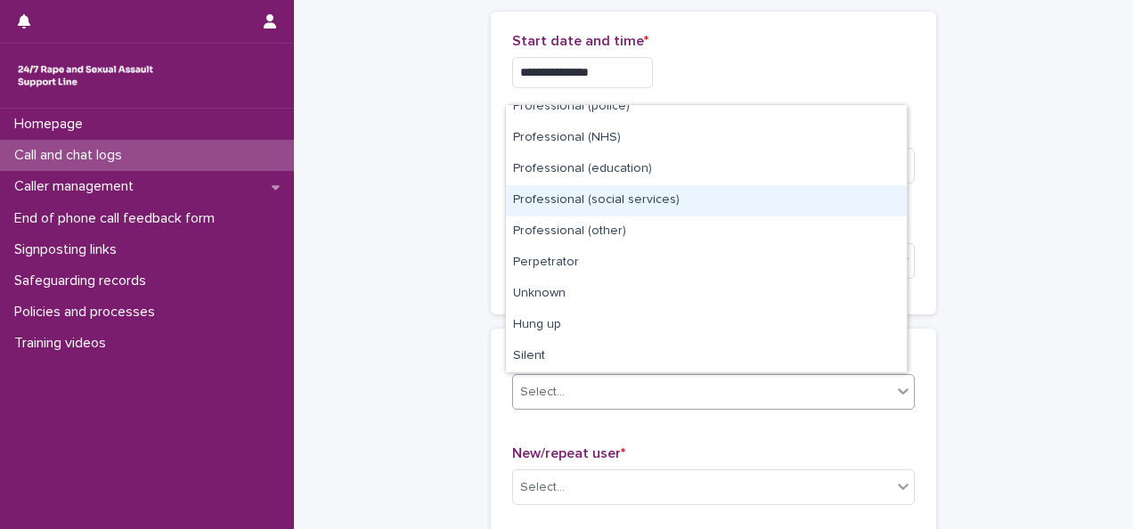
scroll to position [0, 0]
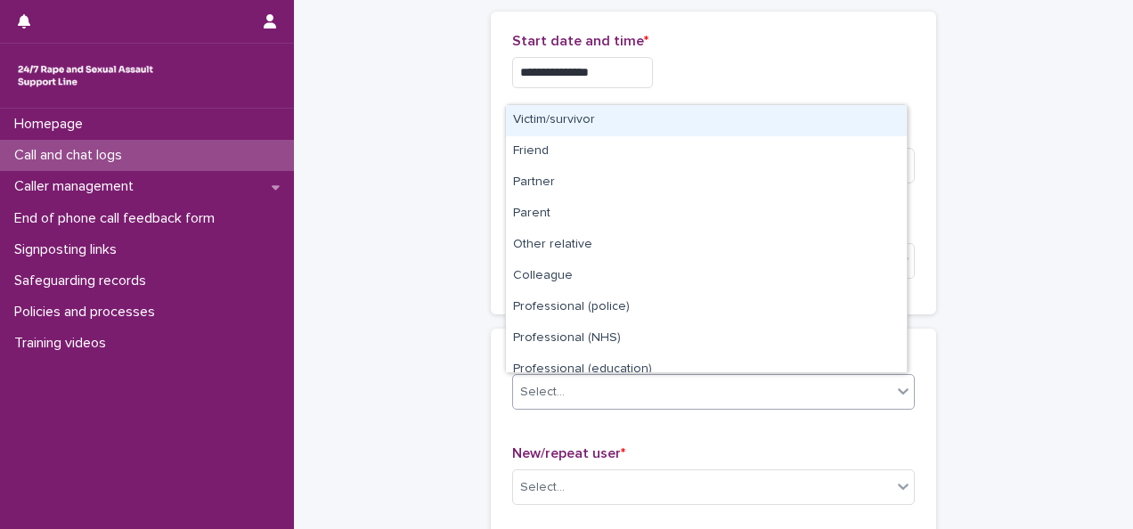
click at [527, 115] on div "Victim/survivor" at bounding box center [706, 120] width 401 height 31
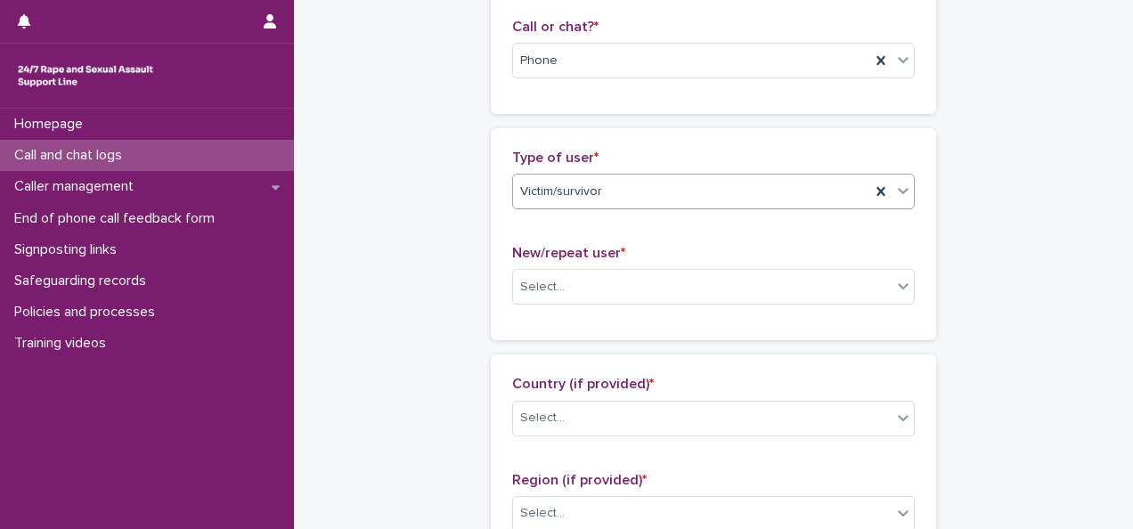
scroll to position [294, 0]
click at [548, 294] on div "Select..." at bounding box center [702, 284] width 379 height 29
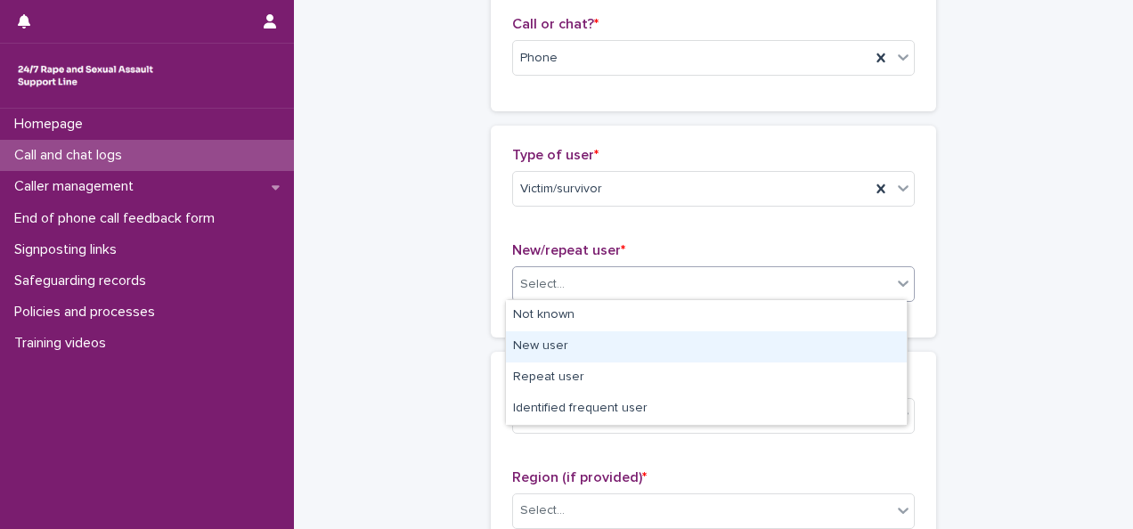
click at [536, 339] on div "New user" at bounding box center [706, 346] width 401 height 31
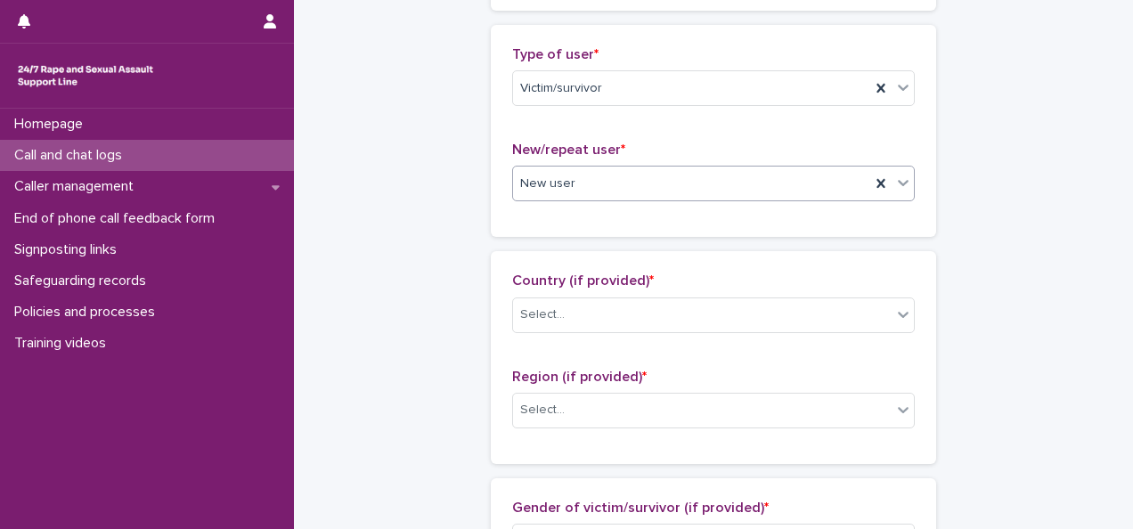
scroll to position [404, 0]
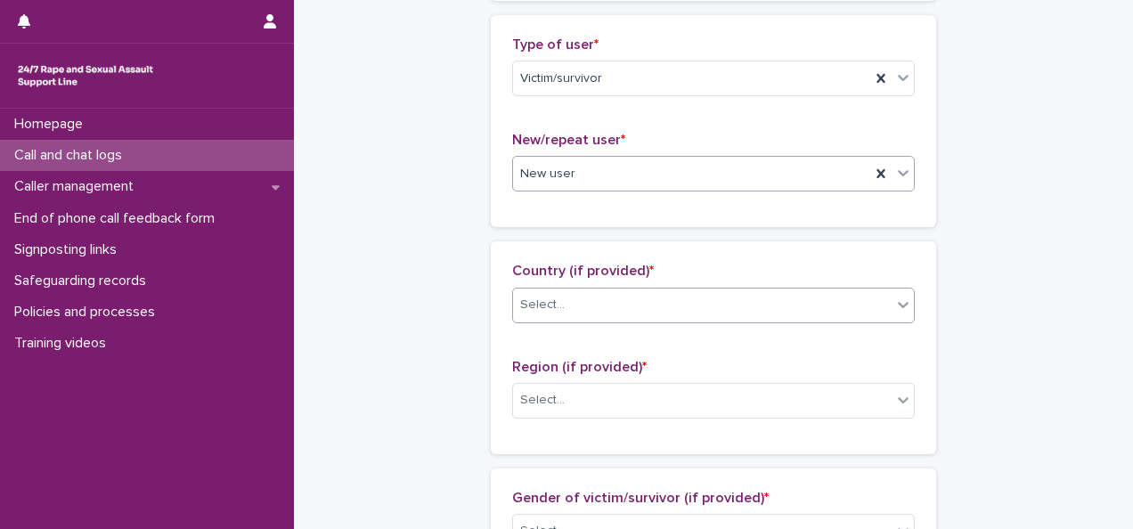
click at [532, 305] on div "Select..." at bounding box center [542, 305] width 45 height 19
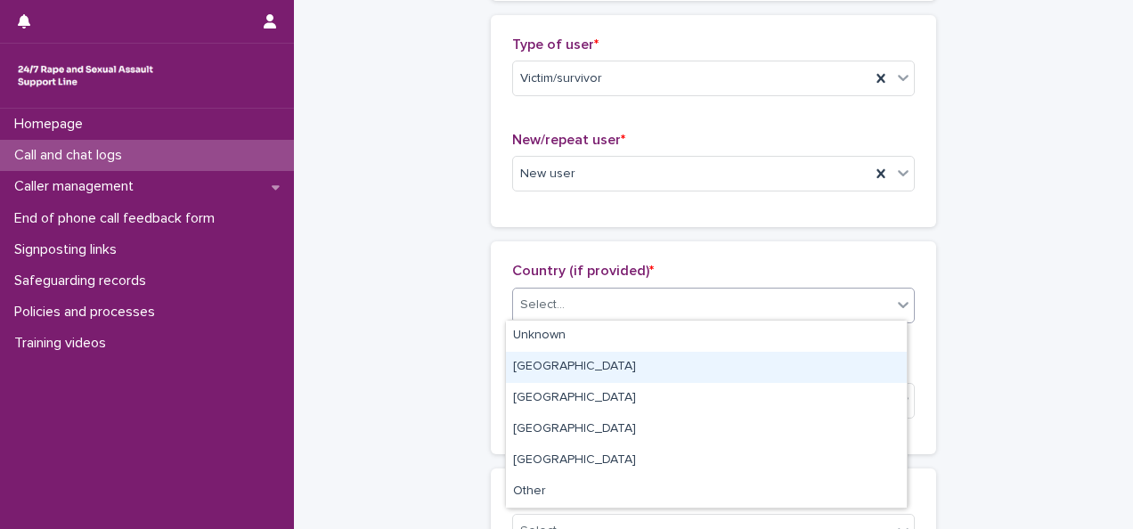
click at [522, 371] on div "[GEOGRAPHIC_DATA]" at bounding box center [706, 367] width 401 height 31
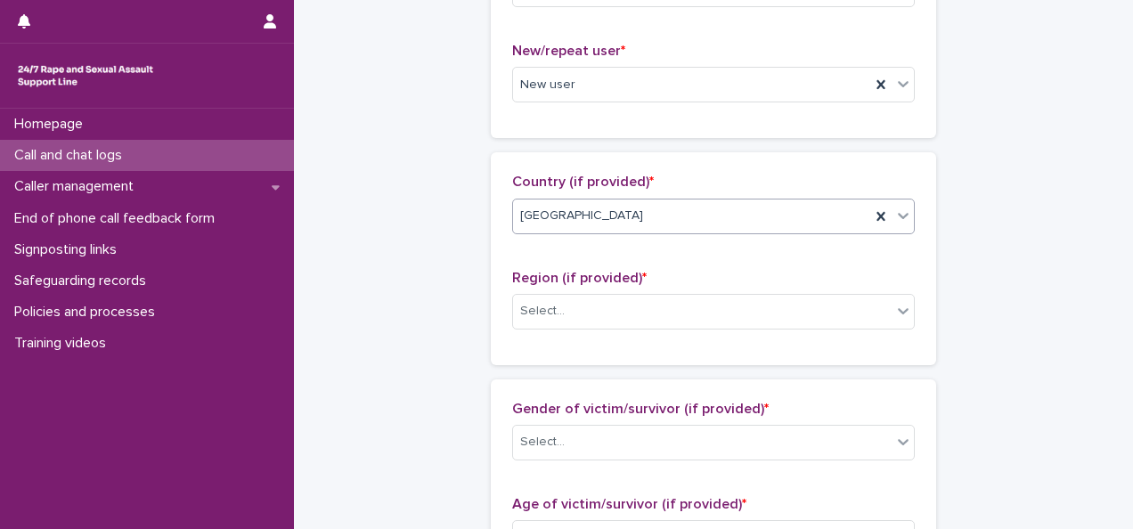
scroll to position [495, 0]
click at [531, 302] on div "Select..." at bounding box center [542, 309] width 45 height 19
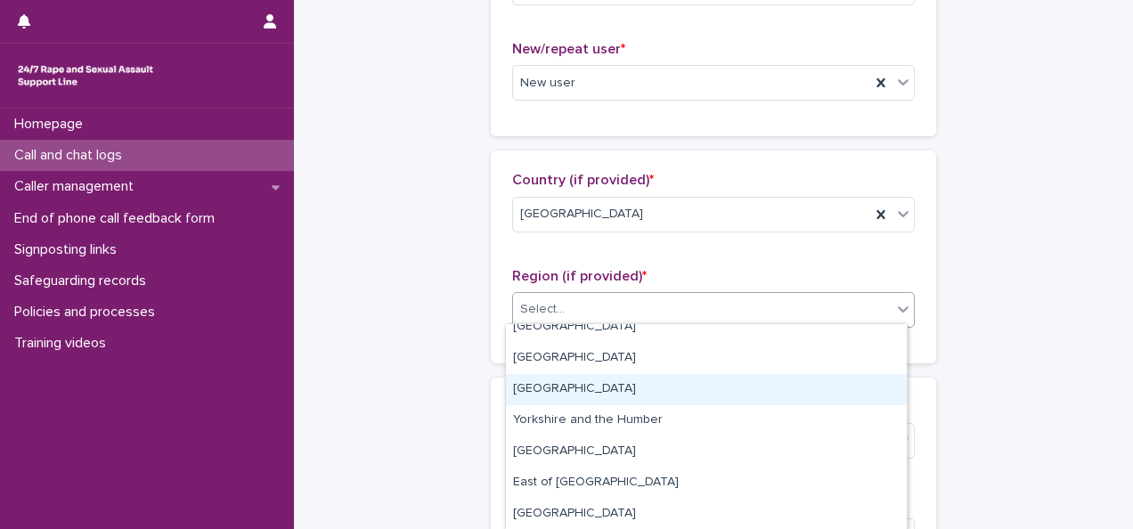
scroll to position [0, 0]
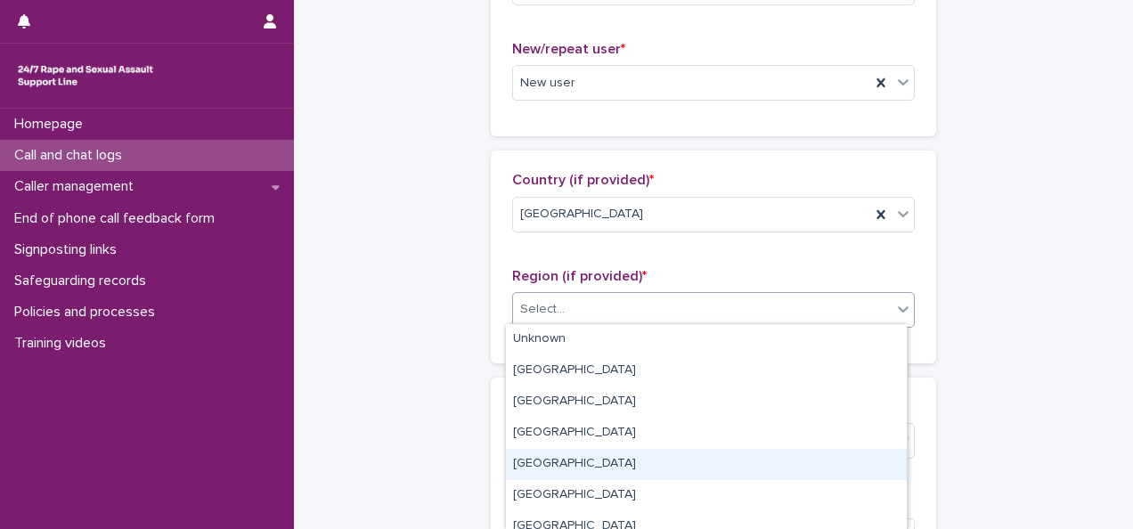
click at [542, 465] on div "[GEOGRAPHIC_DATA]" at bounding box center [706, 464] width 401 height 31
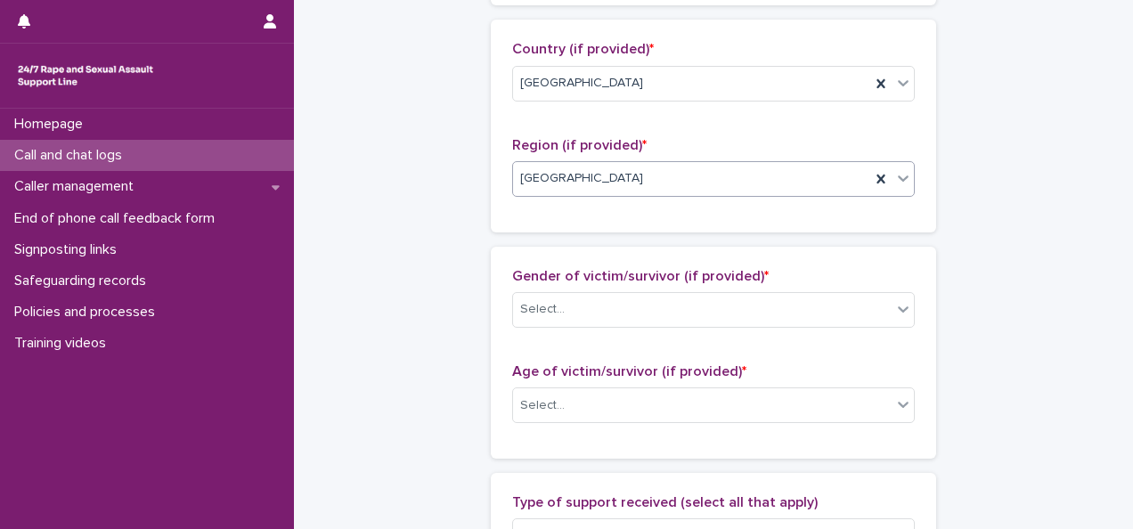
scroll to position [628, 0]
click at [543, 298] on div "Select..." at bounding box center [542, 307] width 45 height 19
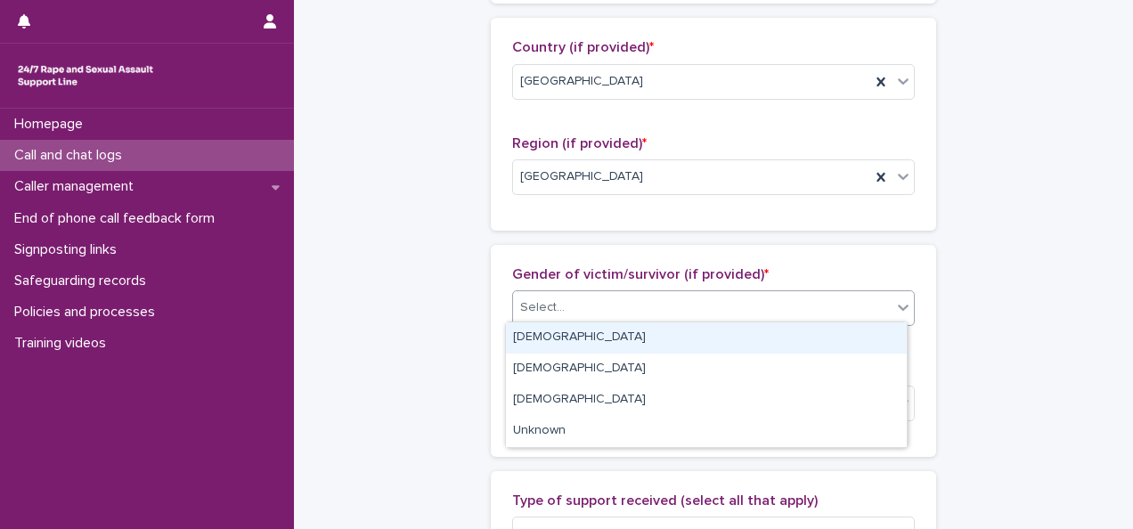
drag, startPoint x: 543, startPoint y: 336, endPoint x: 529, endPoint y: 292, distance: 45.7
click at [529, 293] on div "Select..." at bounding box center [702, 307] width 379 height 29
click at [522, 340] on div "[DEMOGRAPHIC_DATA]" at bounding box center [706, 338] width 401 height 31
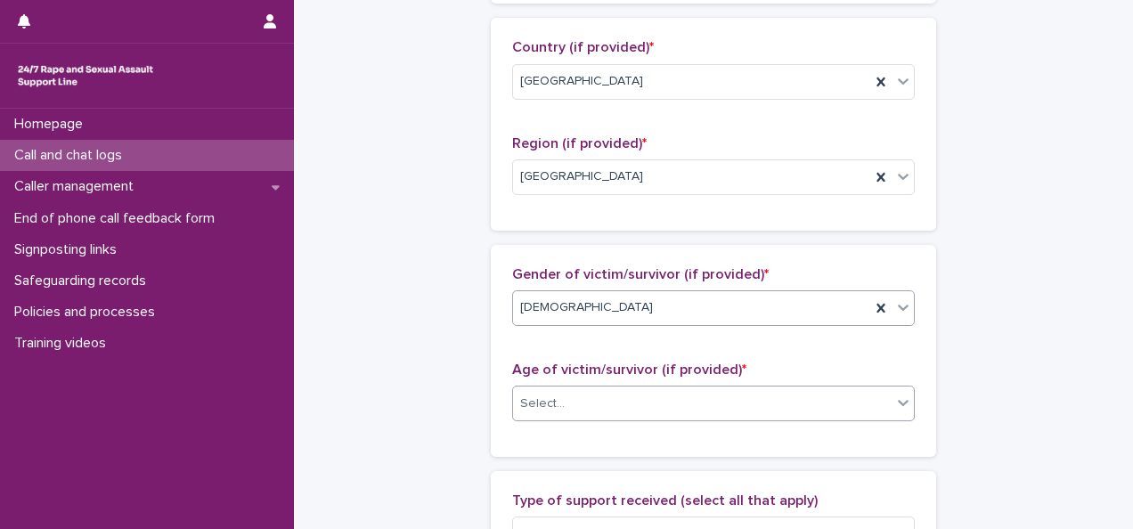
click at [523, 400] on div "Select..." at bounding box center [542, 404] width 45 height 19
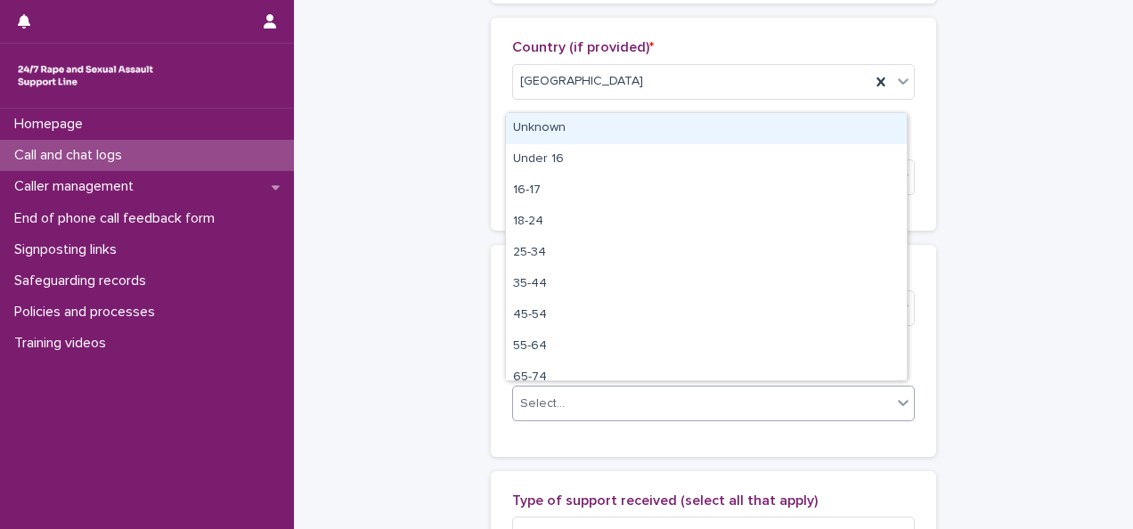
click at [534, 125] on div "Unknown" at bounding box center [706, 128] width 401 height 31
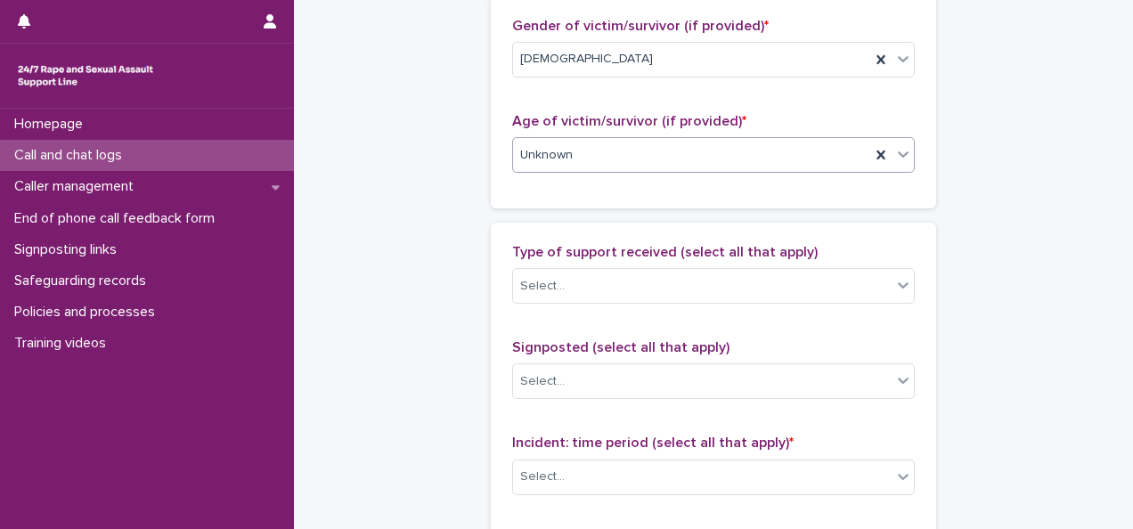
scroll to position [886, 0]
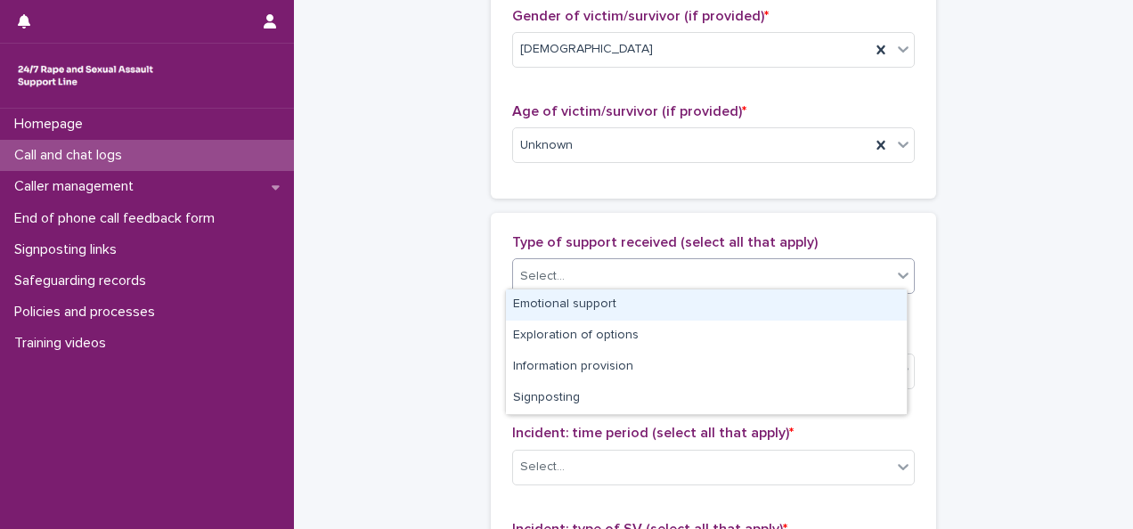
click at [556, 282] on div "Select..." at bounding box center [702, 276] width 379 height 29
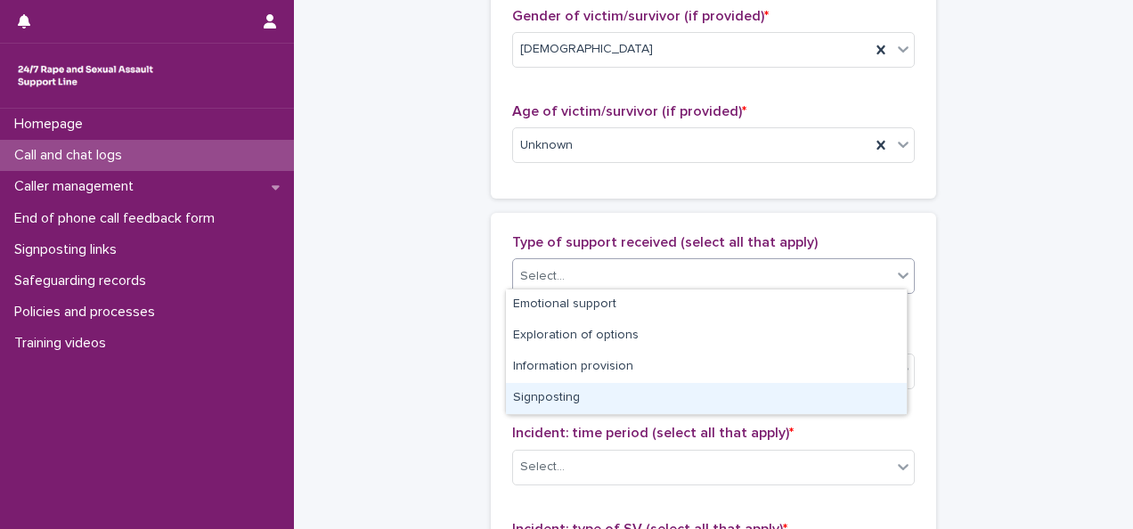
click at [547, 396] on div "Signposting" at bounding box center [706, 398] width 401 height 31
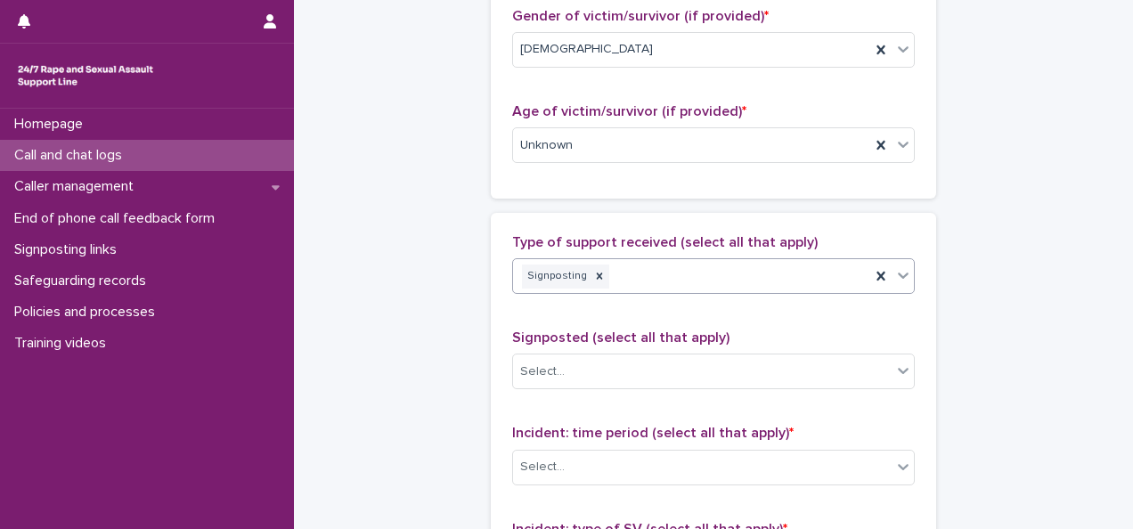
click at [903, 267] on icon at bounding box center [903, 275] width 18 height 18
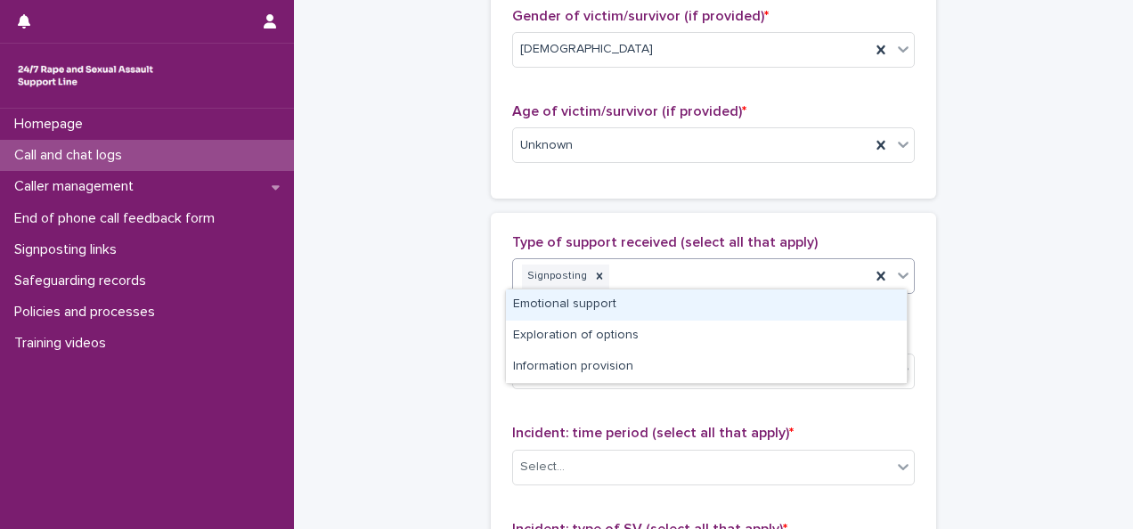
click at [606, 310] on div "Emotional support" at bounding box center [706, 305] width 401 height 31
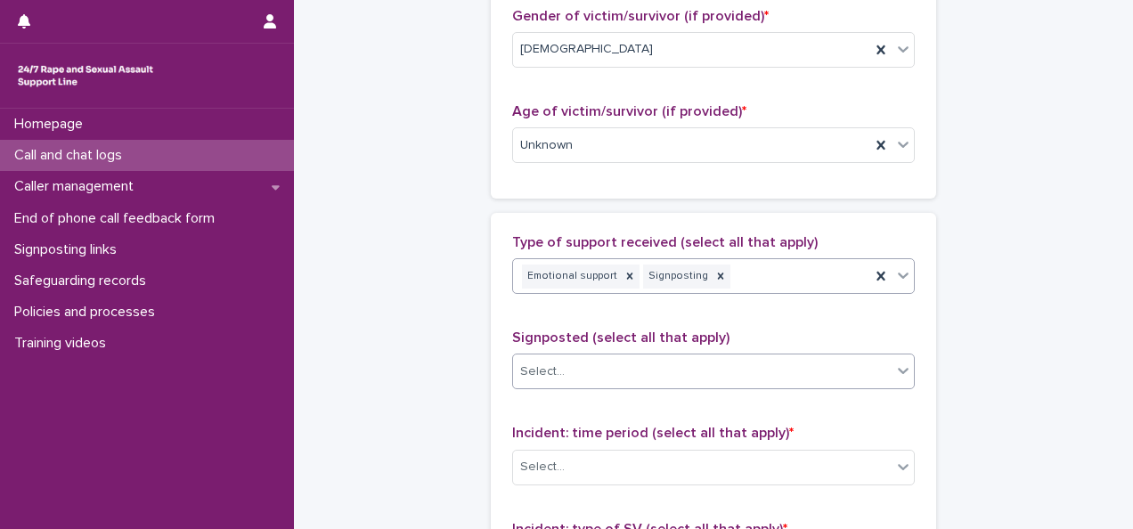
click at [584, 364] on div "Select..." at bounding box center [702, 371] width 379 height 29
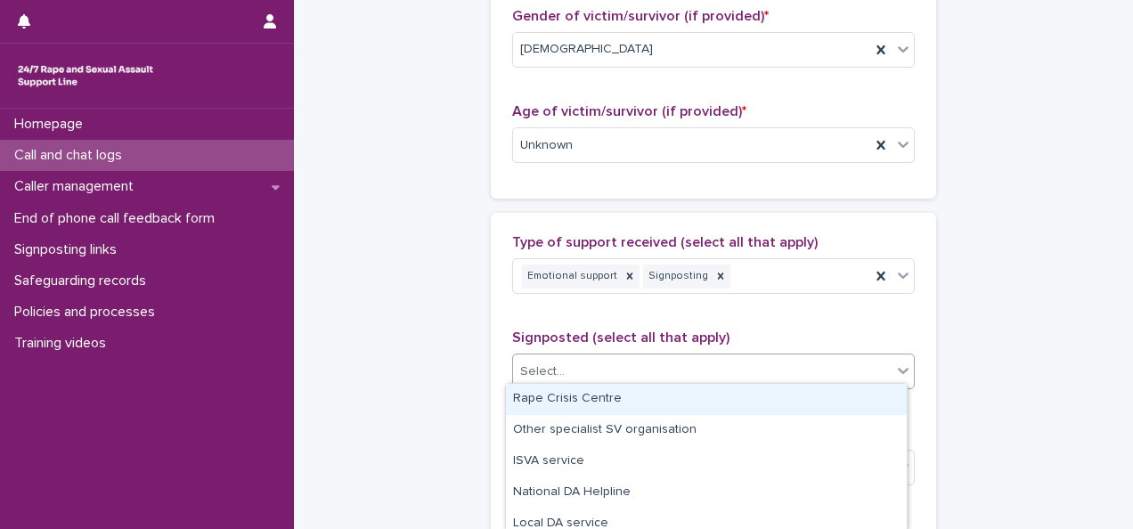
click at [561, 404] on div "Rape Crisis Centre" at bounding box center [706, 399] width 401 height 31
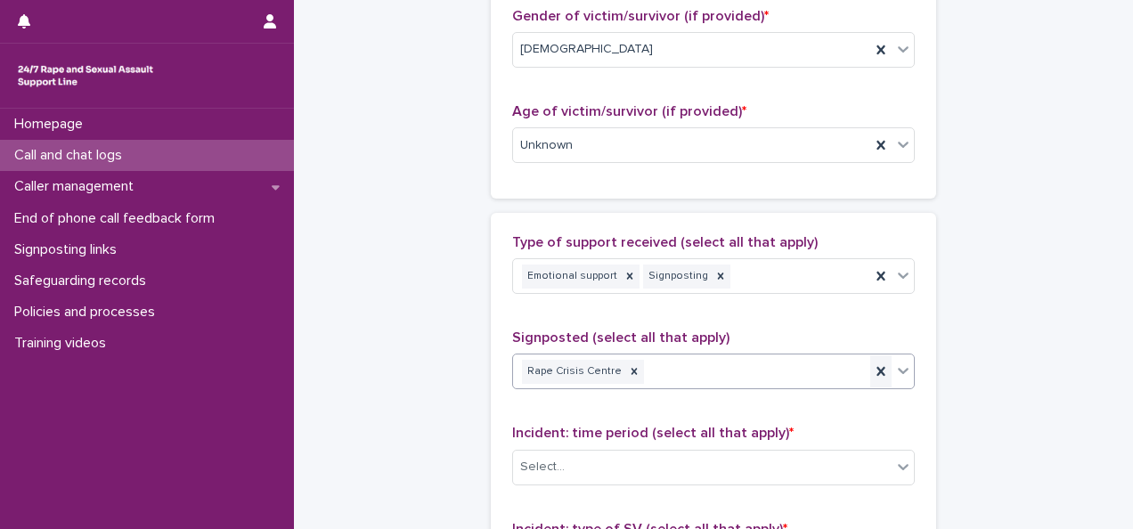
click at [872, 363] on icon at bounding box center [881, 372] width 18 height 18
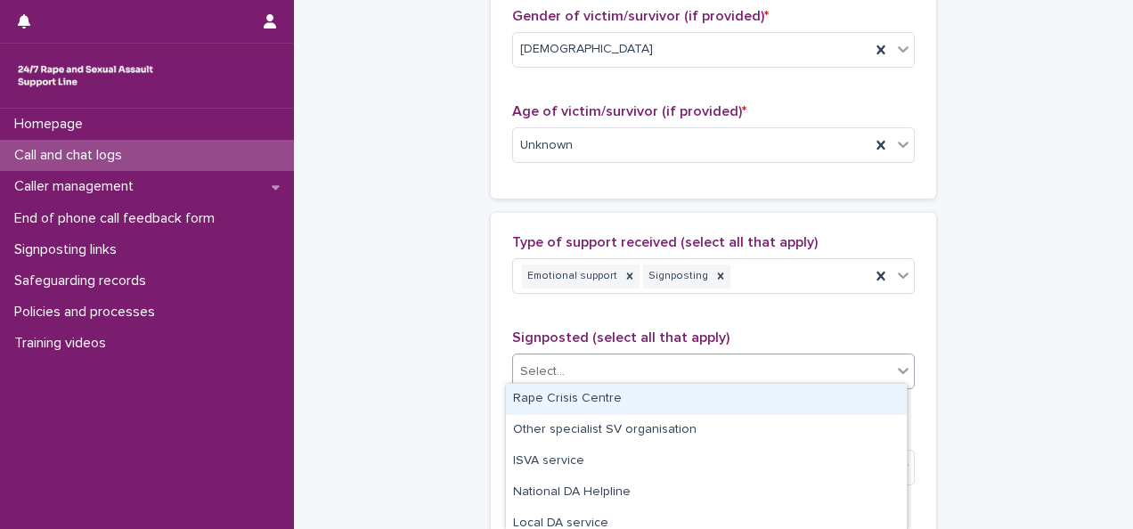
click at [895, 363] on icon at bounding box center [903, 371] width 18 height 18
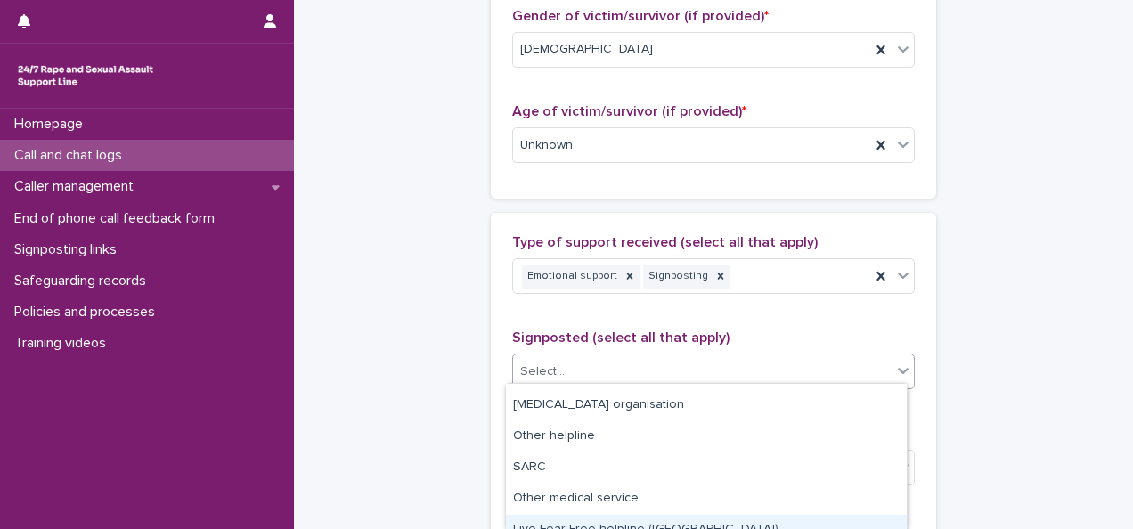
scroll to position [151, 0]
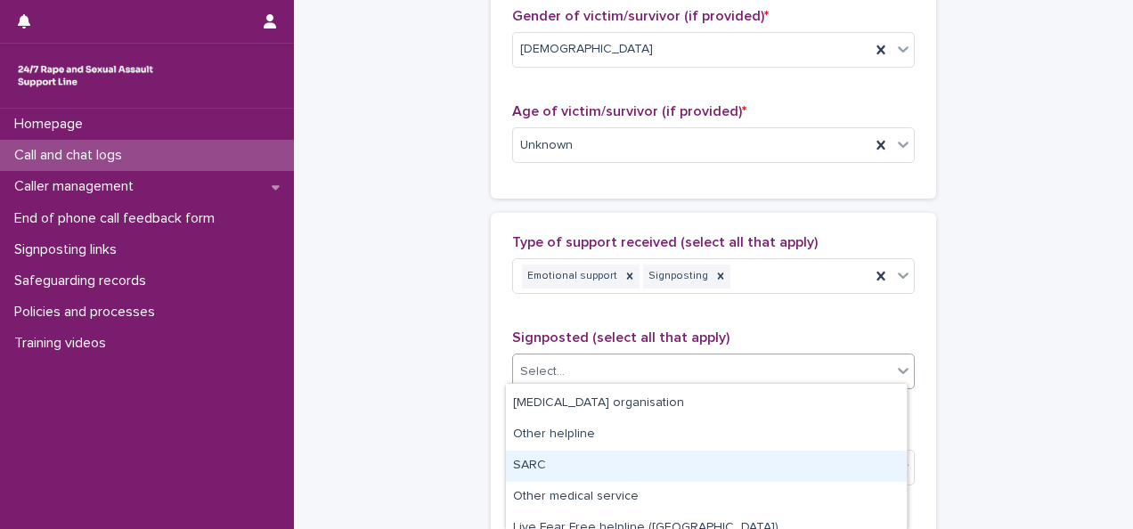
click at [519, 464] on div "SARC" at bounding box center [706, 466] width 401 height 31
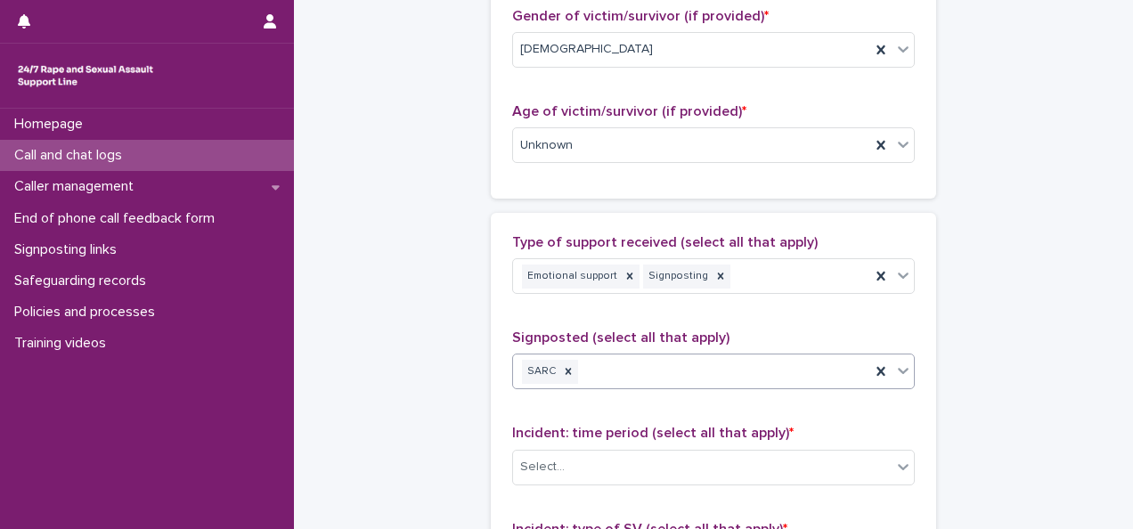
scroll to position [1121, 0]
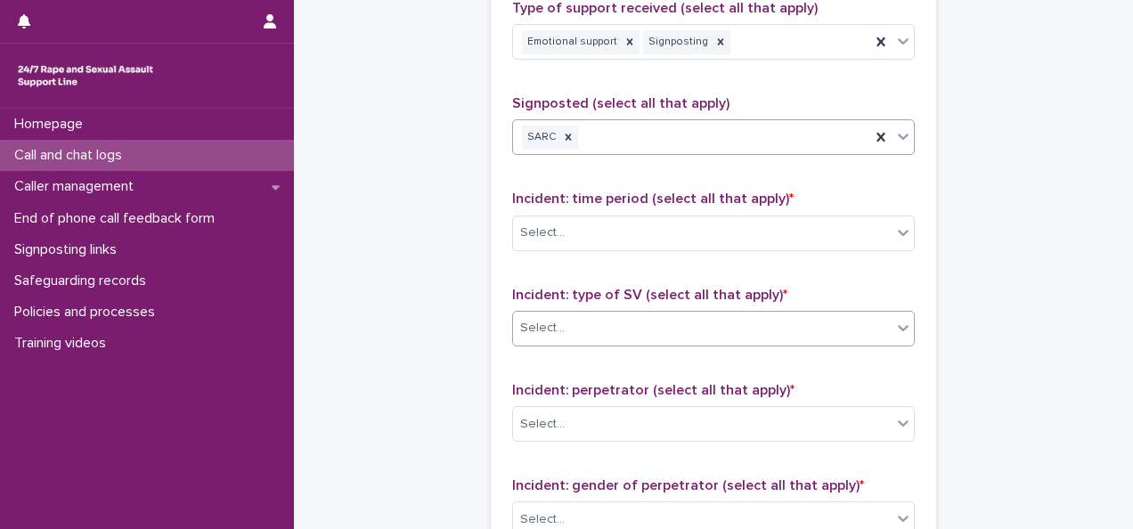
click at [584, 336] on div "Select..." at bounding box center [702, 328] width 379 height 29
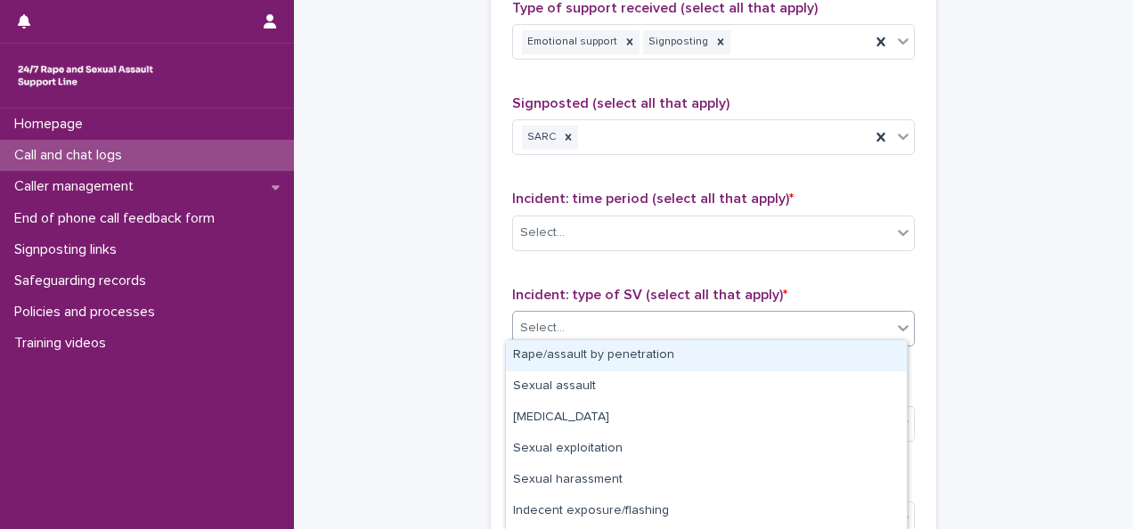
click at [604, 358] on div "Rape/assault by penetration" at bounding box center [706, 355] width 401 height 31
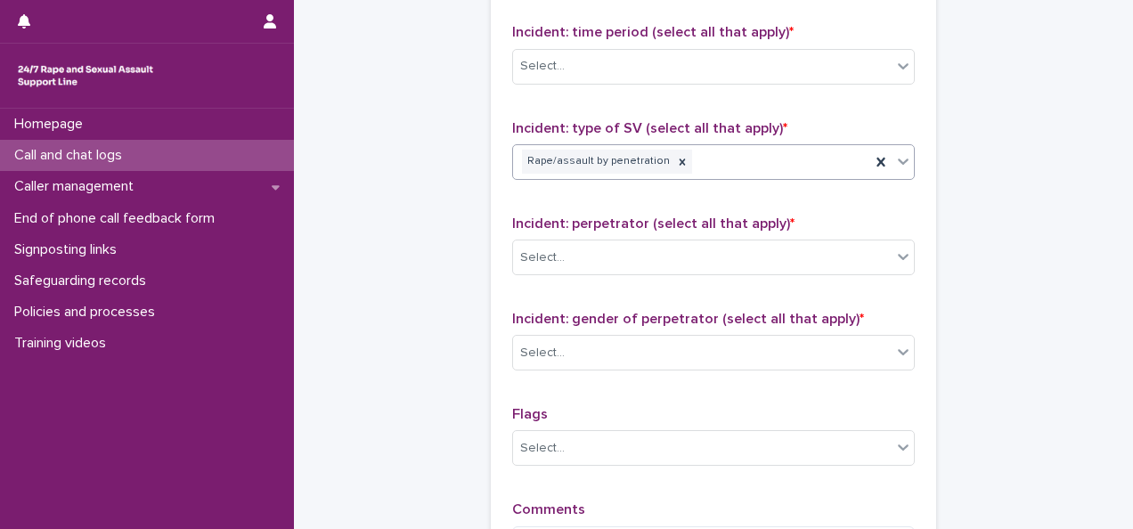
scroll to position [1288, 0]
click at [568, 249] on div "Select..." at bounding box center [702, 256] width 379 height 29
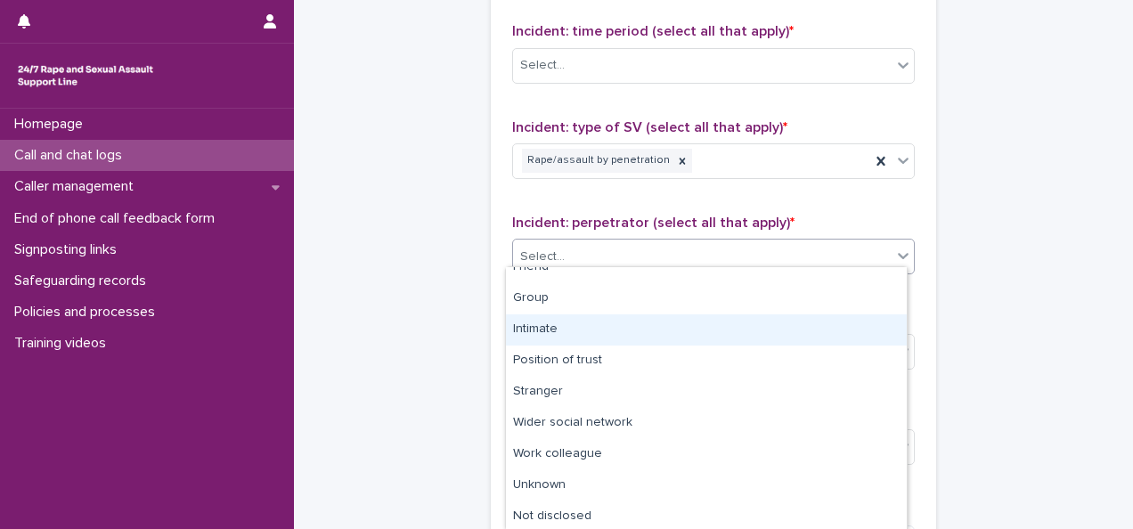
scroll to position [80, 0]
drag, startPoint x: 540, startPoint y: 343, endPoint x: 531, endPoint y: 319, distance: 25.7
click at [531, 319] on div "Intimate" at bounding box center [706, 327] width 401 height 31
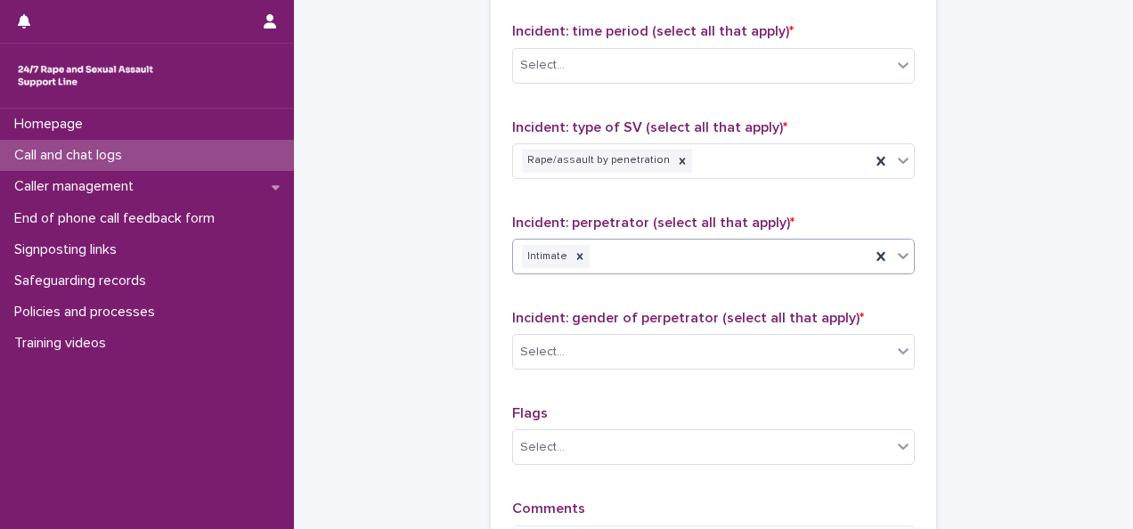
scroll to position [1357, 0]
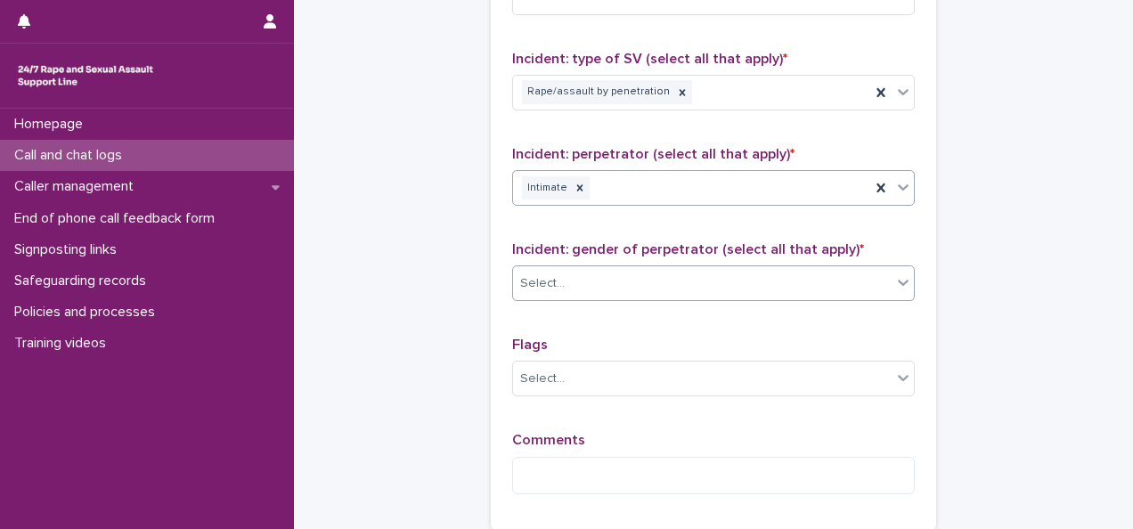
click at [593, 271] on div "Select..." at bounding box center [702, 283] width 379 height 29
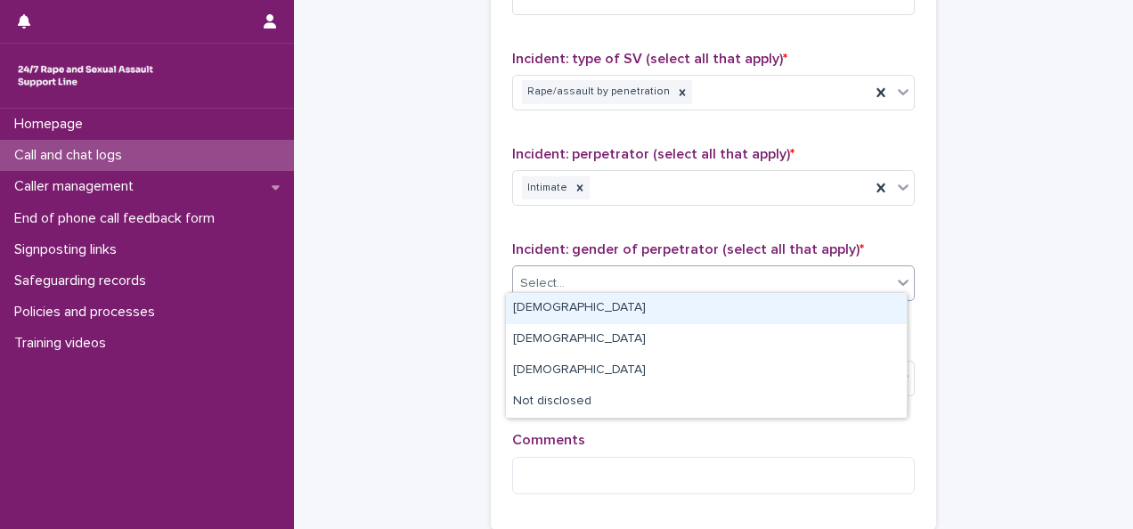
click at [525, 306] on div "[DEMOGRAPHIC_DATA]" at bounding box center [706, 308] width 401 height 31
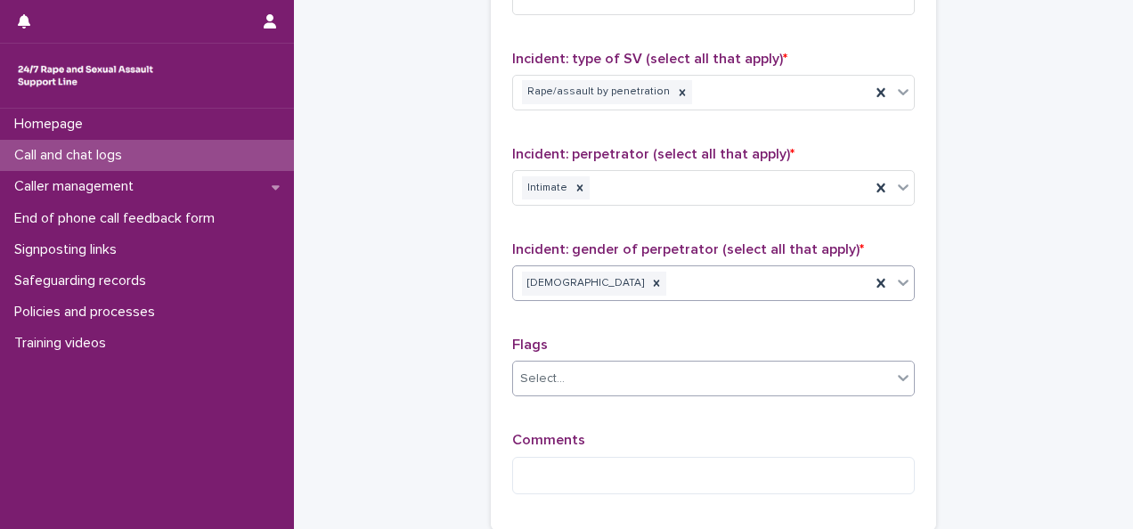
scroll to position [1510, 0]
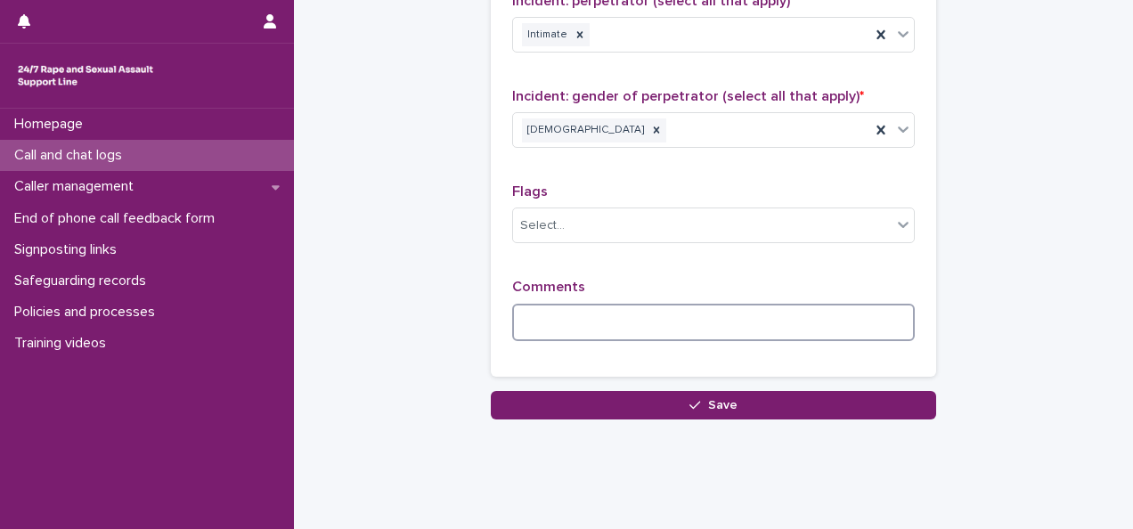
click at [551, 306] on textarea at bounding box center [713, 322] width 403 height 37
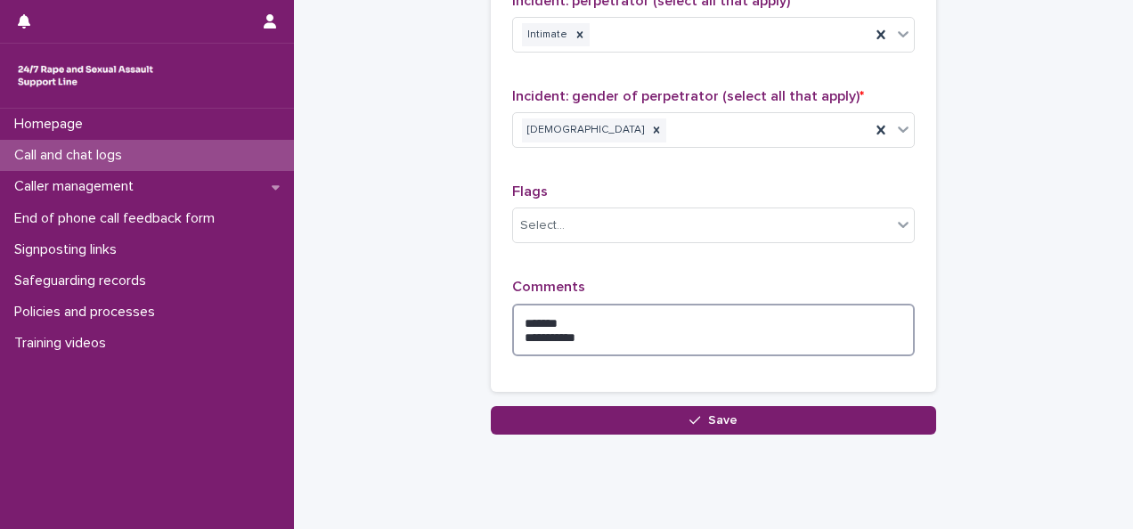
click at [595, 325] on textarea "**********" at bounding box center [713, 330] width 403 height 53
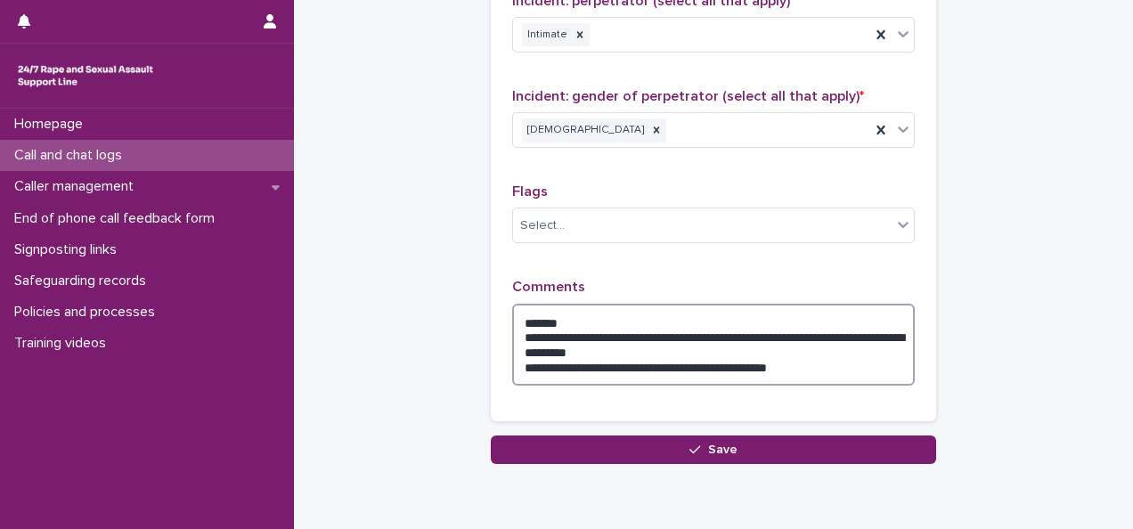
click at [629, 343] on textarea "**********" at bounding box center [713, 345] width 403 height 82
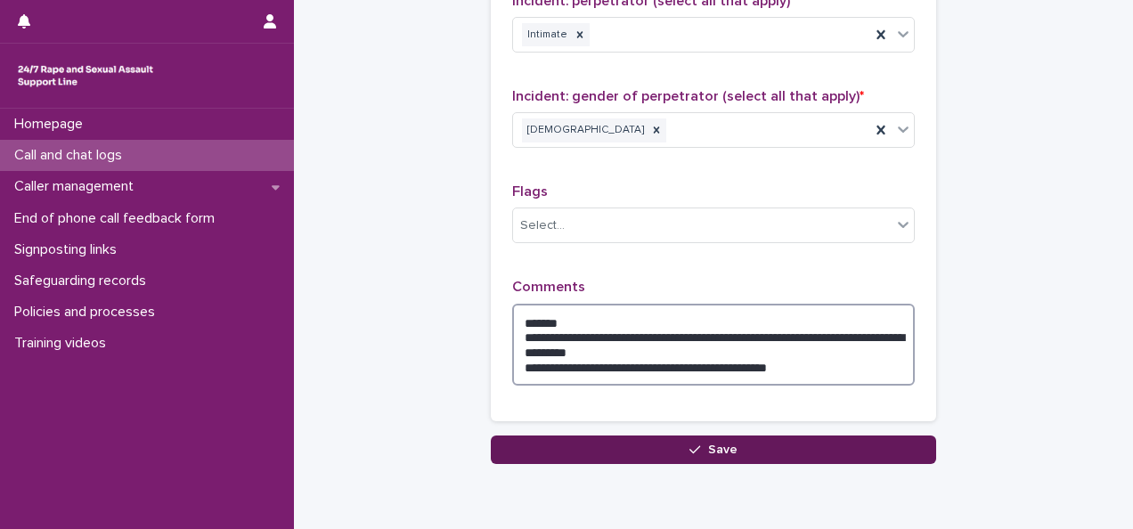
type textarea "**********"
click at [664, 437] on button "Save" at bounding box center [713, 450] width 445 height 29
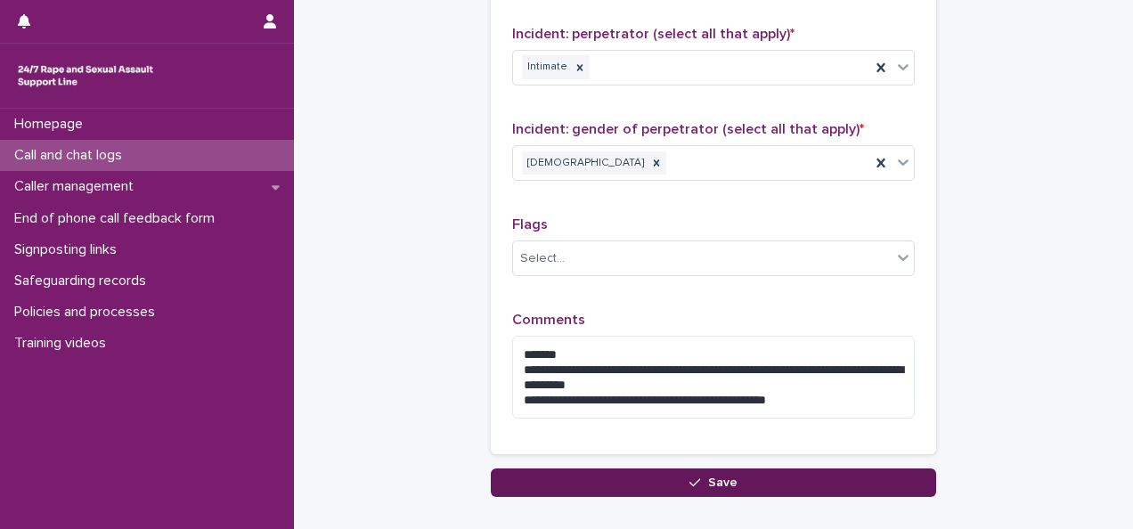
scroll to position [1305, 0]
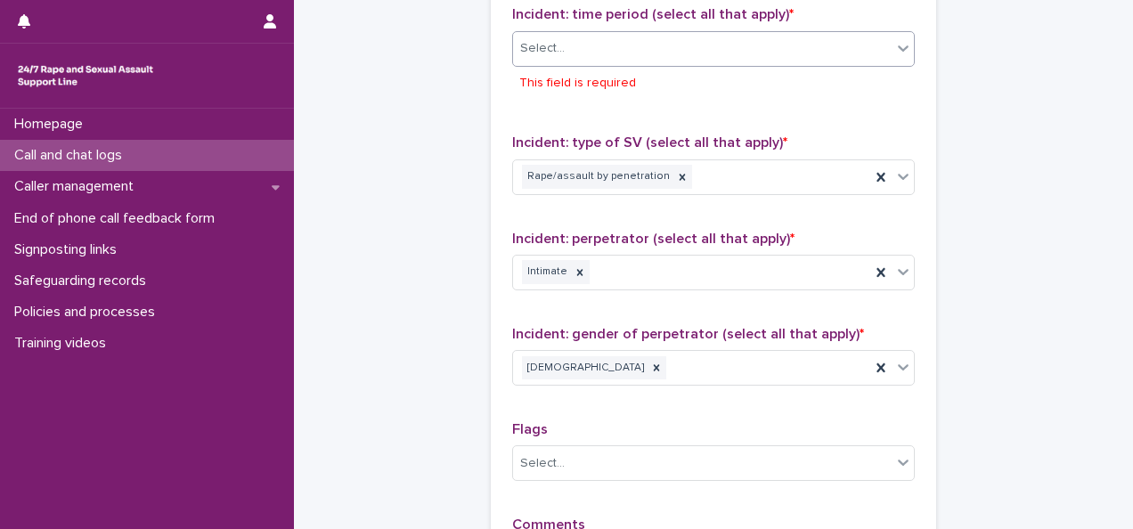
click at [565, 48] on div "Select..." at bounding box center [702, 48] width 379 height 29
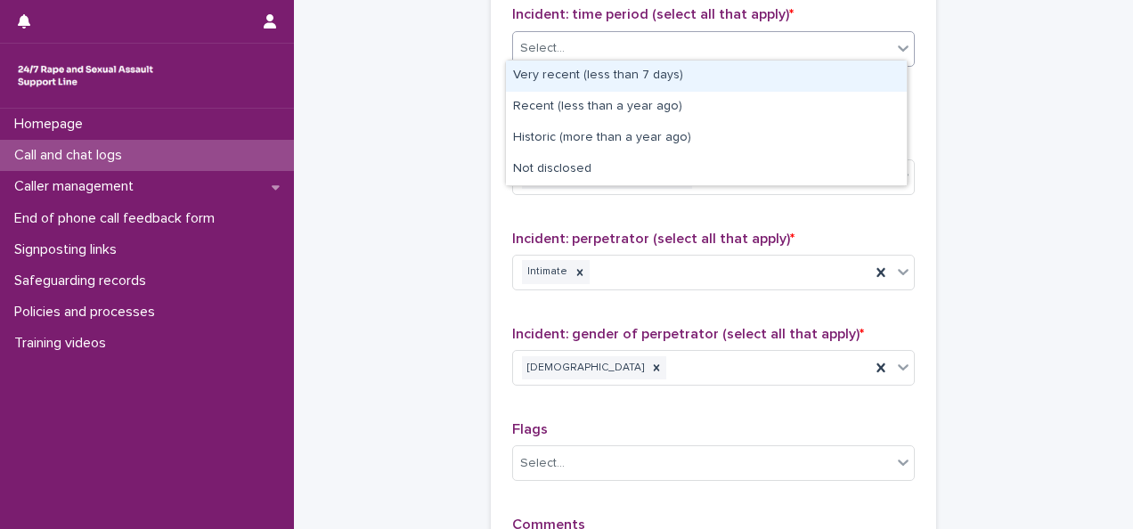
click at [571, 77] on div "Very recent (less than 7 days)" at bounding box center [706, 76] width 401 height 31
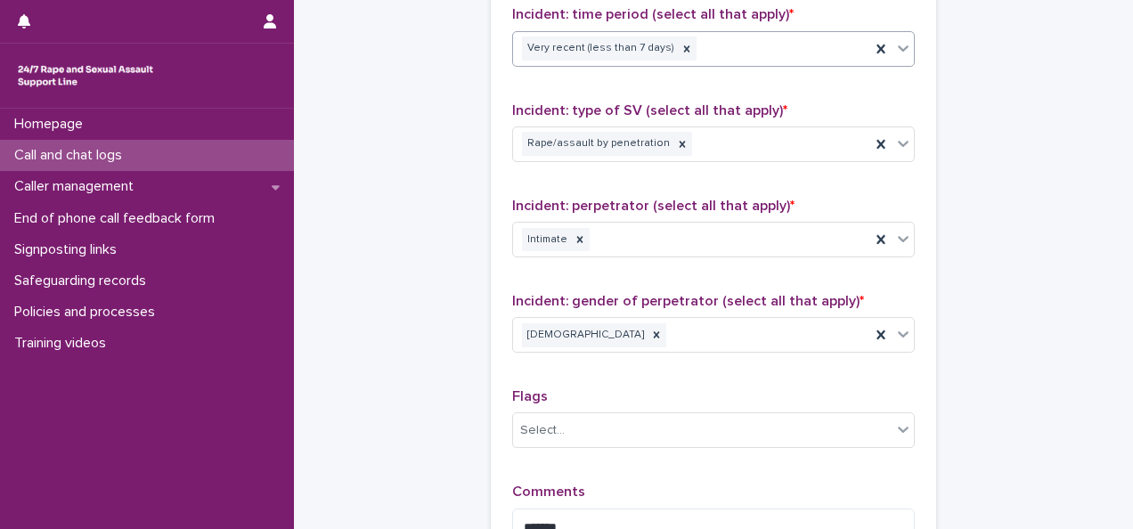
scroll to position [1575, 0]
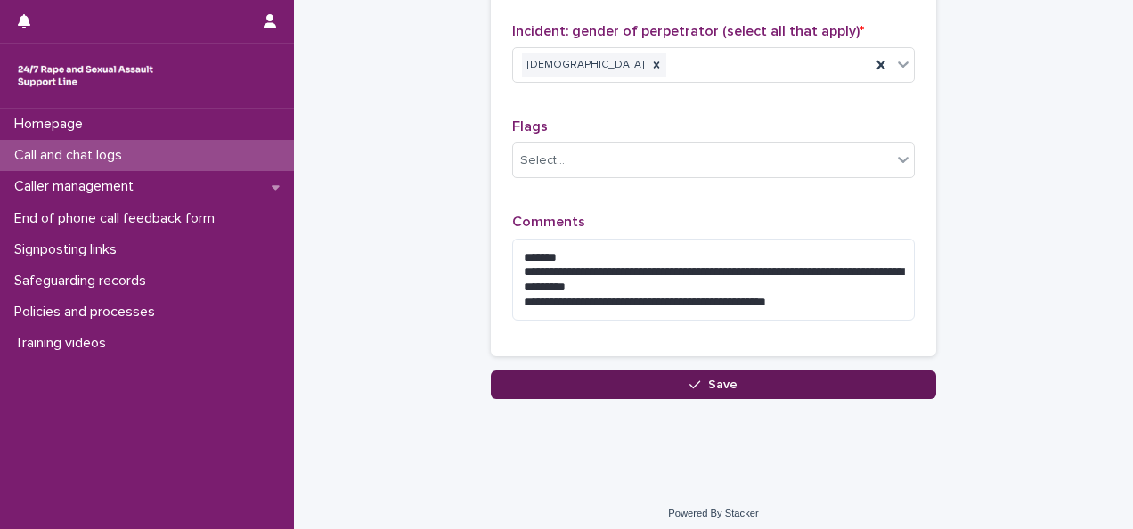
click at [700, 381] on button "Save" at bounding box center [713, 385] width 445 height 29
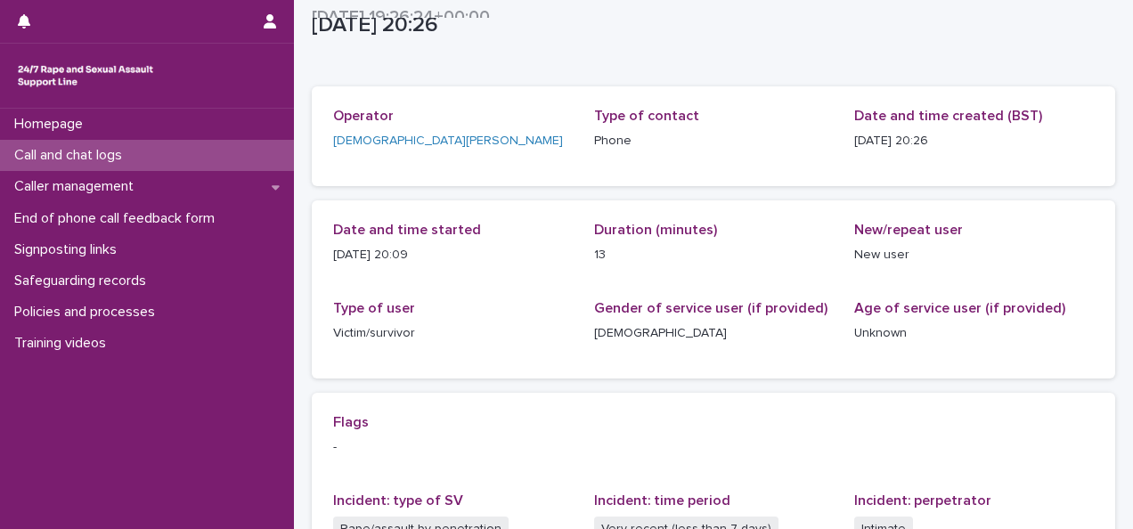
scroll to position [36, 0]
